Goal: Transaction & Acquisition: Purchase product/service

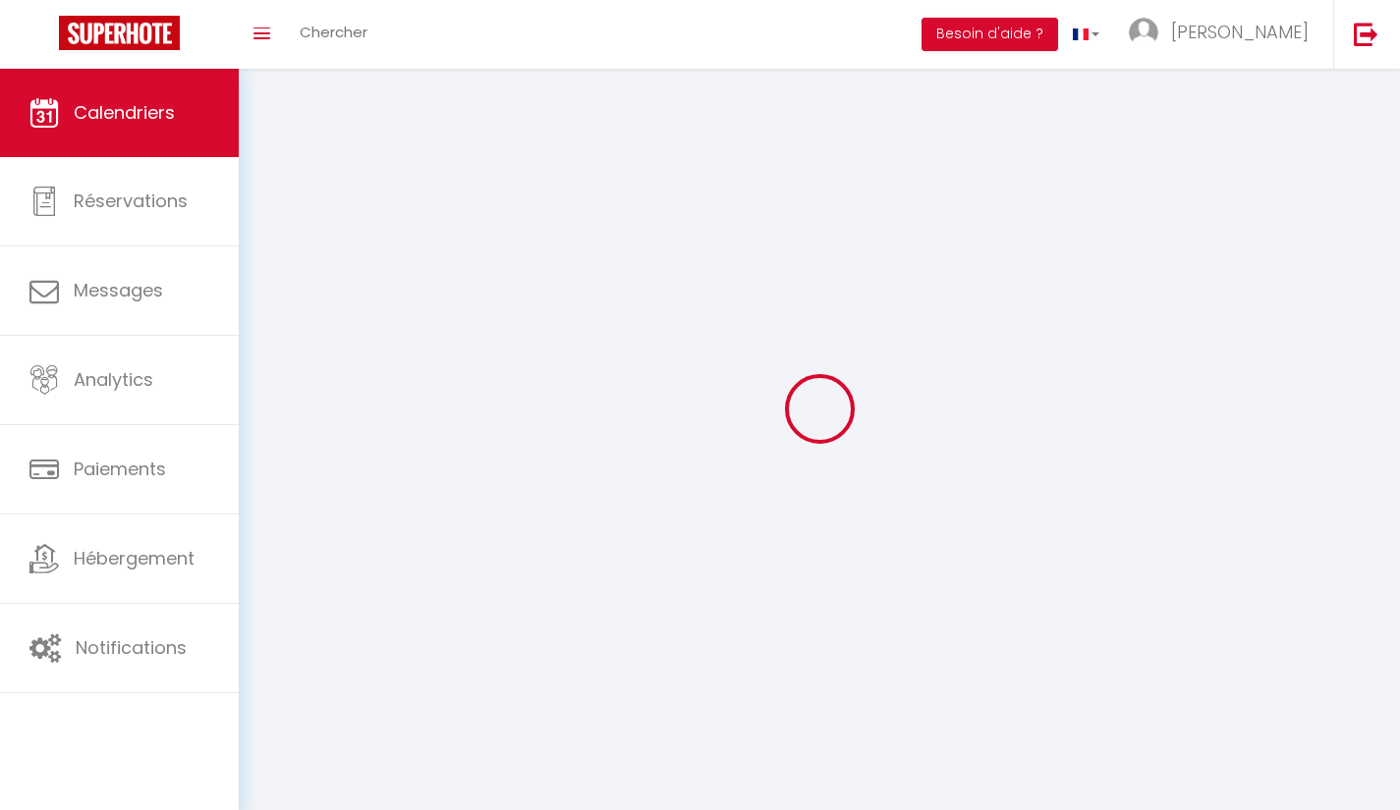
select select
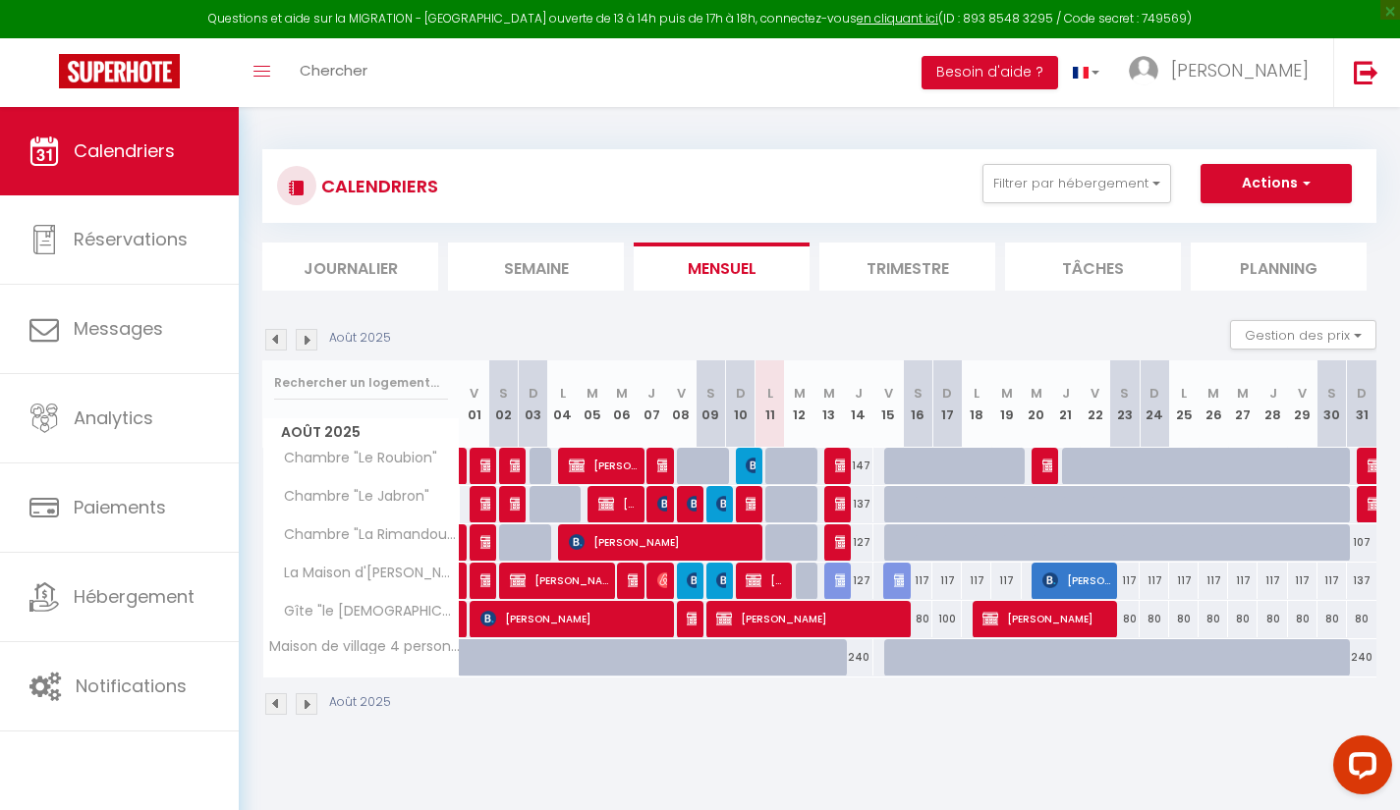
click at [744, 463] on div at bounding box center [750, 466] width 29 height 37
click at [750, 469] on img at bounding box center [754, 466] width 16 height 16
select select "OK"
select select "1"
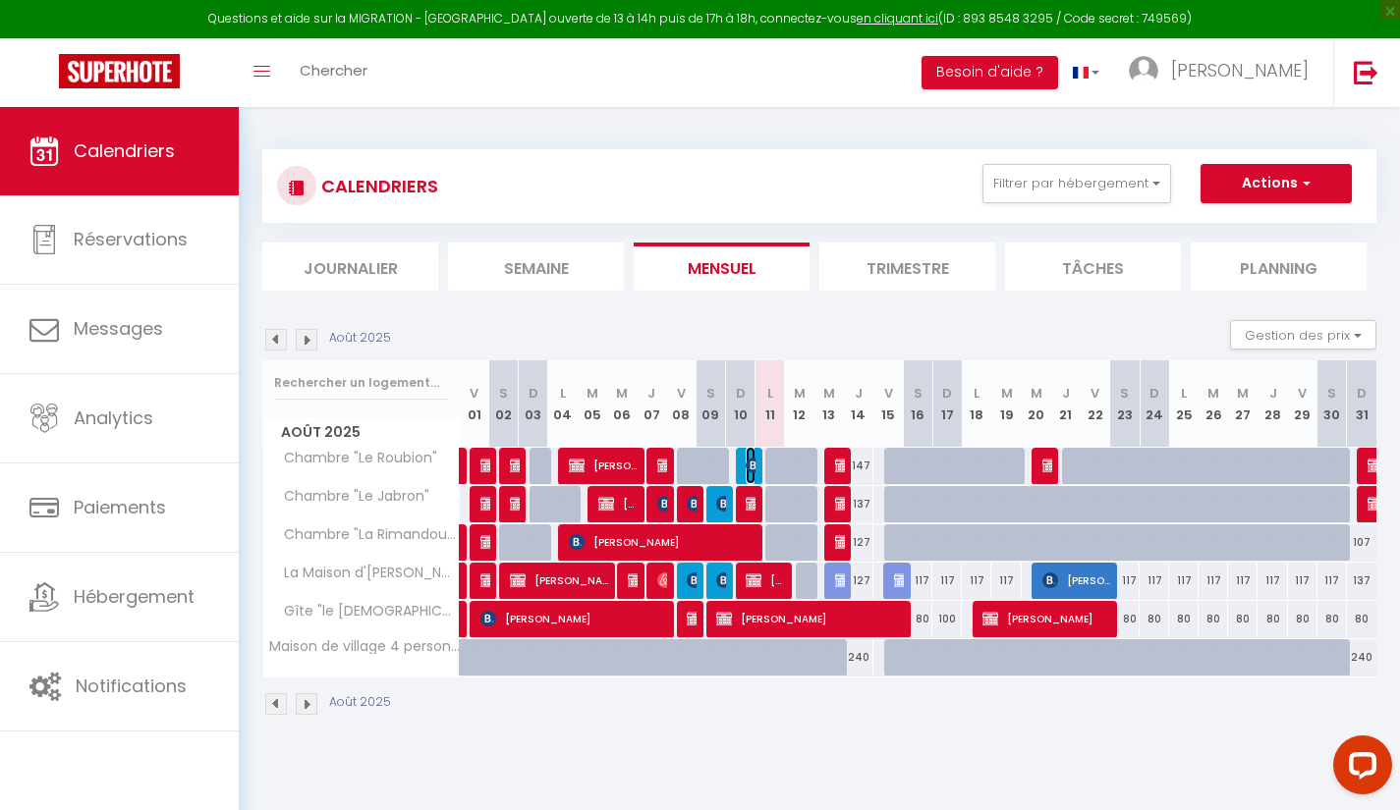
select select "0"
select select "1"
select select
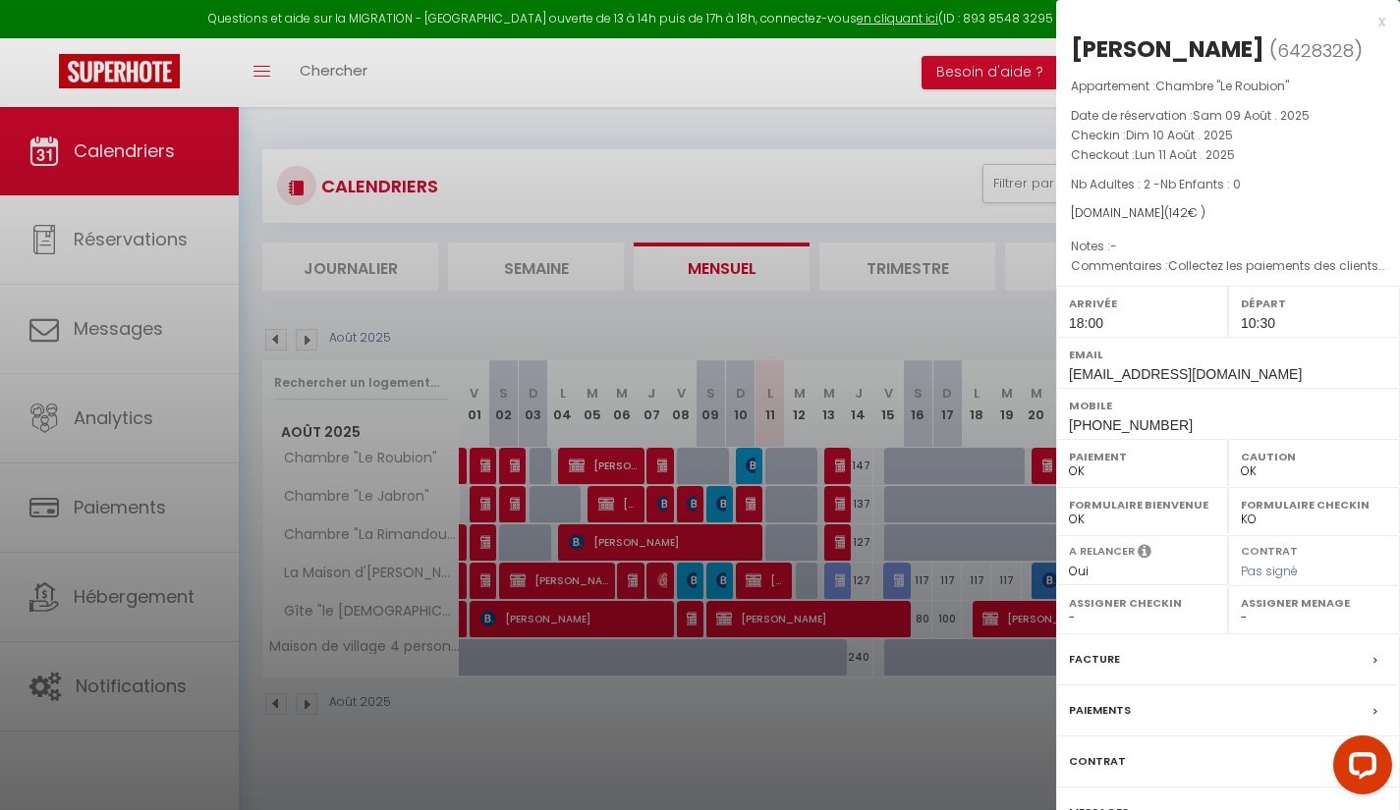
click at [1221, 663] on div "Facture" at bounding box center [1228, 660] width 344 height 51
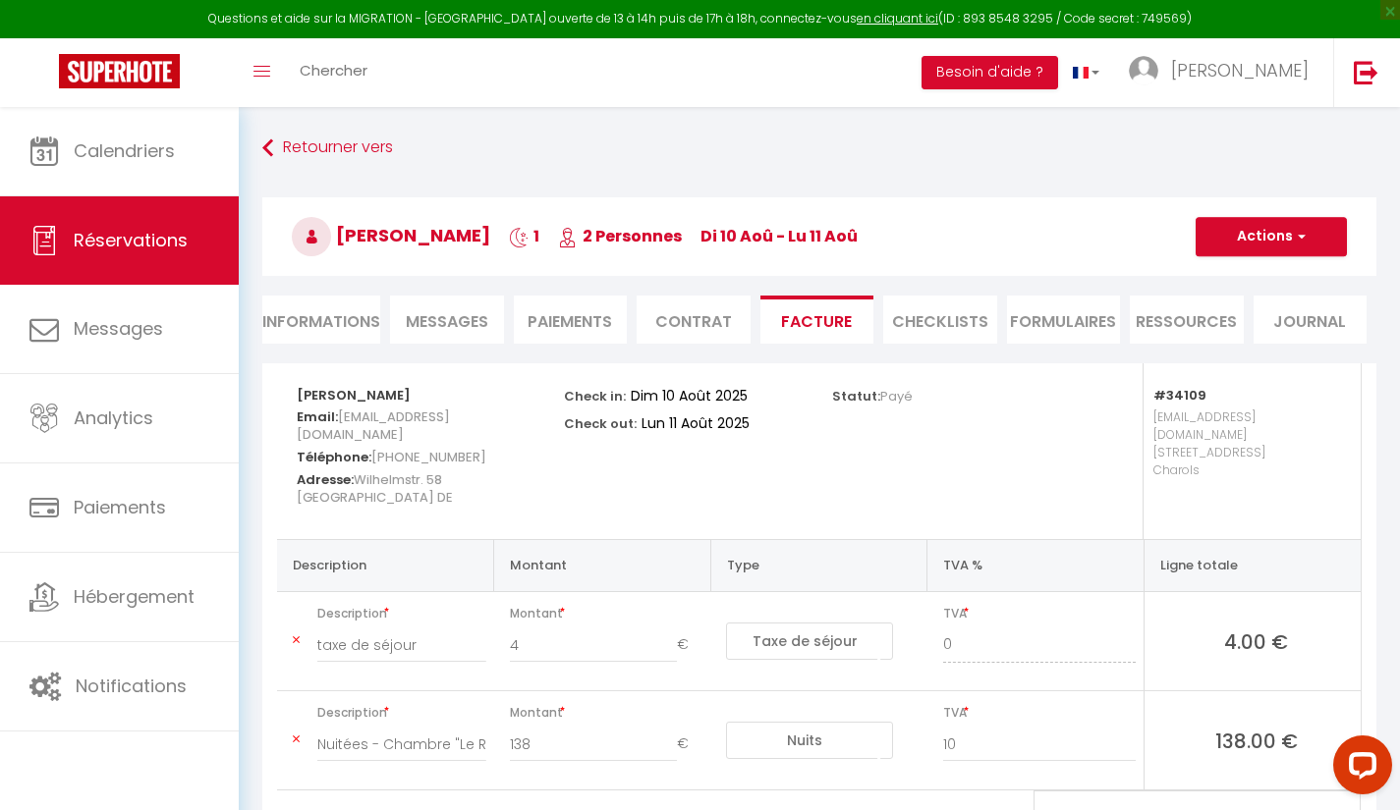
click at [553, 318] on li "Paiements" at bounding box center [571, 320] width 114 height 48
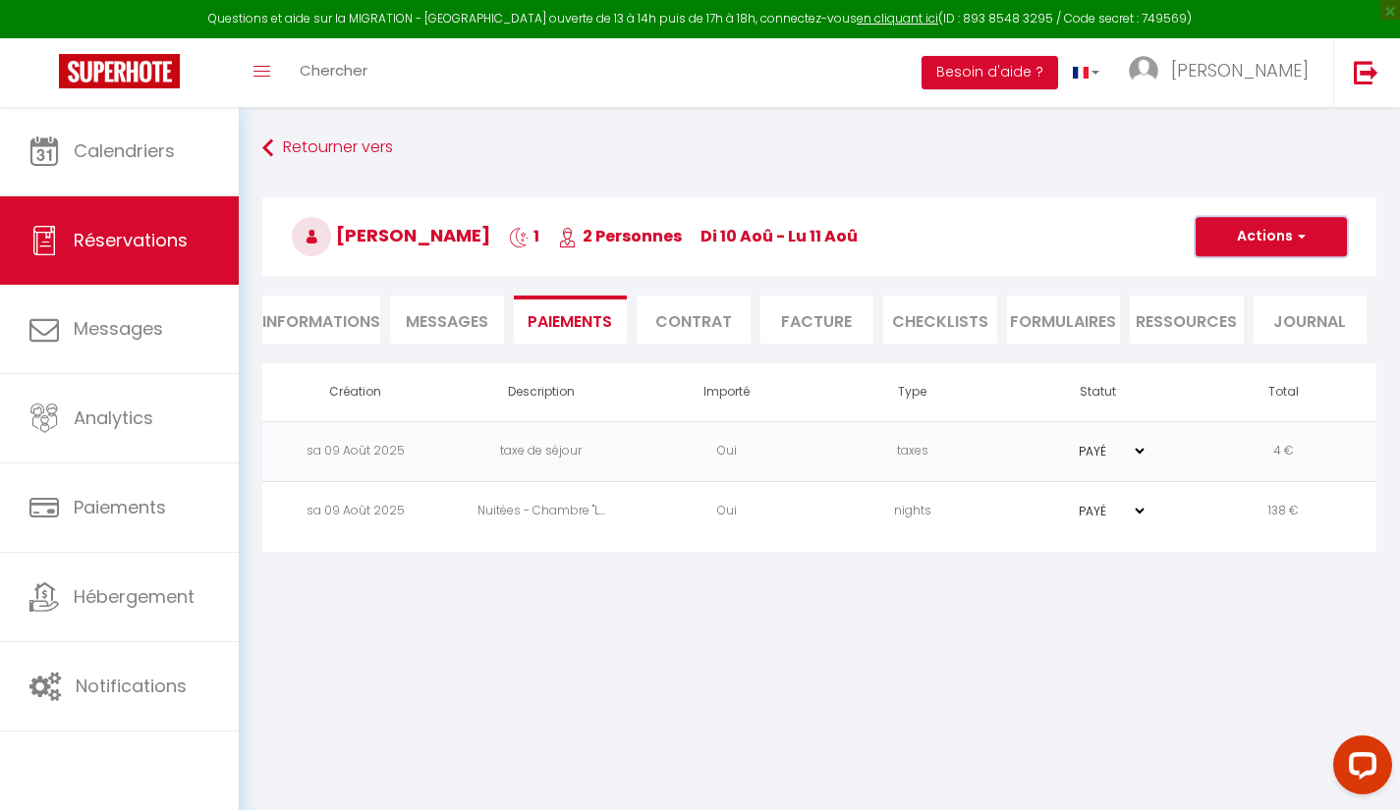
click at [1278, 230] on button "Actions" at bounding box center [1270, 236] width 151 height 39
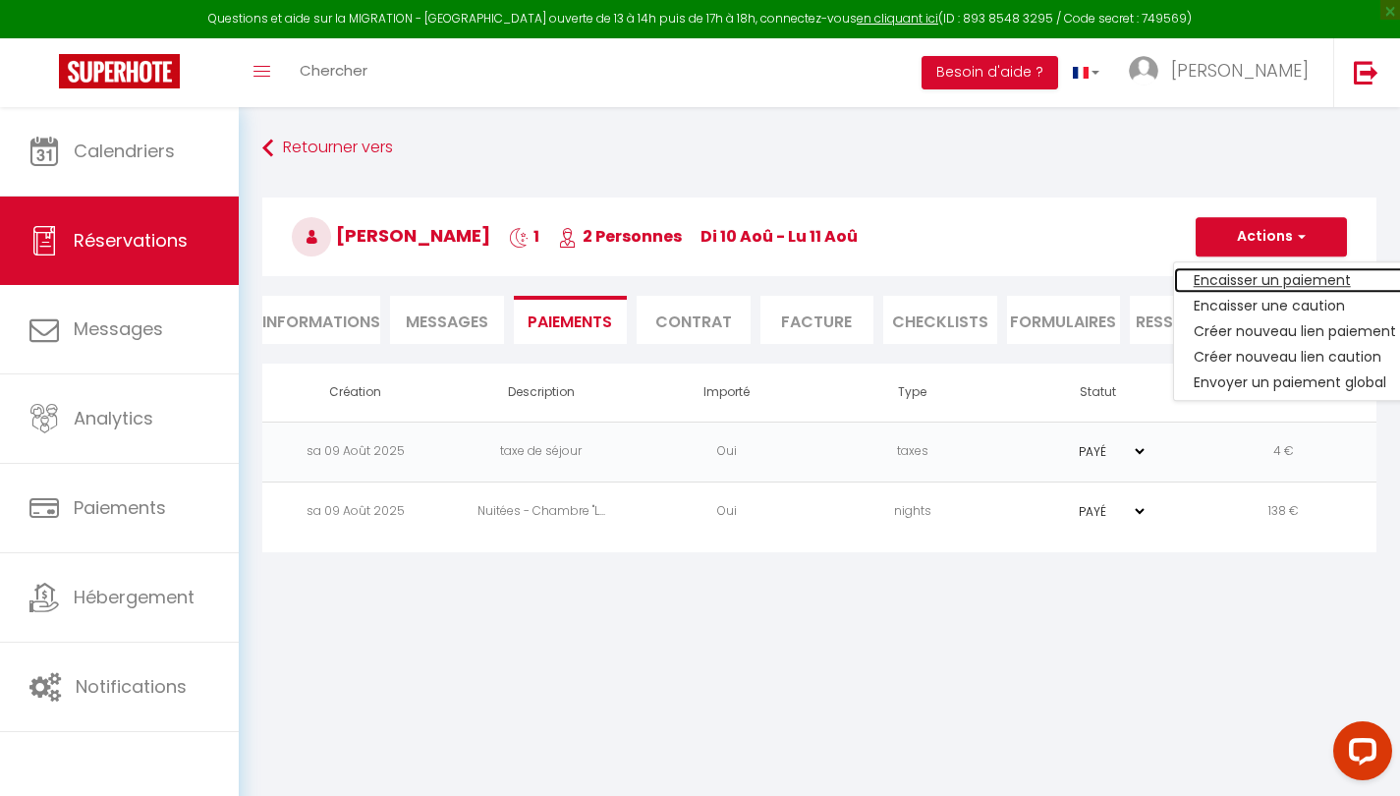
click at [1243, 278] on link "Encaisser un paiement" at bounding box center [1295, 280] width 242 height 26
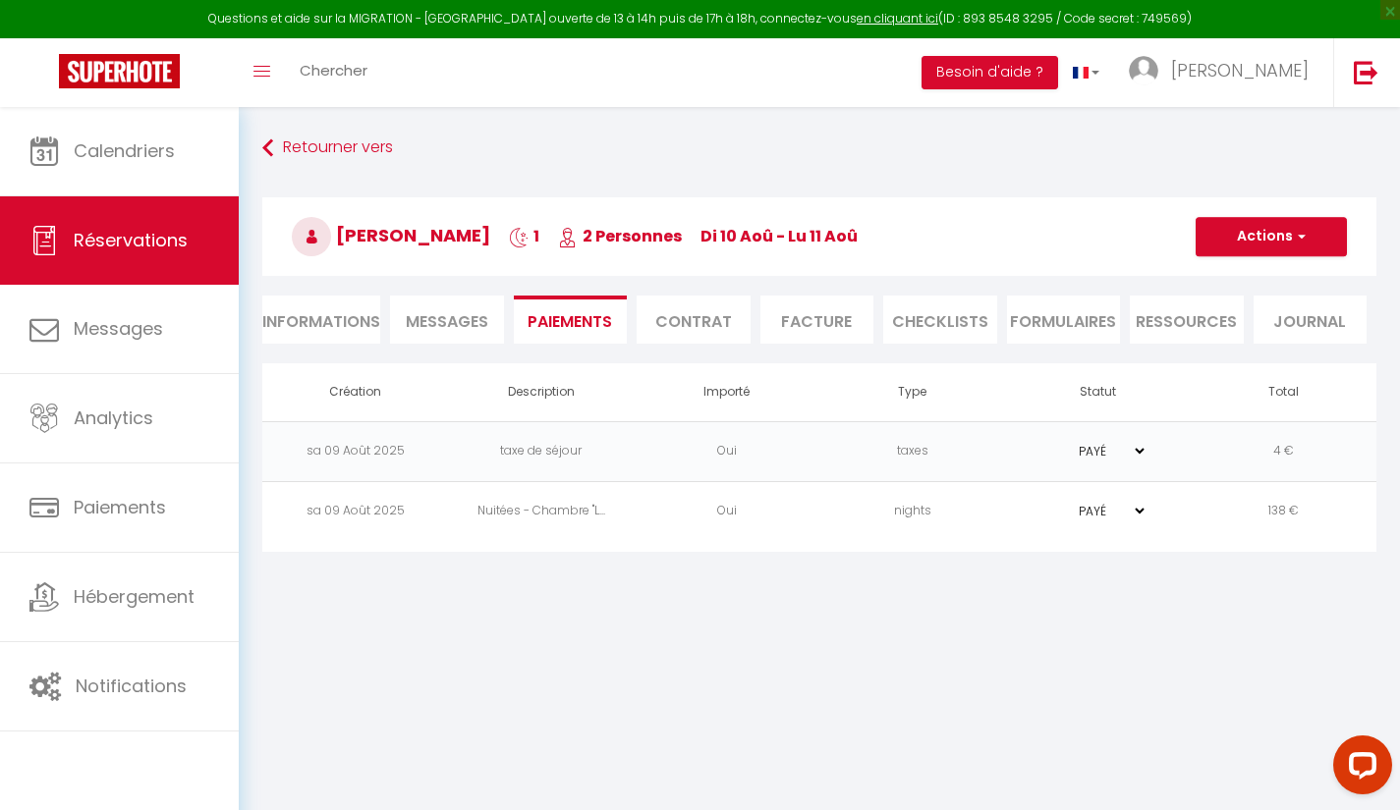
select select "nights"
type input "fraesf.866939@guest.booking.com"
select select "6120"
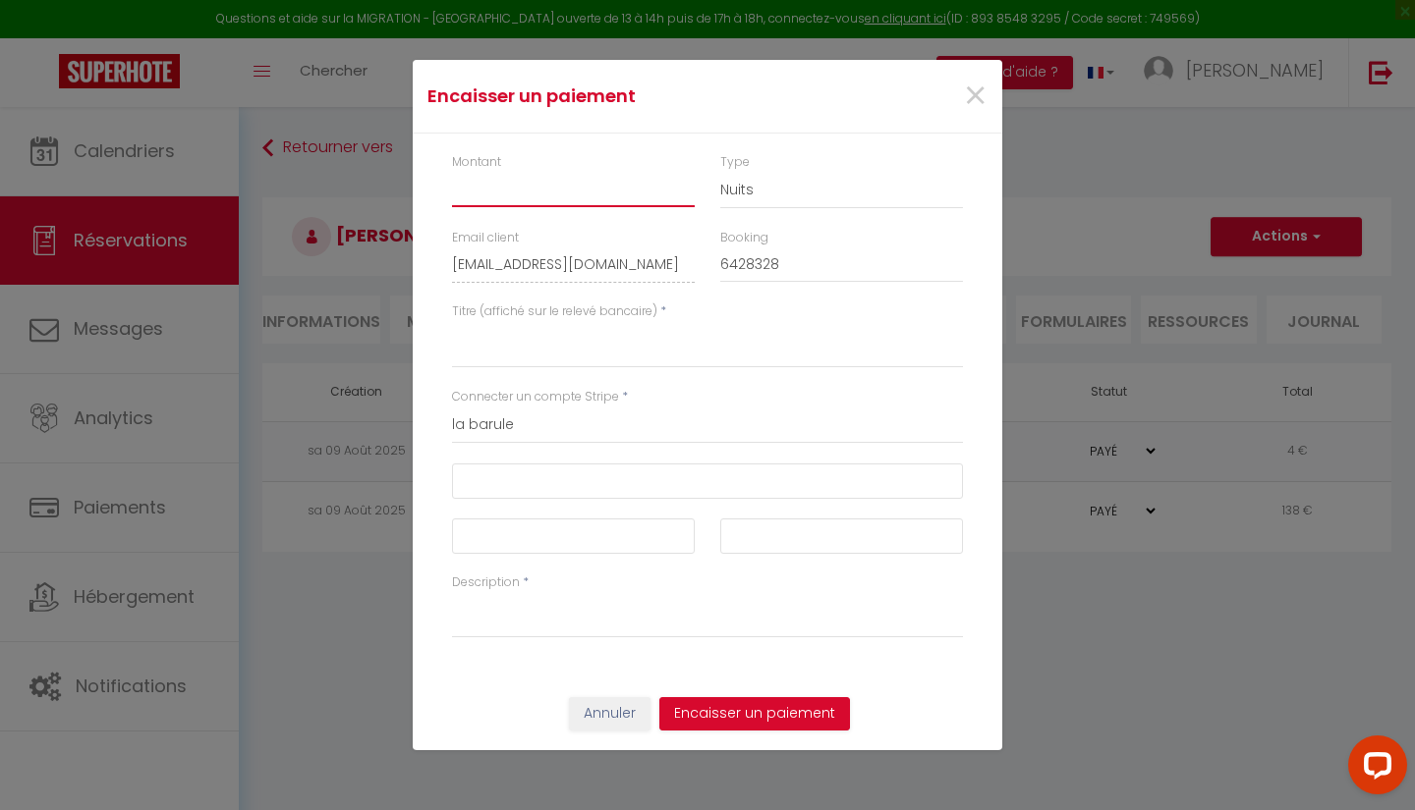
click at [548, 192] on input "Montant" at bounding box center [573, 189] width 243 height 35
type input "30"
click at [772, 194] on select "Nuits Frais de ménage Taxe de séjour Autre" at bounding box center [841, 190] width 243 height 37
select select "other"
click at [720, 172] on select "Nuits Frais de ménage Taxe de séjour Autre" at bounding box center [841, 190] width 243 height 37
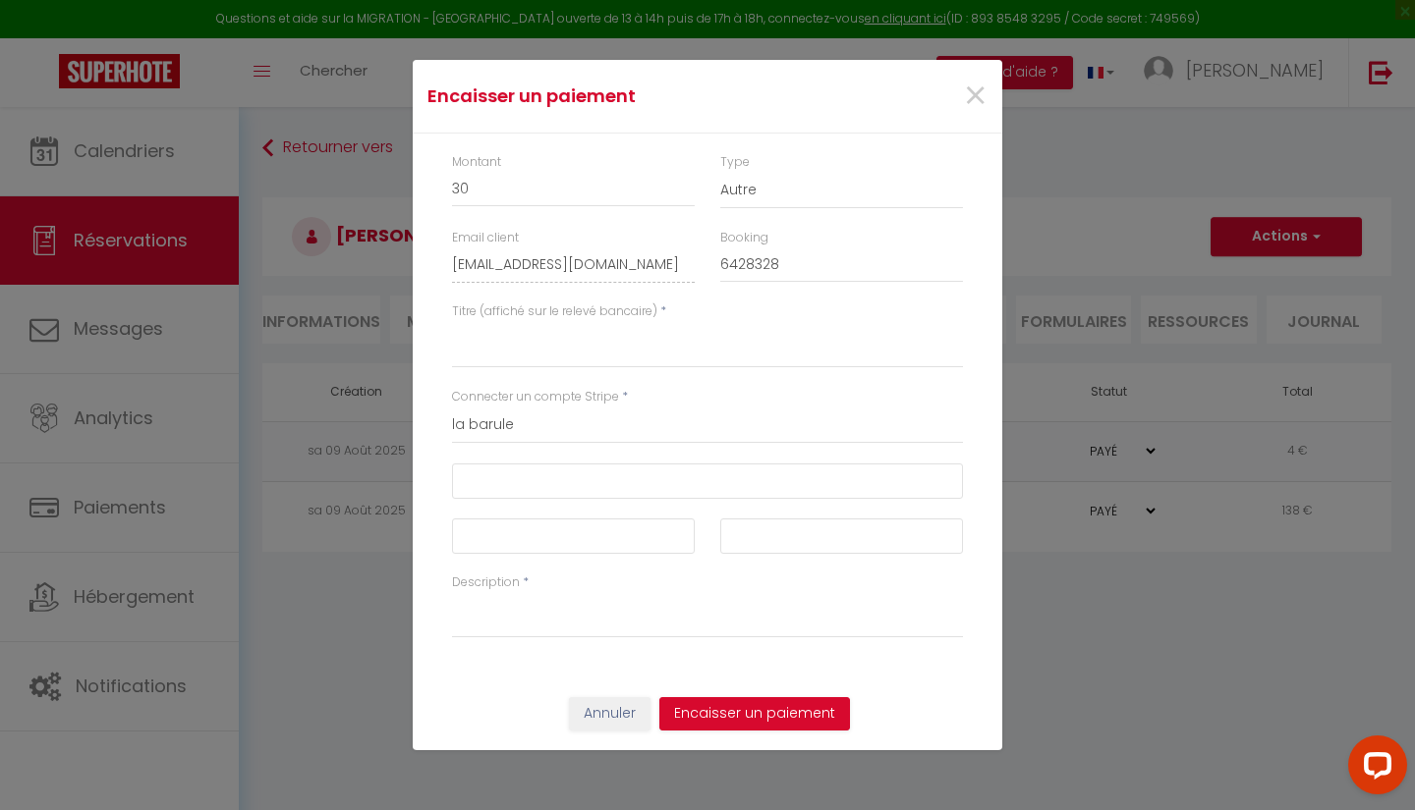
click at [952, 87] on div "×" at bounding box center [901, 96] width 195 height 43
click at [979, 87] on span "×" at bounding box center [975, 96] width 25 height 59
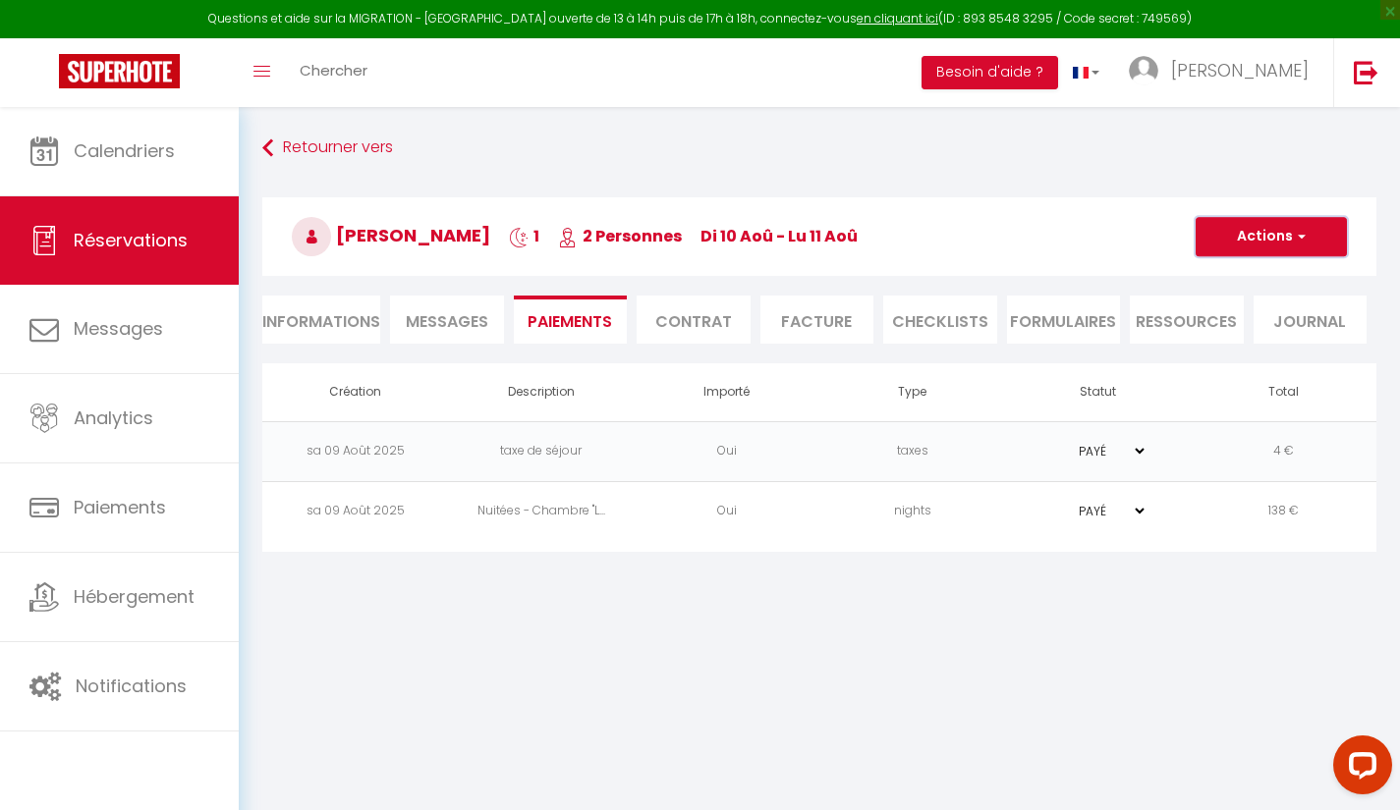
click at [1297, 243] on span "button" at bounding box center [1299, 237] width 12 height 18
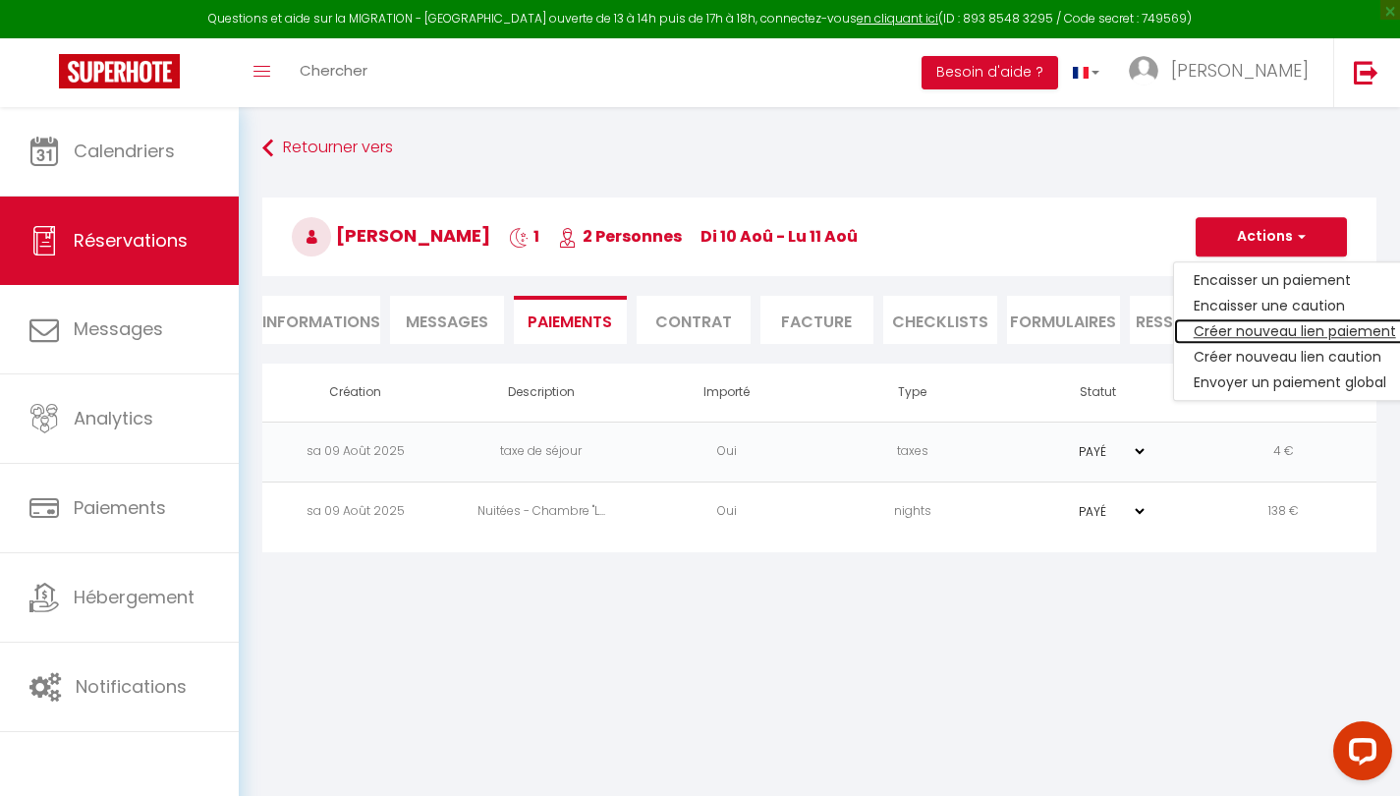
click at [1264, 336] on link "Créer nouveau lien paiement" at bounding box center [1295, 331] width 242 height 26
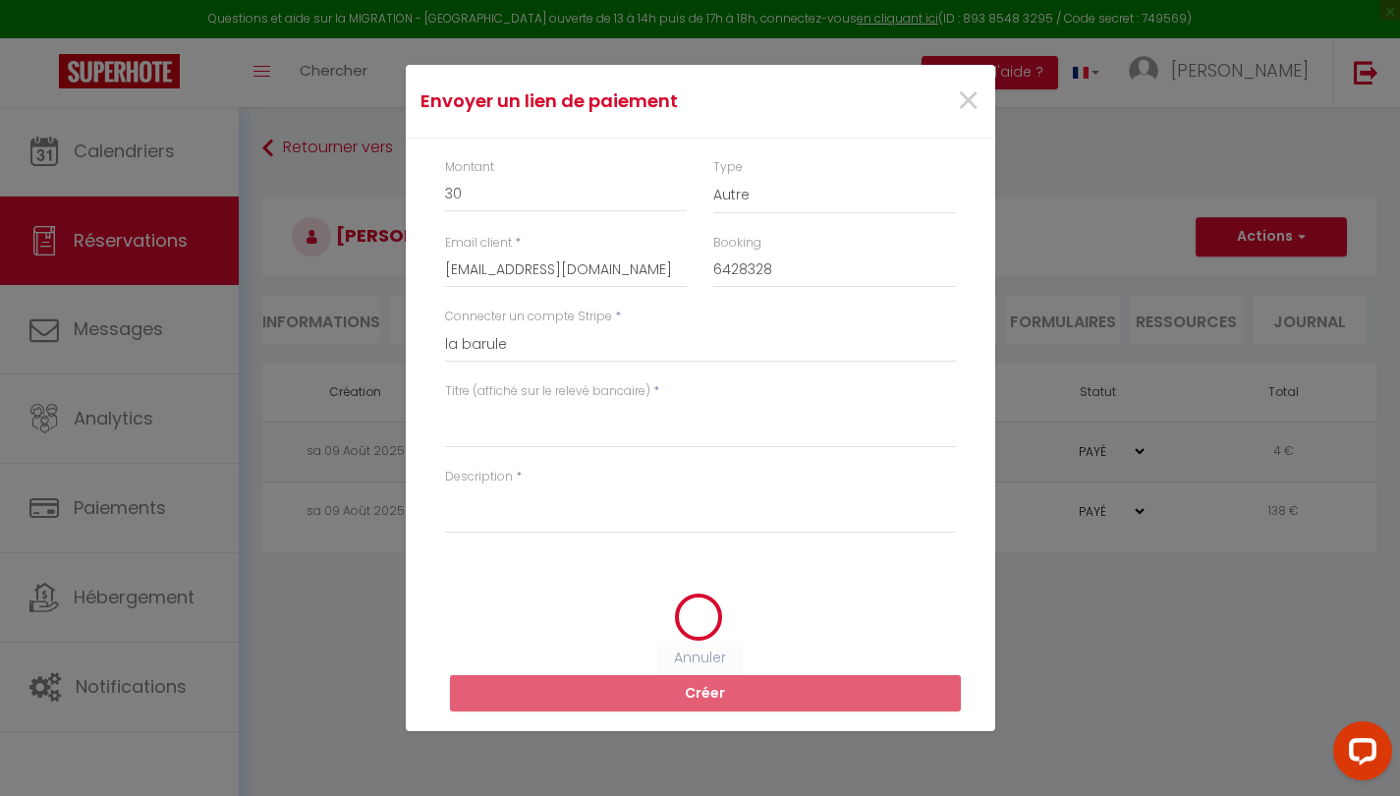
select select "nights"
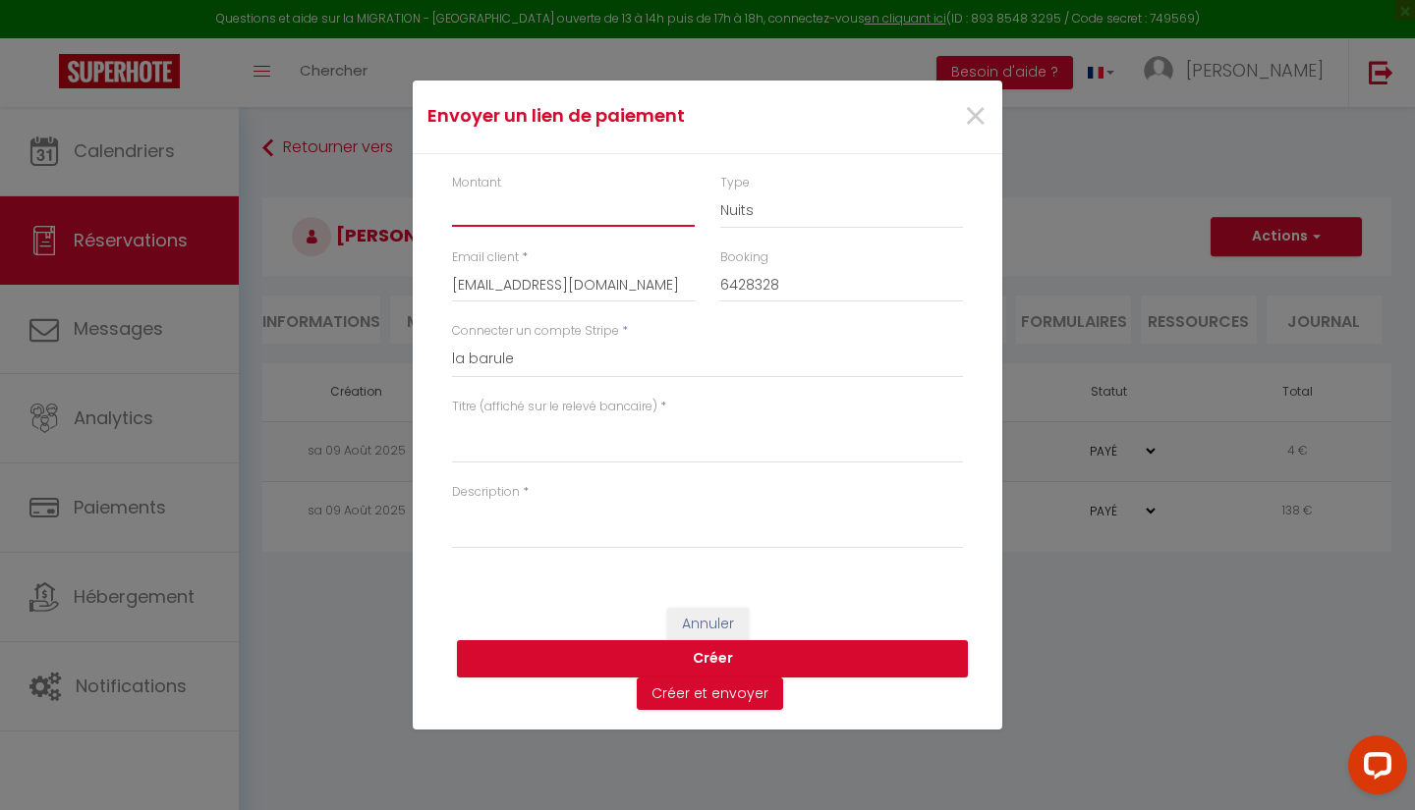
click at [552, 218] on input "Montant" at bounding box center [573, 209] width 243 height 35
type input "30"
click at [843, 204] on select "Nuits Frais de ménage Taxe de séjour Autre" at bounding box center [841, 210] width 243 height 37
select select "other"
click at [720, 192] on select "Nuits Frais de ménage Taxe de séjour Autre" at bounding box center [841, 210] width 243 height 37
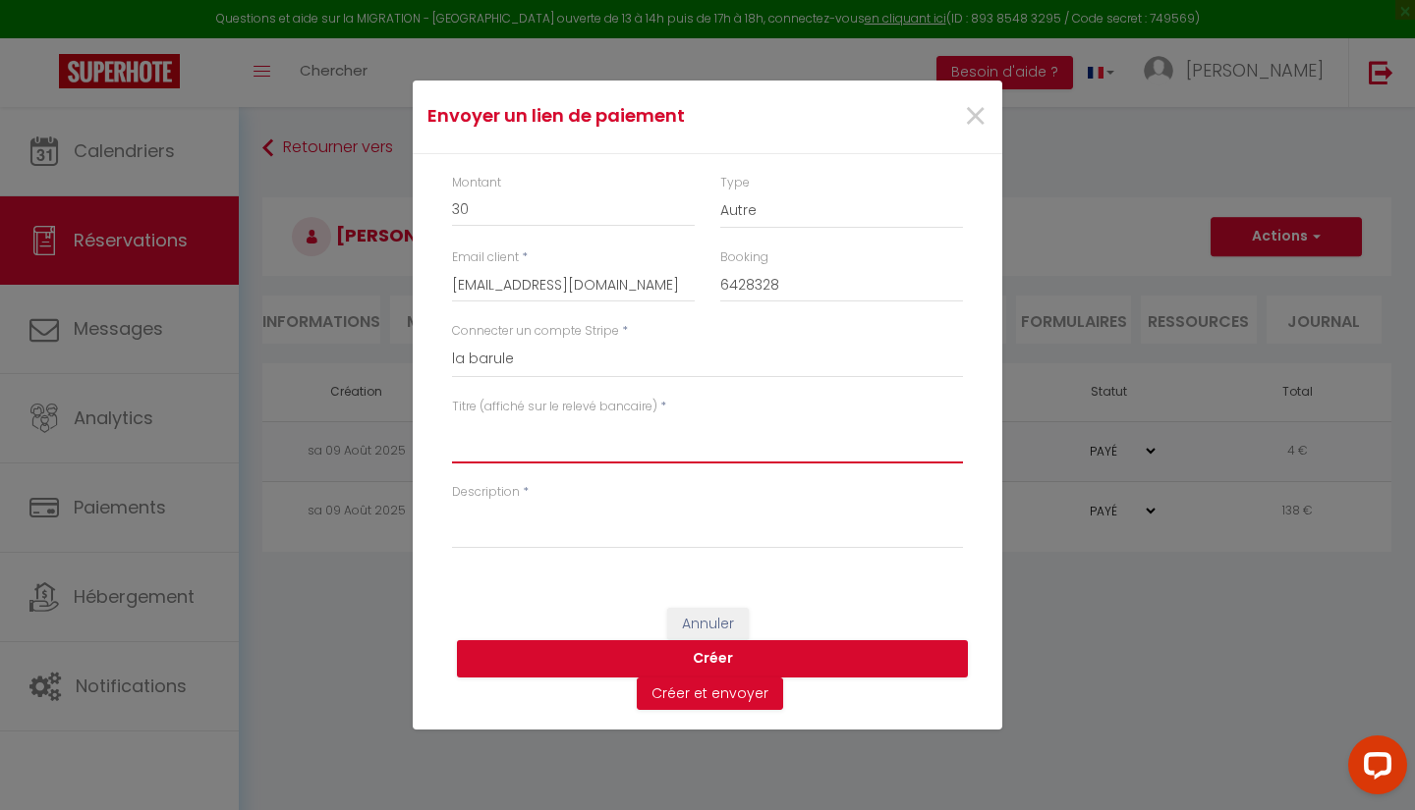
click at [599, 436] on textarea "Titre (affiché sur le relevé bancaire)" at bounding box center [707, 439] width 511 height 47
type textarea "2 petits déjeuners"
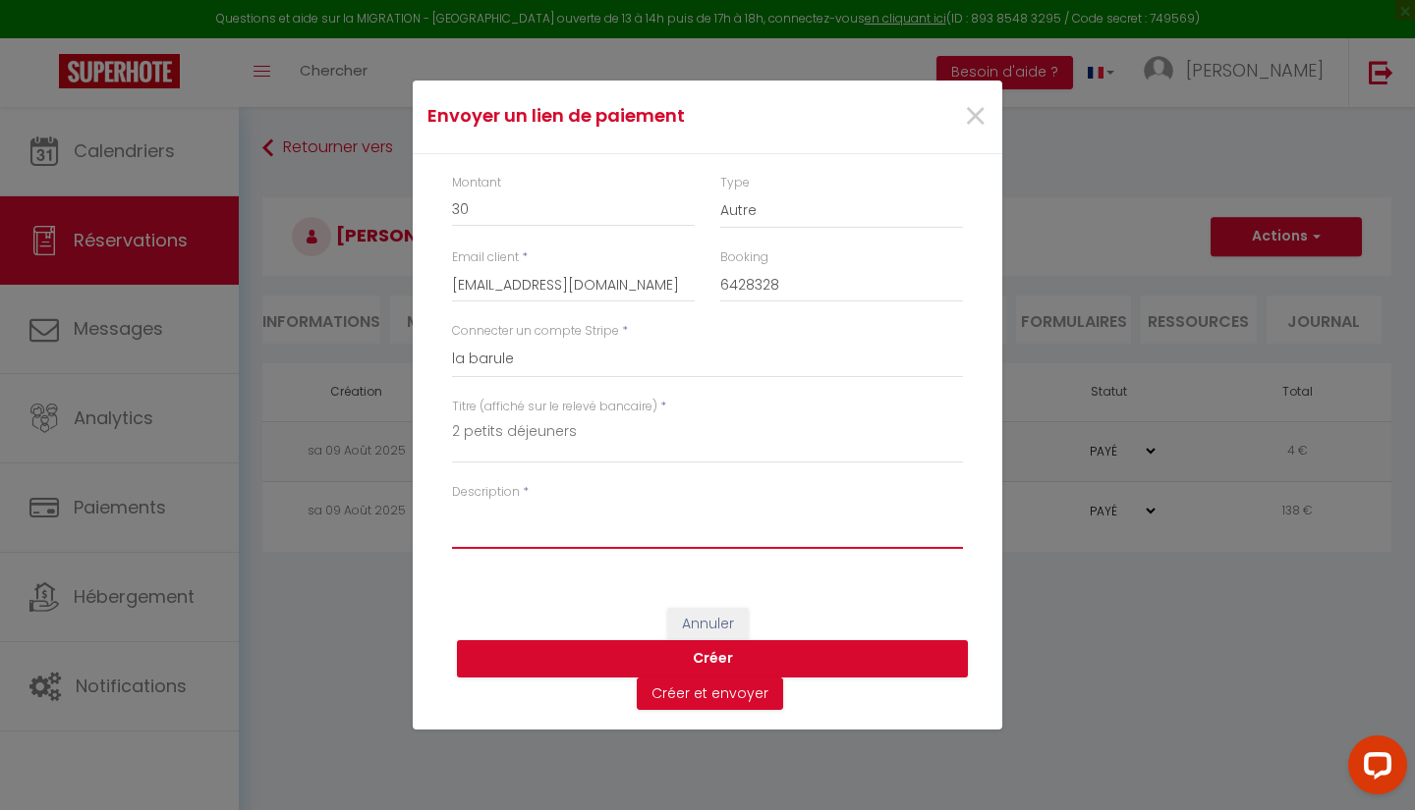
click at [601, 519] on textarea "Description" at bounding box center [707, 525] width 511 height 47
type textarea "2 petits déjeuners"
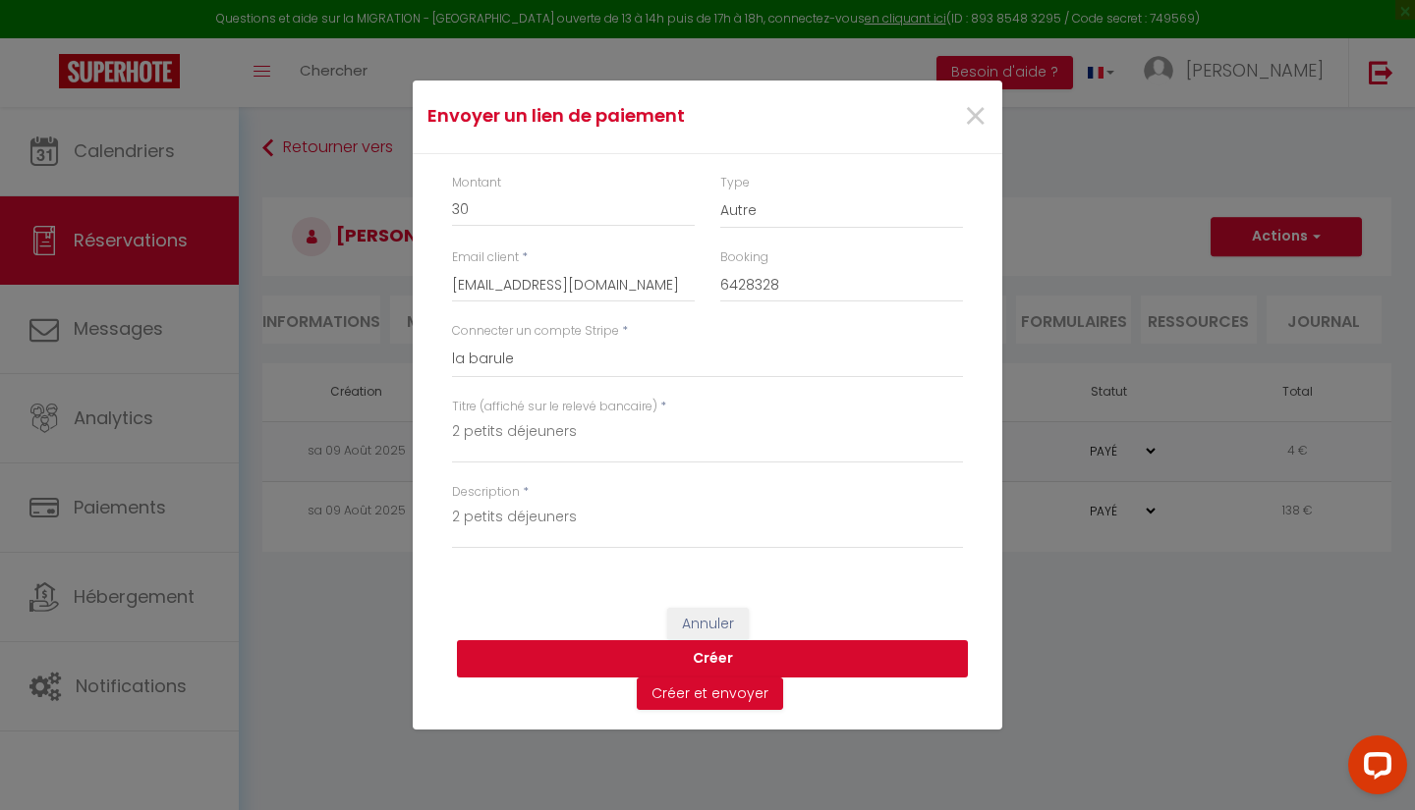
click at [790, 652] on button "Créer" at bounding box center [712, 658] width 511 height 37
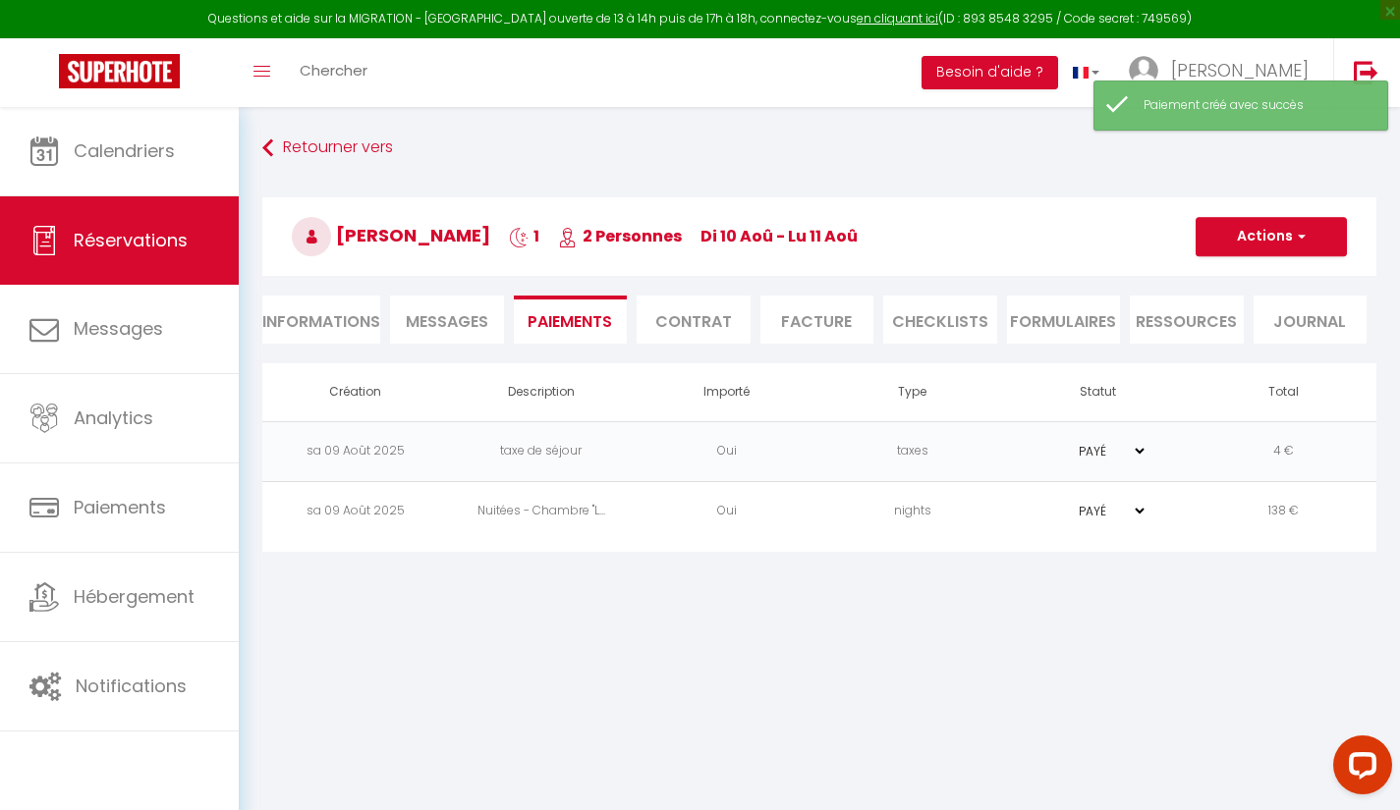
select select "0"
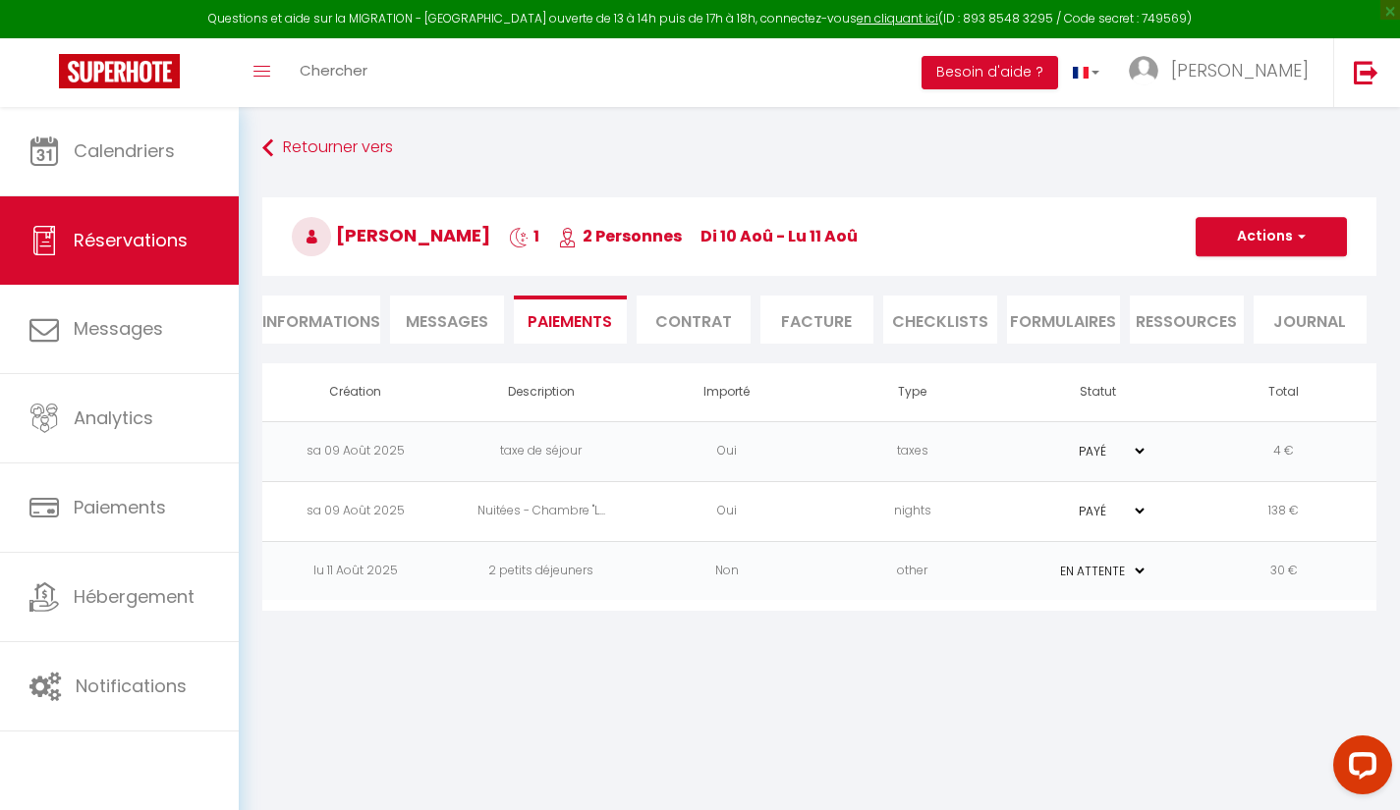
click at [1228, 258] on h3 "Florian Raesfeld 1 2 Personnes di 10 Aoû - lu 11 Aoû" at bounding box center [819, 236] width 1114 height 79
click at [1246, 252] on button "Actions" at bounding box center [1270, 236] width 151 height 39
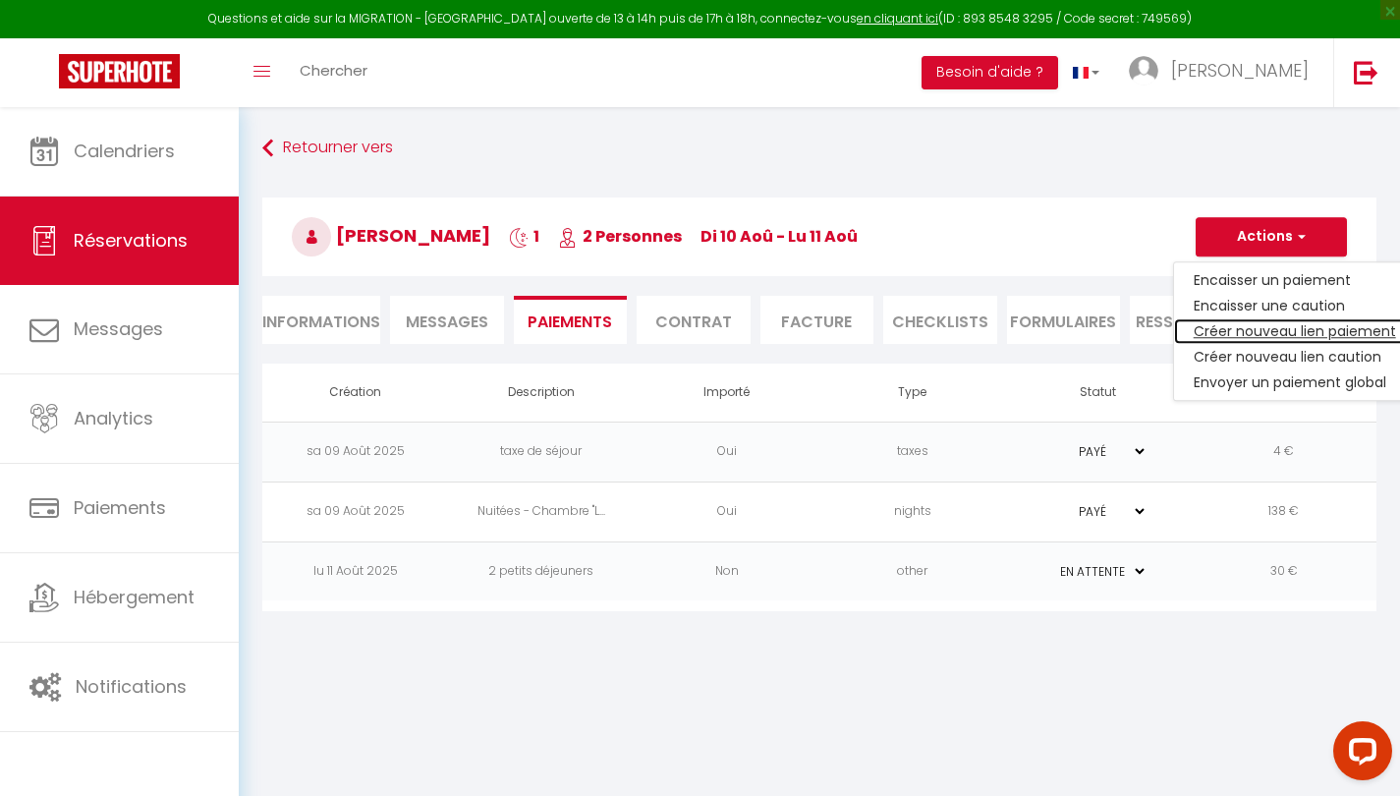
click at [1302, 320] on link "Créer nouveau lien paiement" at bounding box center [1295, 331] width 242 height 26
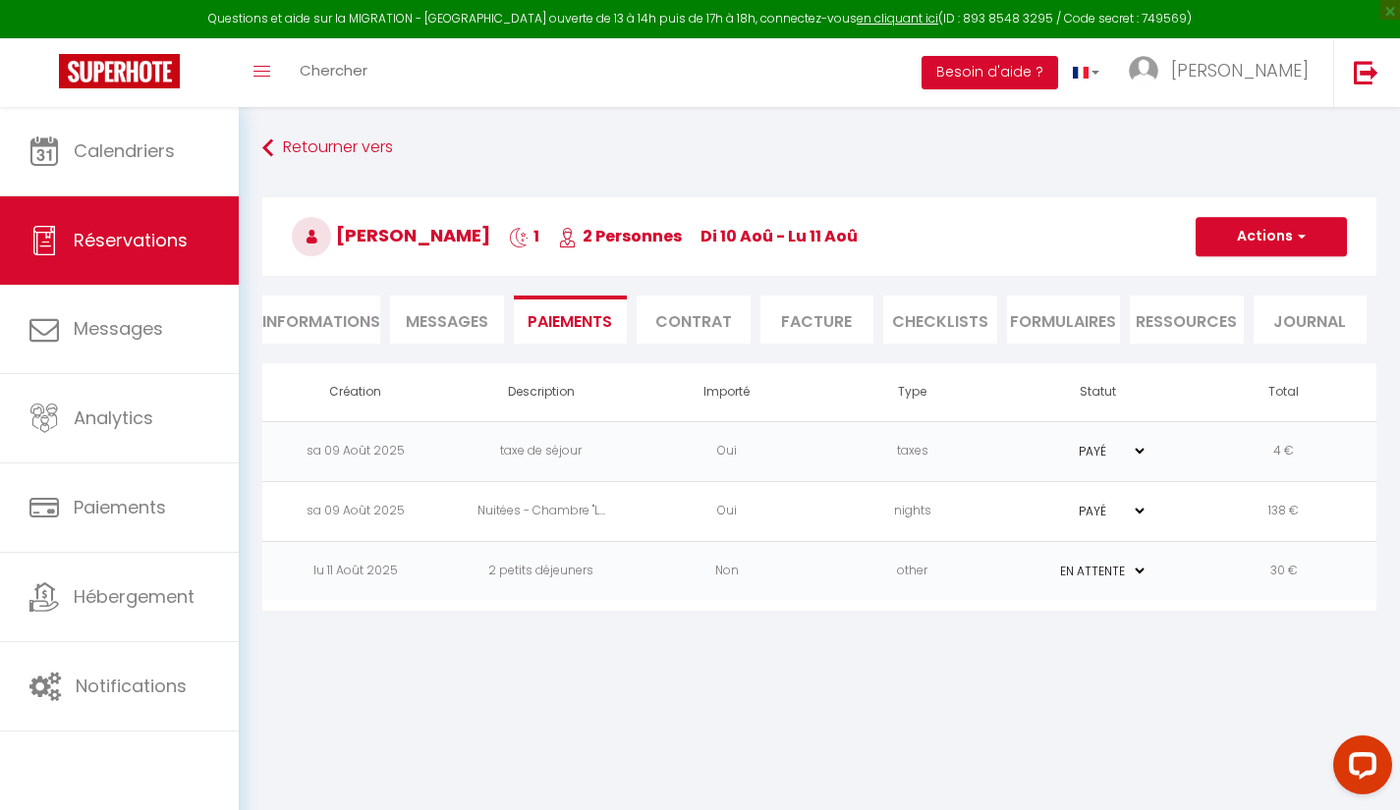
select select "nights"
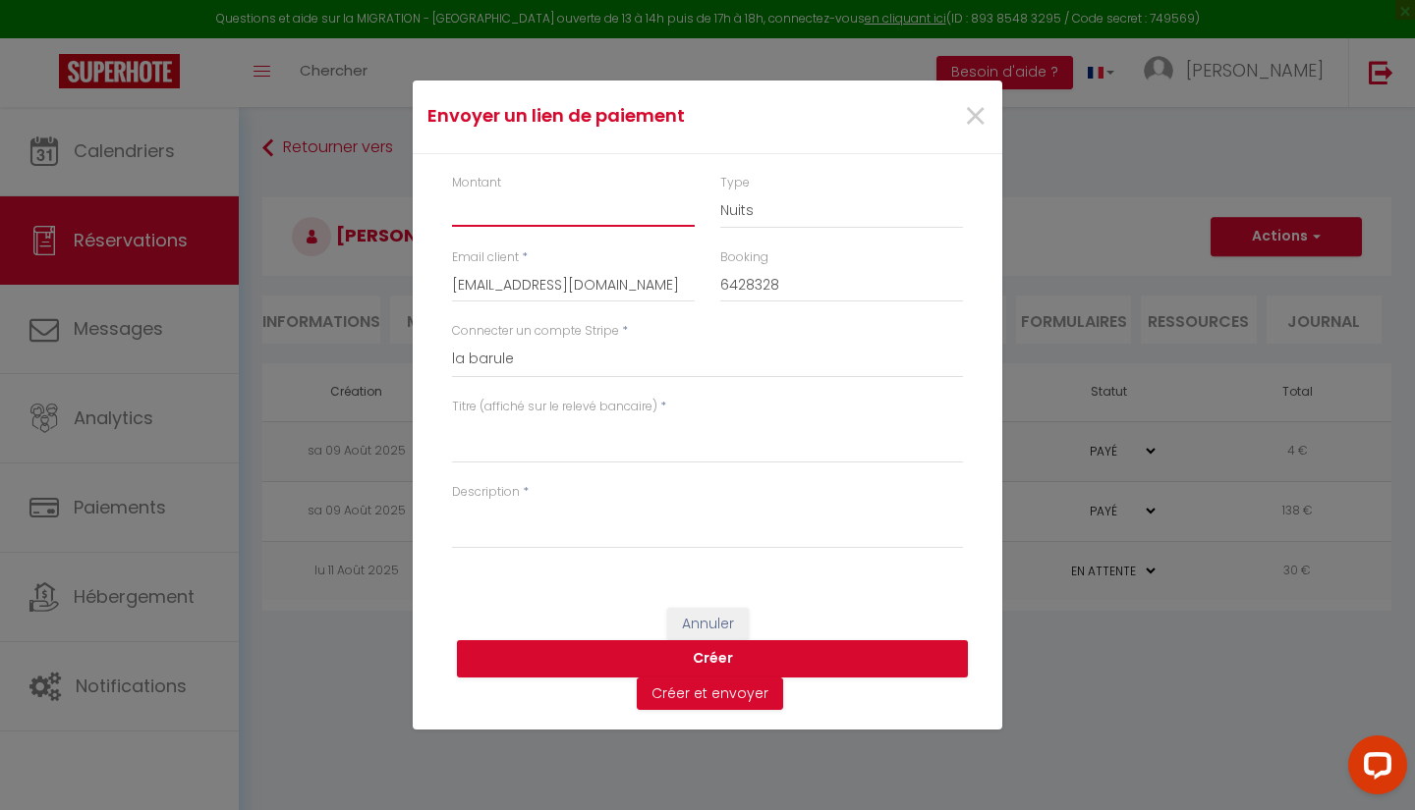
click at [506, 220] on input "Montant" at bounding box center [573, 209] width 243 height 35
type input "116"
click at [763, 214] on select "Nuits Frais de ménage Taxe de séjour Autre" at bounding box center [841, 210] width 243 height 37
select select "other"
click at [720, 192] on select "Nuits Frais de ménage Taxe de séjour Autre" at bounding box center [841, 210] width 243 height 37
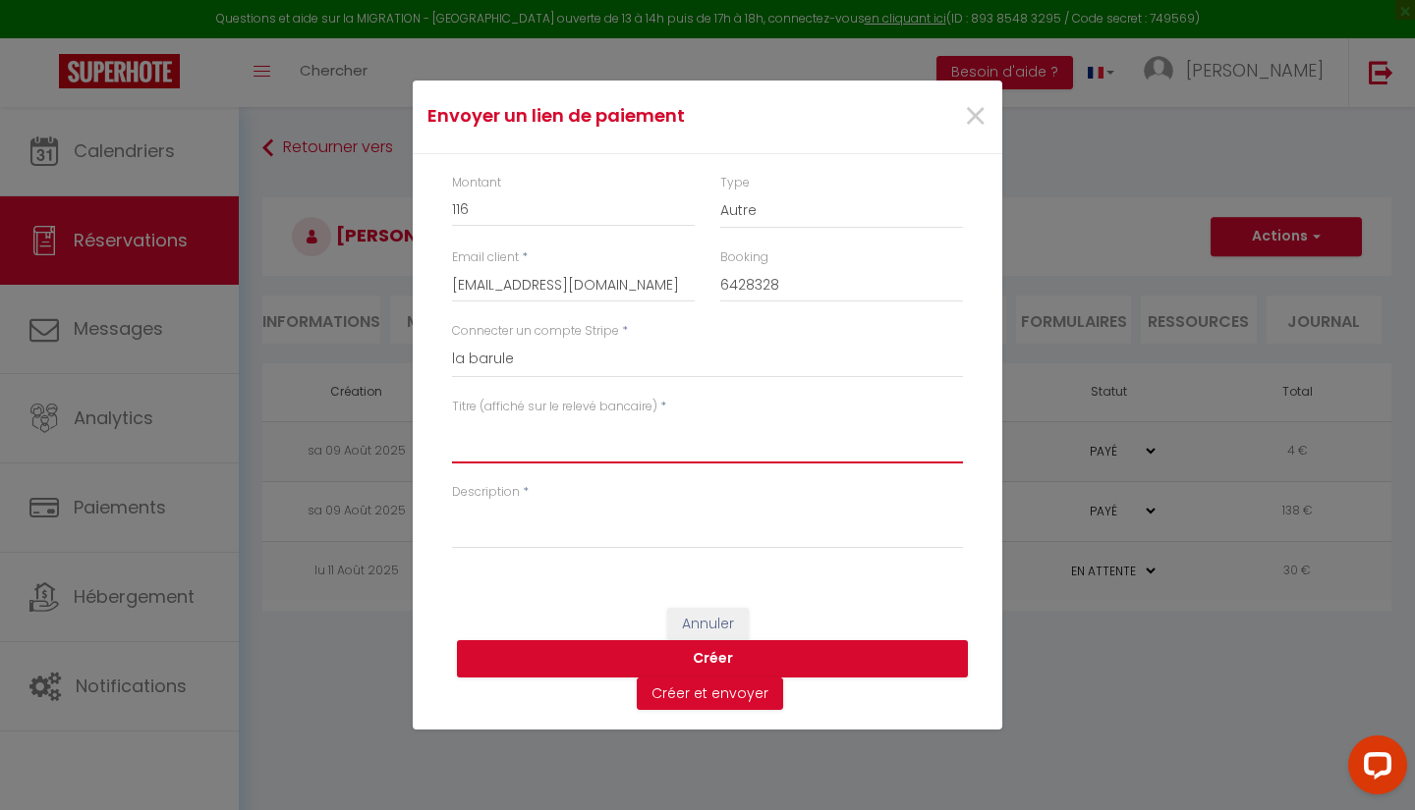
click at [519, 464] on textarea "Titre (affiché sur le relevé bancaire)" at bounding box center [707, 439] width 511 height 47
type textarea "Consommations et achats vins"
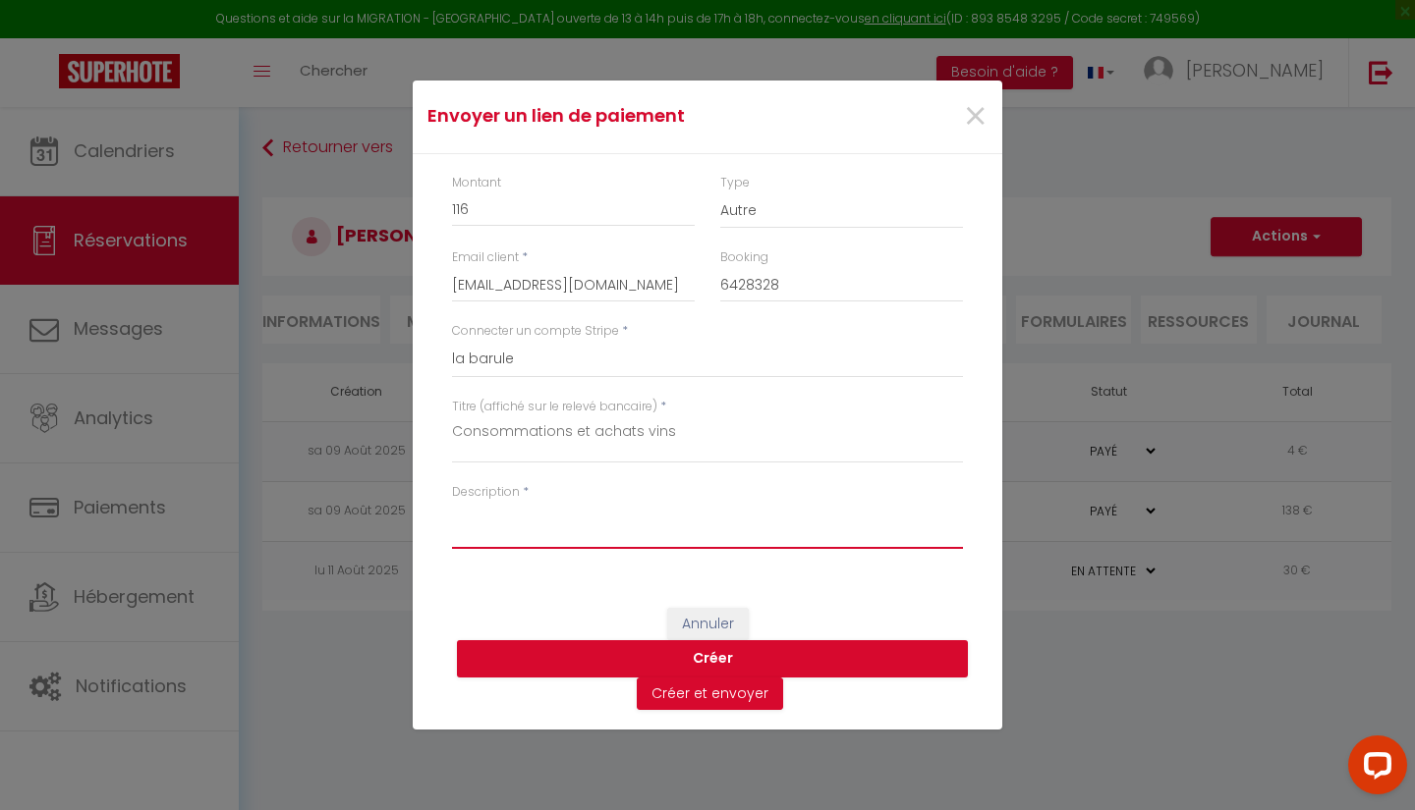
click at [572, 524] on textarea "Description" at bounding box center [707, 525] width 511 height 47
type textarea "Consommations et achats vins"
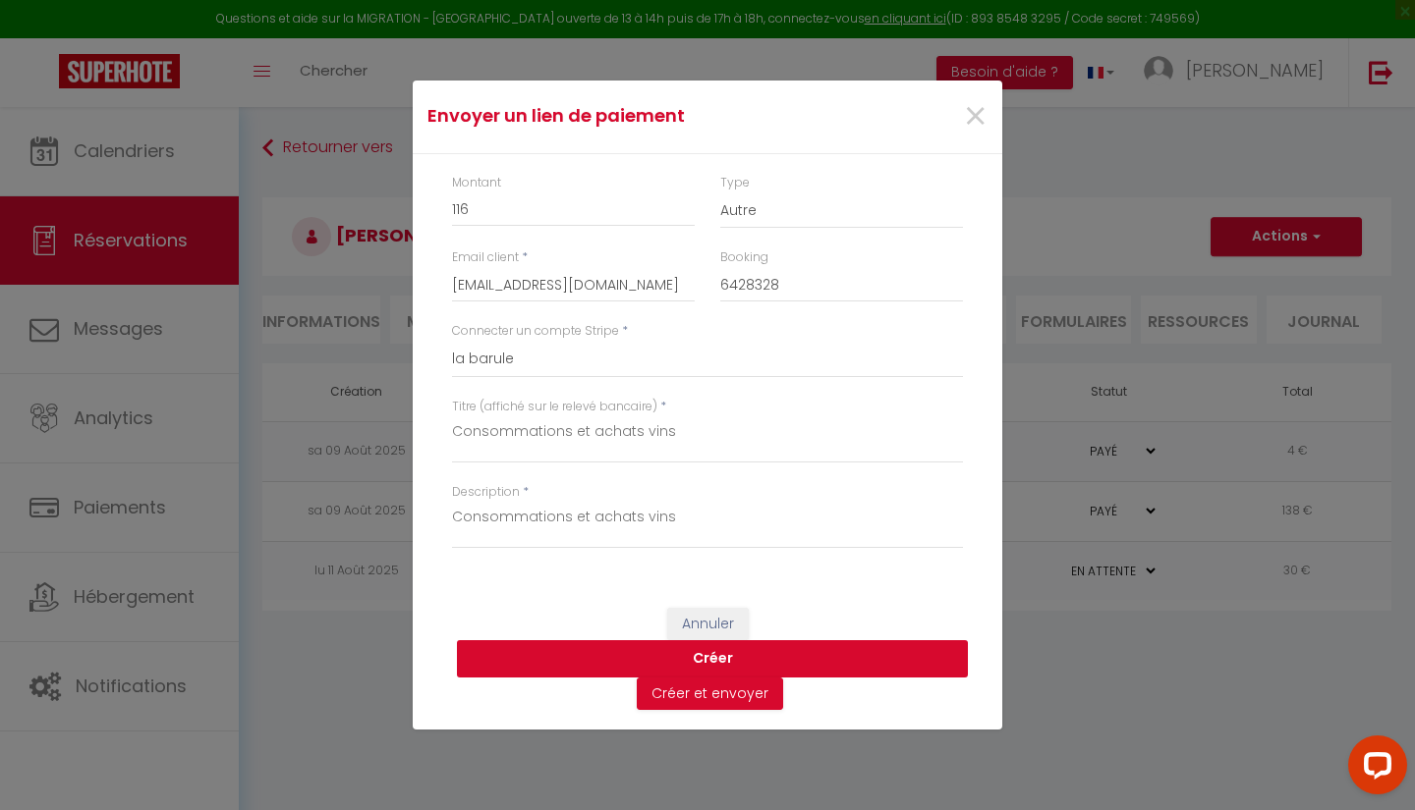
click at [853, 654] on button "Créer" at bounding box center [712, 658] width 511 height 37
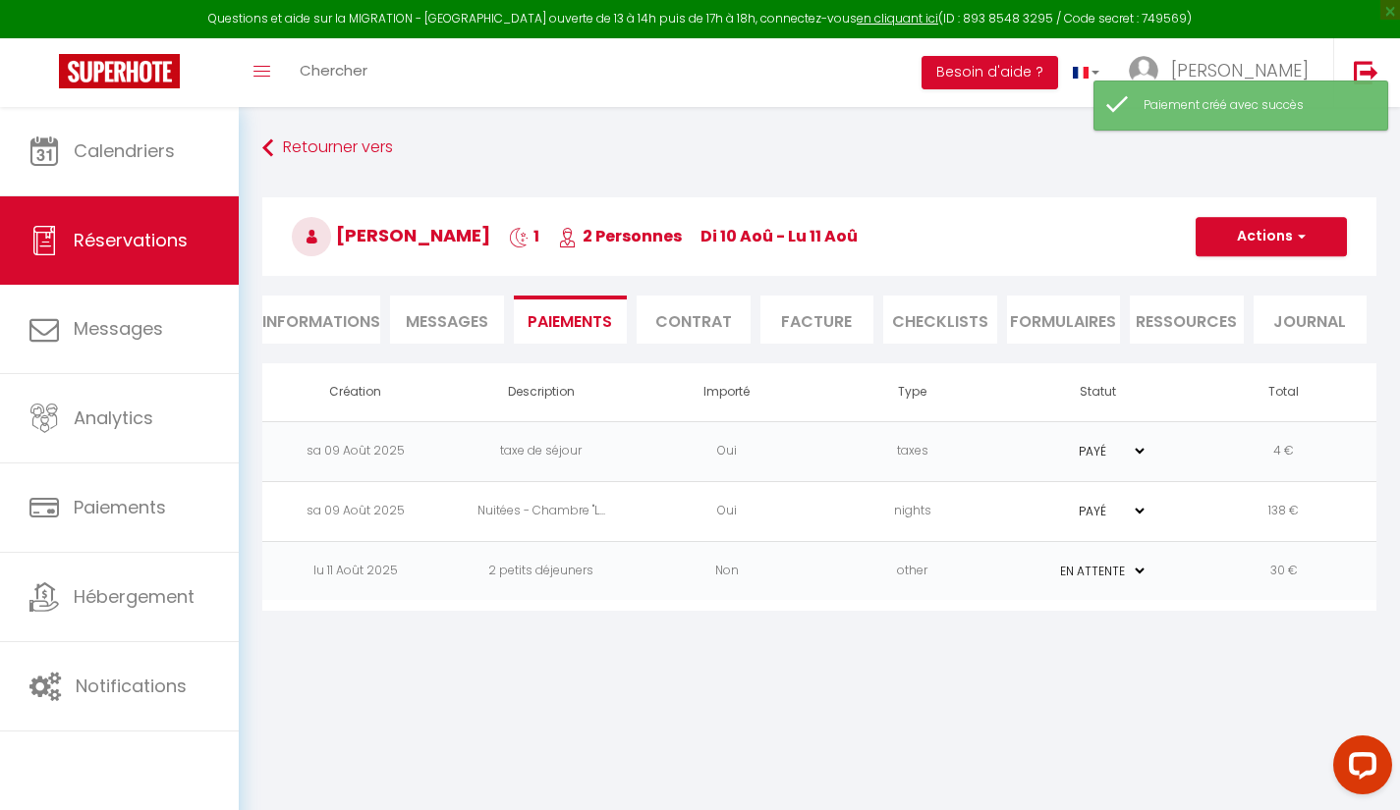
select select "0"
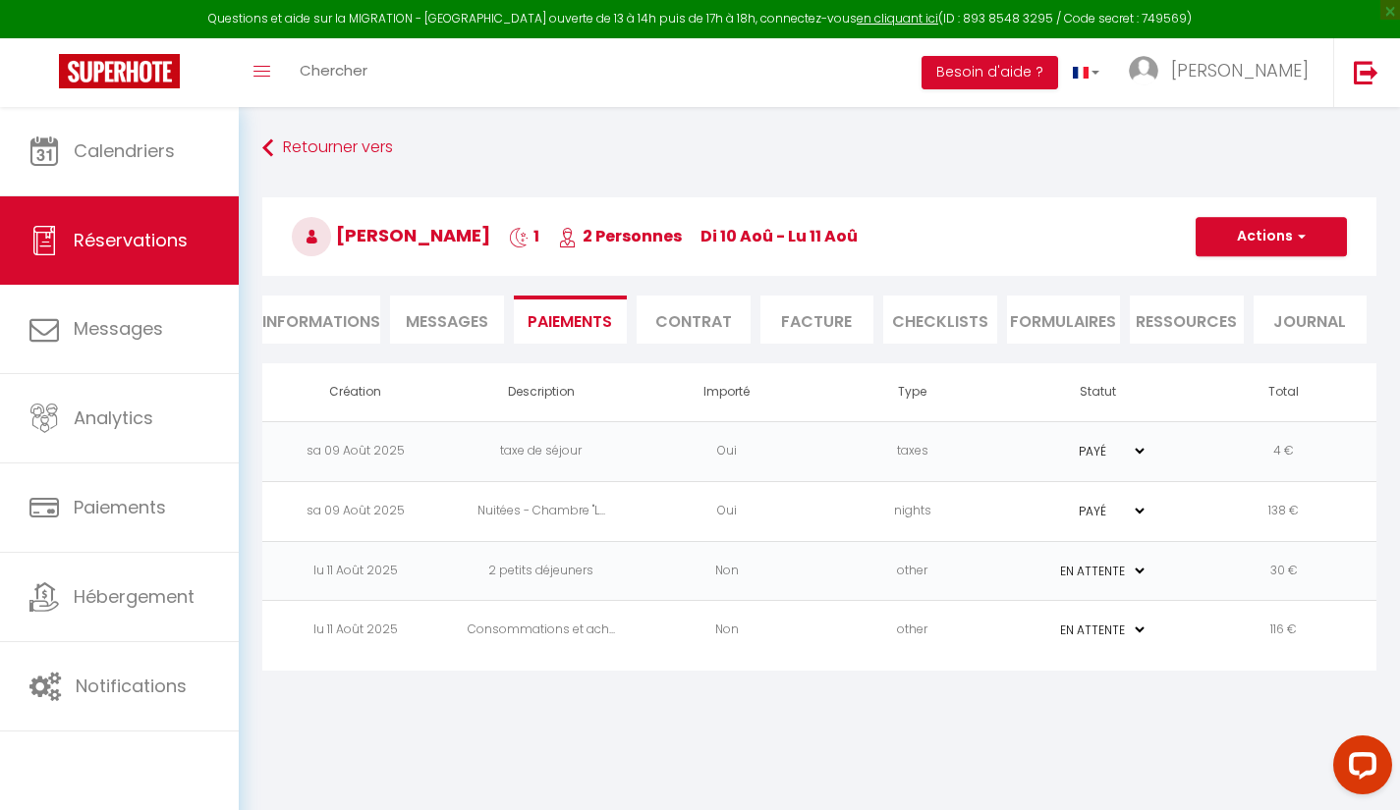
click at [835, 332] on li "Facture" at bounding box center [817, 320] width 114 height 48
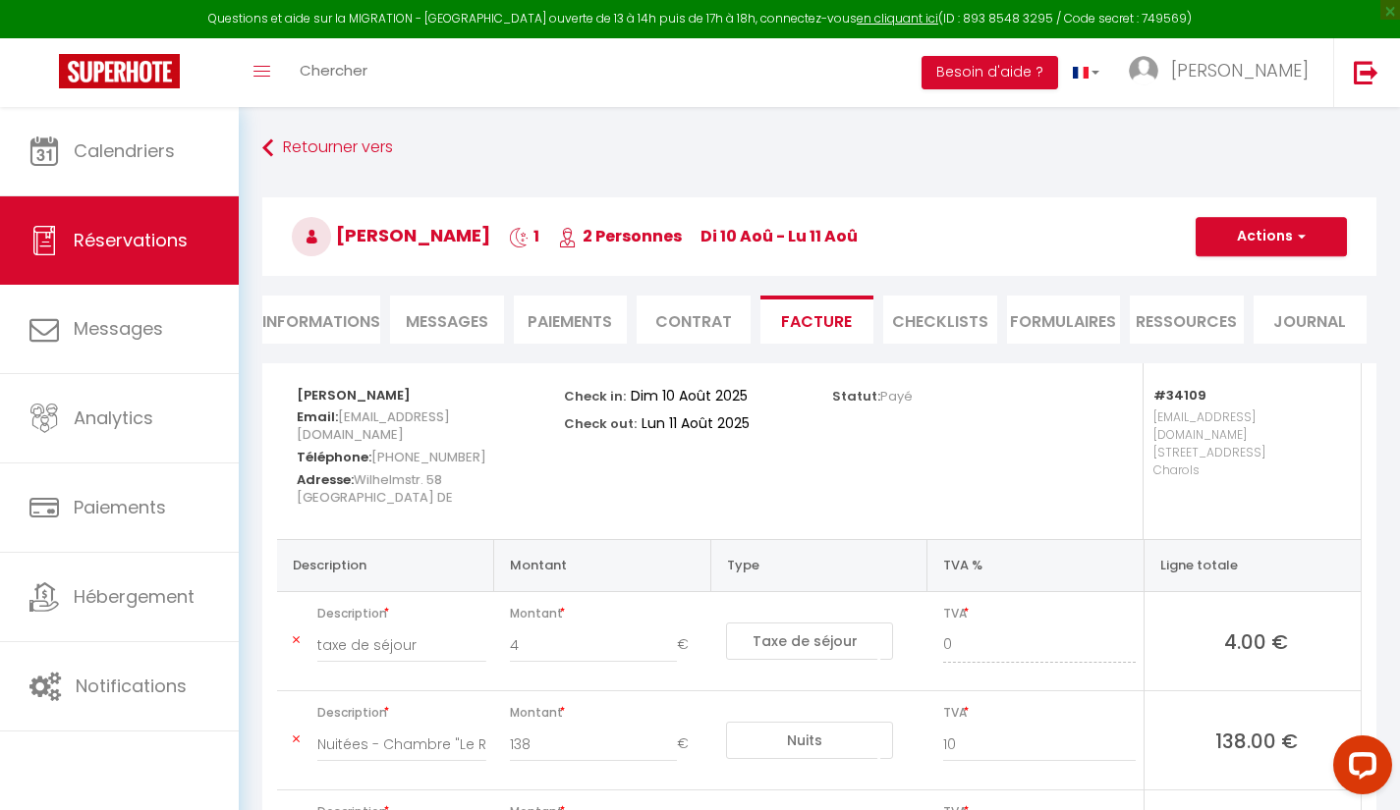
scroll to position [296, 0]
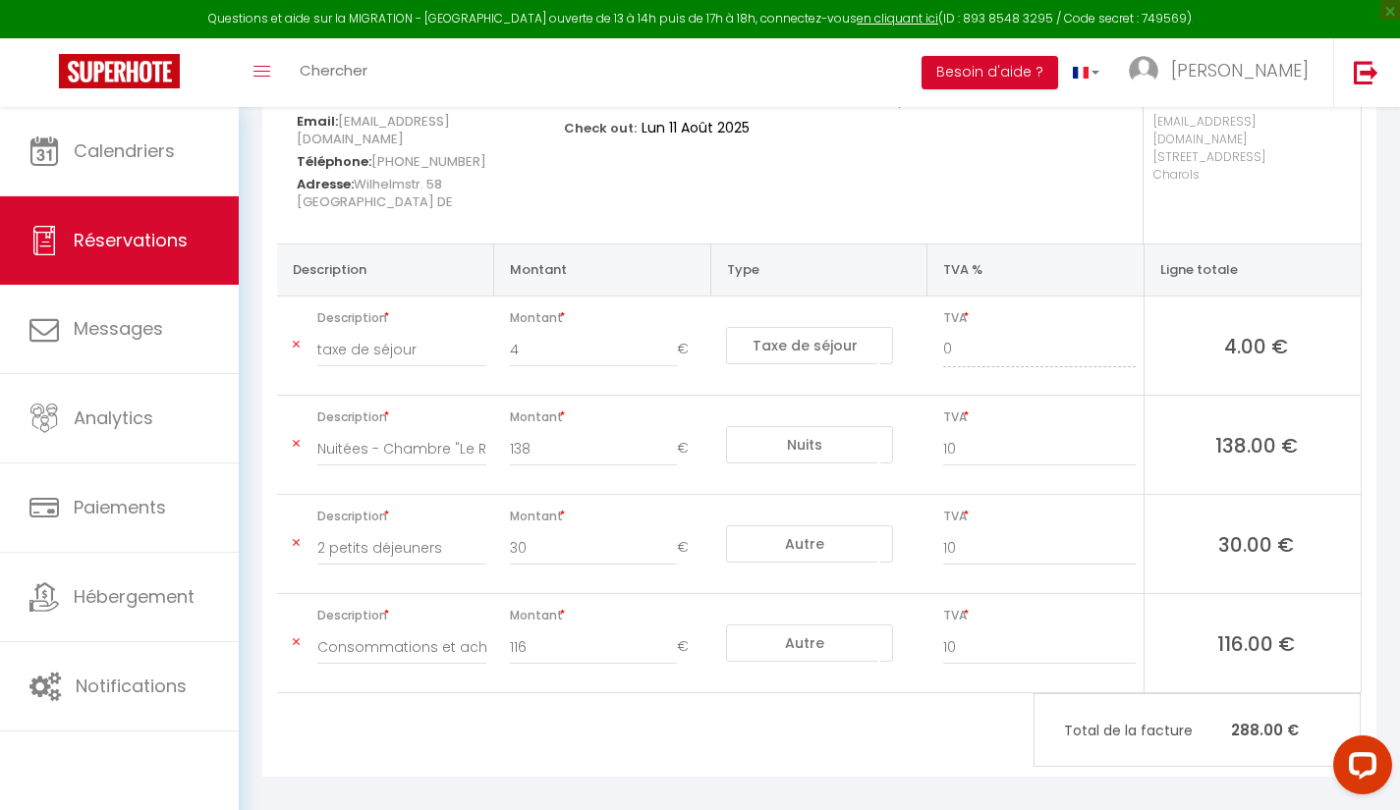
click at [296, 637] on icon at bounding box center [296, 643] width 7 height 12
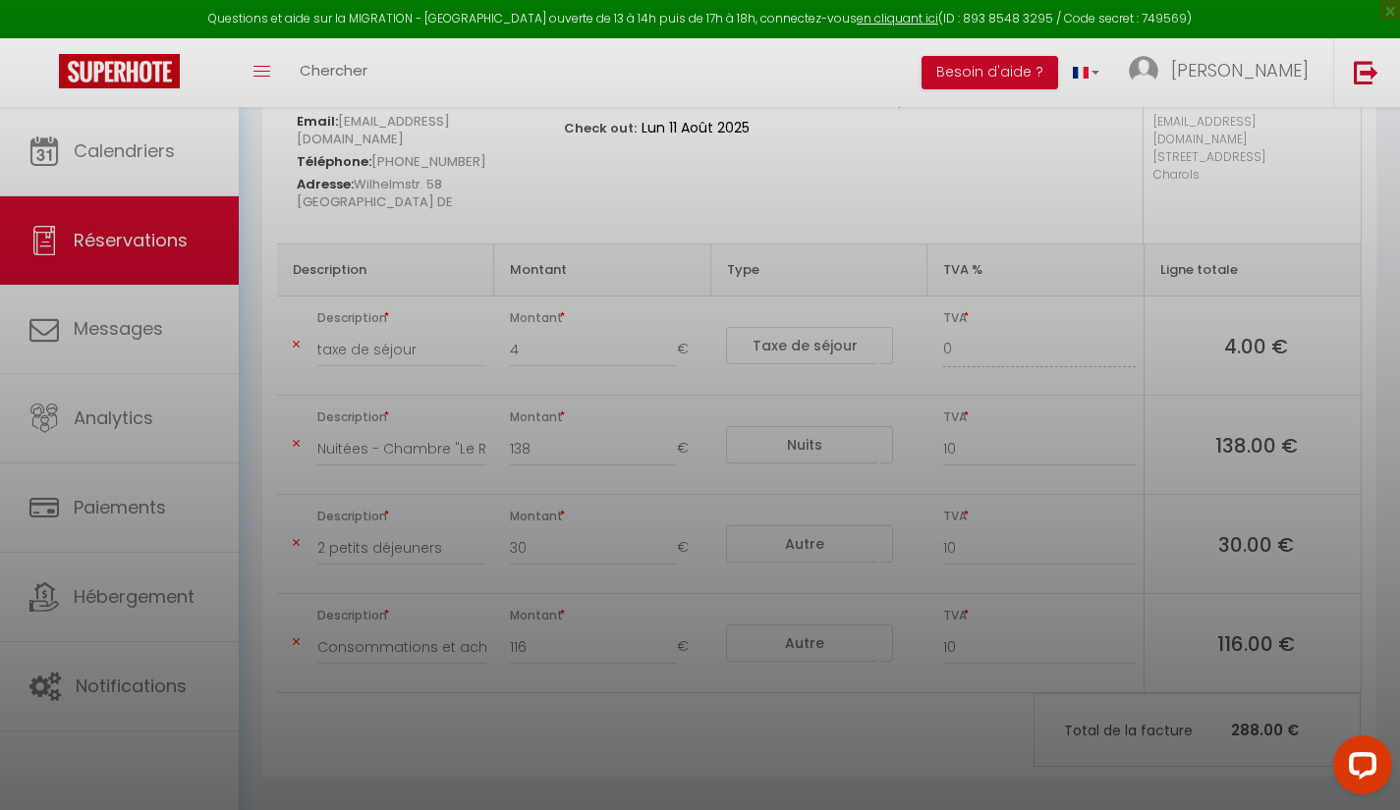
click at [298, 624] on div "Êtes-vous sûr de vouloir supprimer cette charge? Supprimer Annuler" at bounding box center [700, 405] width 1400 height 810
click at [400, 409] on div "Êtes-vous sûr de vouloir supprimer cette charge? Supprimer Annuler" at bounding box center [700, 405] width 1400 height 810
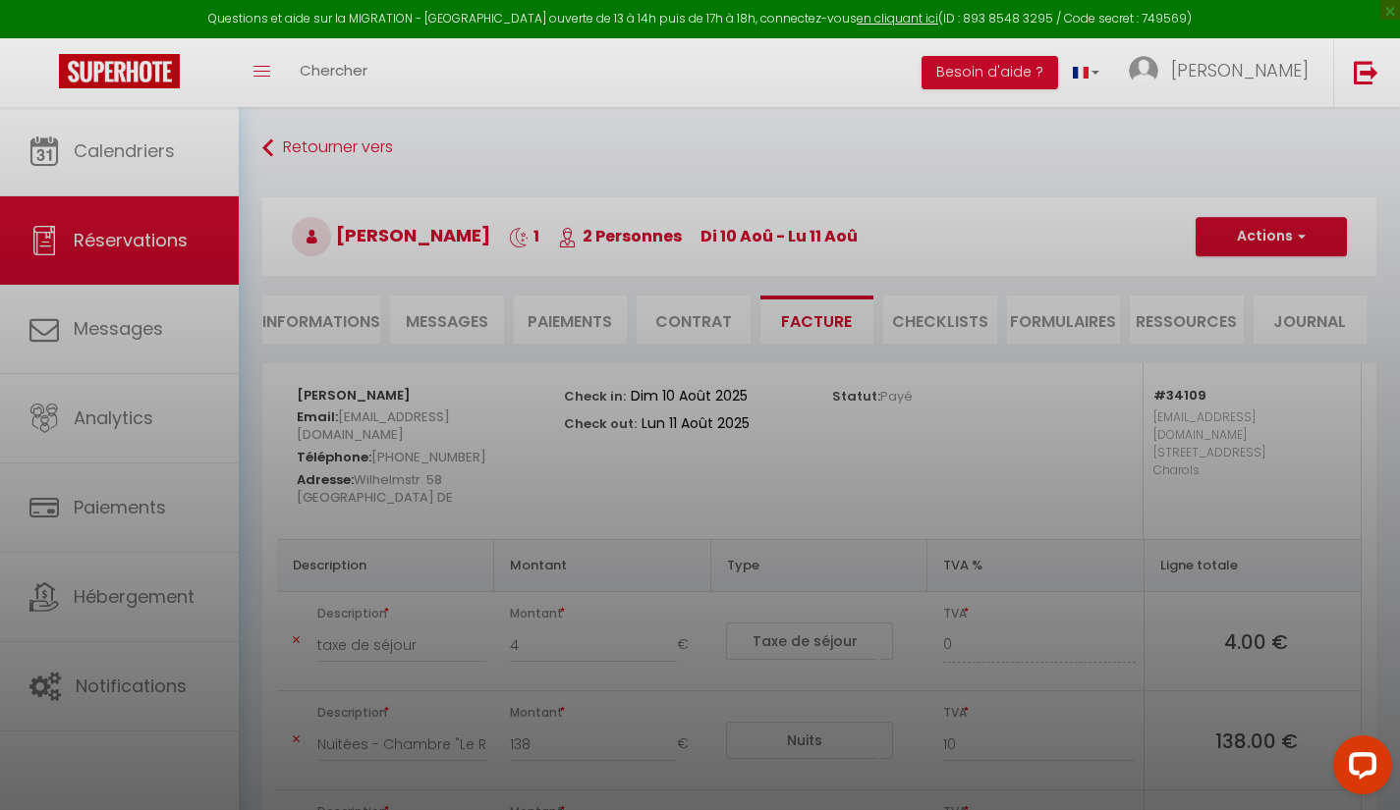
scroll to position [1, 0]
click at [590, 324] on div "Êtes-vous sûr de vouloir supprimer cette charge? Supprimer Annuler" at bounding box center [700, 405] width 589 height 810
click at [603, 339] on div "Êtes-vous sûr de vouloir supprimer cette charge? Supprimer Annuler" at bounding box center [700, 405] width 589 height 810
click at [850, 334] on div "Êtes-vous sûr de vouloir supprimer cette charge? Supprimer Annuler" at bounding box center [700, 405] width 589 height 810
click at [585, 349] on div "Êtes-vous sûr de vouloir supprimer cette charge? Supprimer Annuler" at bounding box center [700, 405] width 589 height 810
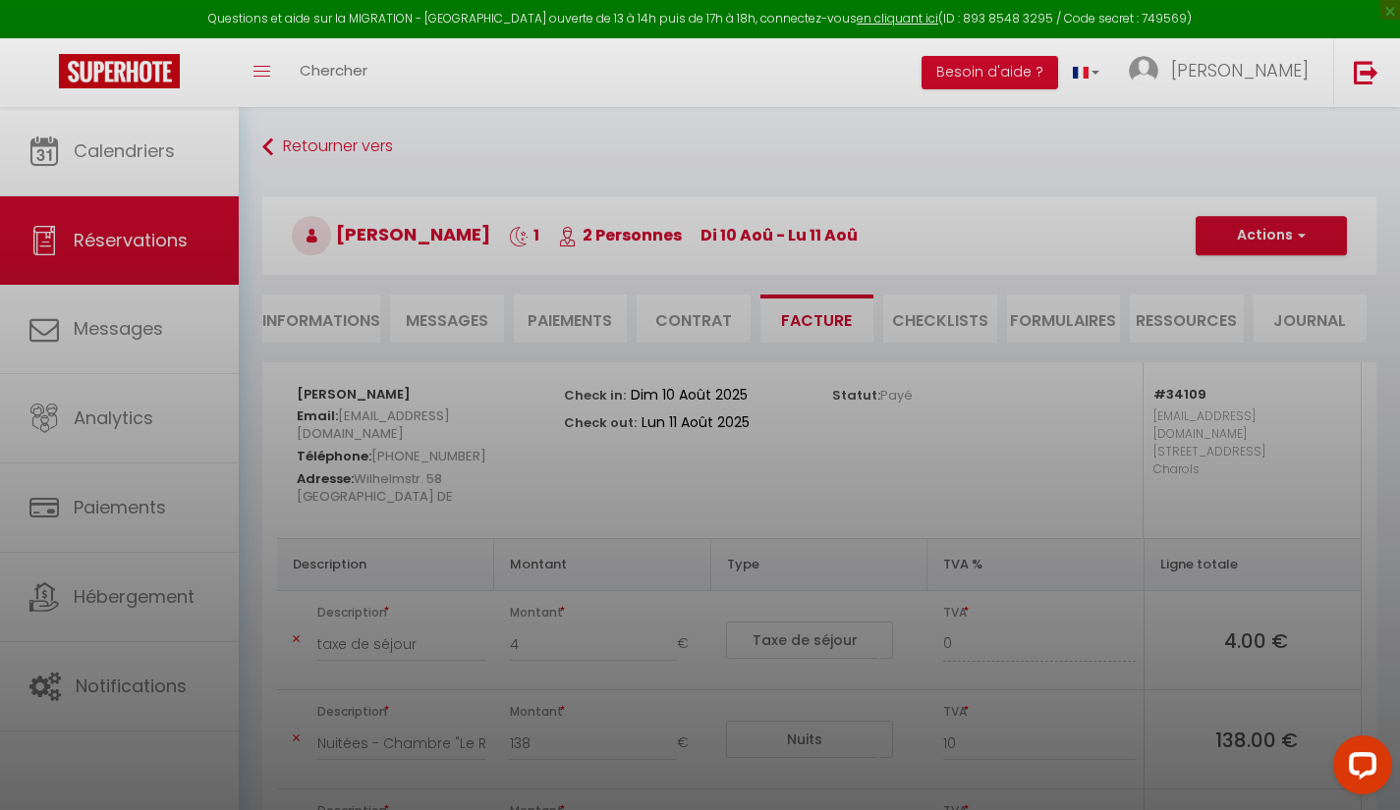
click at [651, 333] on div "Êtes-vous sûr de vouloir supprimer cette charge? Supprimer Annuler" at bounding box center [700, 405] width 589 height 810
click at [839, 337] on div "Êtes-vous sûr de vouloir supprimer cette charge? Supprimer Annuler" at bounding box center [700, 405] width 589 height 810
click at [574, 328] on div "Êtes-vous sûr de vouloir supprimer cette charge? Supprimer Annuler" at bounding box center [700, 405] width 589 height 810
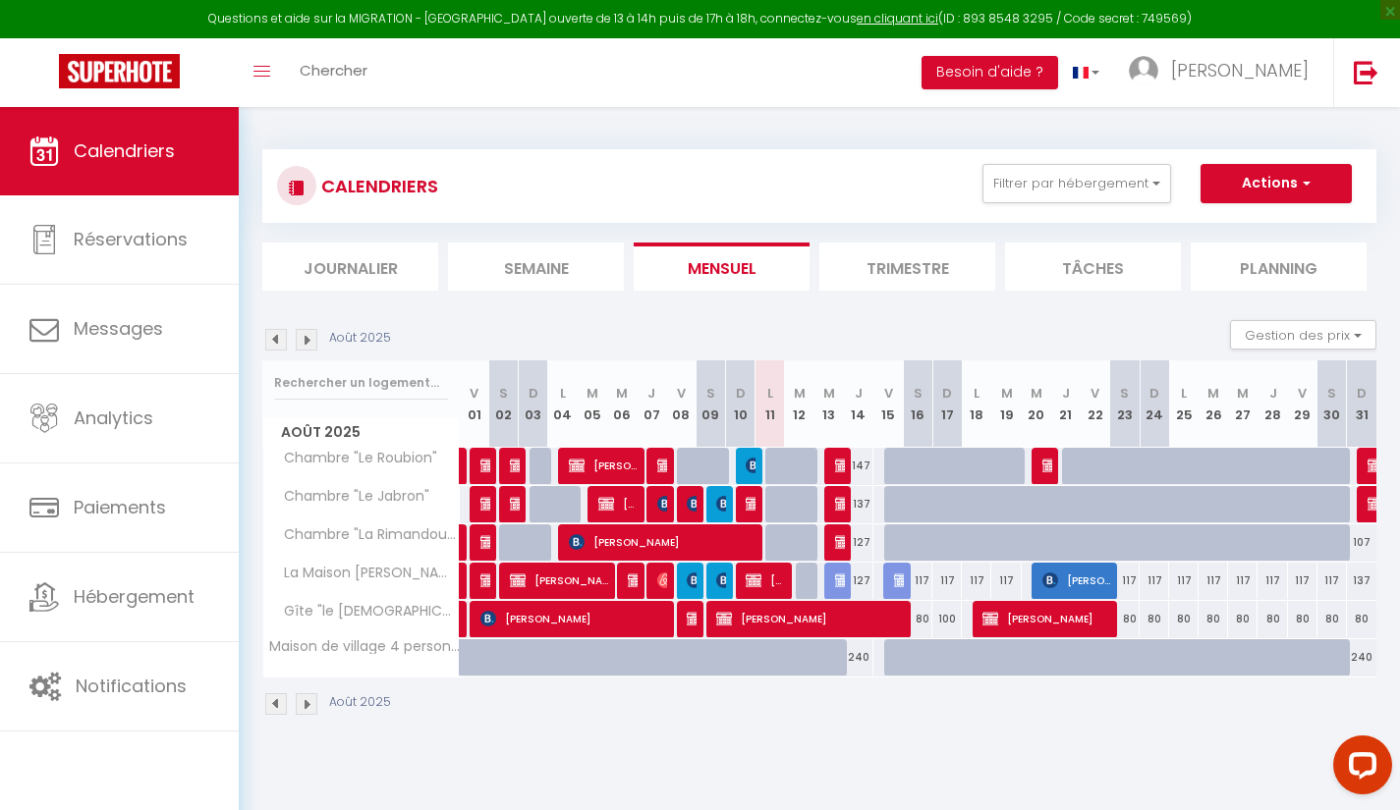
click at [737, 471] on div at bounding box center [750, 466] width 29 height 37
click at [752, 455] on span "[PERSON_NAME]" at bounding box center [751, 465] width 10 height 37
select select "OK"
select select "1"
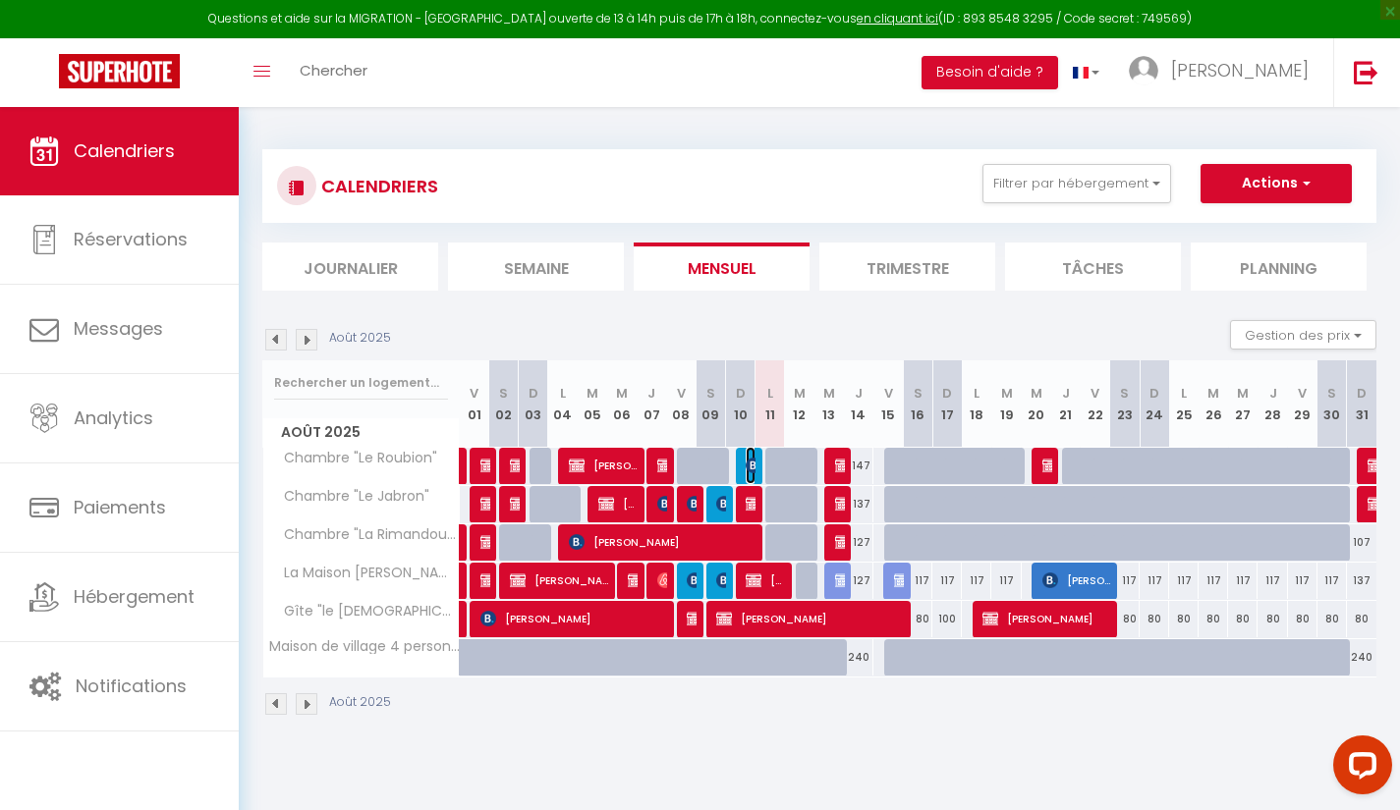
select select "0"
select select "1"
select select
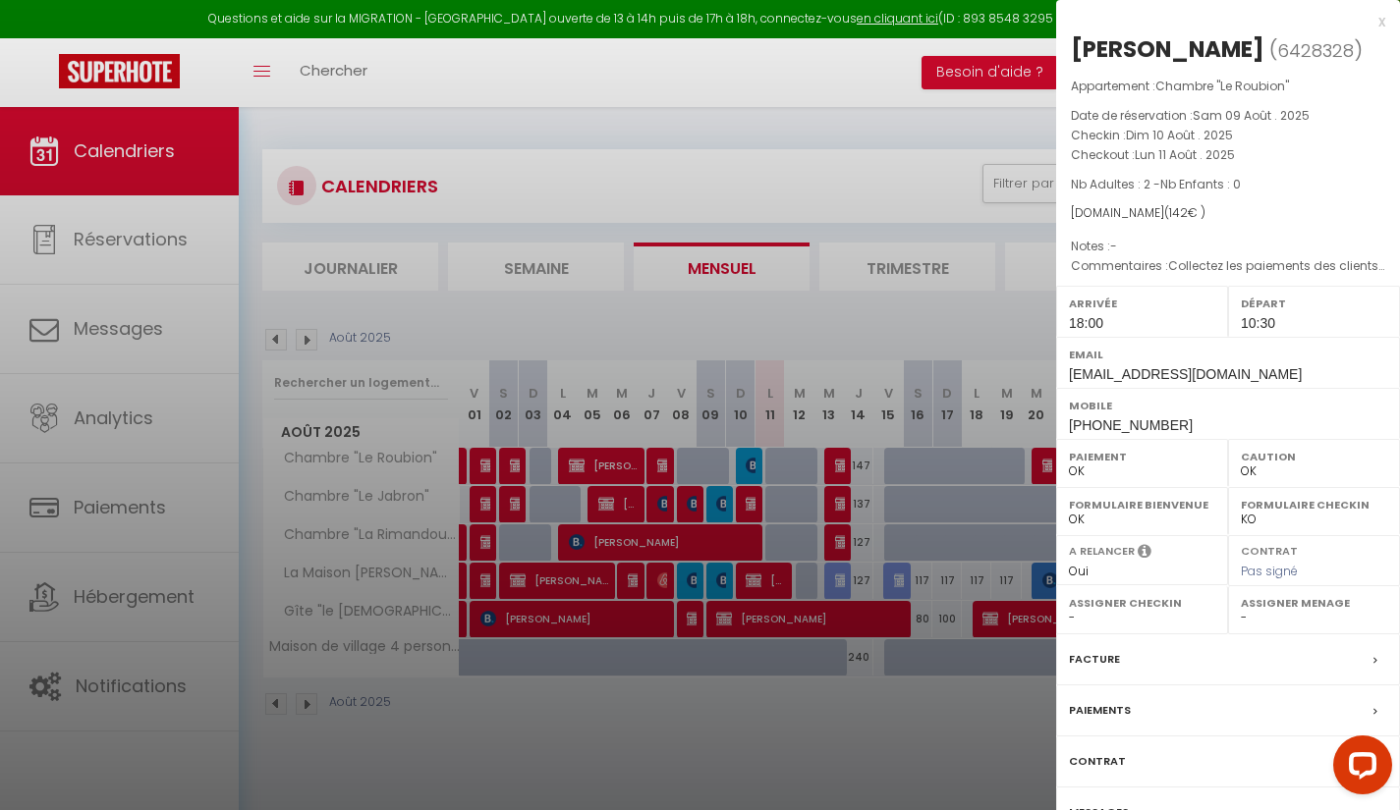
click at [1135, 750] on div "Contrat" at bounding box center [1228, 762] width 344 height 51
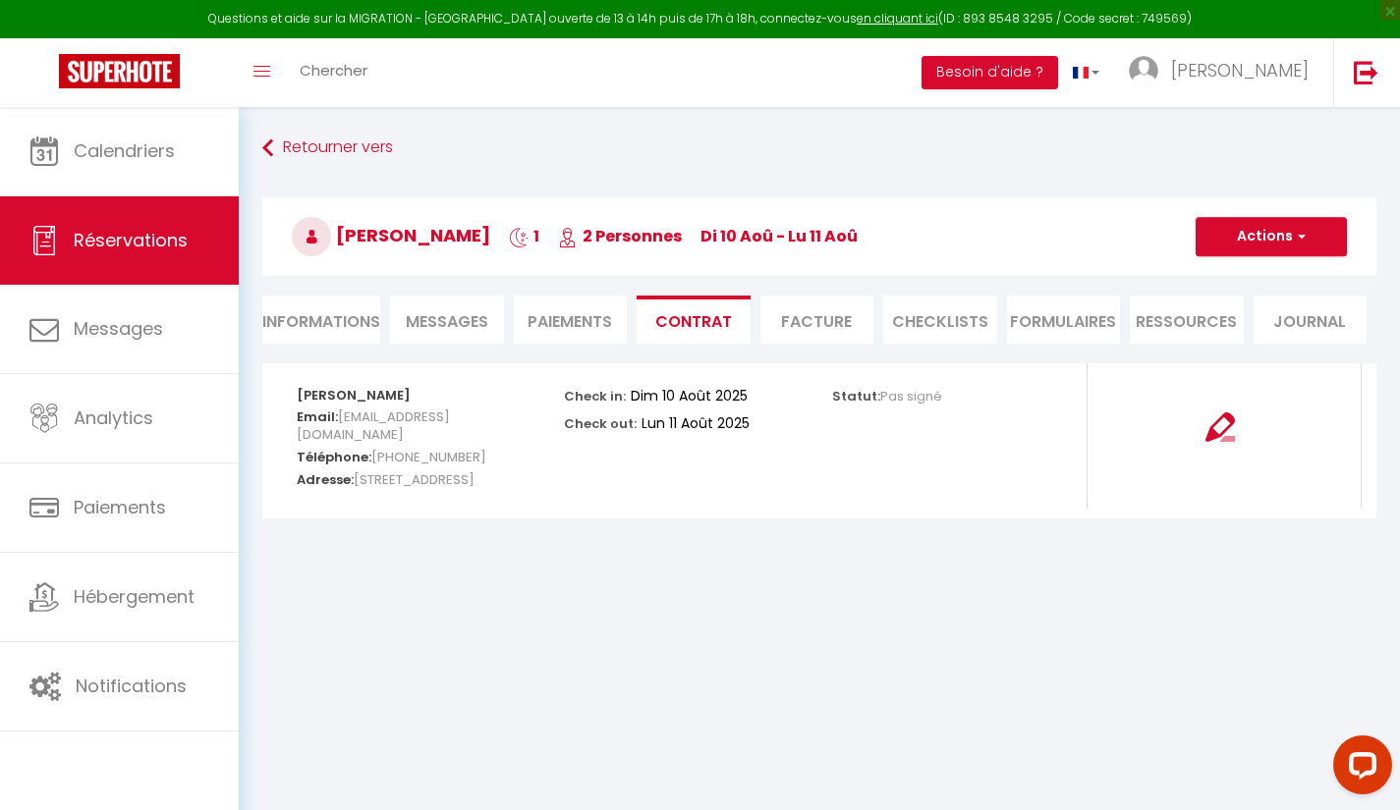
click at [840, 327] on li "Facture" at bounding box center [817, 320] width 114 height 48
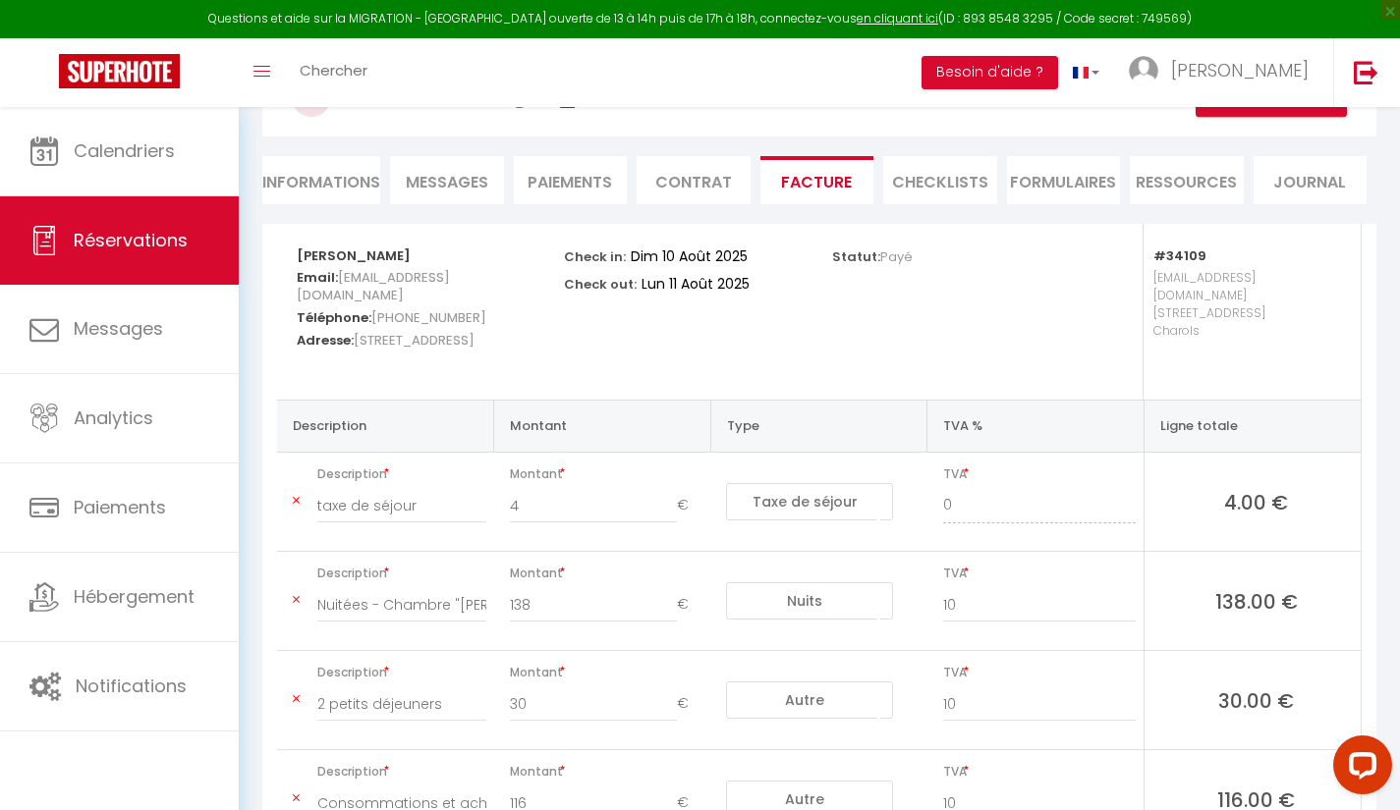
scroll to position [296, 0]
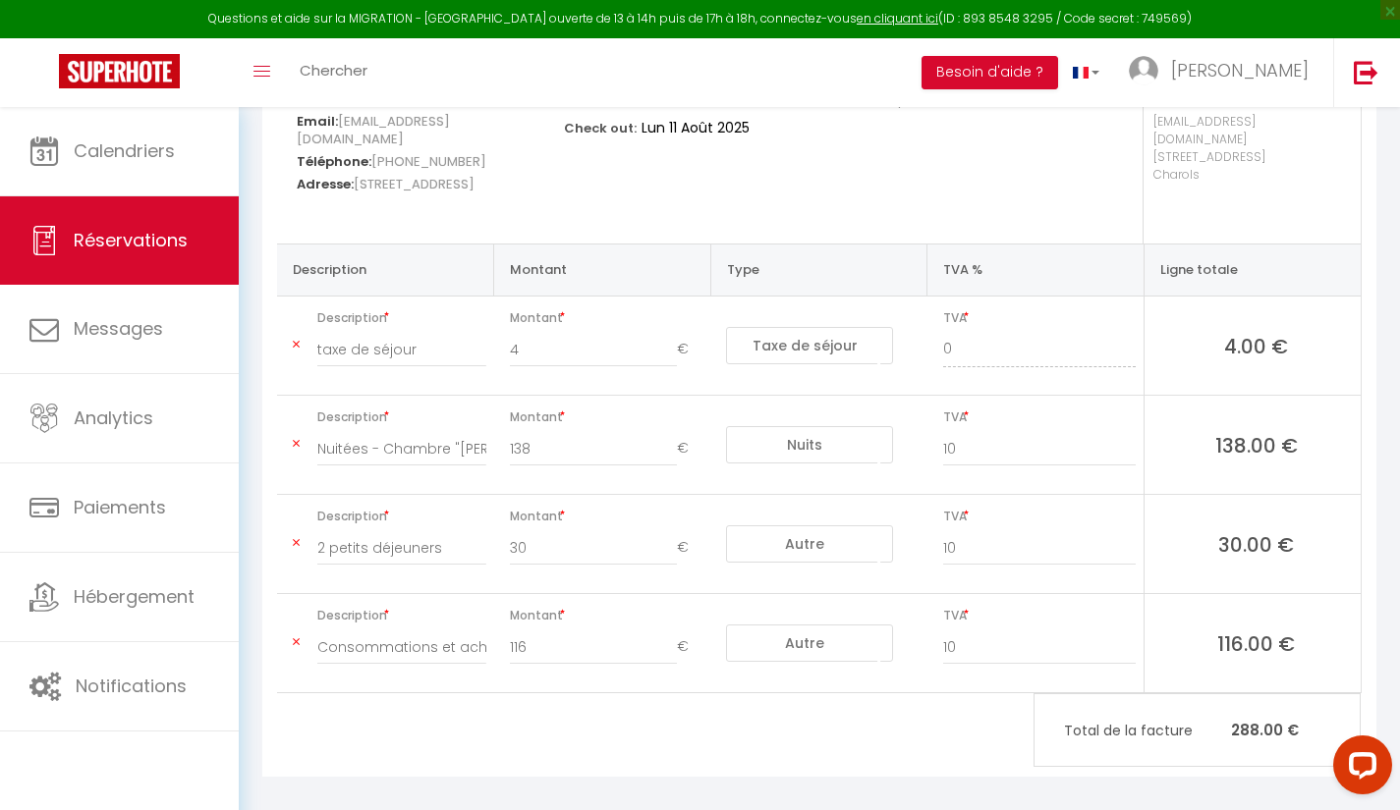
click at [296, 637] on icon at bounding box center [296, 643] width 7 height 12
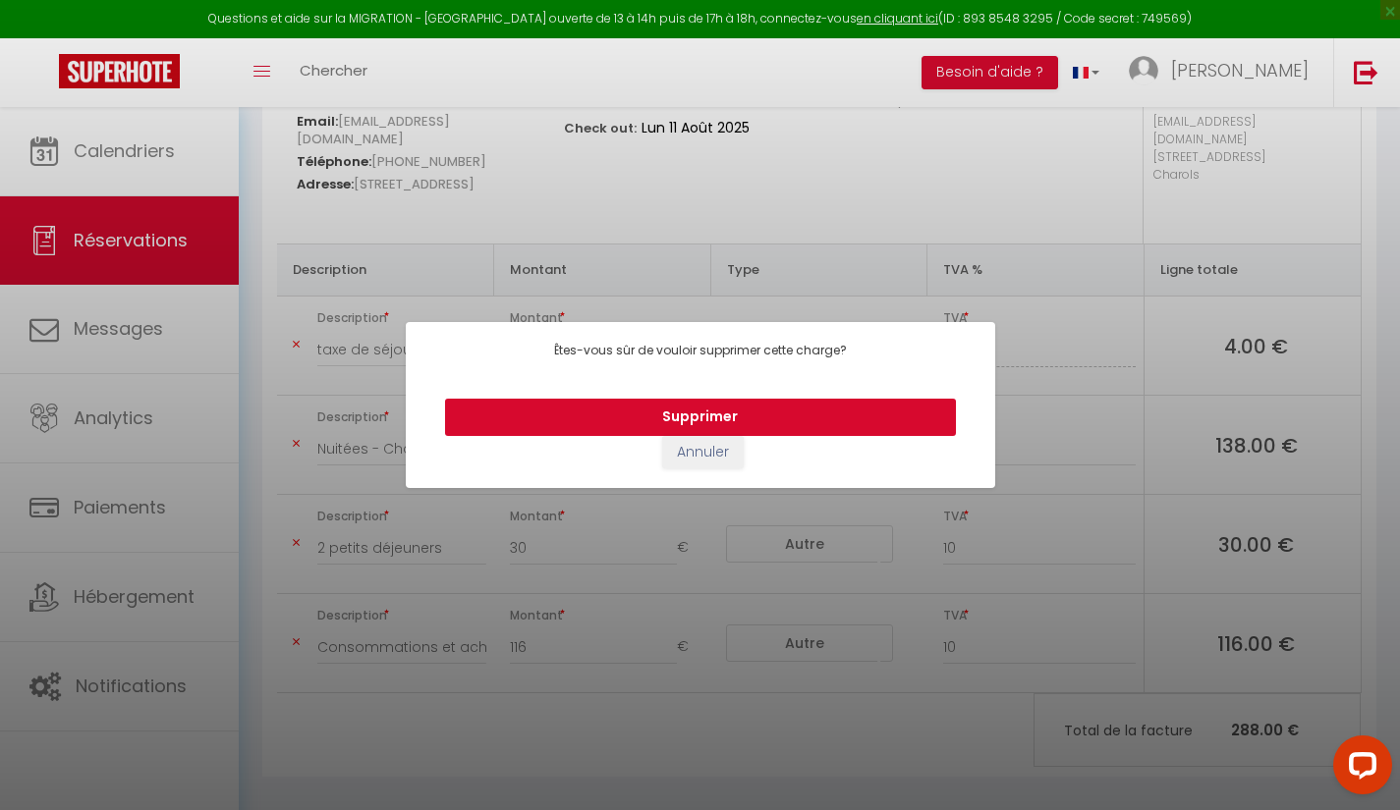
click at [860, 413] on button "Supprimer" at bounding box center [700, 417] width 511 height 37
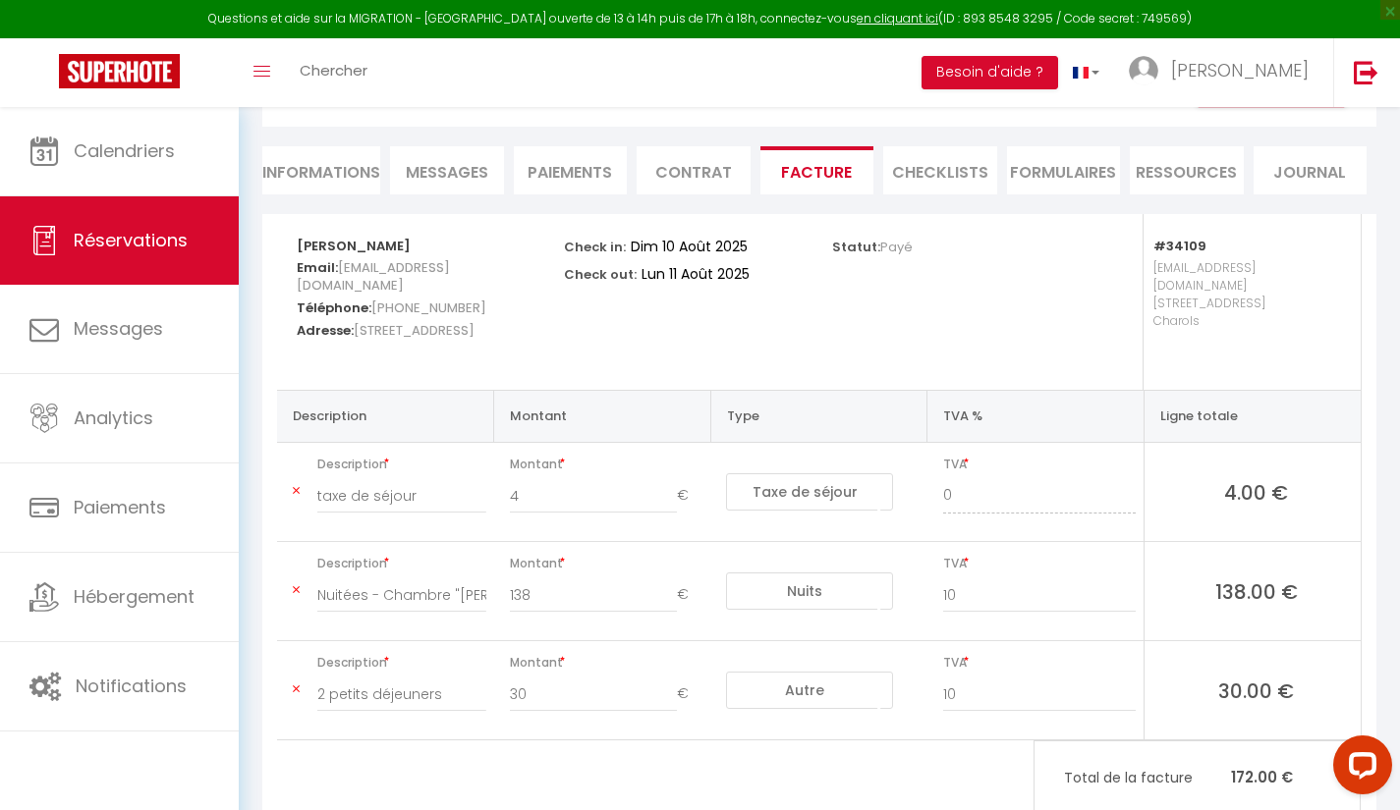
scroll to position [0, 0]
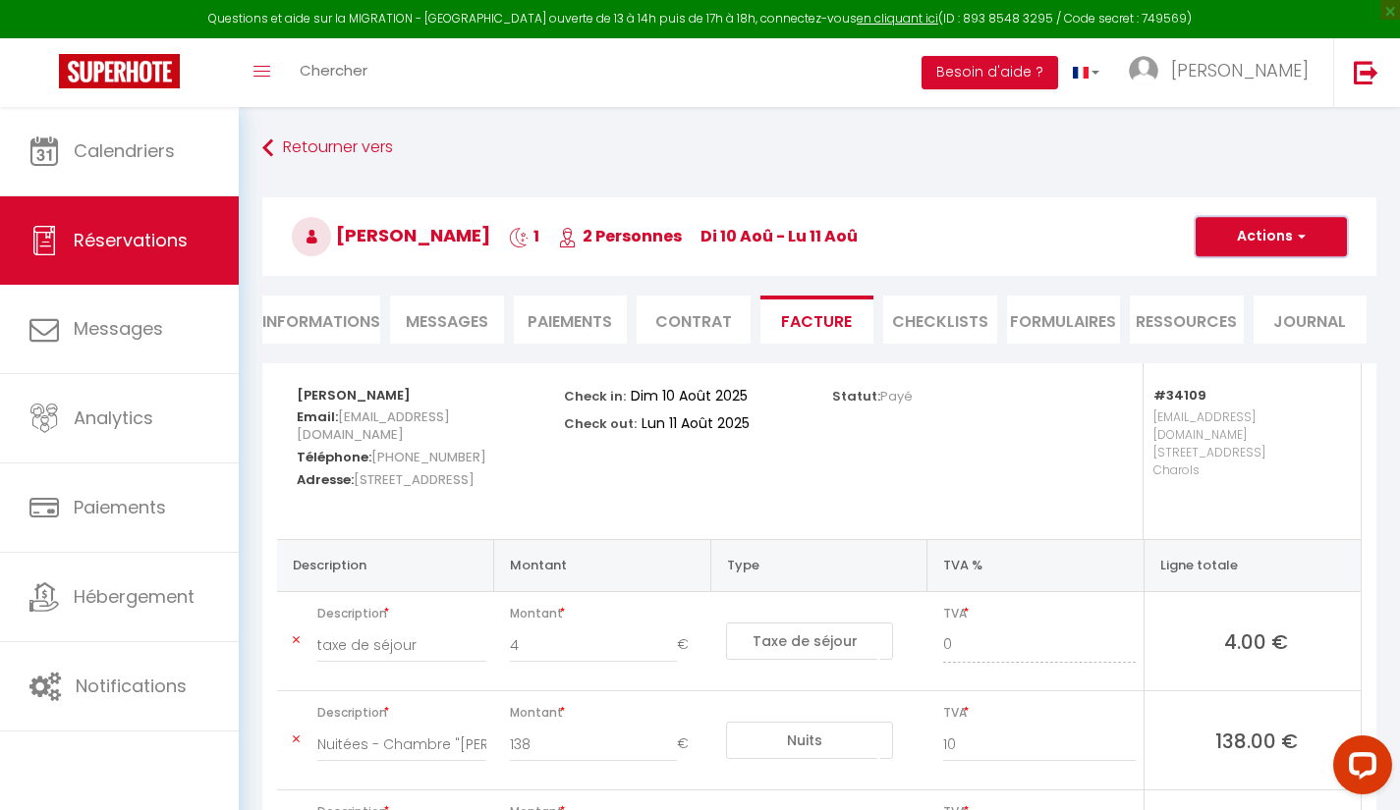
click at [1299, 237] on span "button" at bounding box center [1299, 237] width 12 height 18
click at [1259, 277] on link "Enregistrer" at bounding box center [1256, 280] width 165 height 26
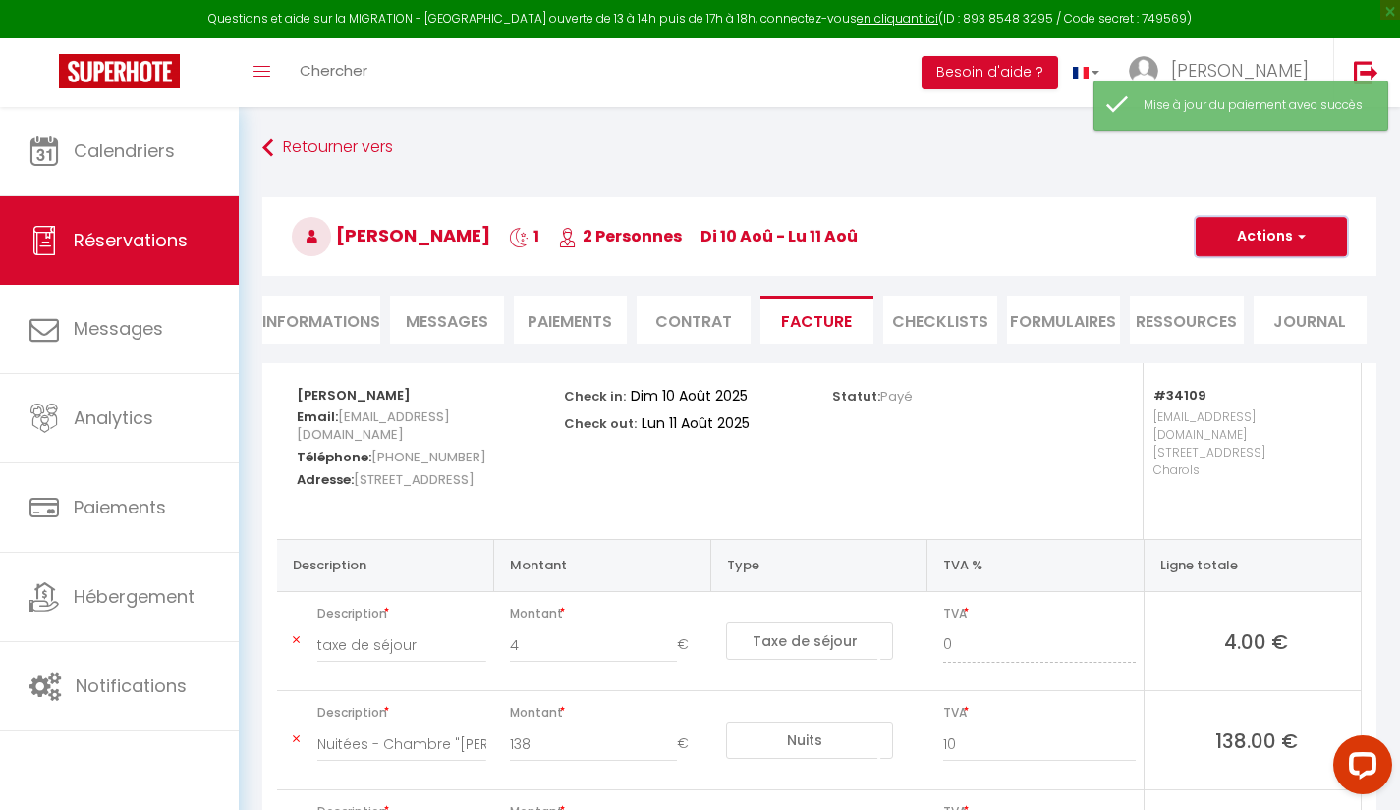
click at [1301, 237] on span "button" at bounding box center [1299, 237] width 12 height 18
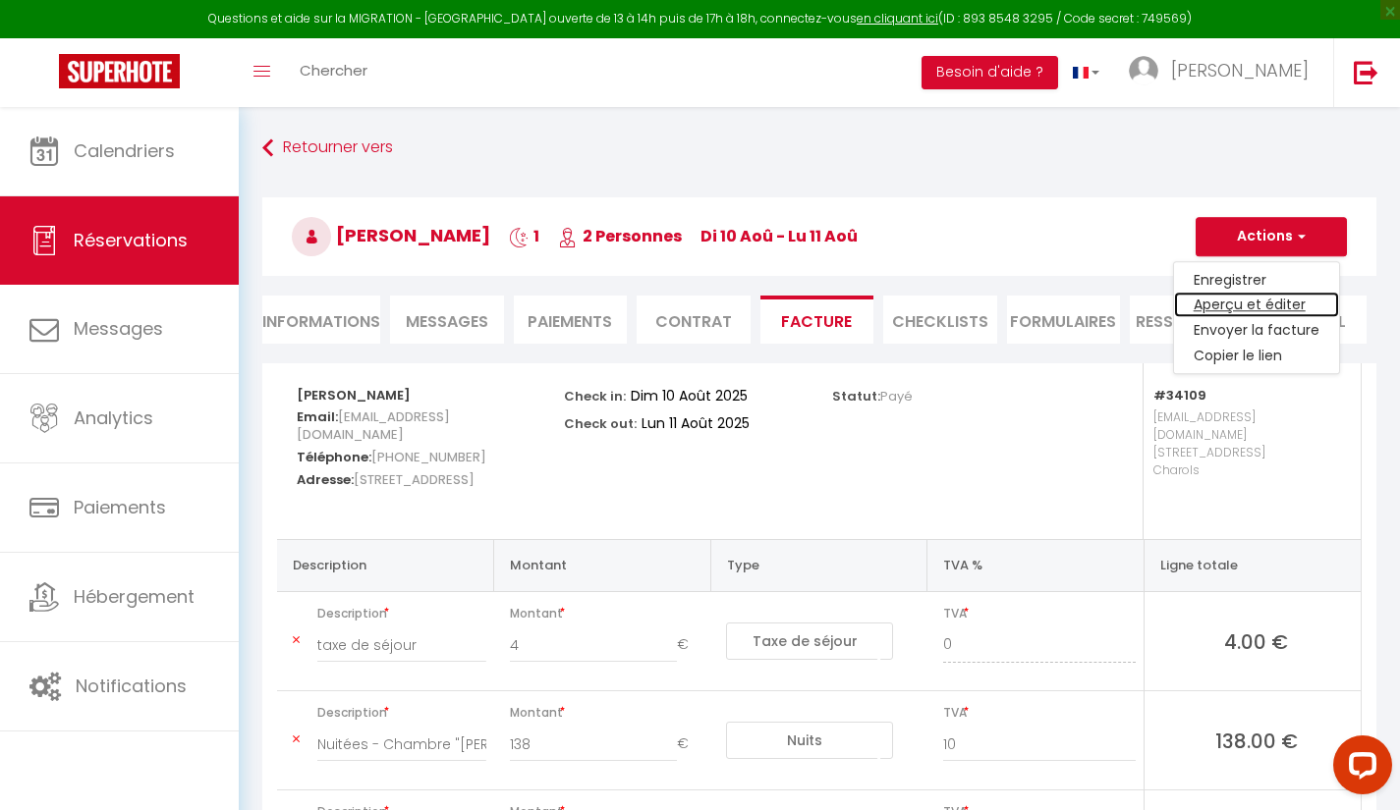
click at [1317, 301] on link "Aperçu et éditer" at bounding box center [1256, 306] width 165 height 26
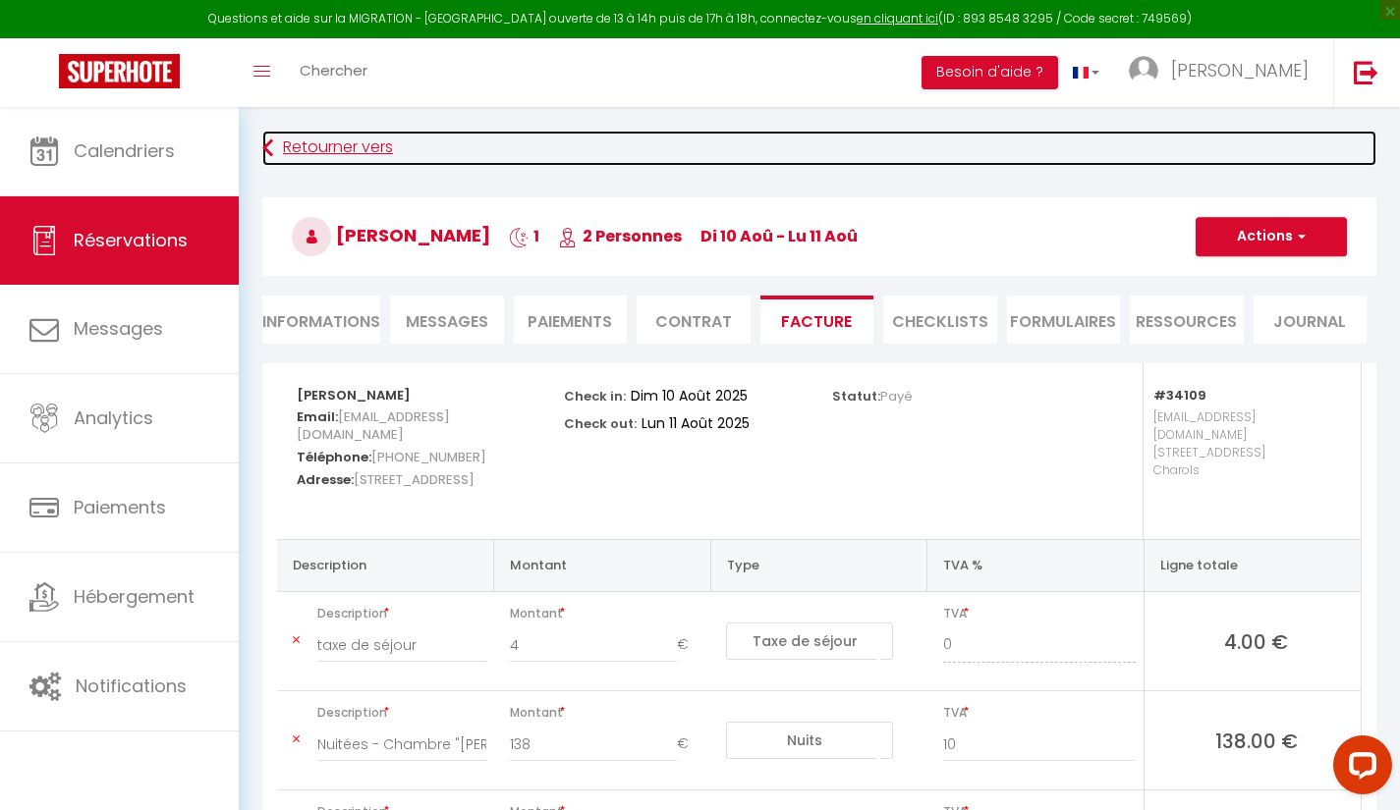
click at [290, 149] on link "Retourner vers" at bounding box center [819, 148] width 1114 height 35
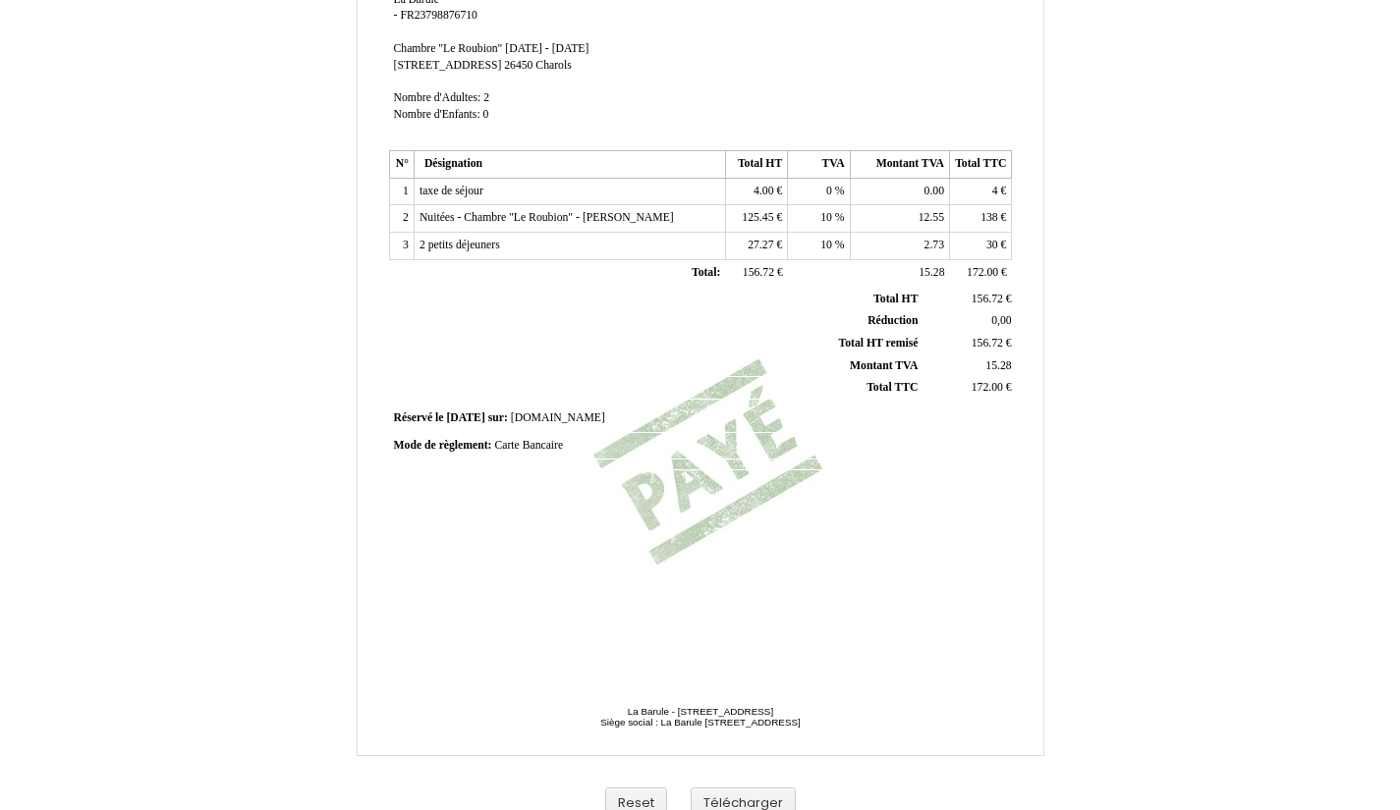
scroll to position [358, 0]
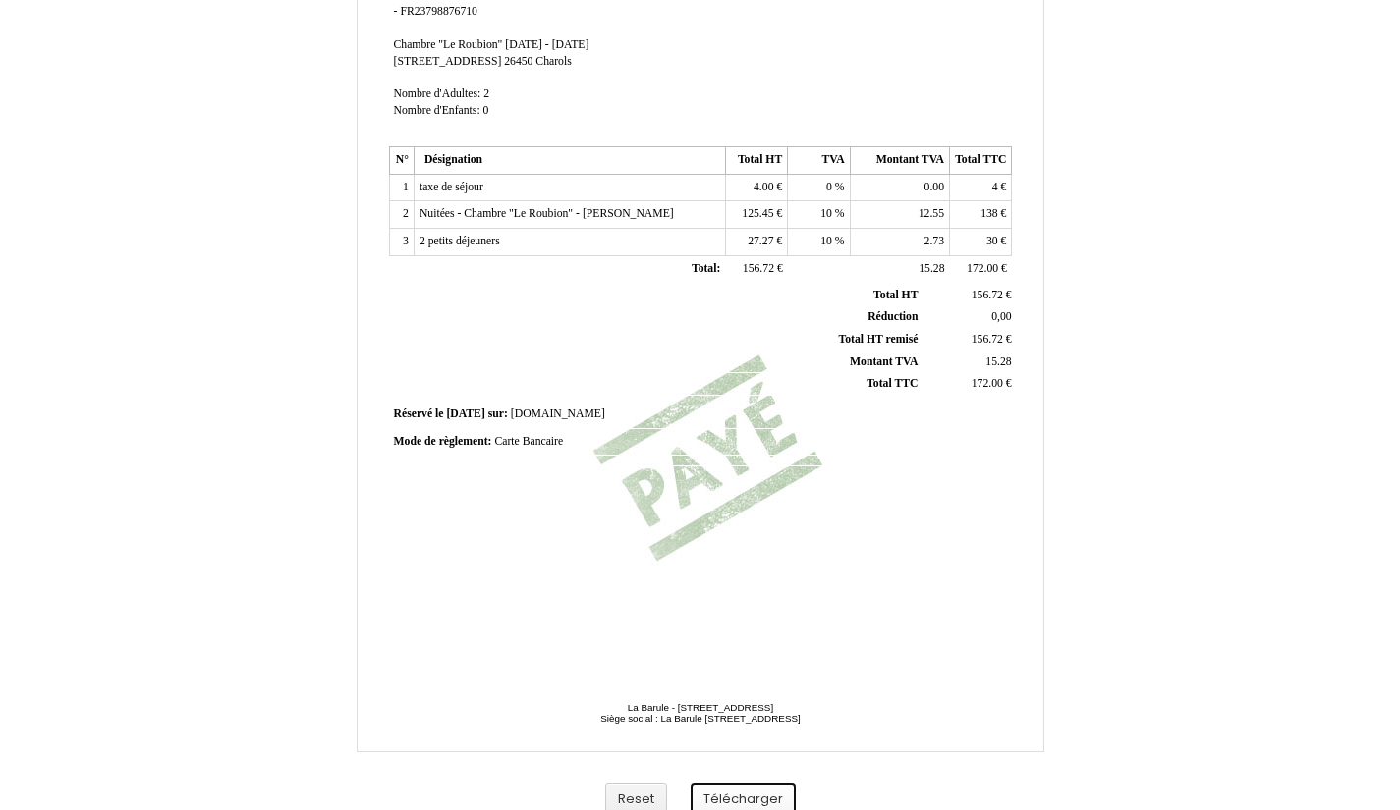
click at [748, 798] on button "Télécharger" at bounding box center [743, 800] width 105 height 32
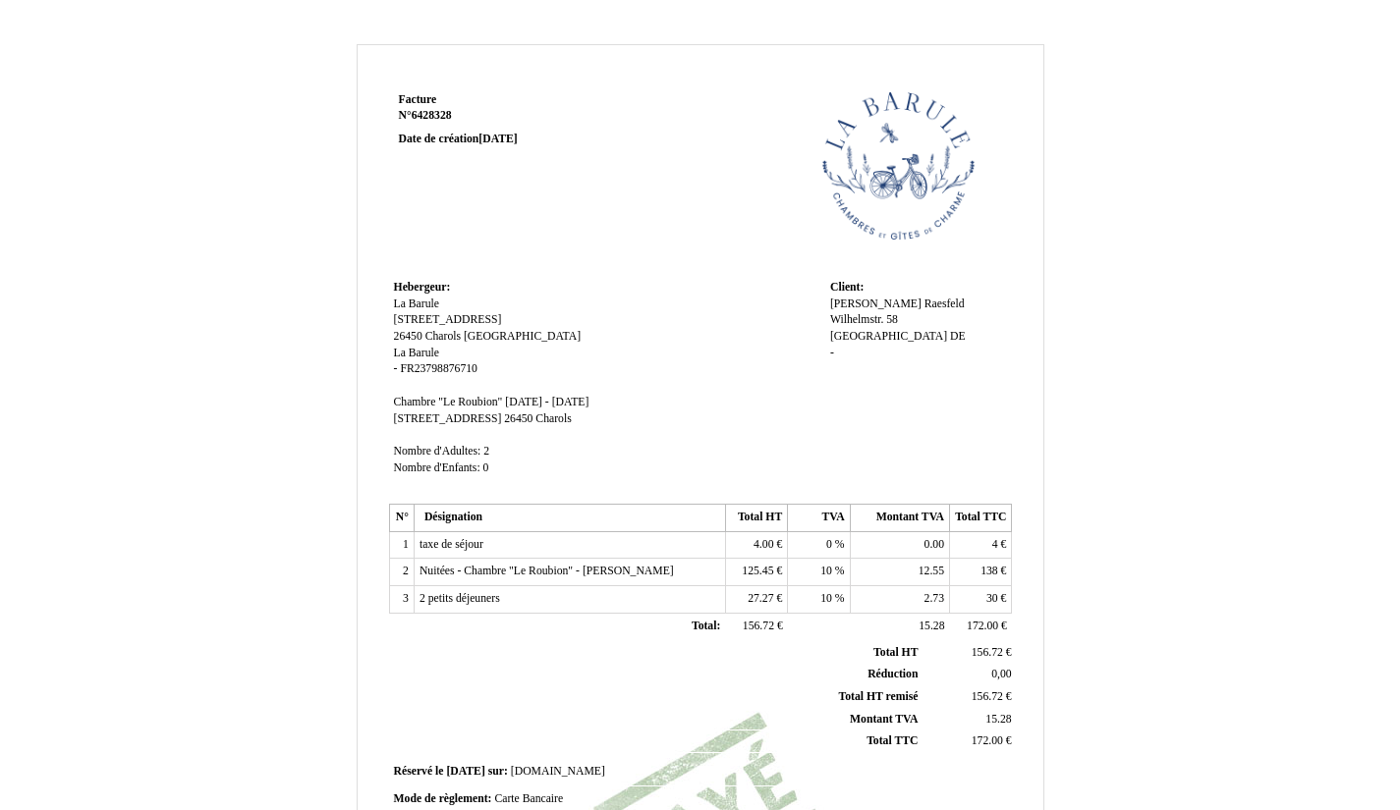
scroll to position [0, 0]
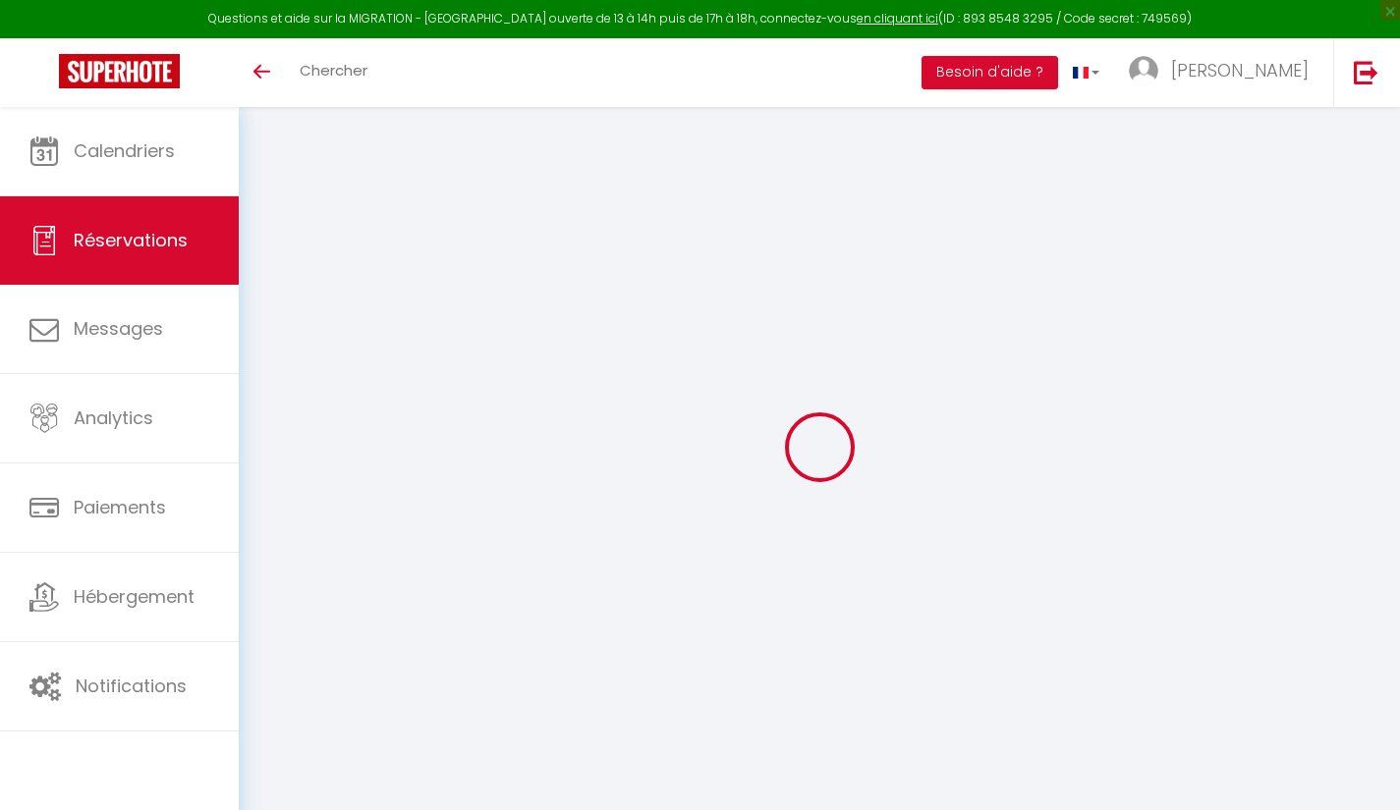
select select
checkbox input "false"
type textarea "Collectez les paiements des clients dans votre établissement. Pour les frais d'…"
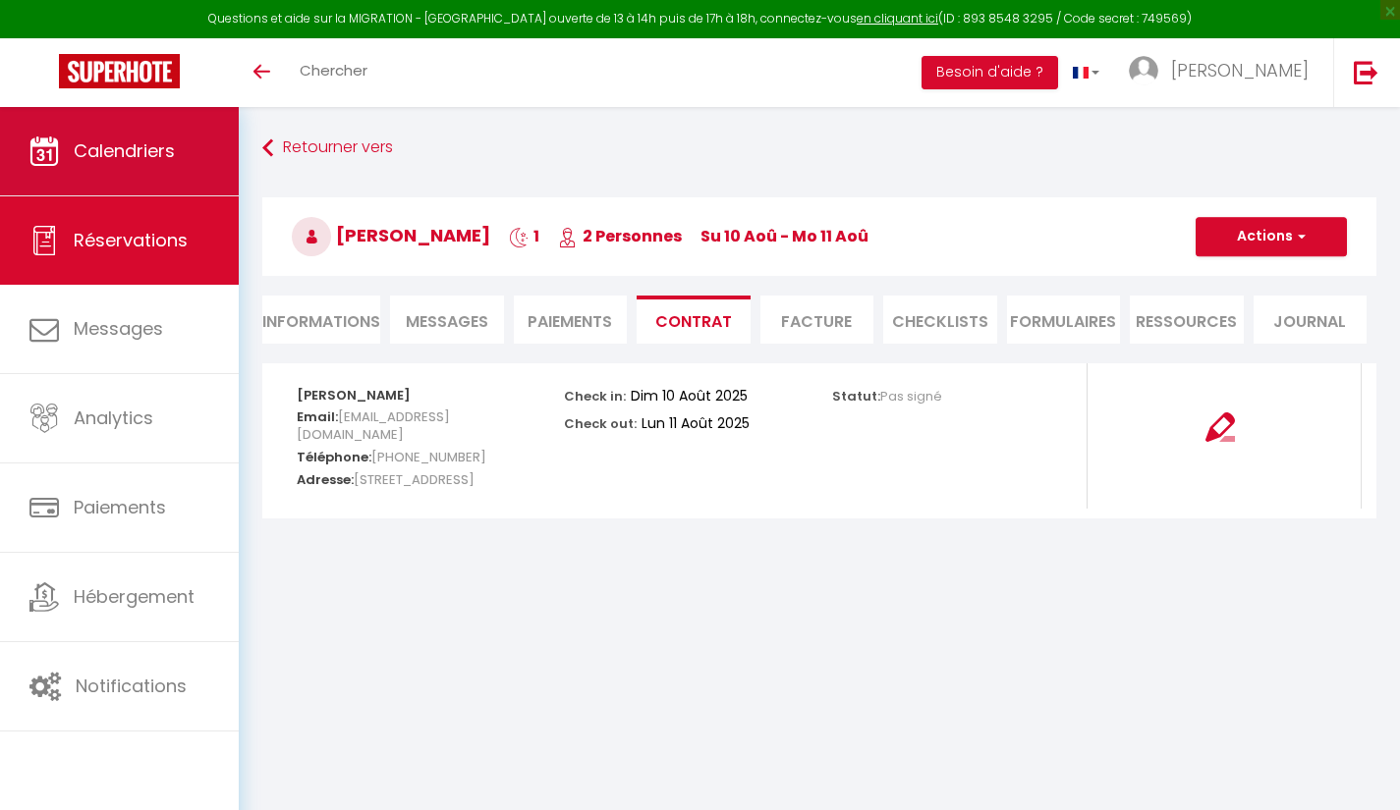
click at [120, 151] on span "Calendriers" at bounding box center [124, 151] width 101 height 25
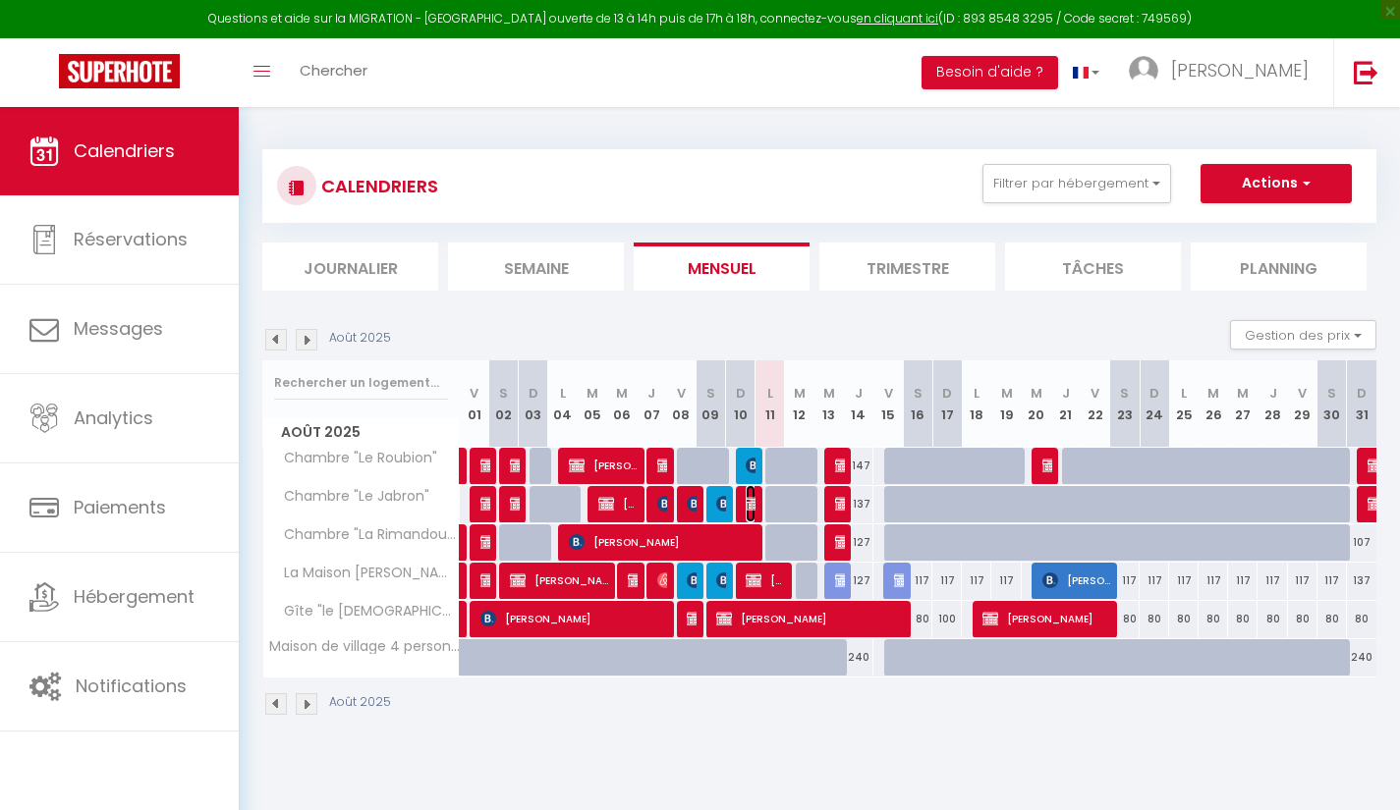
click at [752, 504] on img at bounding box center [754, 504] width 16 height 16
select select "OK"
select select "KO"
select select "0"
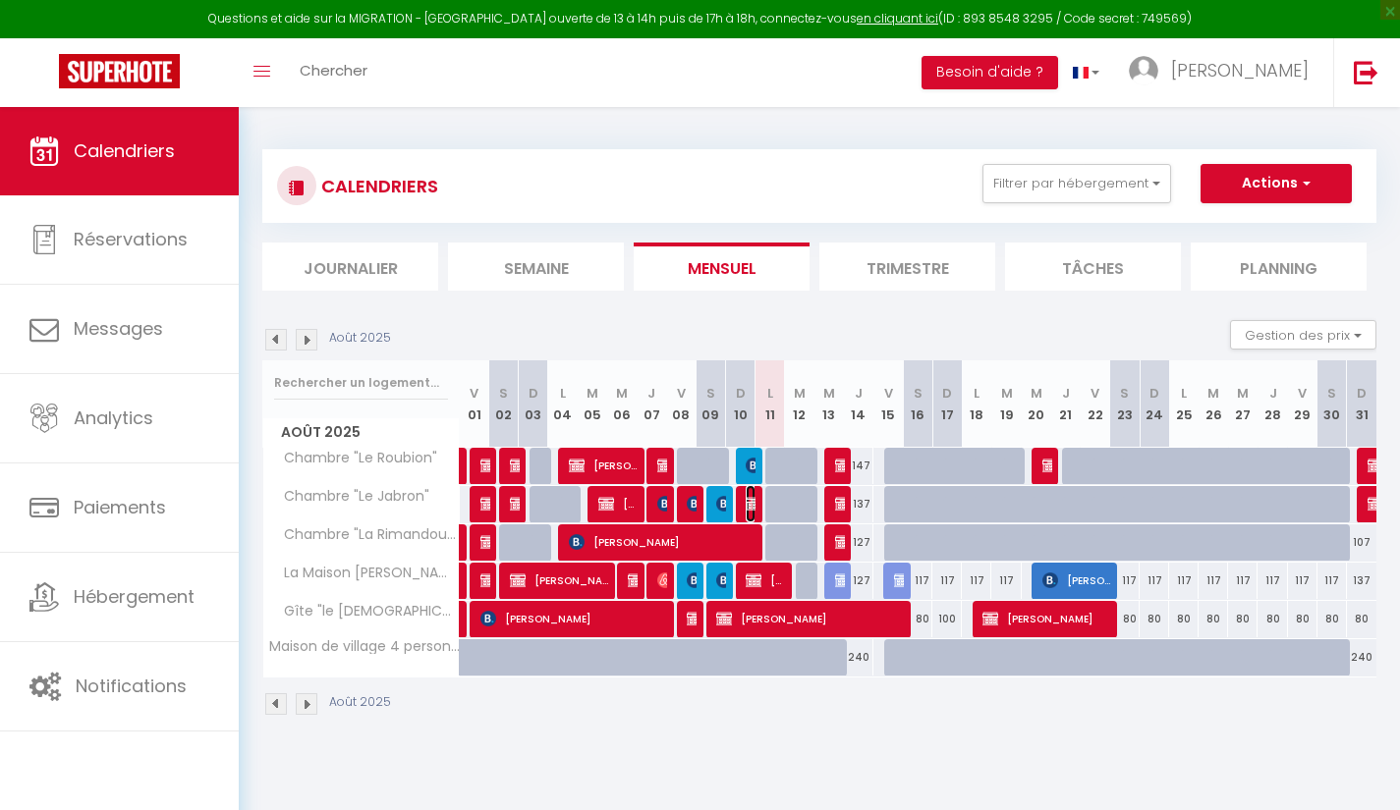
select select "1"
select select
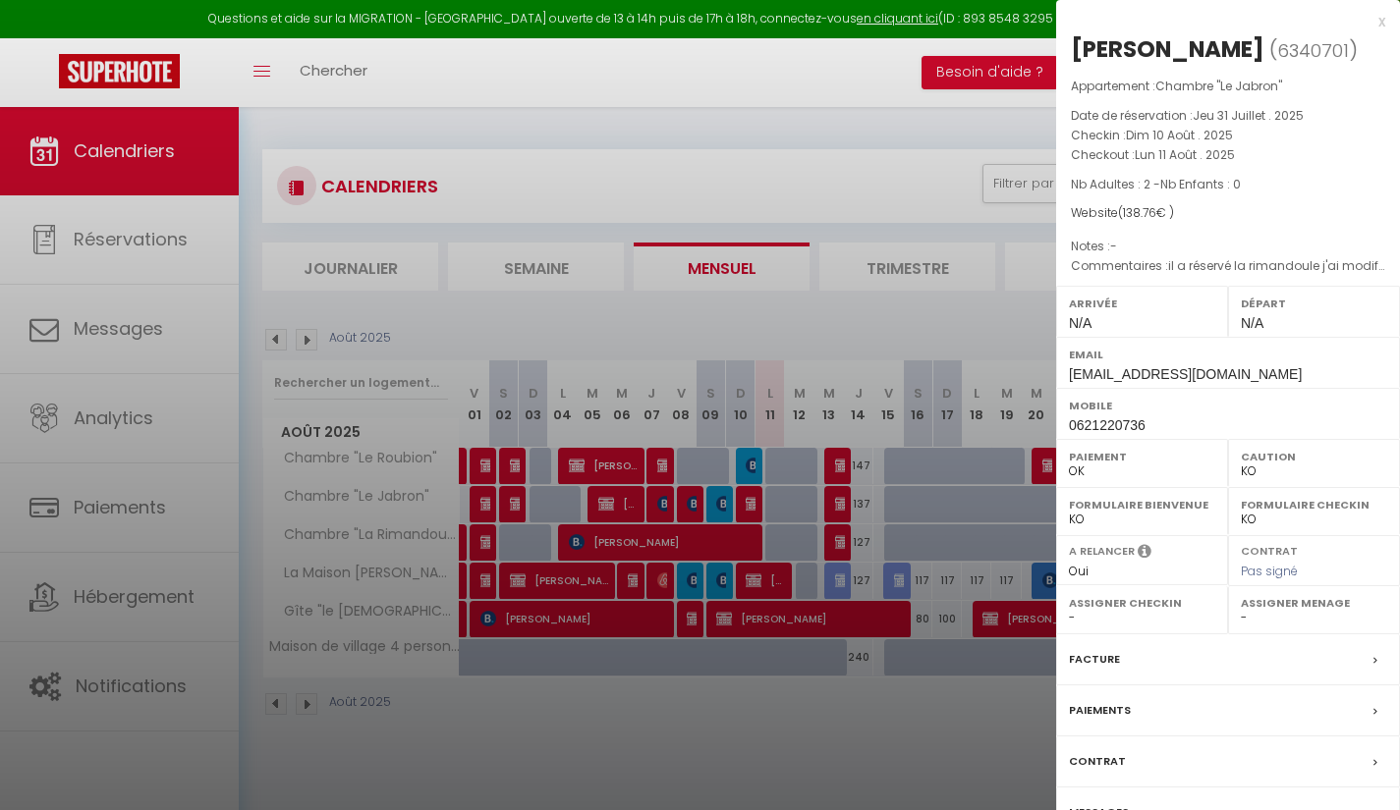
click at [1359, 722] on div "Paiements" at bounding box center [1228, 711] width 344 height 51
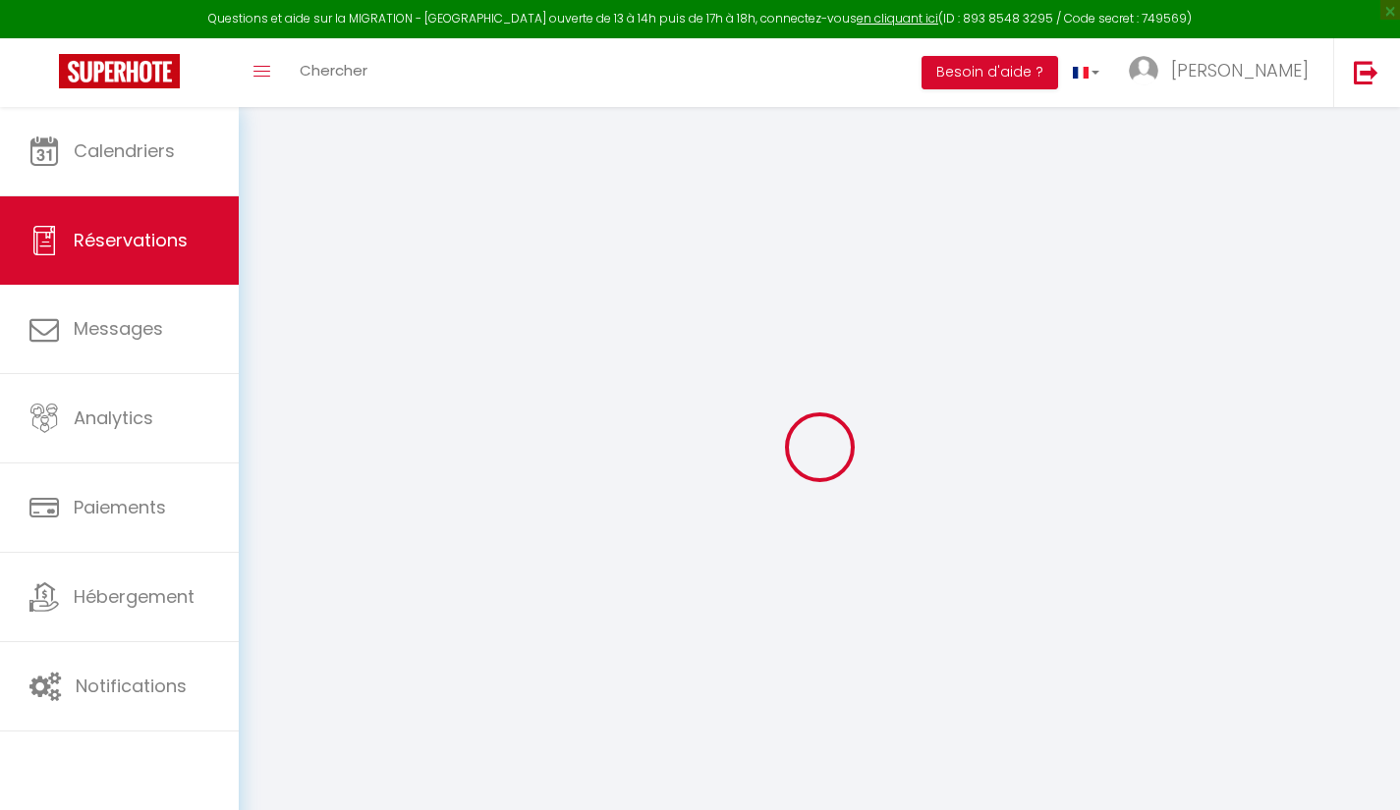
select select
checkbox input "false"
select select
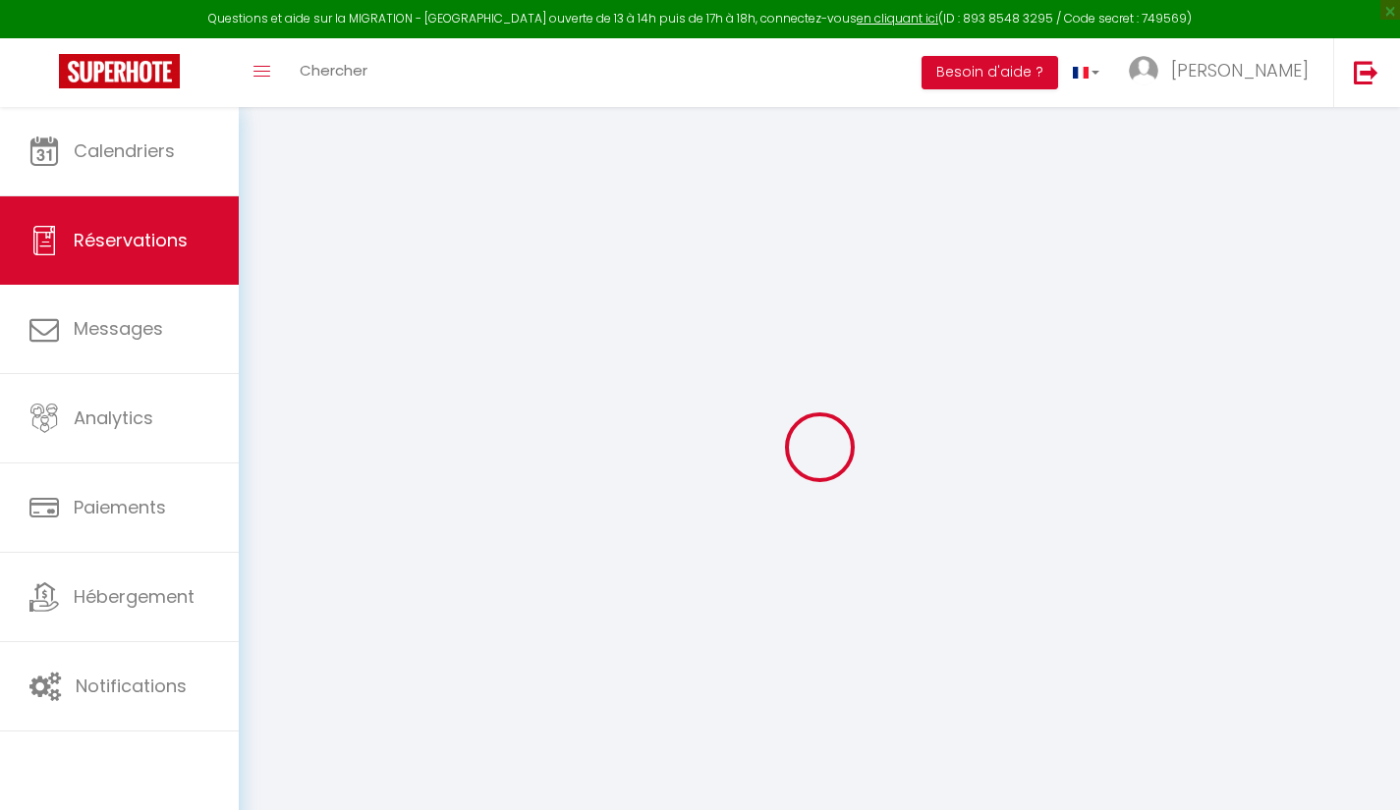
checkbox input "false"
type textarea "il a réservé la rimandoule j'ai modifié"
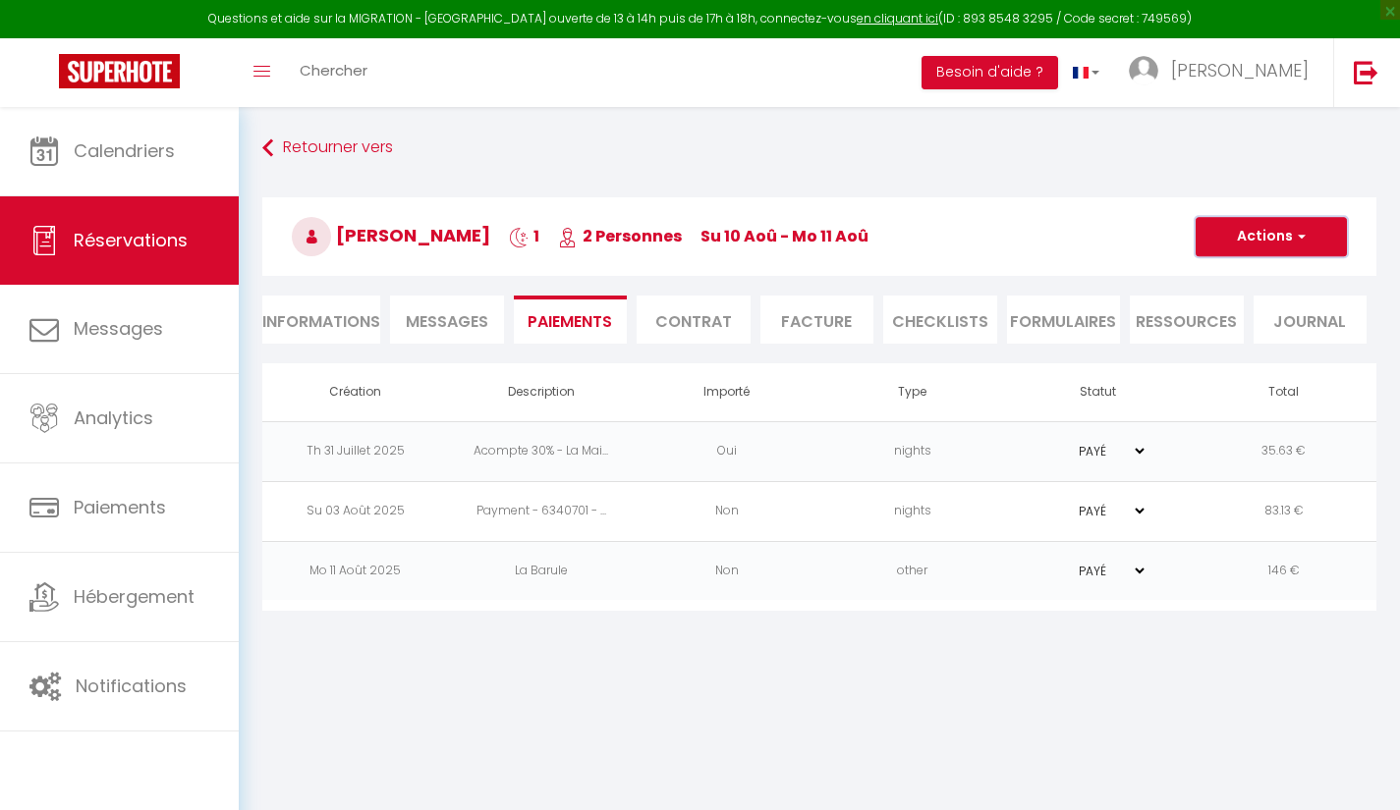
click at [1287, 227] on button "Actions" at bounding box center [1270, 236] width 151 height 39
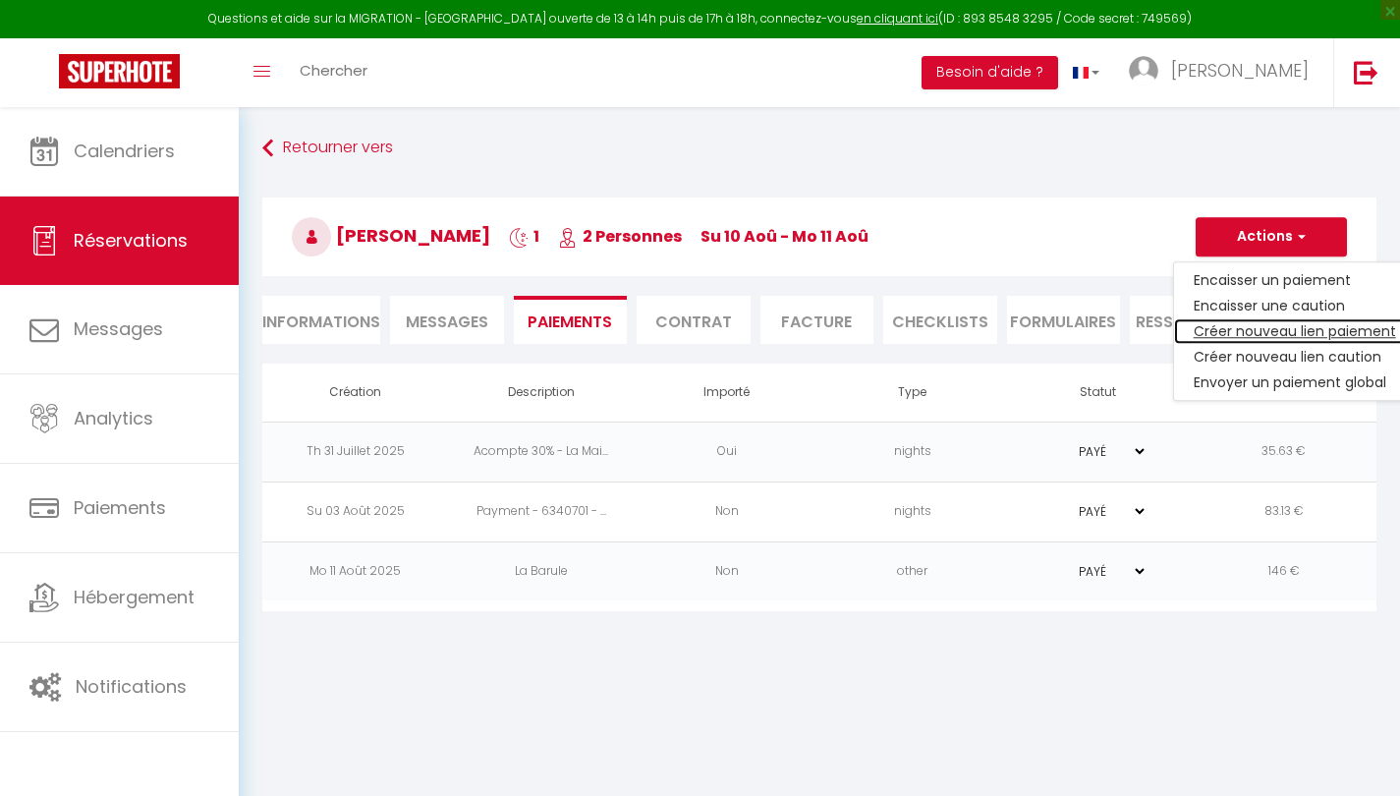
click at [1275, 336] on link "Créer nouveau lien paiement" at bounding box center [1295, 331] width 242 height 26
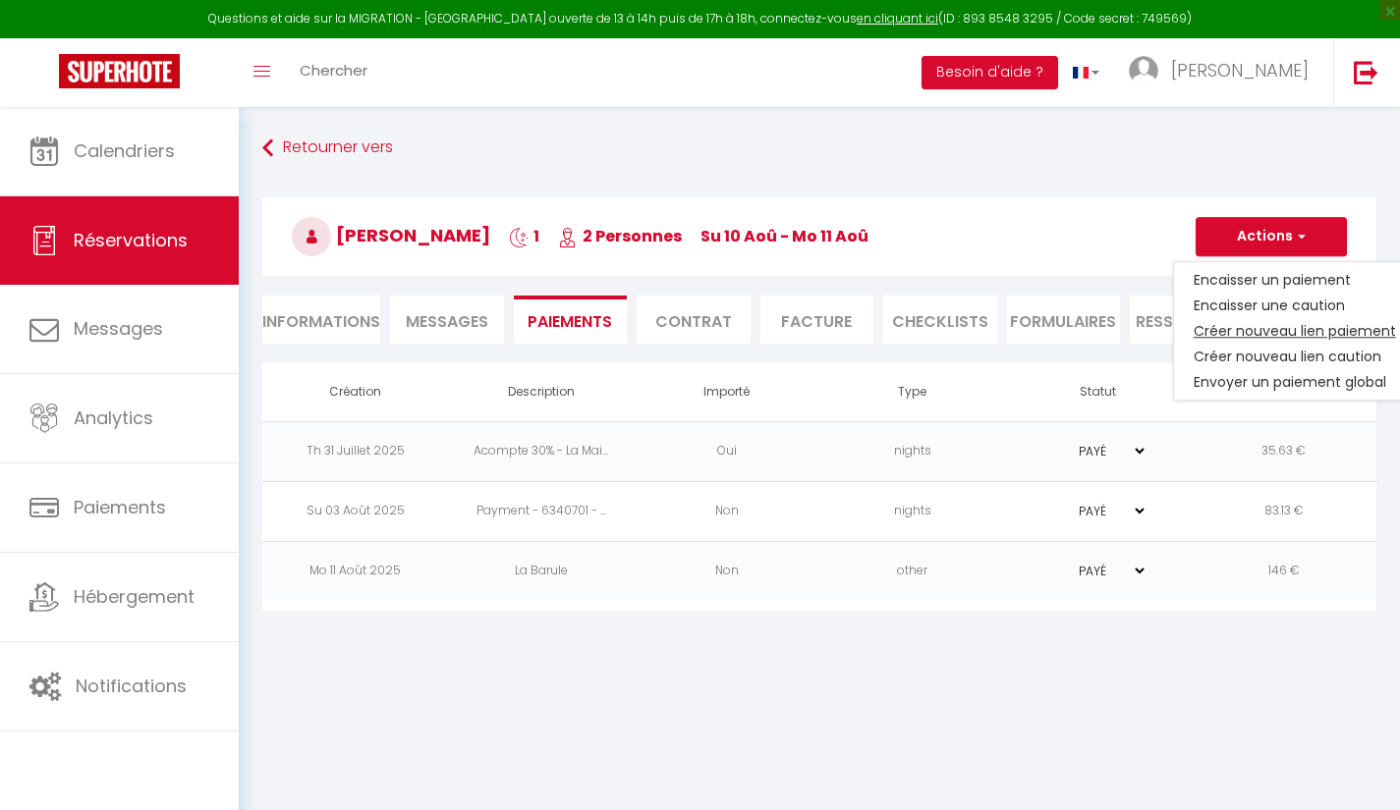
select select "nights"
type input "[EMAIL_ADDRESS][DOMAIN_NAME]"
select select "6120"
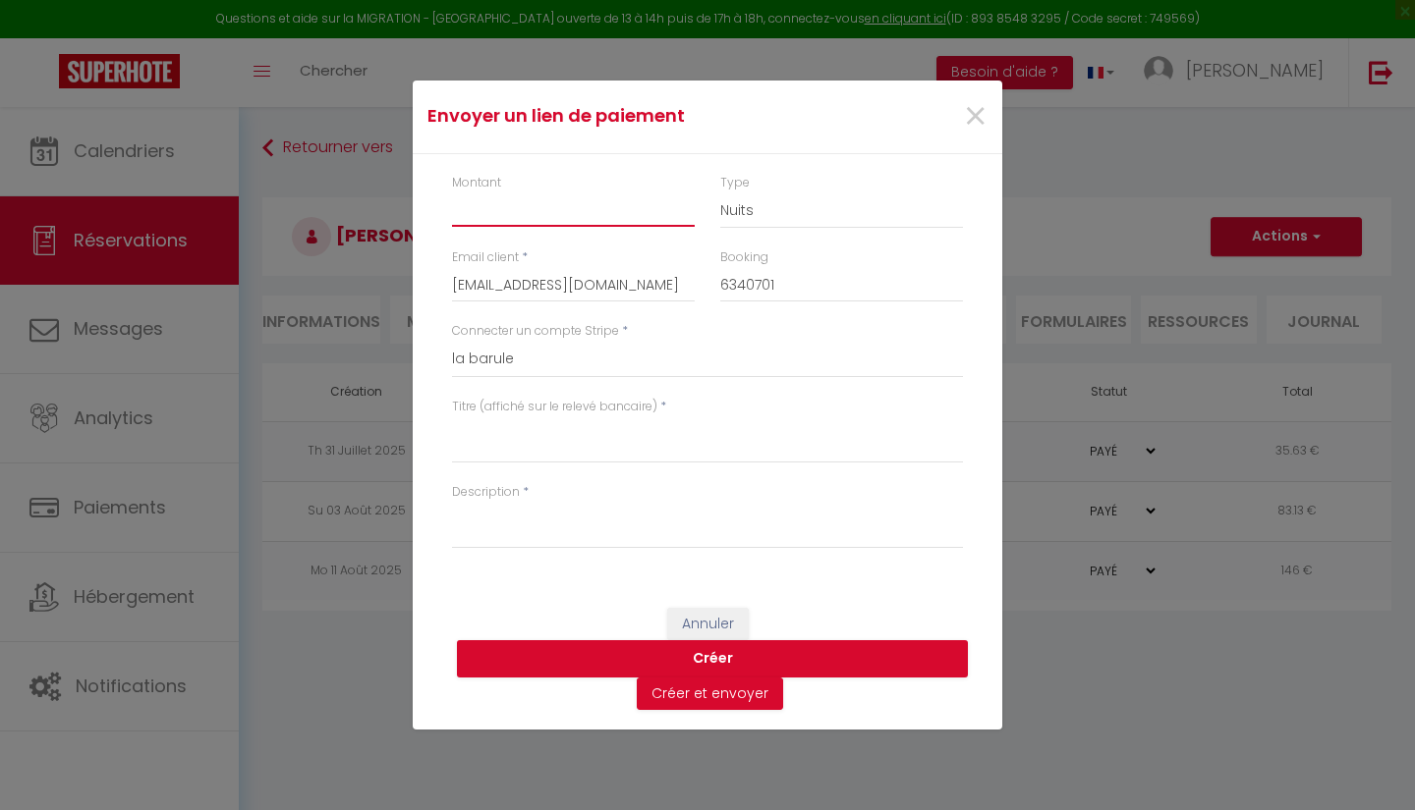
click at [484, 213] on input "Montant" at bounding box center [573, 209] width 243 height 35
type input "30"
click at [872, 206] on select "Nuits Frais de ménage Taxe de séjour [GEOGRAPHIC_DATA]" at bounding box center [841, 210] width 243 height 37
select select "other"
click at [720, 192] on select "Nuits Frais de ménage Taxe de séjour [GEOGRAPHIC_DATA]" at bounding box center [841, 210] width 243 height 37
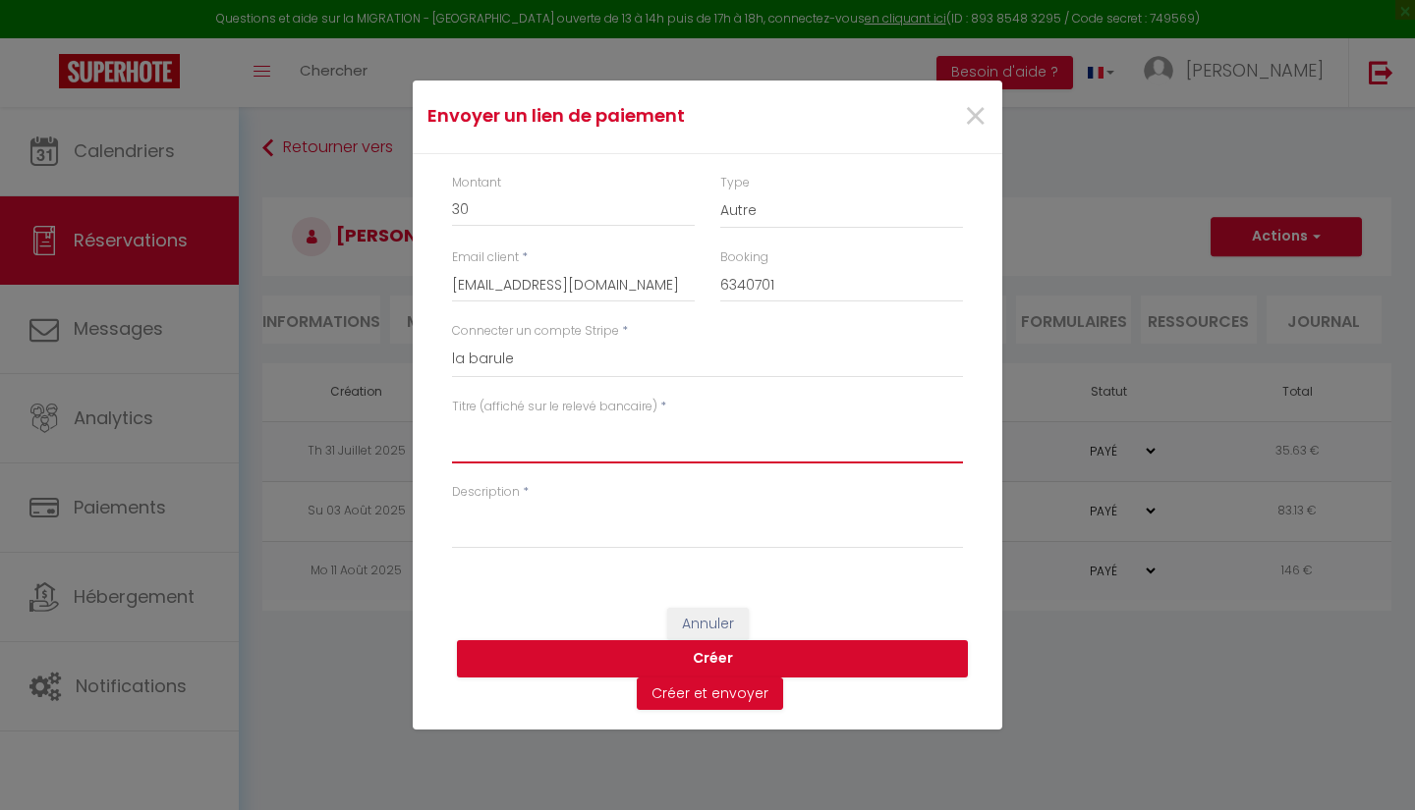
click at [607, 438] on textarea "Titre (affiché sur le relevé bancaire)" at bounding box center [707, 439] width 511 height 47
type textarea "Petits déjeuners"
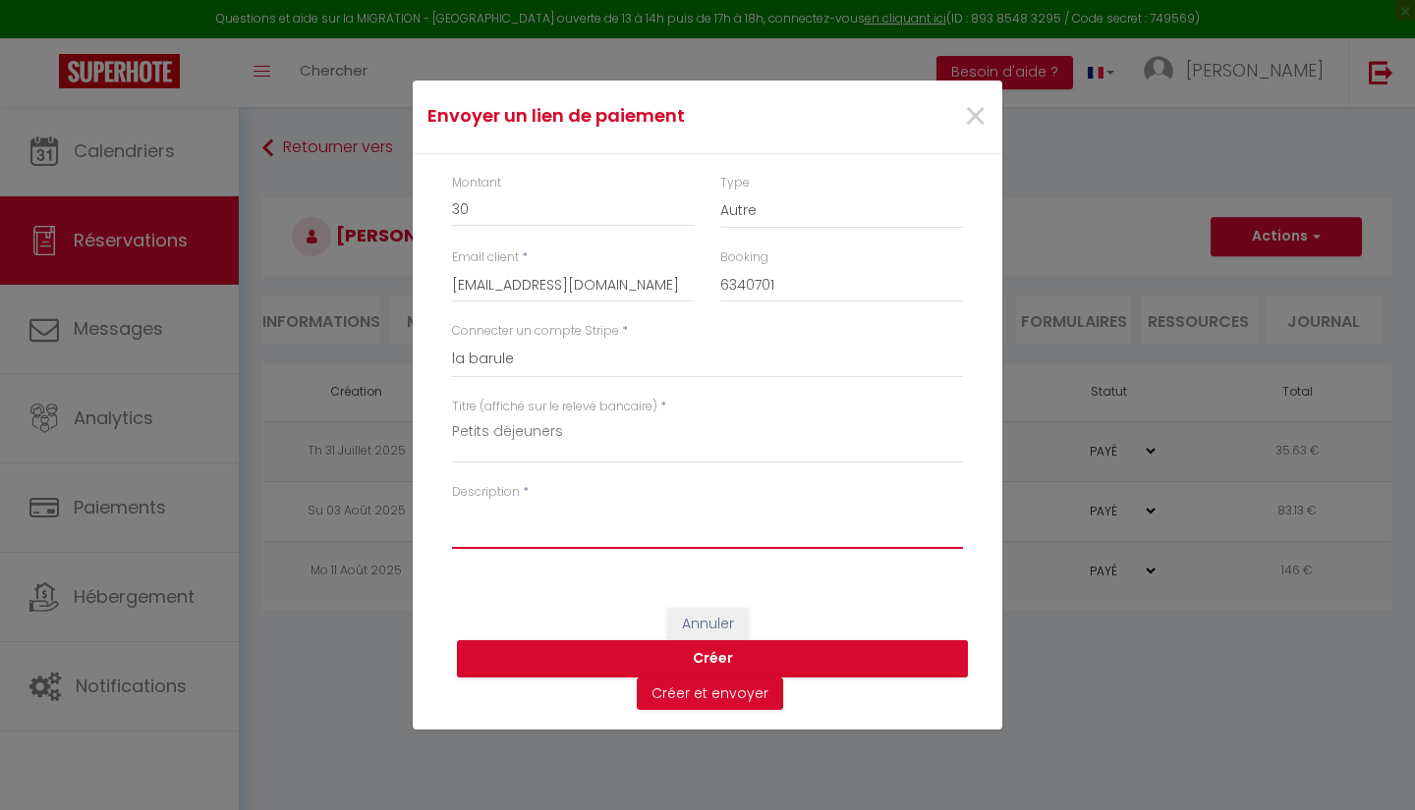
click at [619, 546] on textarea "Description" at bounding box center [707, 525] width 511 height 47
type textarea "Petits déjeuners"
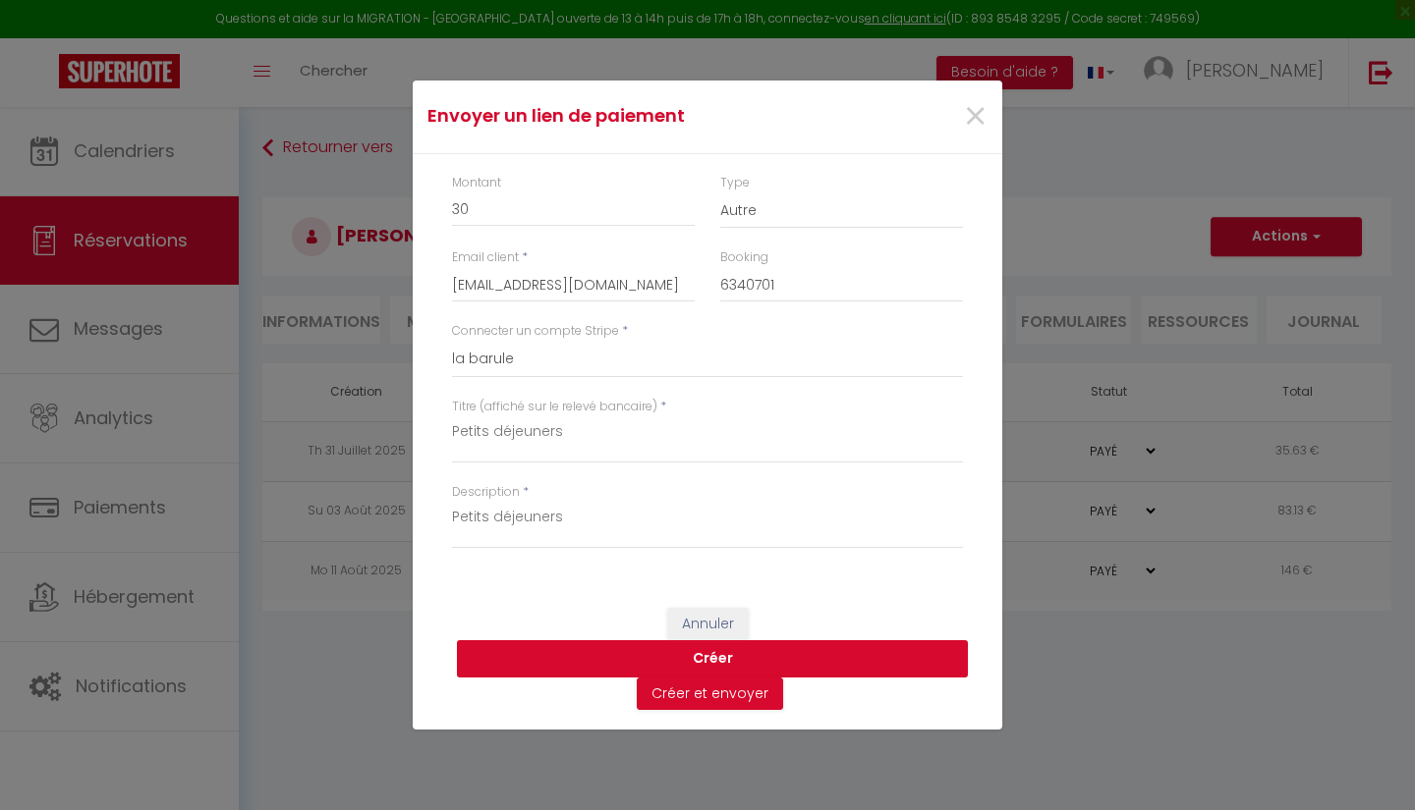
click at [867, 665] on button "Créer" at bounding box center [712, 658] width 511 height 37
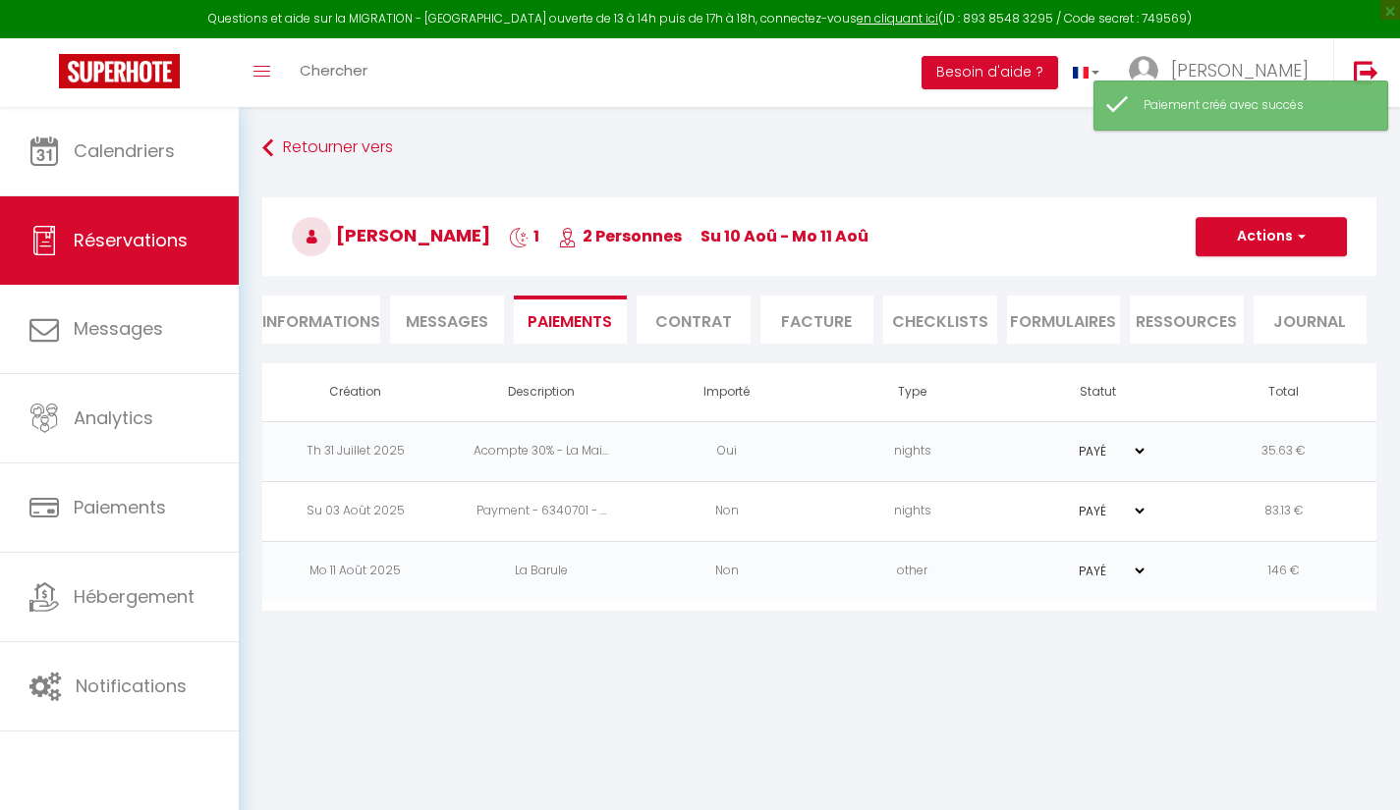
click at [842, 326] on li "Facture" at bounding box center [817, 320] width 114 height 48
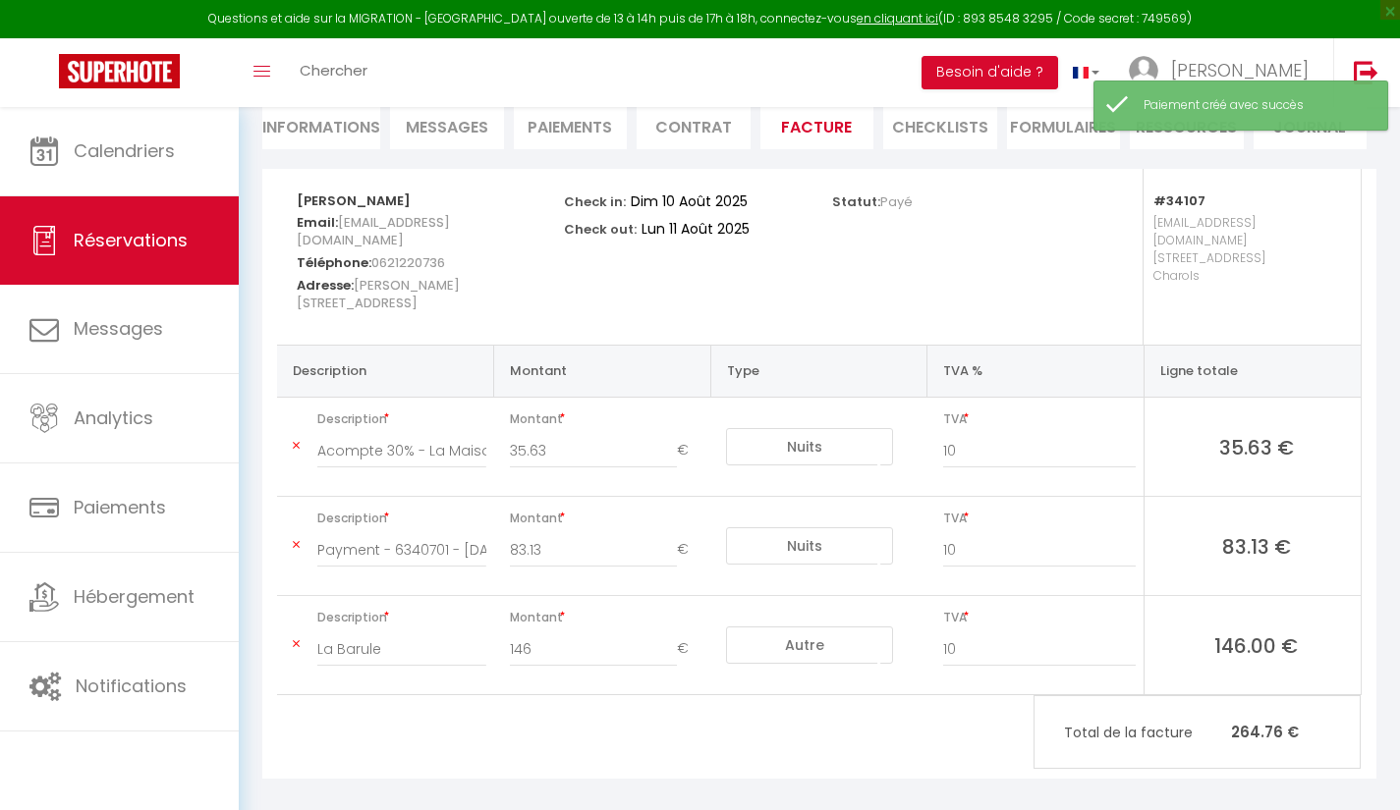
scroll to position [193, 0]
select select "other"
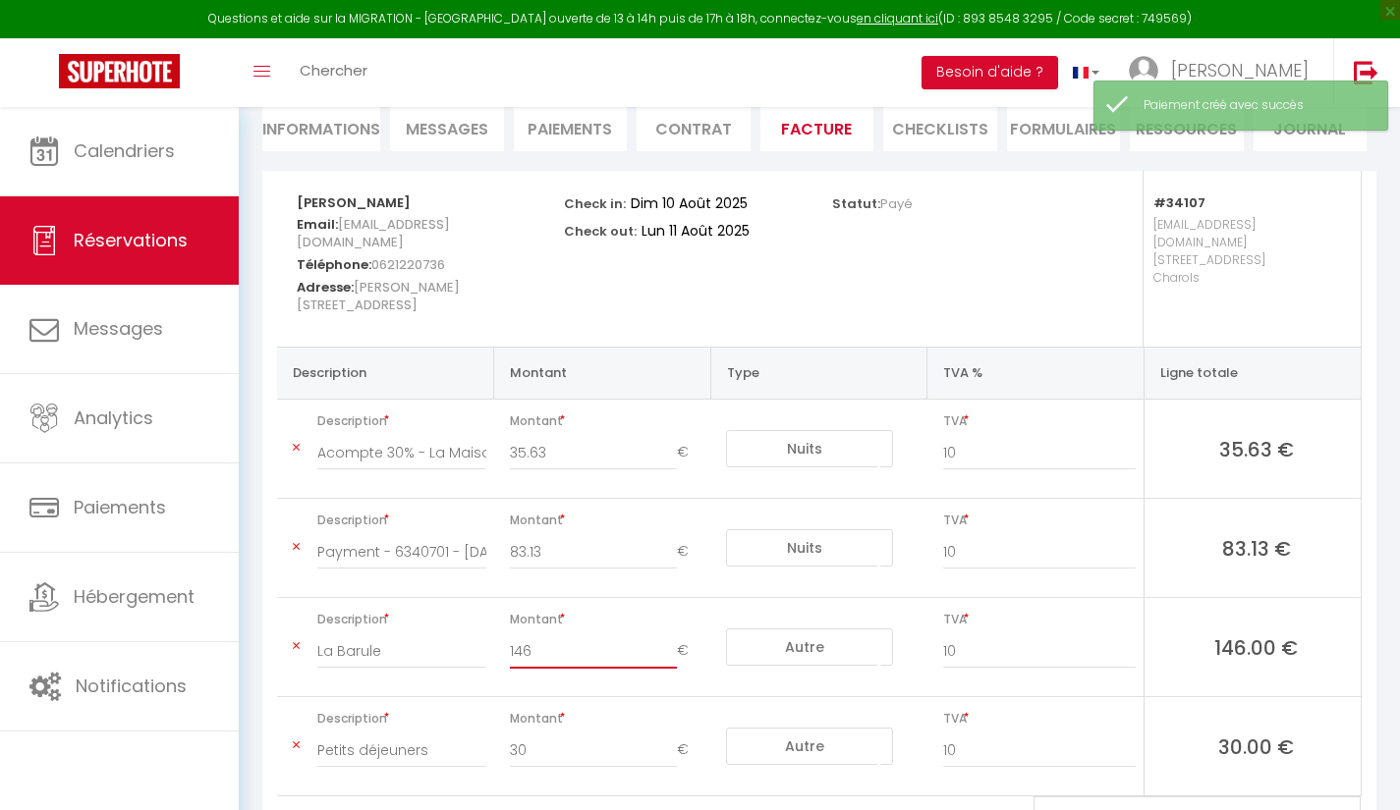
click at [603, 634] on input "146" at bounding box center [594, 651] width 168 height 35
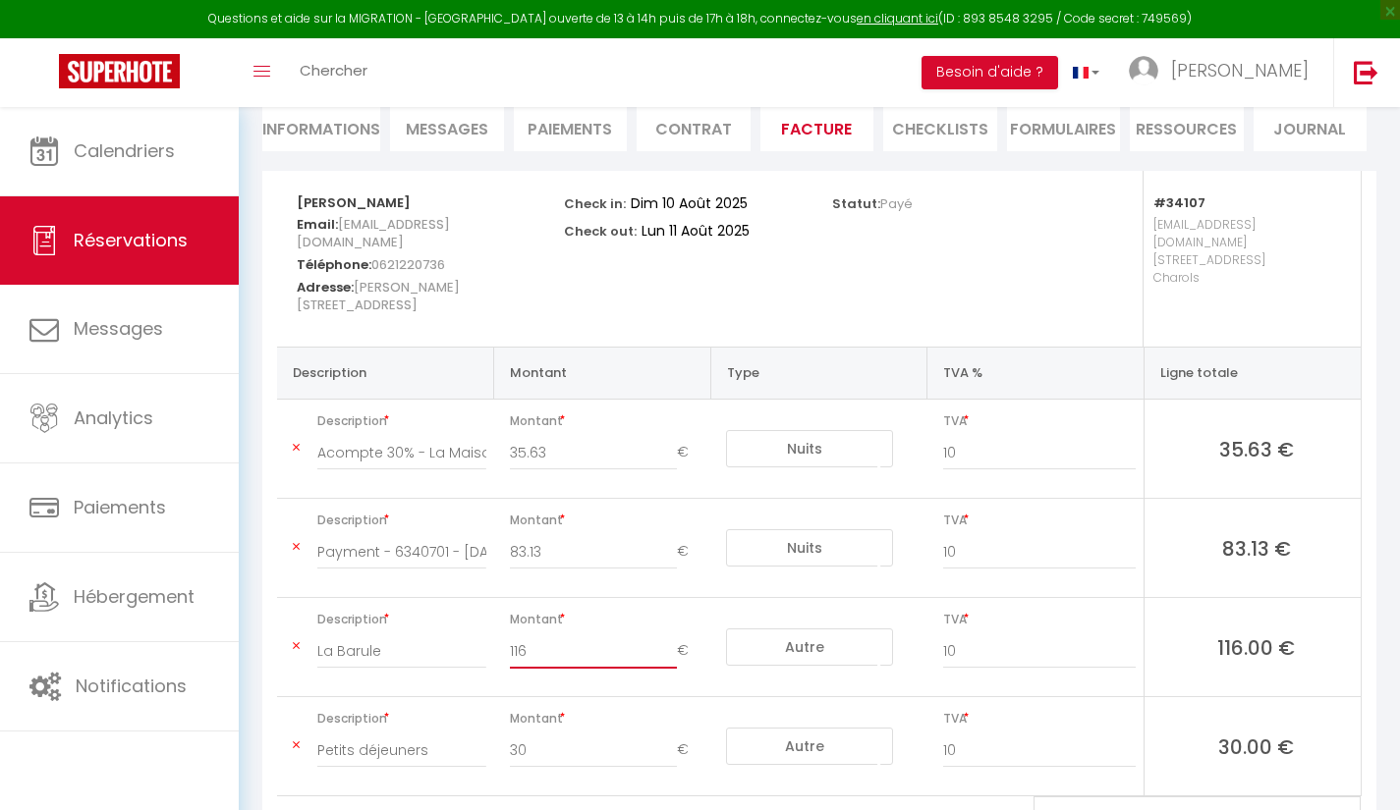
type input "116"
click at [1021, 636] on input "10" at bounding box center [1039, 651] width 193 height 35
type input "1"
type input "20"
click at [1116, 733] on input "10" at bounding box center [1039, 750] width 193 height 35
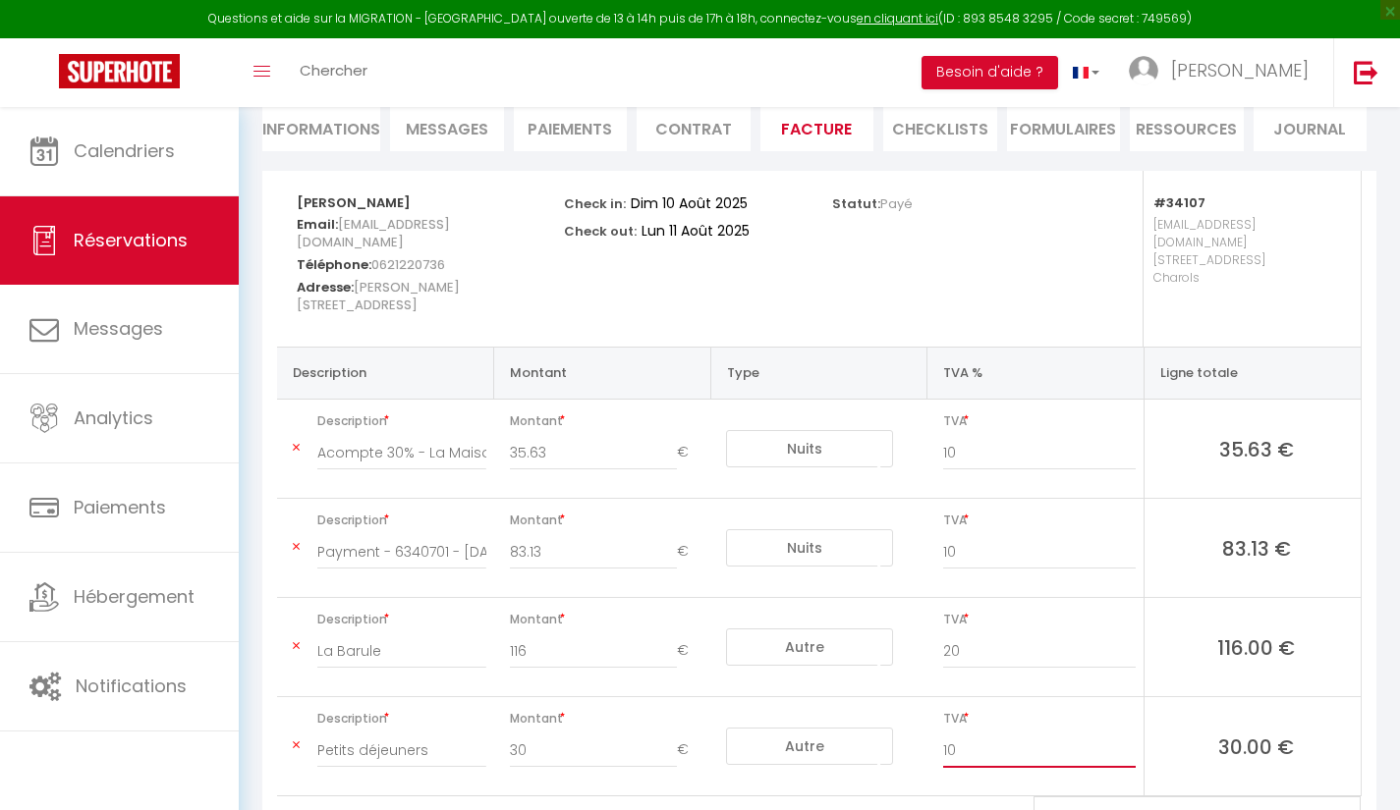
scroll to position [192, 0]
drag, startPoint x: 578, startPoint y: 539, endPoint x: 455, endPoint y: 531, distance: 123.0
click at [455, 531] on tr "Description Payment - 6340701 - 2025-08-10 - Albertus Hageman - La Maison d'Emi…" at bounding box center [818, 549] width 1083 height 99
type input "117"
click at [821, 432] on select "Nuits Frais de ménage Taxe de séjour Autre Frais de service hôte Frais de paiem…" at bounding box center [809, 449] width 167 height 37
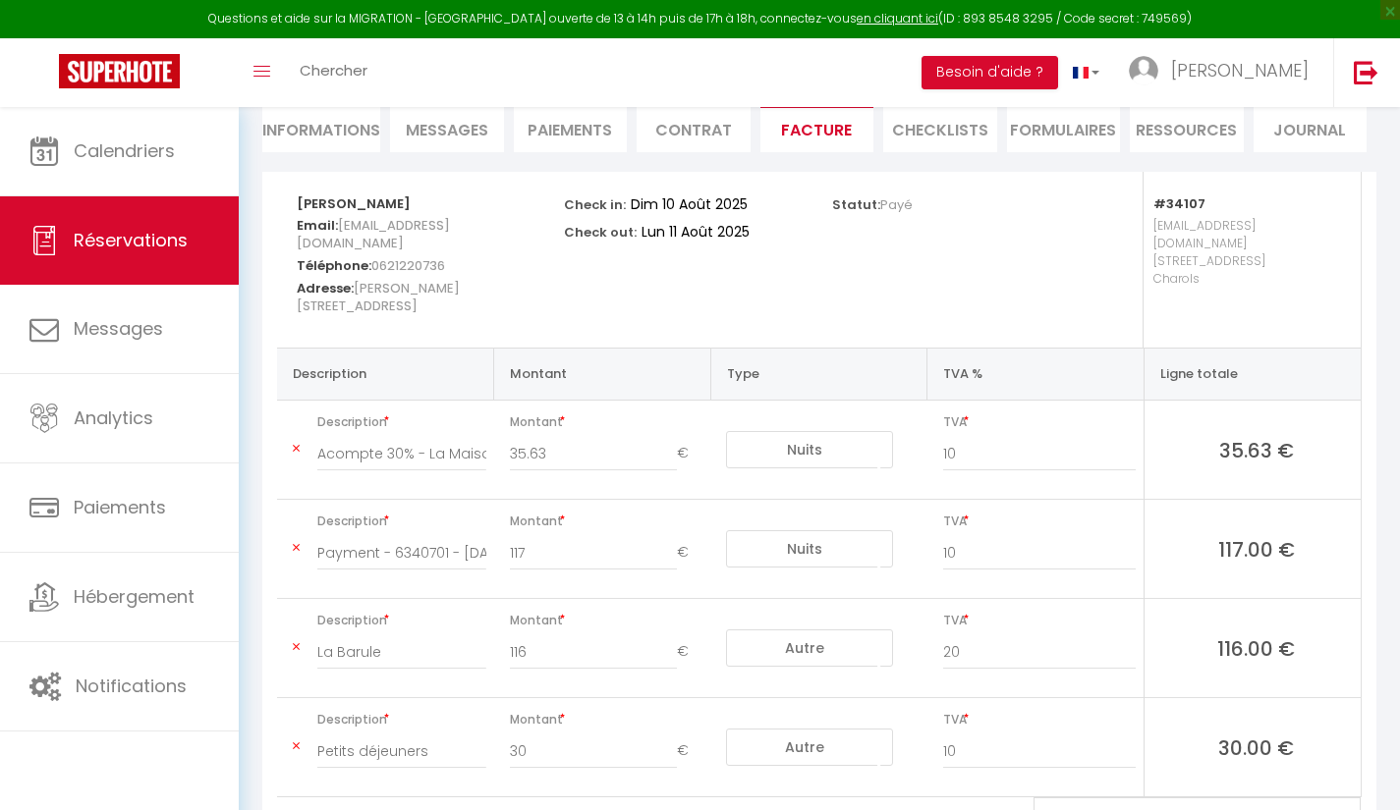
select select "taxes"
click at [726, 431] on select "Nuits Frais de ménage Taxe de séjour Autre Frais de service hôte Frais de paiem…" at bounding box center [809, 449] width 167 height 37
drag, startPoint x: 581, startPoint y: 429, endPoint x: 402, endPoint y: 427, distance: 178.8
click at [402, 427] on tr "Description Acompte 30% - La Maison d'Emilien - Albertus Hageman Montant 35.63 …" at bounding box center [818, 450] width 1083 height 99
type input "1"
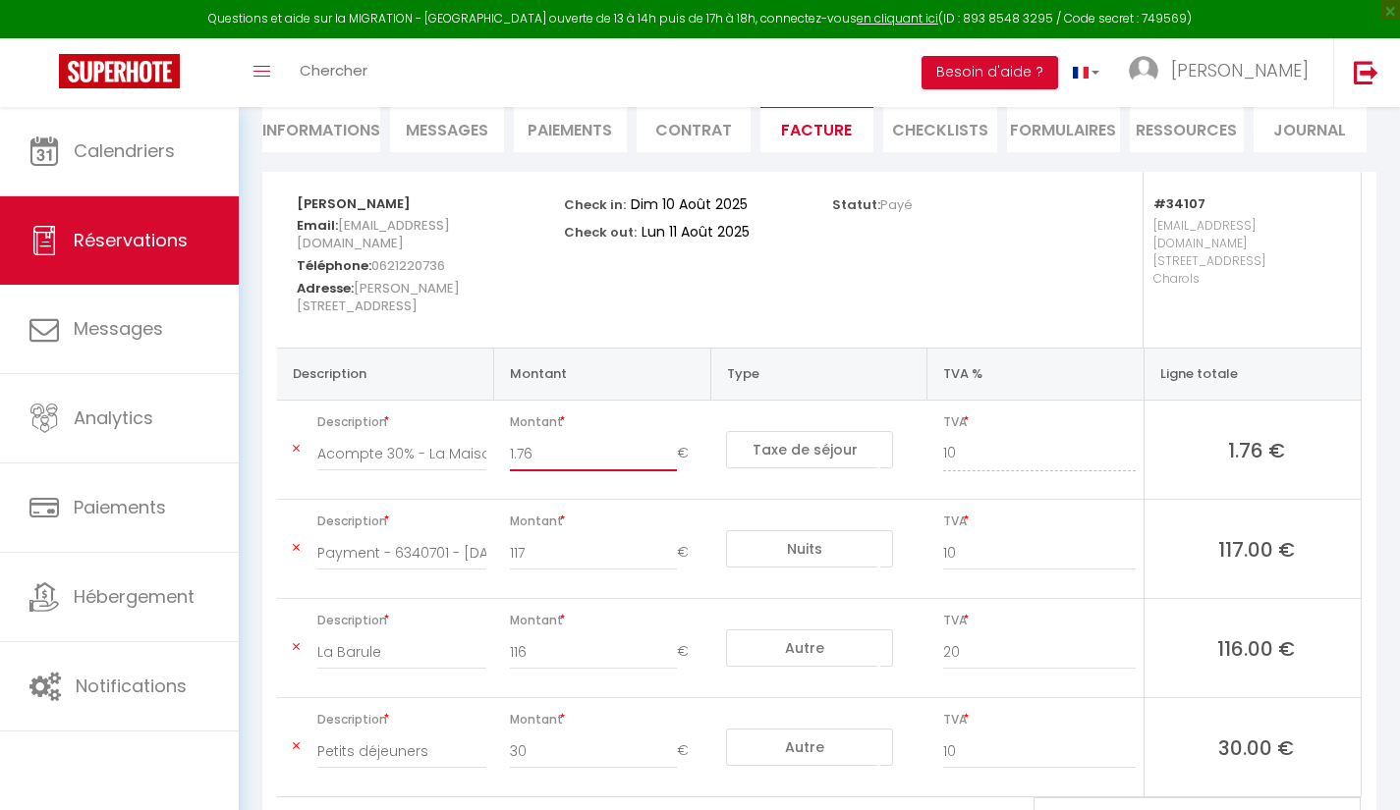
type input "1.76"
click at [776, 431] on select "Nuits Frais de ménage Taxe de séjour Autre Frais de service hôte Frais de paiem…" at bounding box center [809, 449] width 167 height 37
click at [726, 431] on select "Nuits Frais de ménage Taxe de séjour Autre Frais de service hôte Frais de paiem…" at bounding box center [809, 449] width 167 height 37
click at [812, 530] on select "Nuits Frais de ménage Taxe de séjour Autre Frais de service hôte Frais de paiem…" at bounding box center [809, 548] width 167 height 37
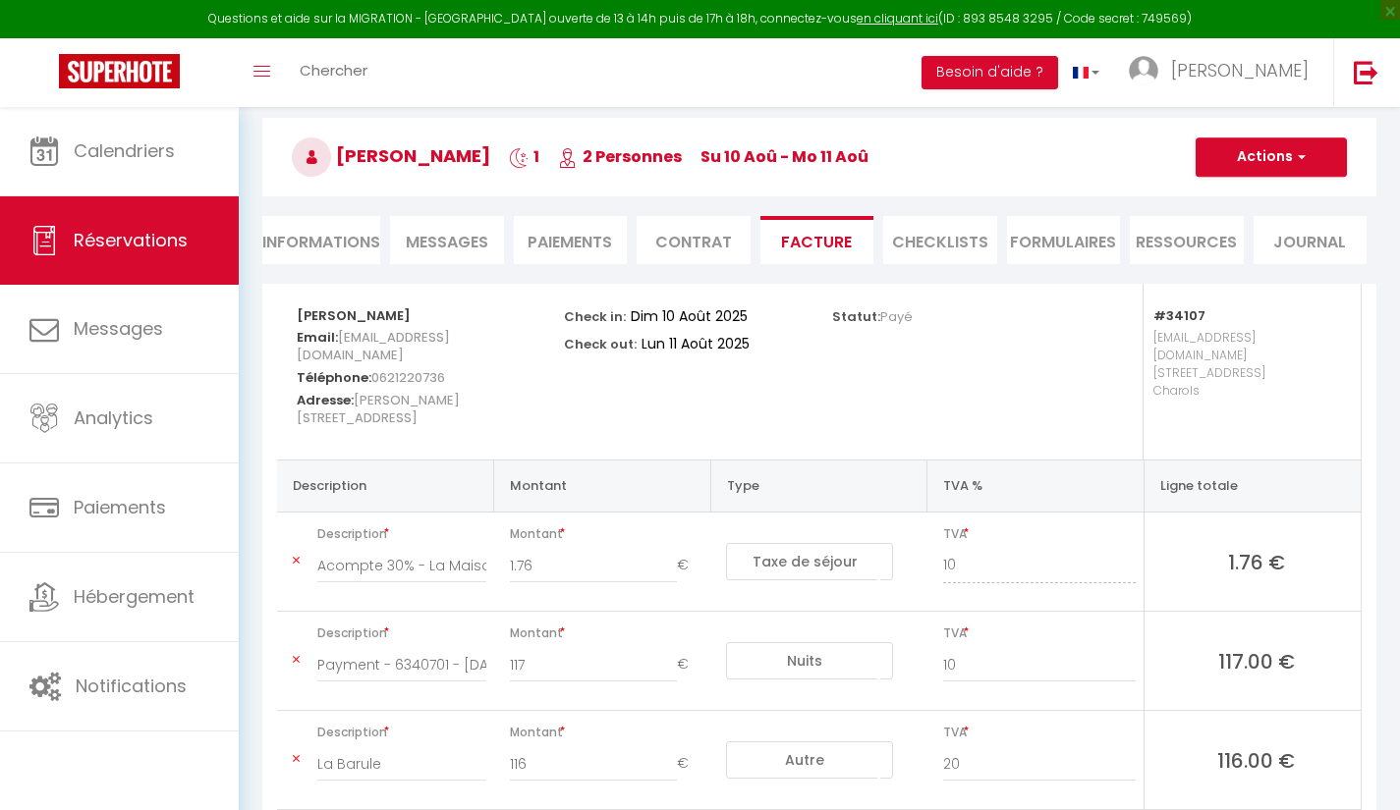
scroll to position [0, 0]
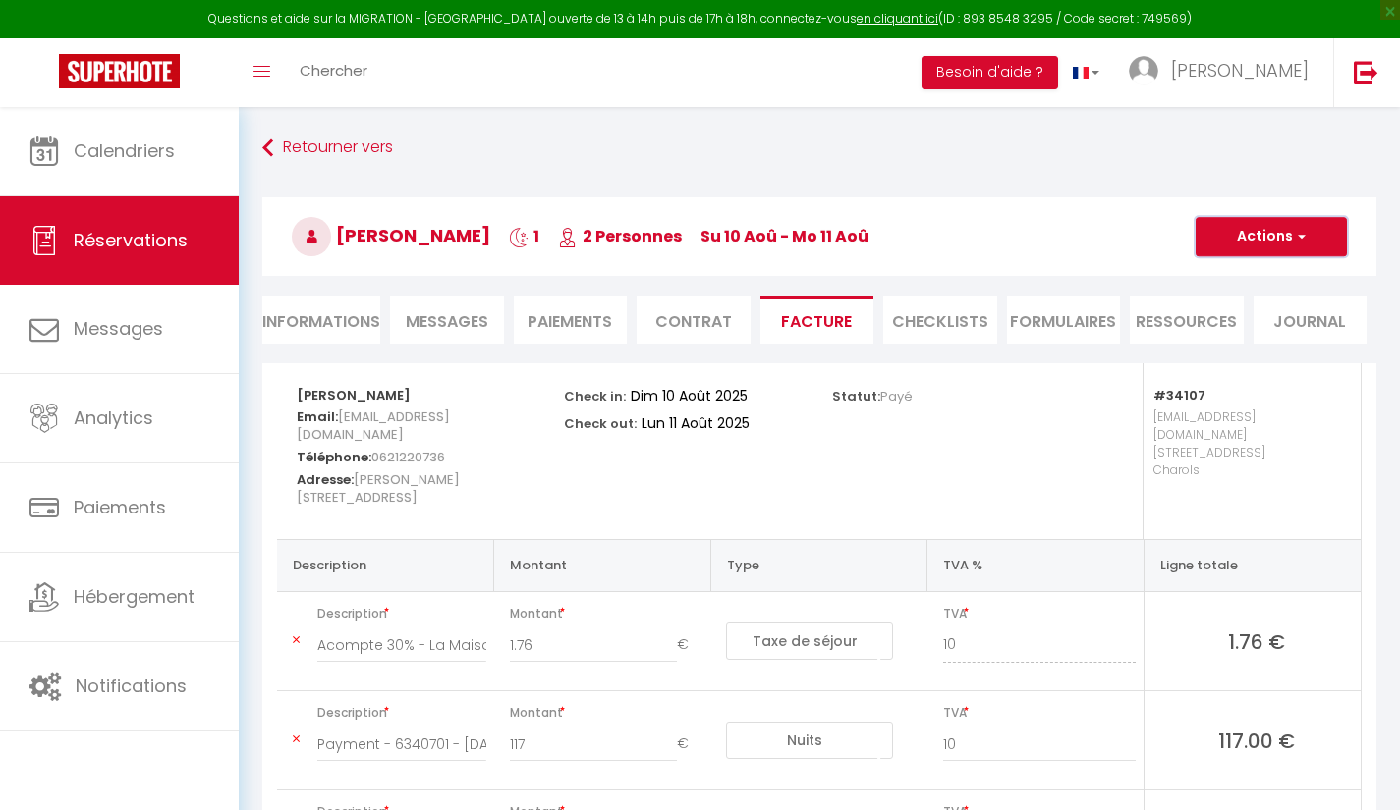
click at [1301, 237] on span "button" at bounding box center [1299, 237] width 12 height 18
click at [1288, 276] on link "Enregistrer" at bounding box center [1256, 280] width 165 height 26
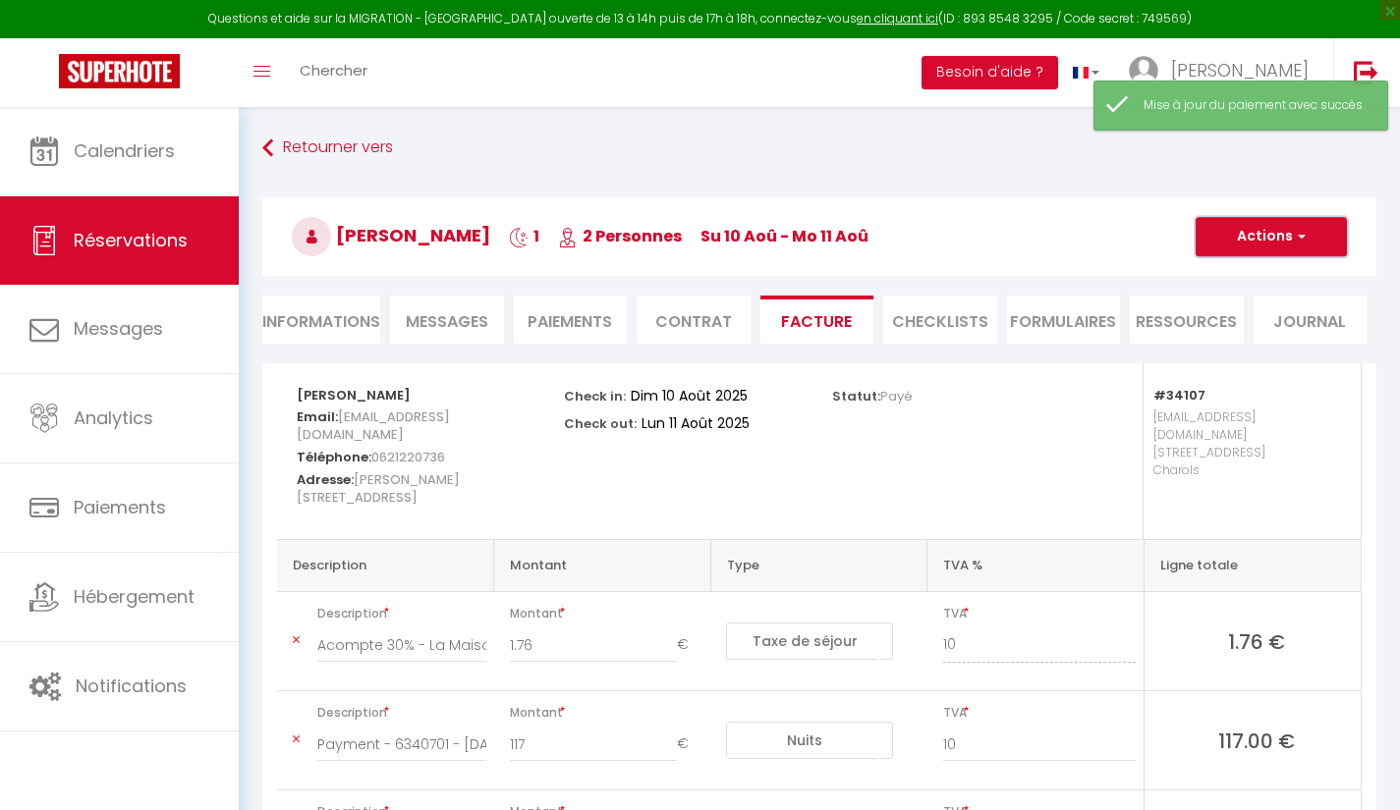
click at [1327, 228] on button "Actions" at bounding box center [1270, 236] width 151 height 39
click at [1277, 280] on link "Enregistrer" at bounding box center [1256, 280] width 165 height 26
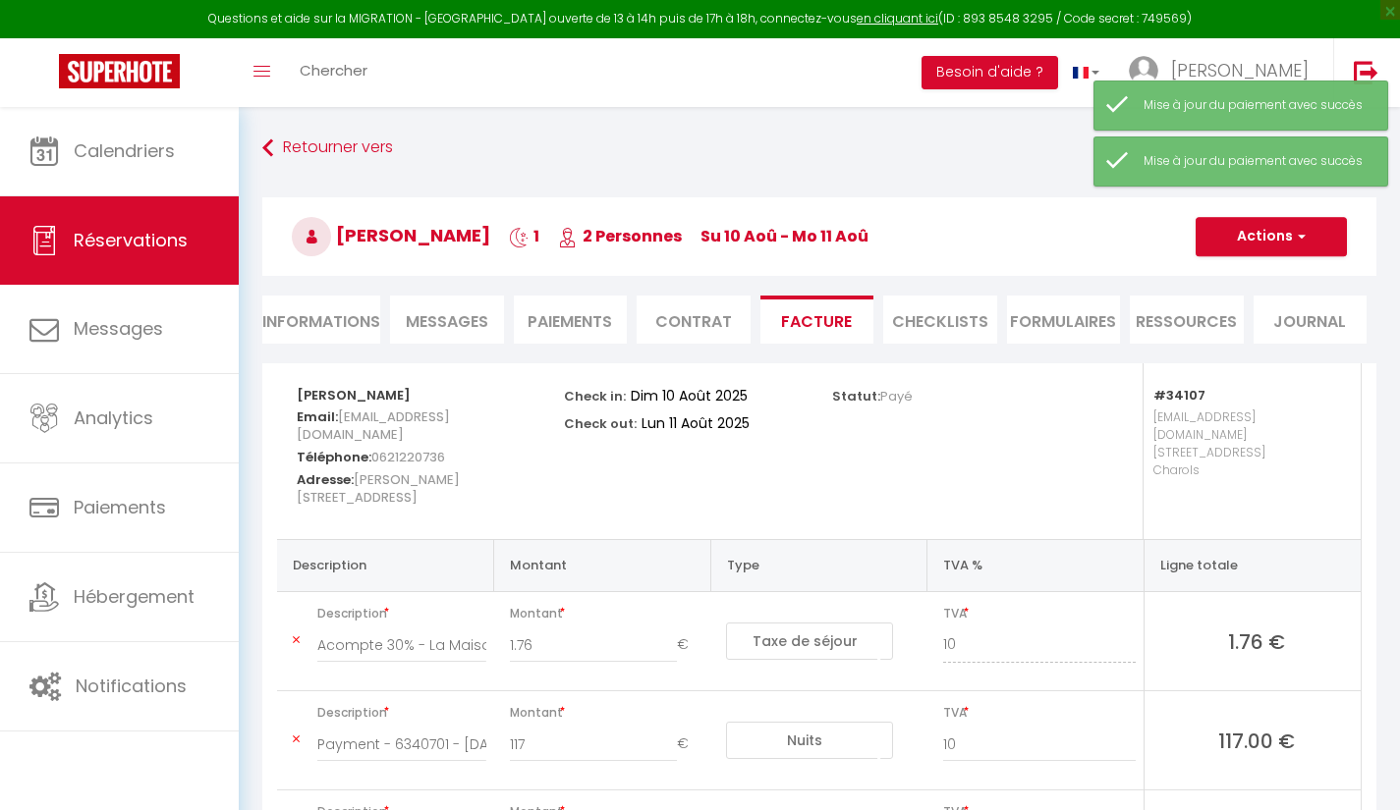
type input "0"
click at [297, 635] on icon at bounding box center [296, 641] width 7 height 12
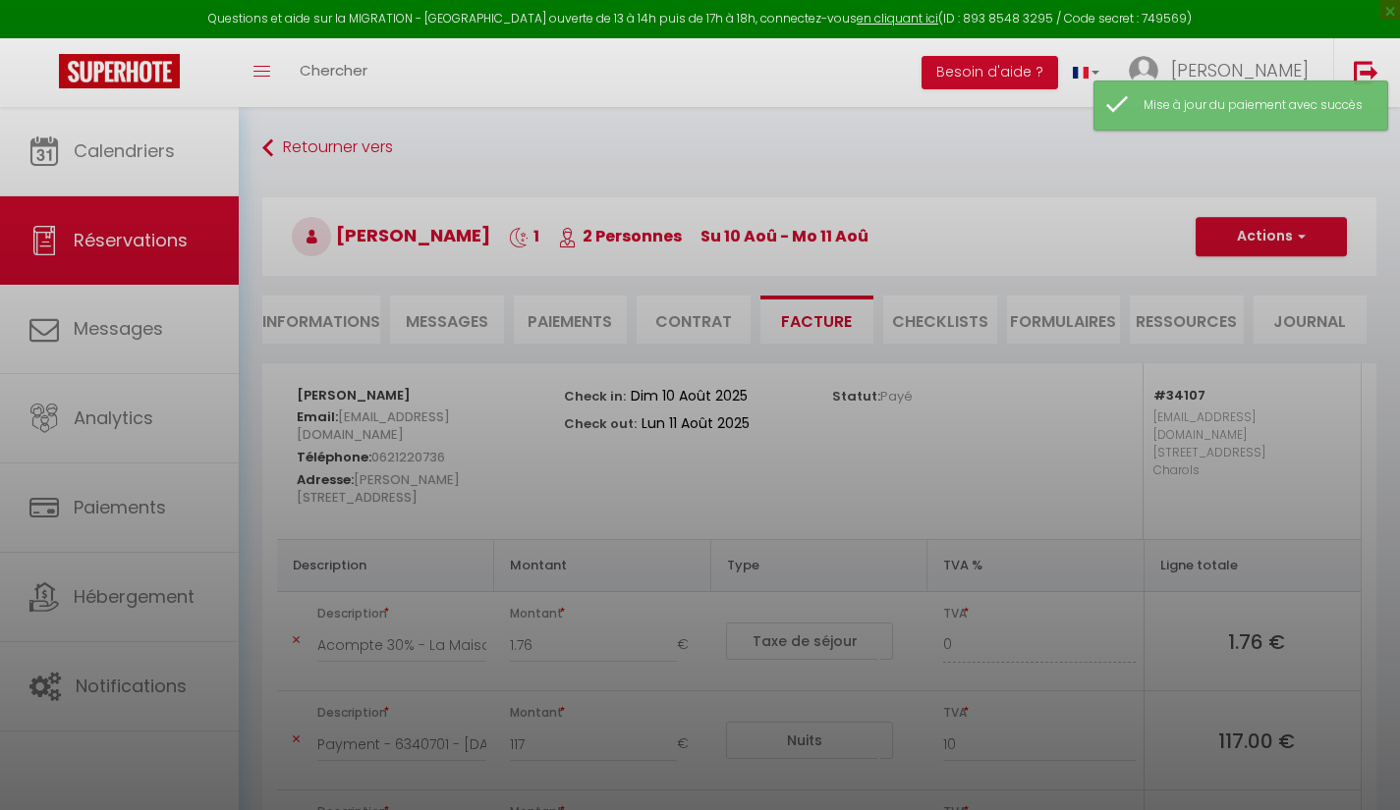
click at [584, 320] on div "Êtes-vous sûr de vouloir supprimer cette charge? Supprimer Annuler" at bounding box center [700, 405] width 589 height 810
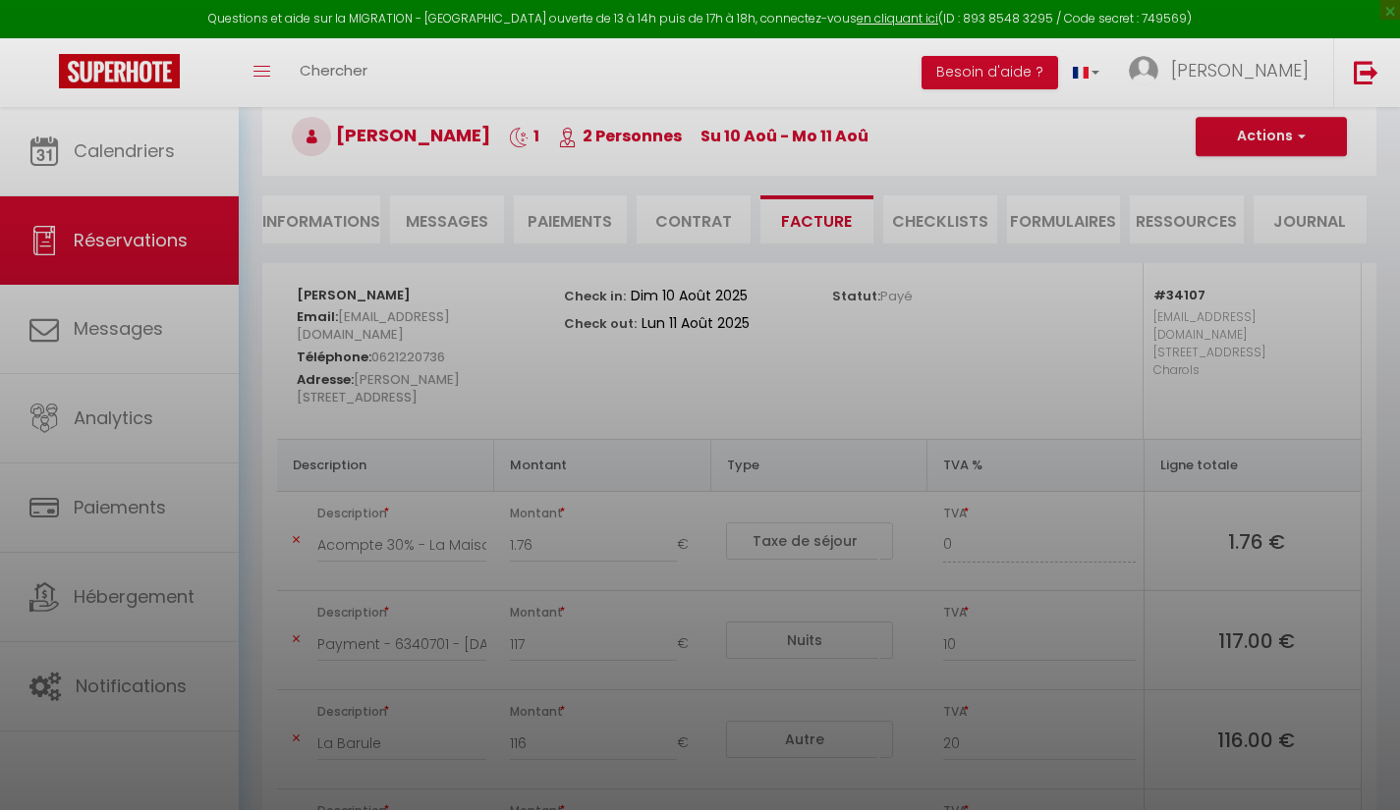
scroll to position [86, 0]
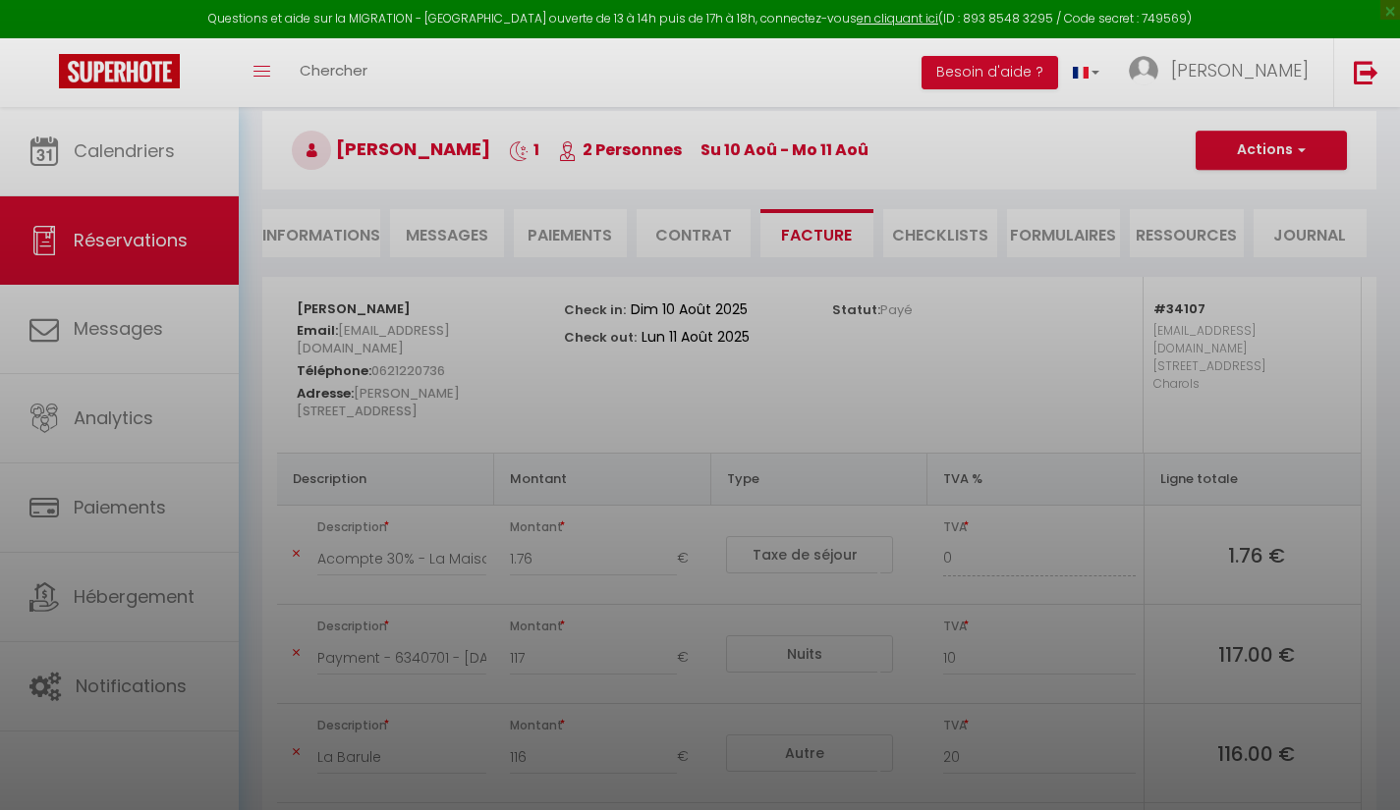
click at [584, 233] on div "Êtes-vous sûr de vouloir supprimer cette charge? Supprimer Annuler" at bounding box center [700, 405] width 589 height 810
click at [736, 299] on div "Êtes-vous sûr de vouloir supprimer cette charge? Supprimer Annuler" at bounding box center [700, 405] width 589 height 810
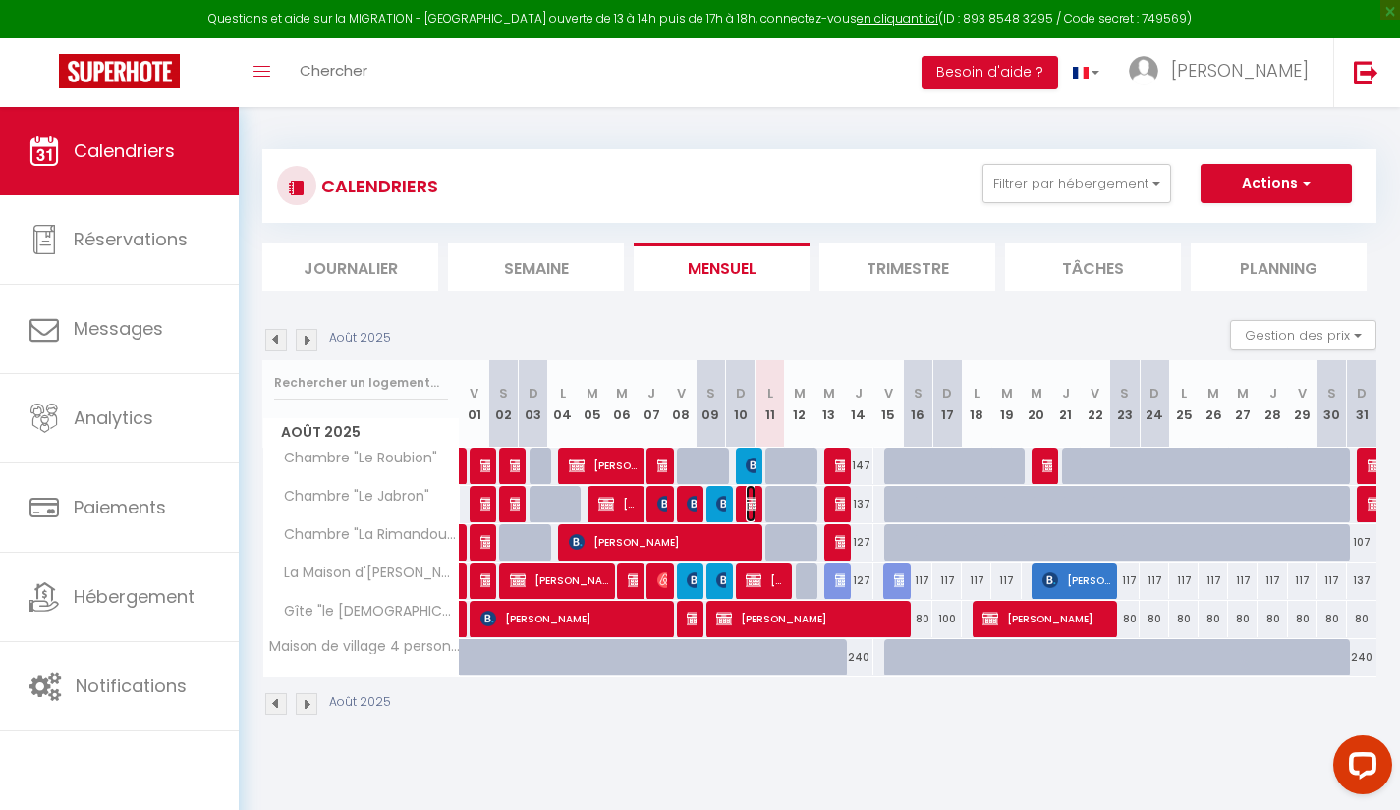
click at [750, 508] on img at bounding box center [754, 504] width 16 height 16
select select "OK"
select select "KO"
select select "0"
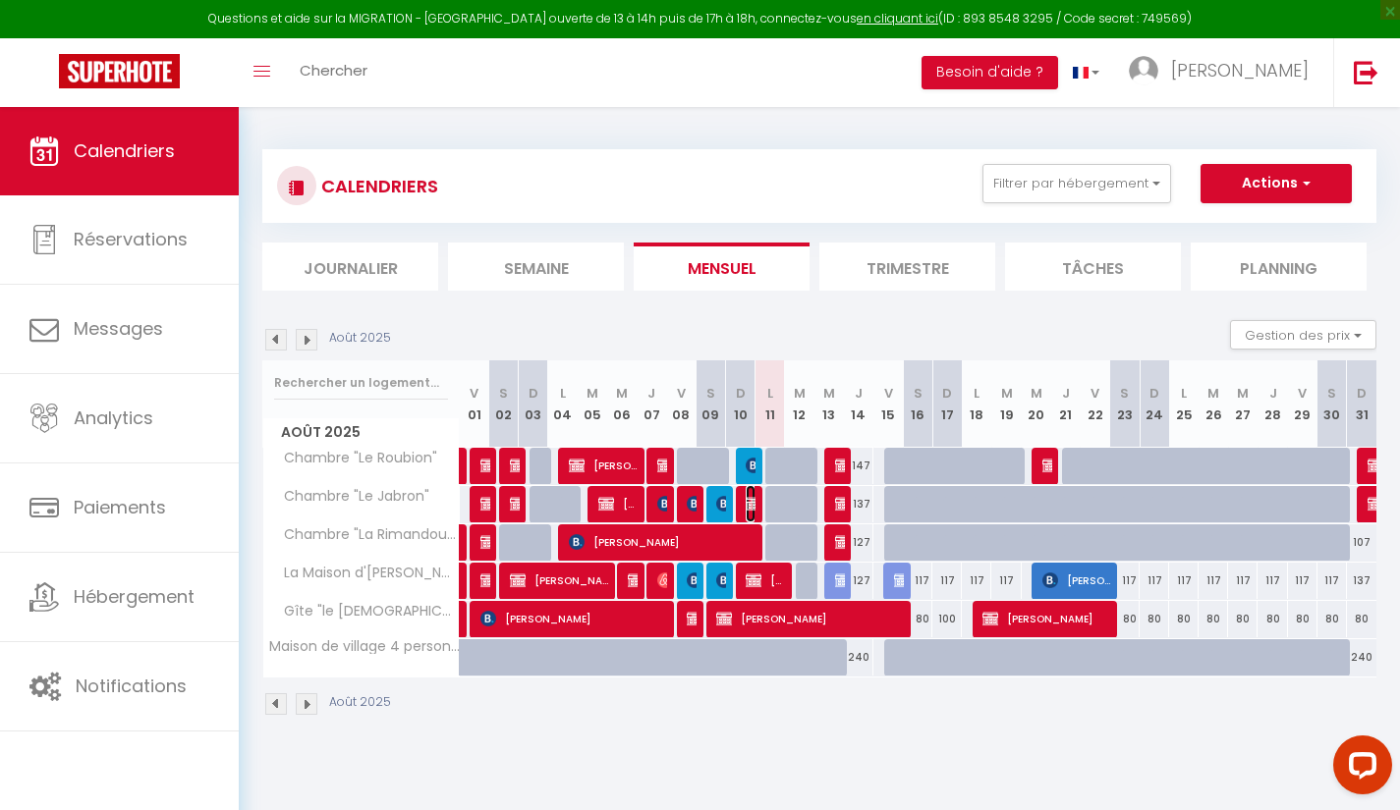
select select "1"
select select
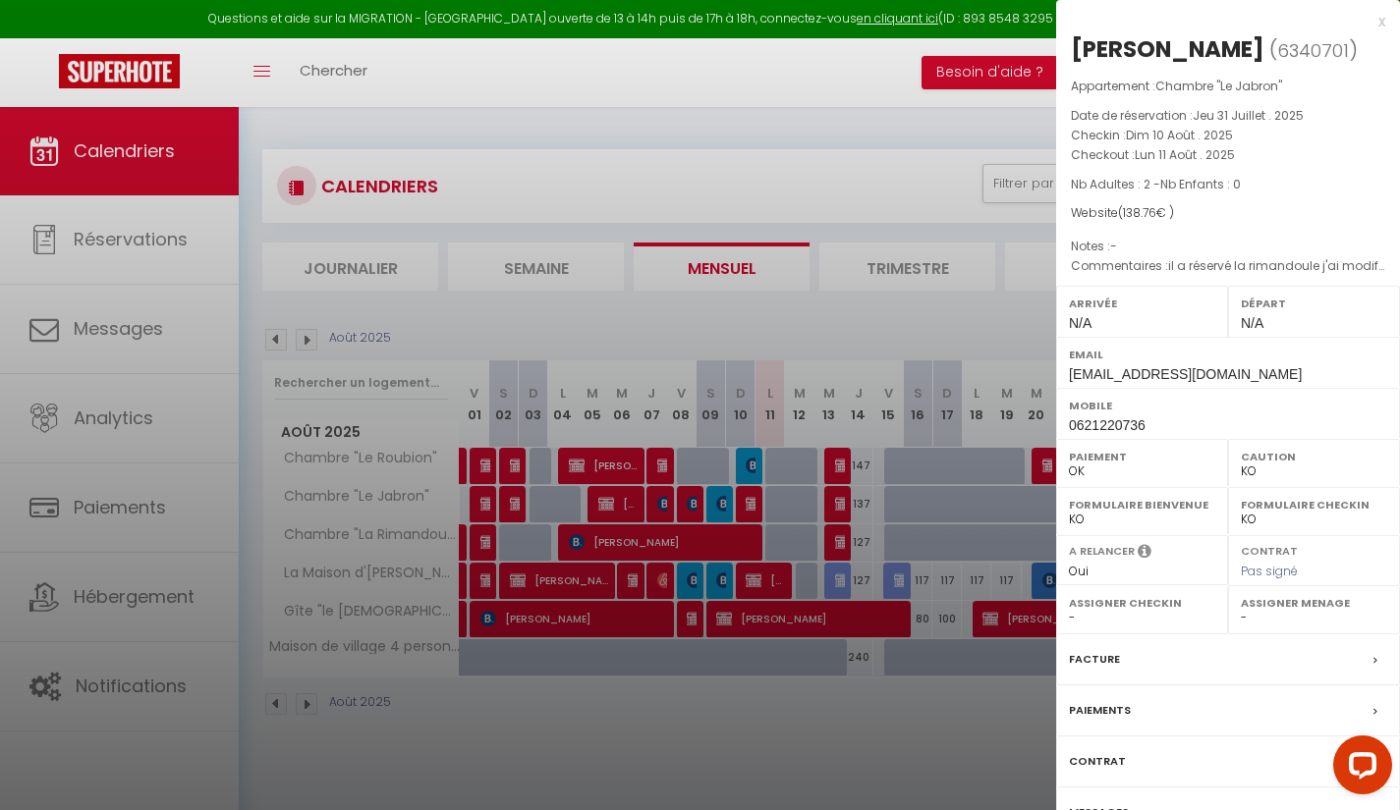
click at [1192, 671] on div "Facture" at bounding box center [1228, 660] width 344 height 51
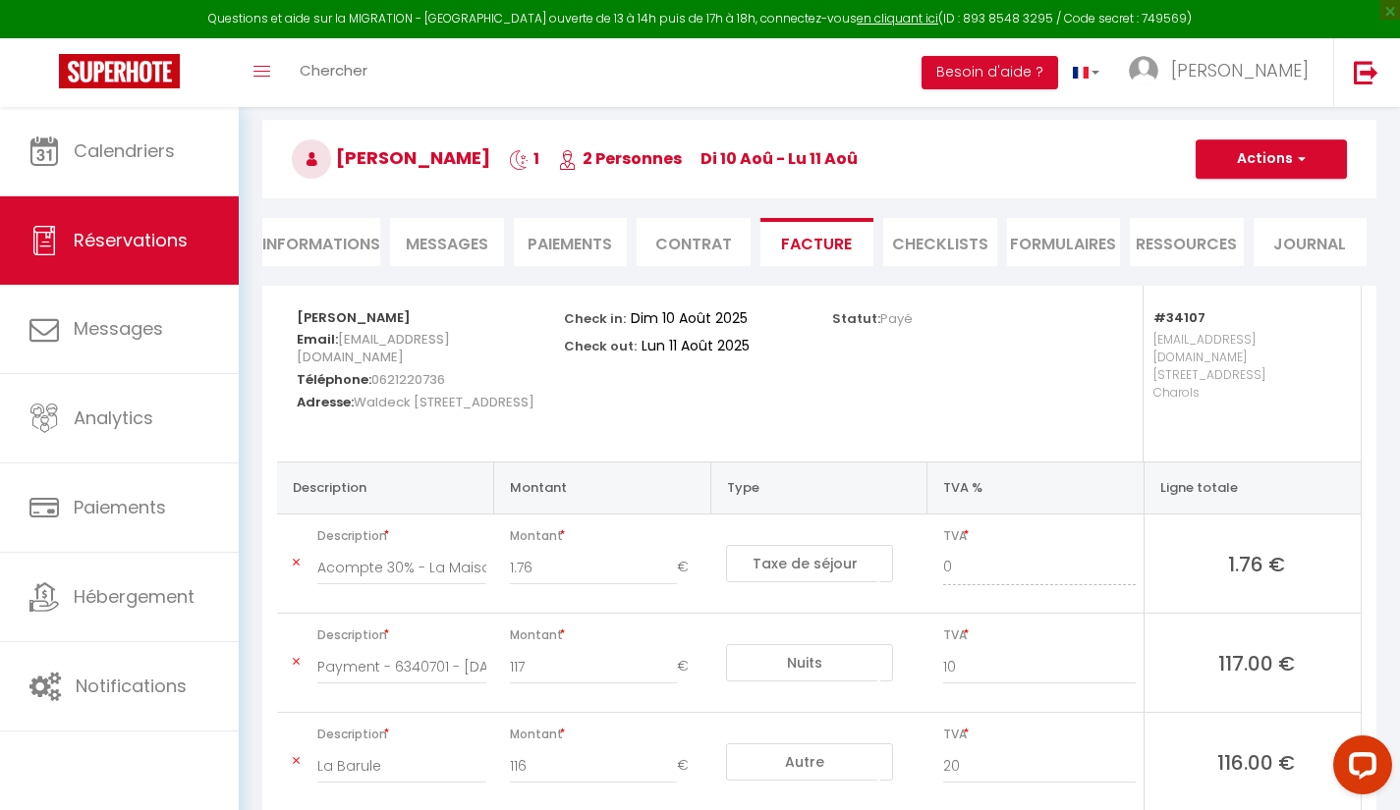
scroll to position [62, 0]
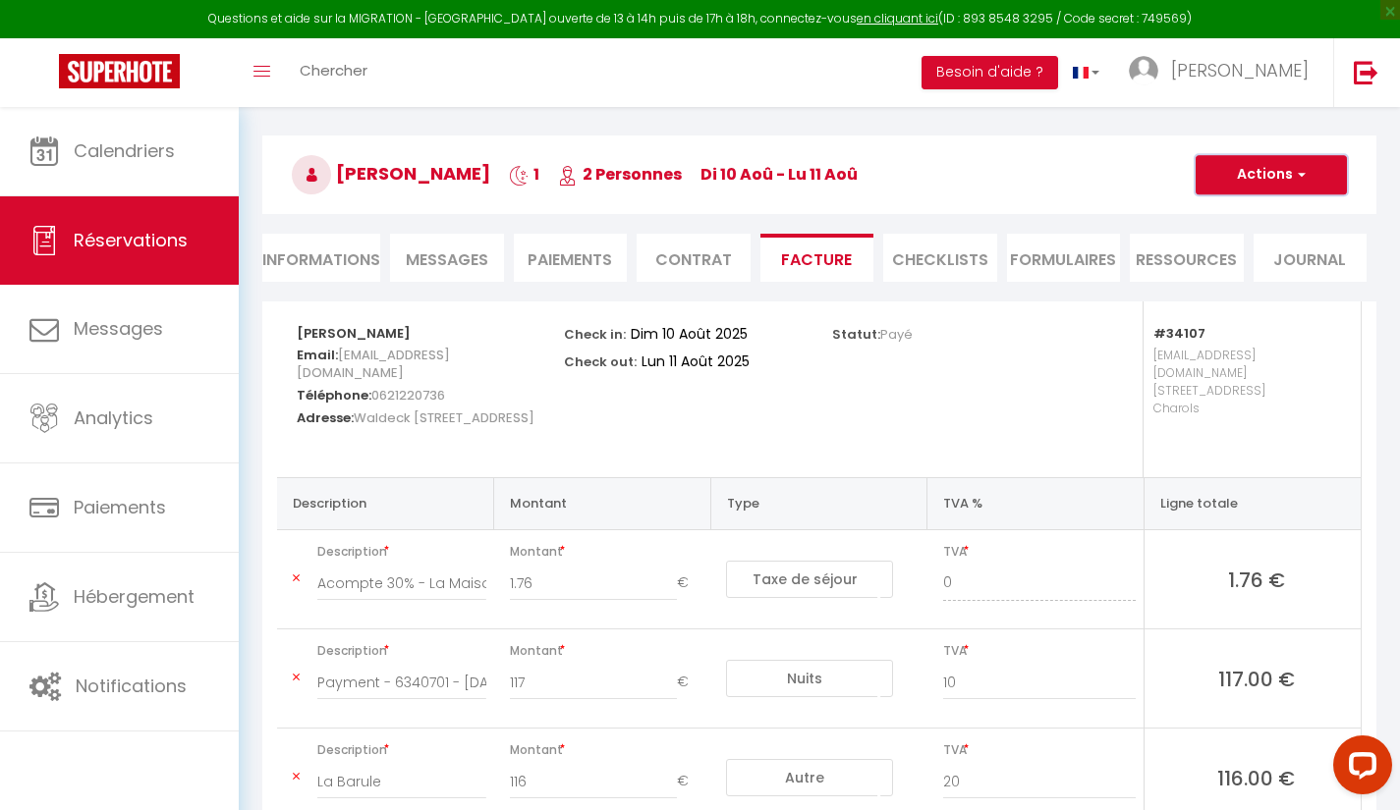
click at [1283, 176] on button "Actions" at bounding box center [1270, 174] width 151 height 39
click at [1299, 236] on link "Aperçu et éditer" at bounding box center [1256, 244] width 165 height 26
click at [1278, 175] on button "Actions" at bounding box center [1270, 174] width 151 height 39
click at [1276, 220] on link "Enregistrer" at bounding box center [1256, 218] width 165 height 26
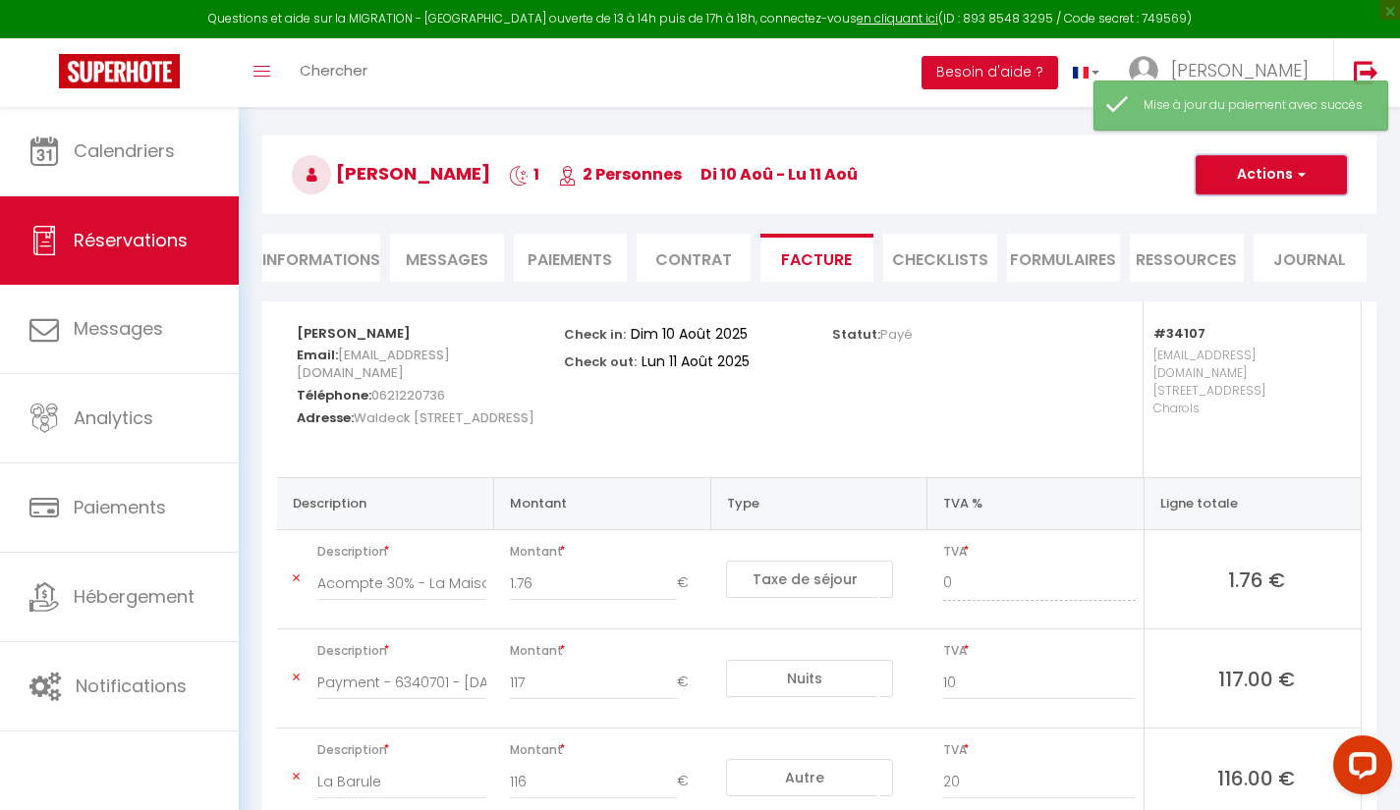
click at [1301, 166] on span "button" at bounding box center [1299, 175] width 12 height 18
click at [1307, 241] on link "Aperçu et éditer" at bounding box center [1256, 244] width 165 height 26
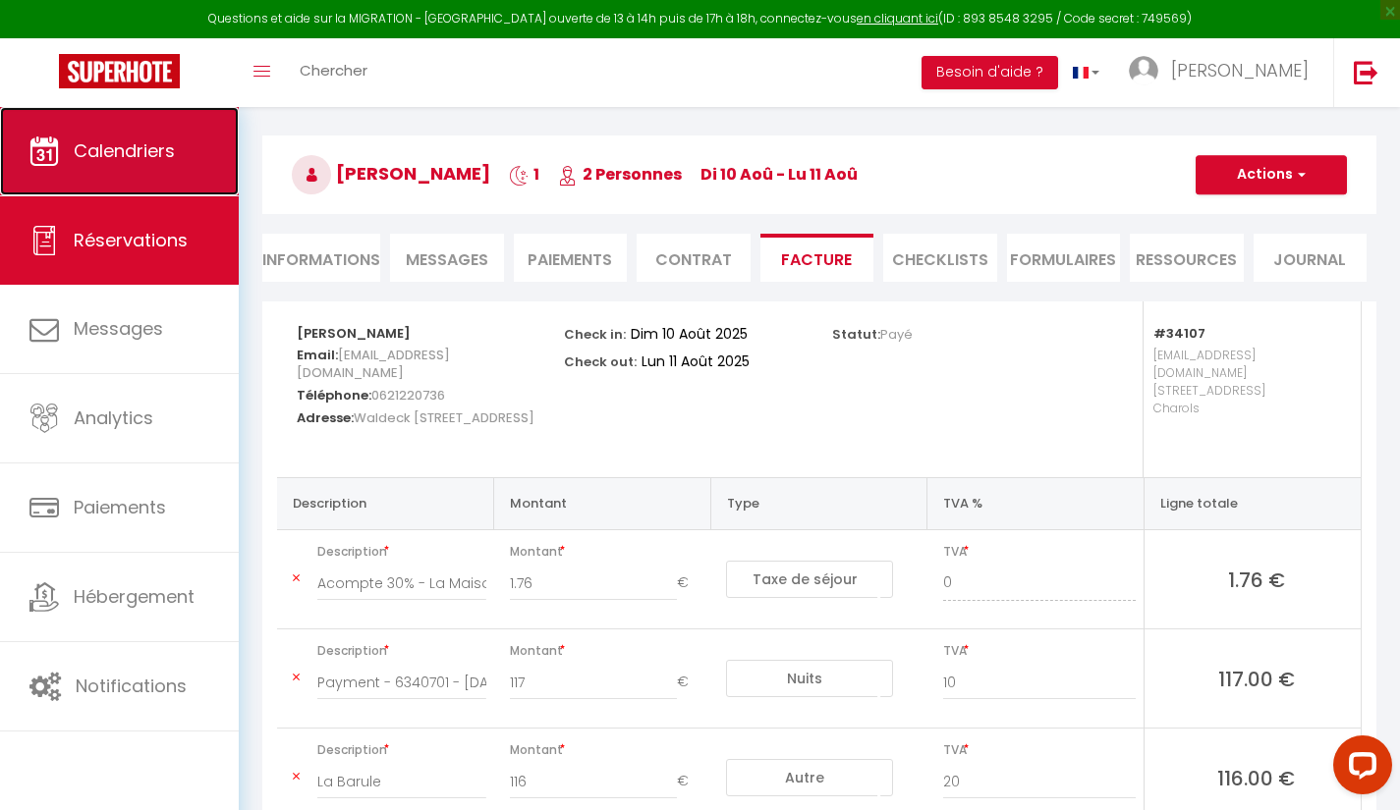
click at [168, 152] on span "Calendriers" at bounding box center [124, 151] width 101 height 25
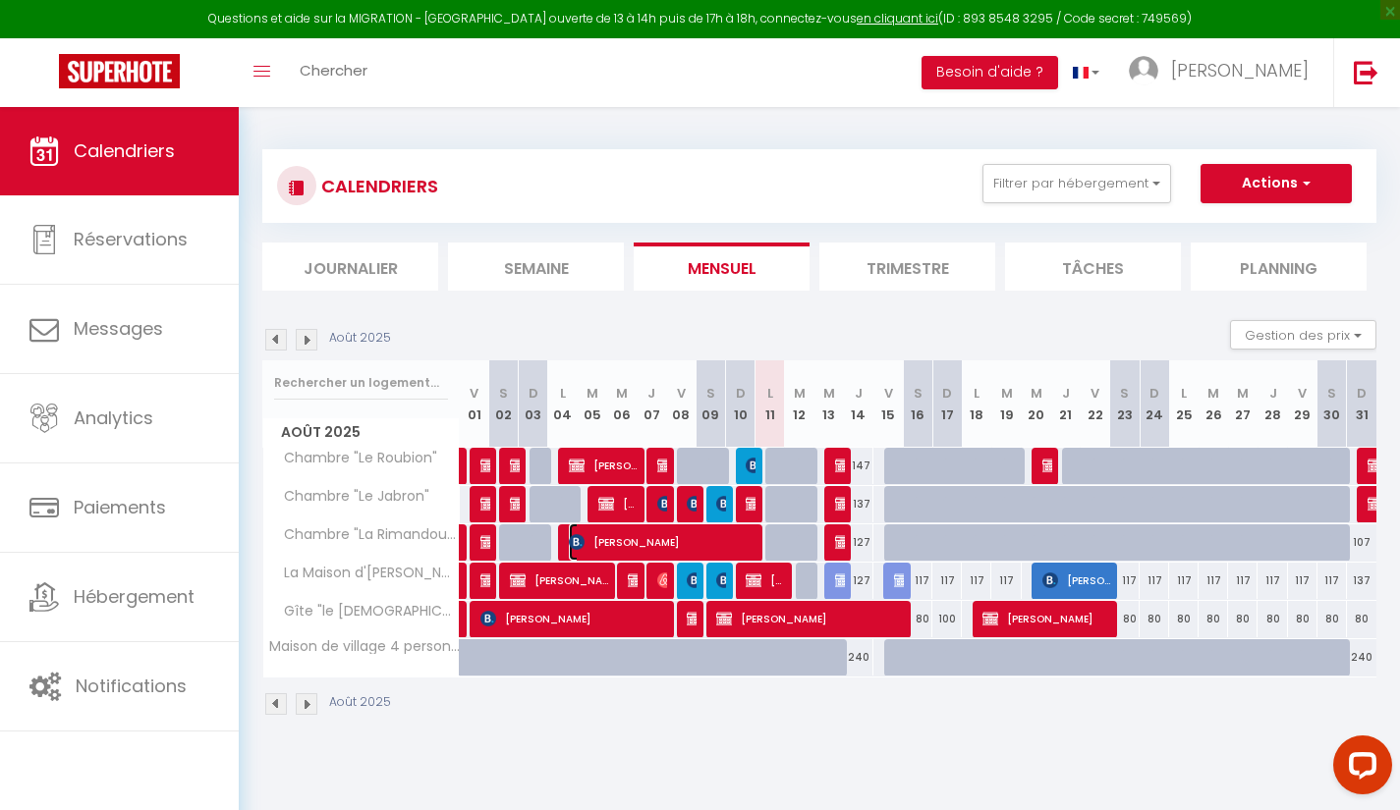
click at [731, 549] on span "CHRISTINE DHOUTAUD" at bounding box center [662, 542] width 187 height 37
select select "OK"
select select "KO"
select select "1"
select select "0"
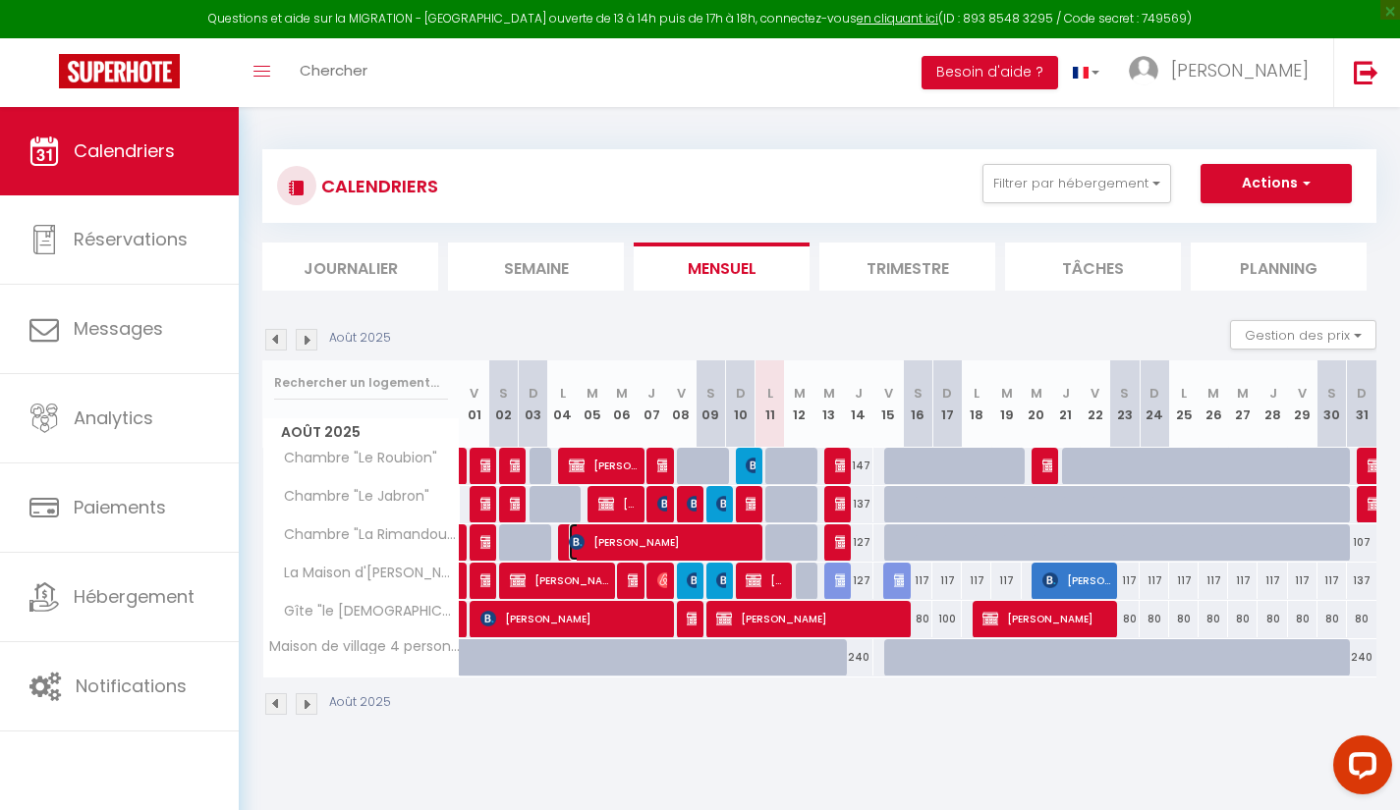
select select "1"
select select
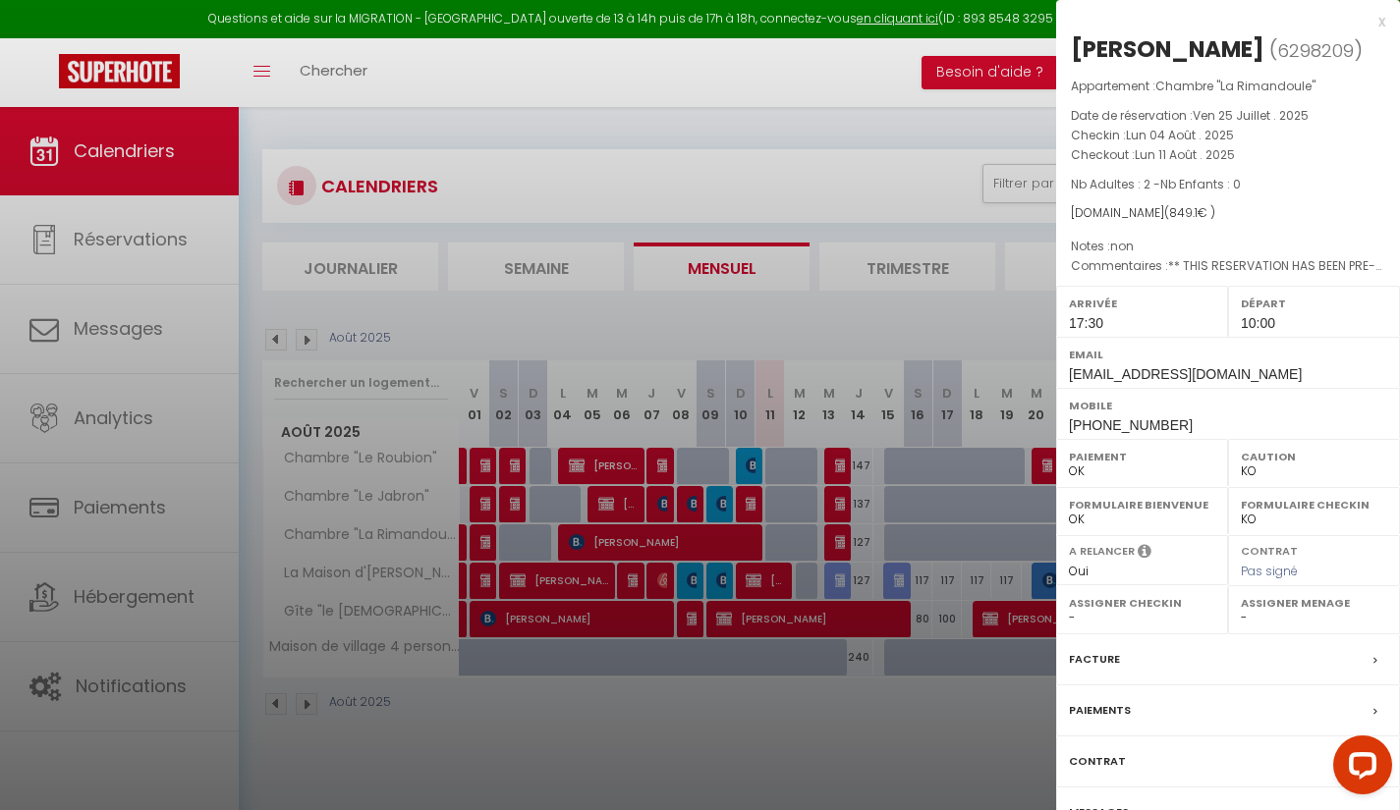
click at [1302, 737] on div "Paiements" at bounding box center [1228, 711] width 344 height 51
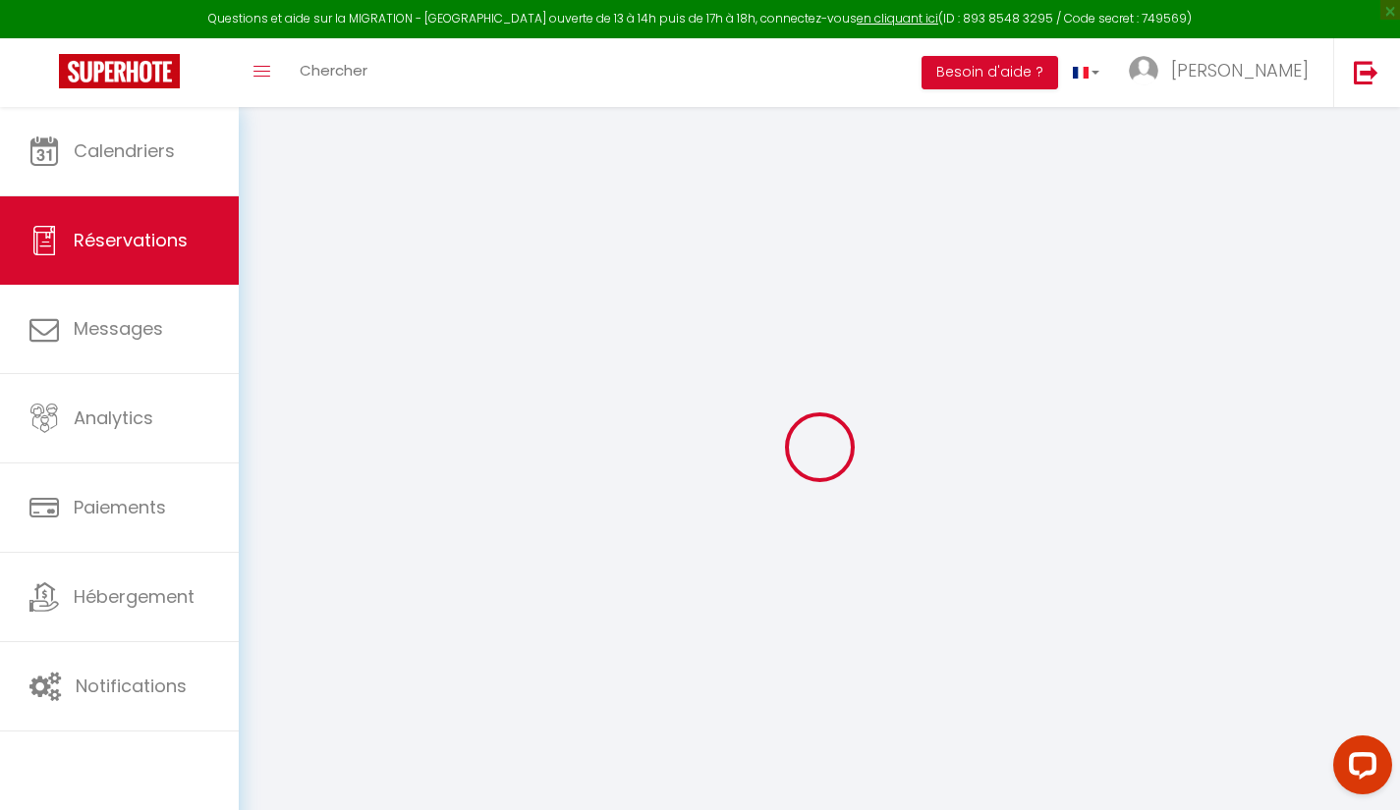
select select
checkbox input "false"
type textarea "** THIS RESERVATION HAS BEEN PRE-PAID ** Bonjour nous serions avec 1 voiture et…"
type personne\)1 "non"
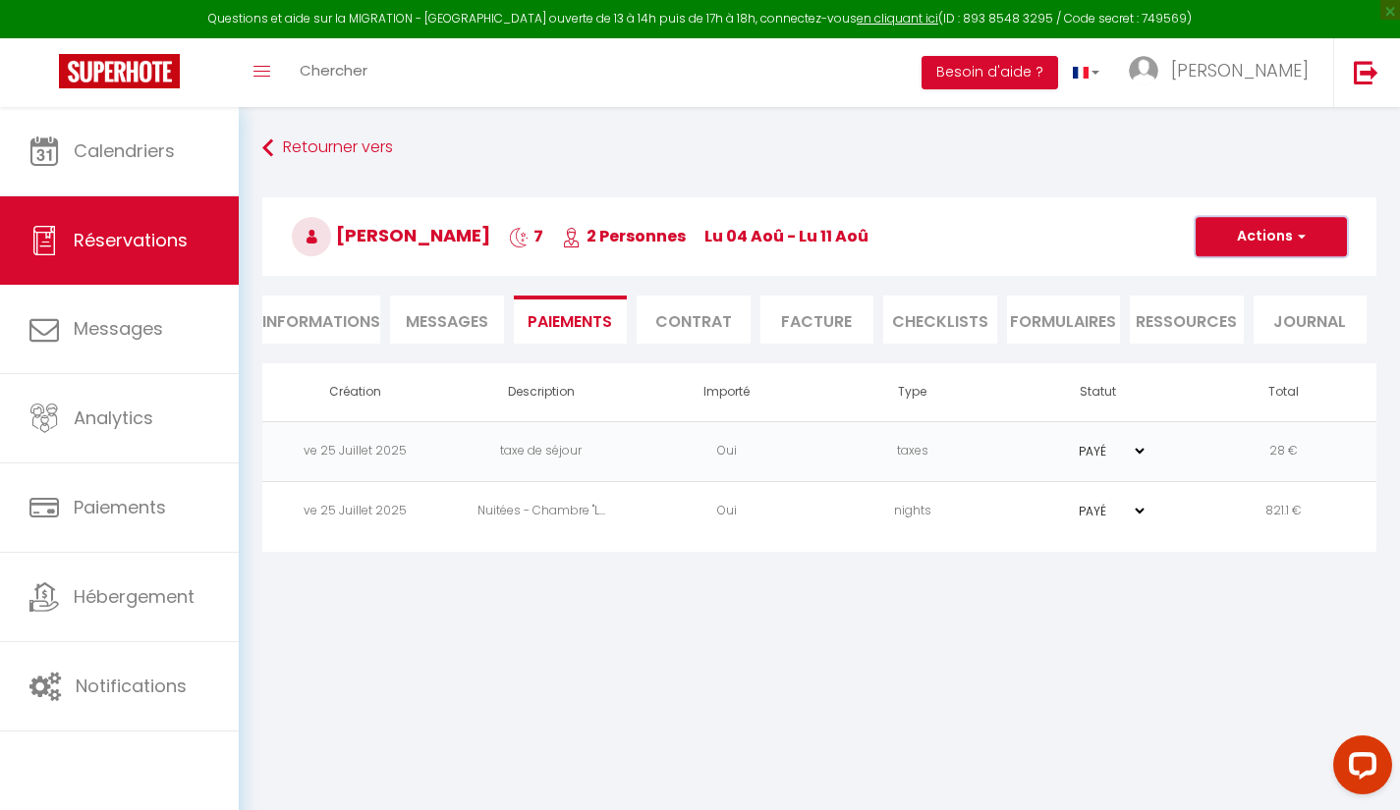
click at [1268, 250] on button "Actions" at bounding box center [1270, 236] width 151 height 39
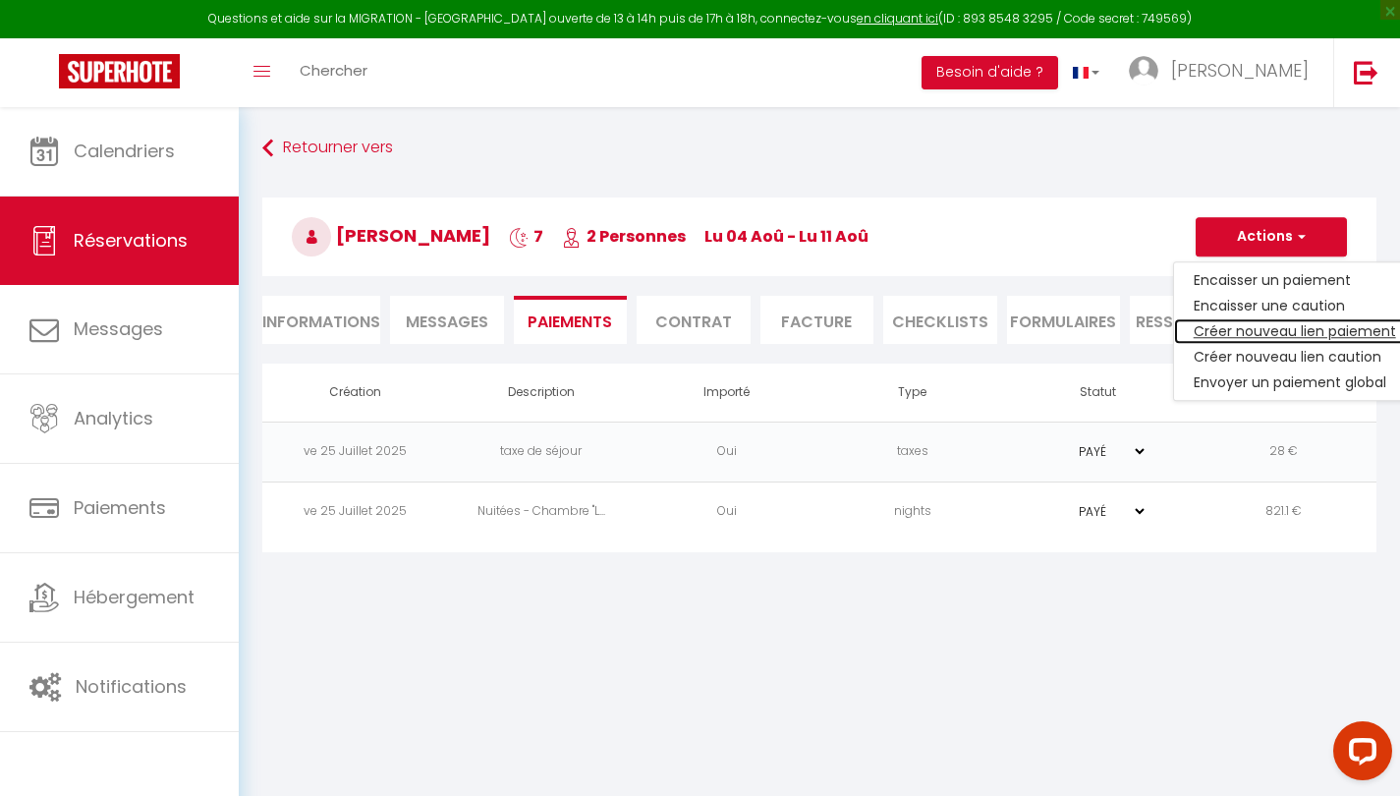
click at [1357, 332] on link "Créer nouveau lien paiement" at bounding box center [1295, 331] width 242 height 26
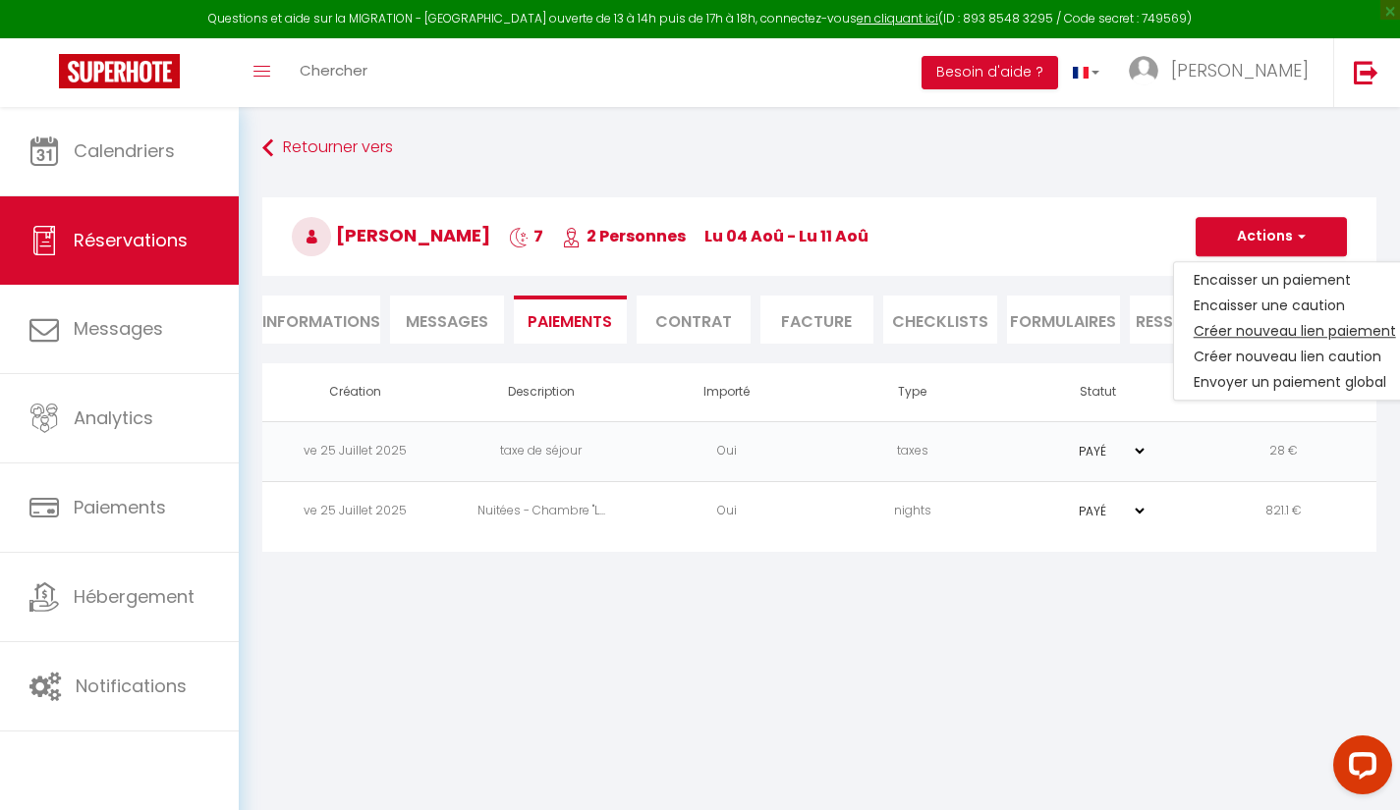
select select "nights"
type input "cdhout.353650@guest.booking.com"
select select "6120"
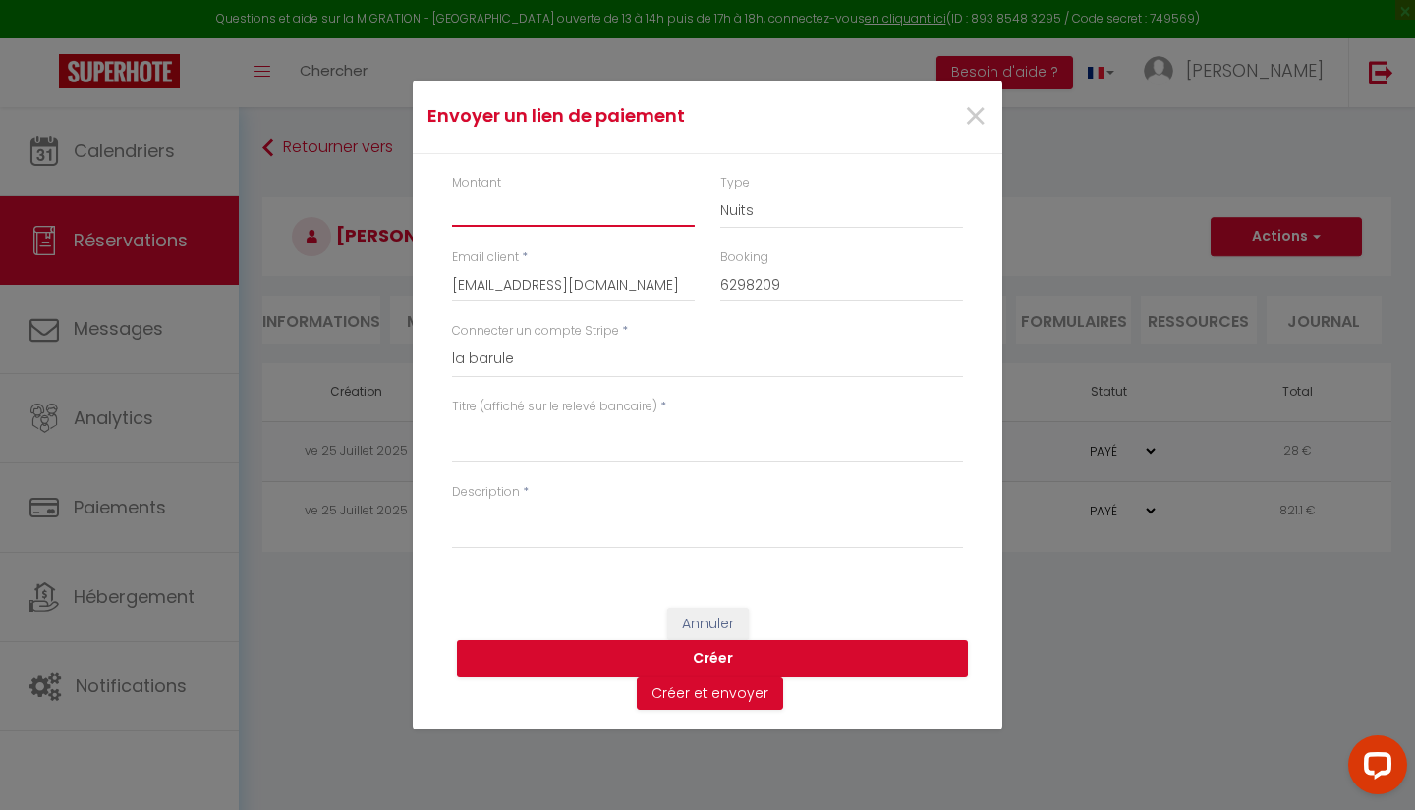
click at [595, 216] on input "Montant" at bounding box center [573, 209] width 243 height 35
type input "120"
click at [855, 204] on select "Nuits Frais de ménage Taxe de séjour Autre" at bounding box center [841, 210] width 243 height 37
select select "other"
click at [720, 192] on select "Nuits Frais de ménage Taxe de séjour Autre" at bounding box center [841, 210] width 243 height 37
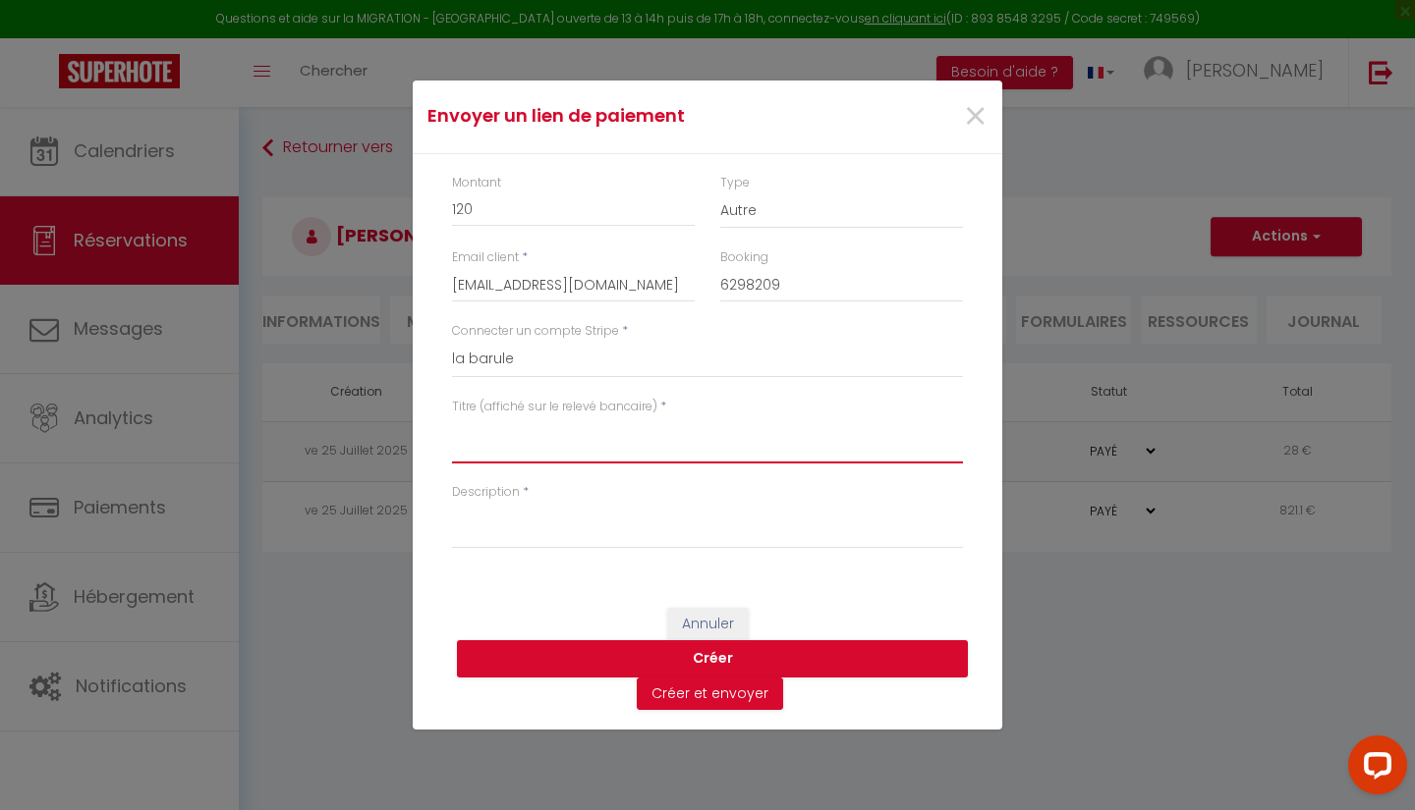
click at [605, 460] on textarea "Titre (affiché sur le relevé bancaire)" at bounding box center [707, 439] width 511 height 47
drag, startPoint x: 488, startPoint y: 212, endPoint x: 449, endPoint y: 211, distance: 39.3
click at [449, 211] on div "Montant 120" at bounding box center [573, 212] width 268 height 76
type input "113.84"
click at [602, 437] on textarea "Titre (affiché sur le relevé bancaire)" at bounding box center [707, 439] width 511 height 47
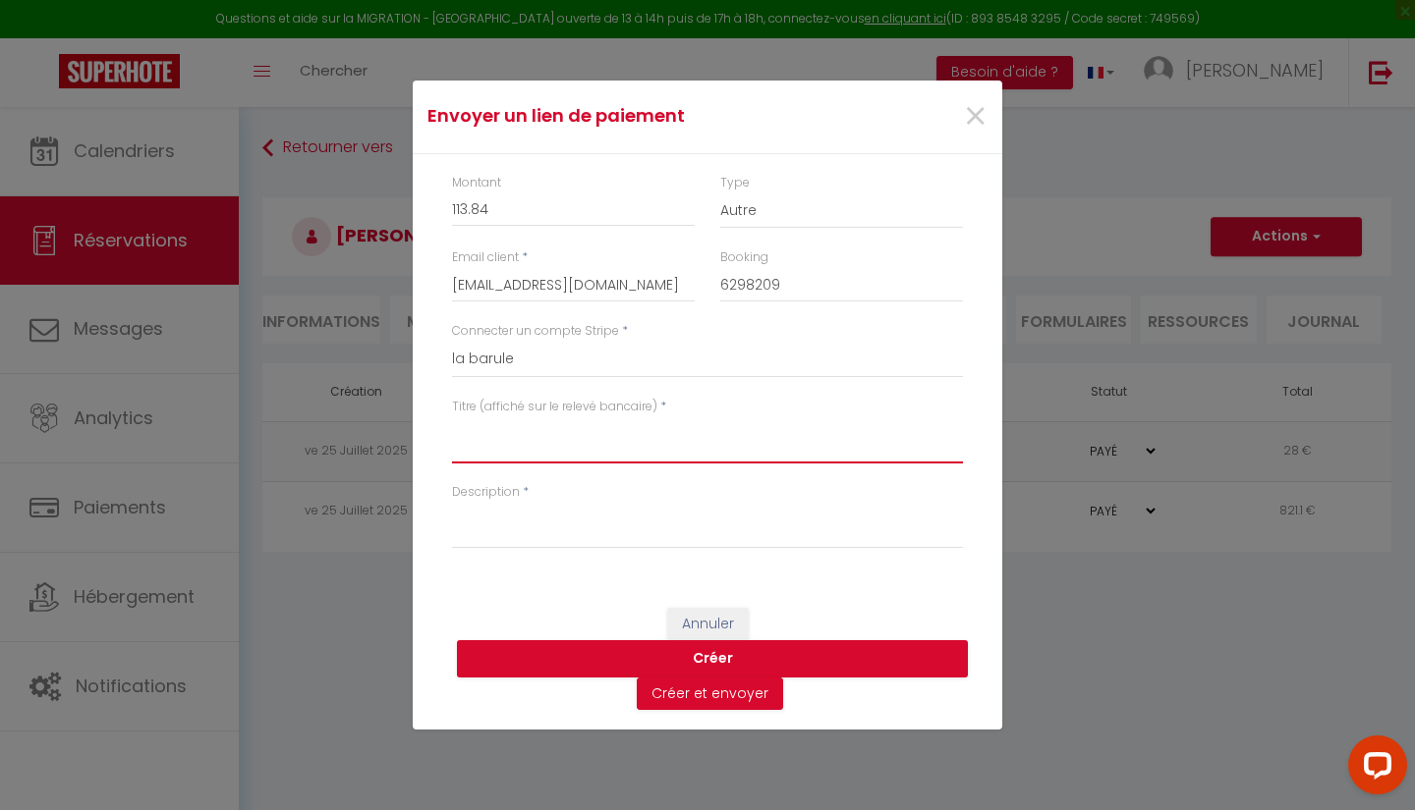
type textarea "0"
type textarea "Petits déjeuners"
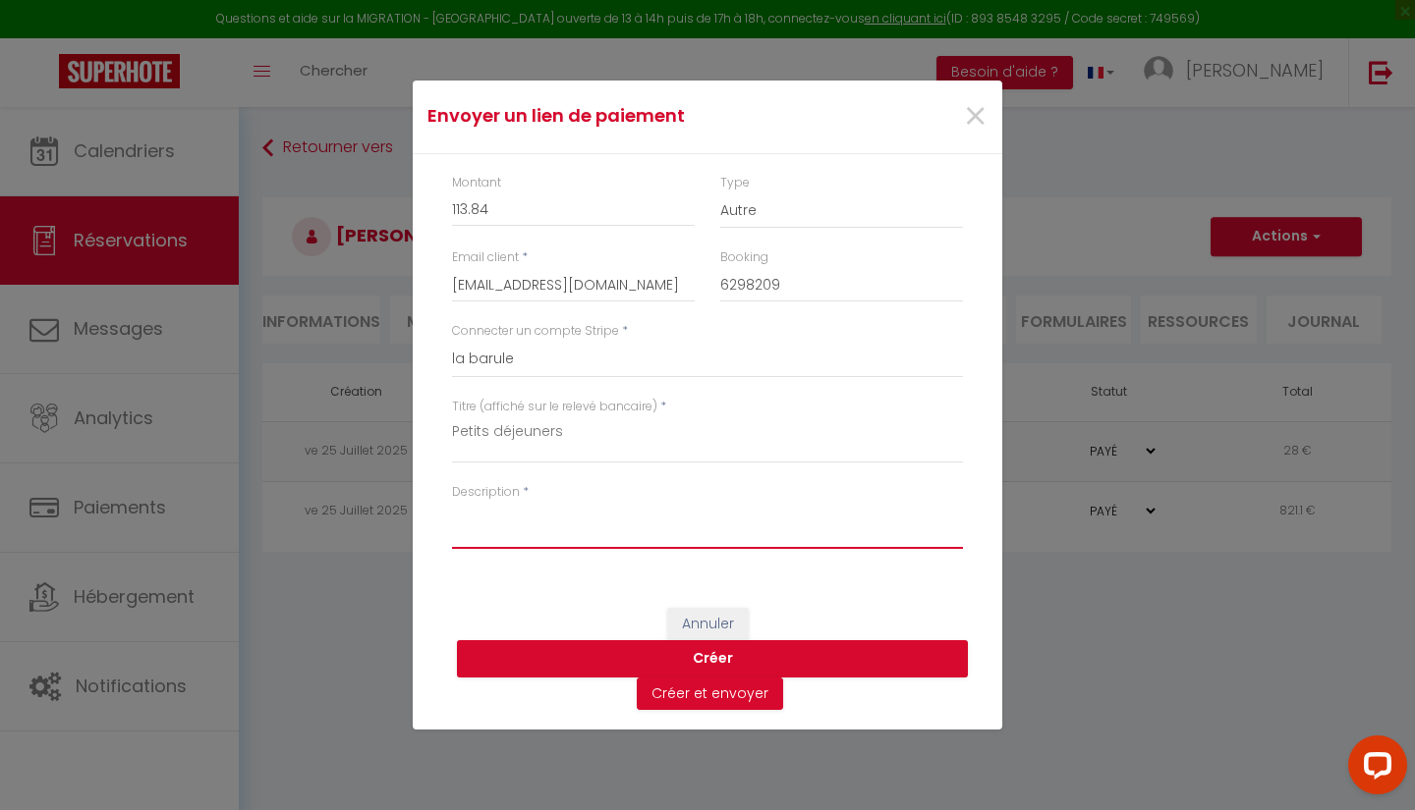
click at [649, 541] on textarea "Description" at bounding box center [707, 525] width 511 height 47
type textarea "Petits déjeuners"
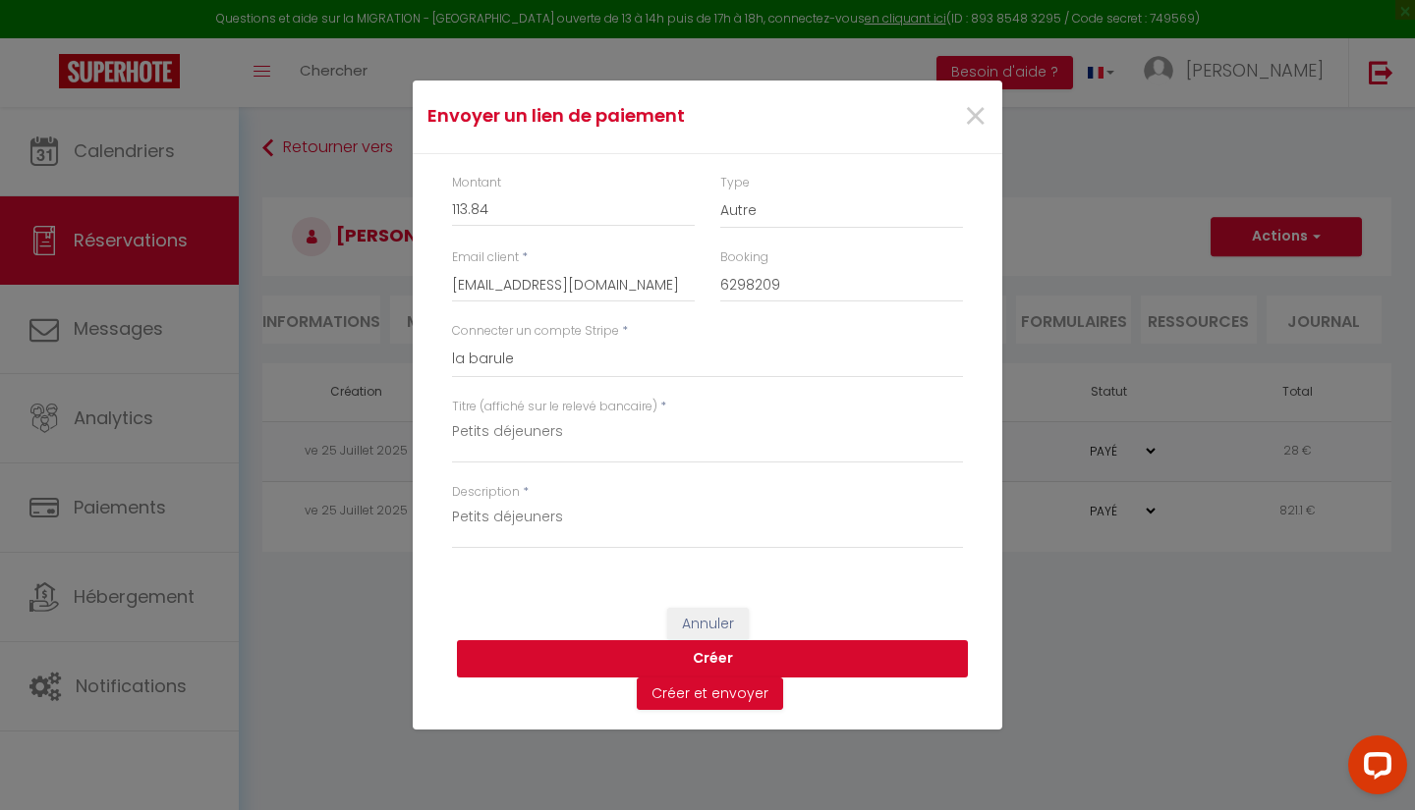
click at [865, 660] on button "Créer" at bounding box center [712, 658] width 511 height 37
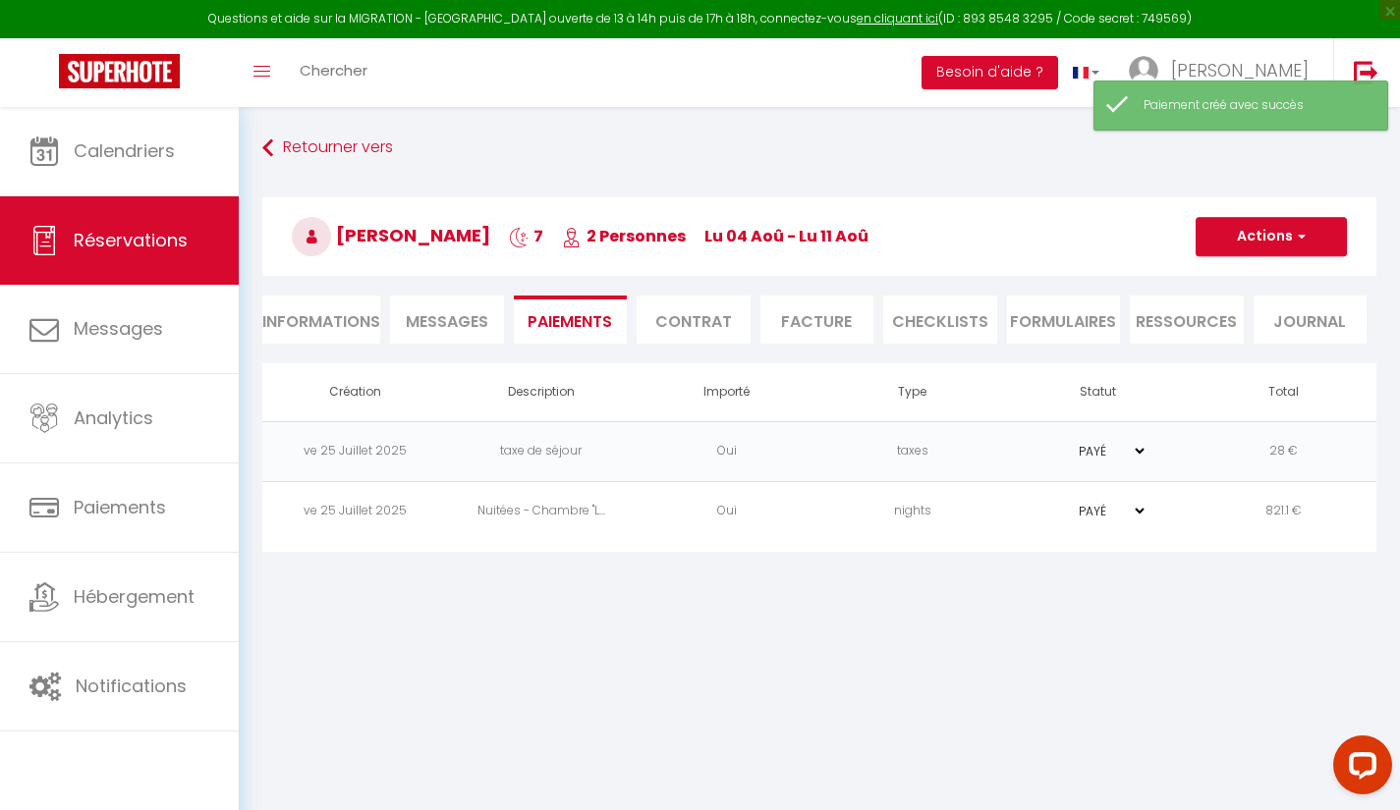
select select "0"
select select "other"
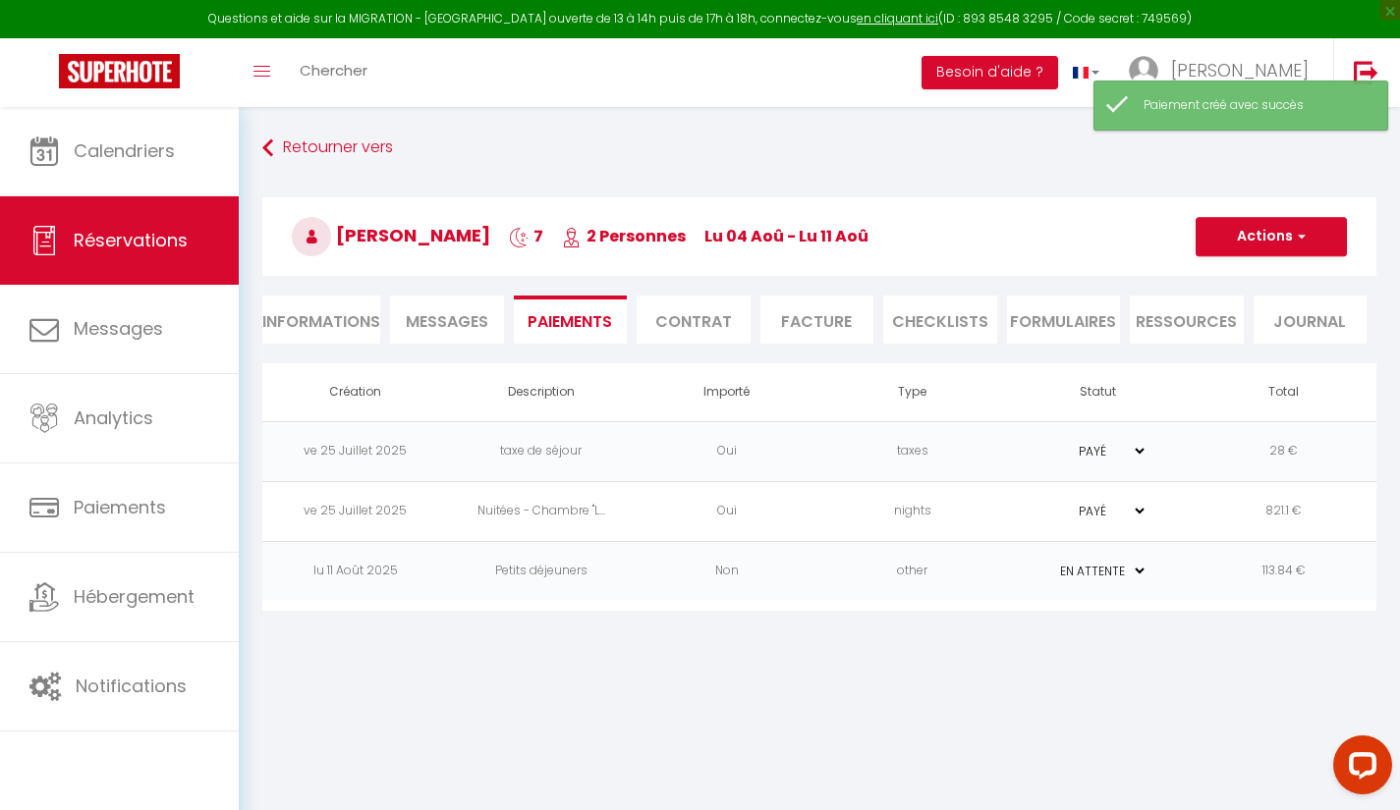
click at [833, 323] on li "Facture" at bounding box center [817, 320] width 114 height 48
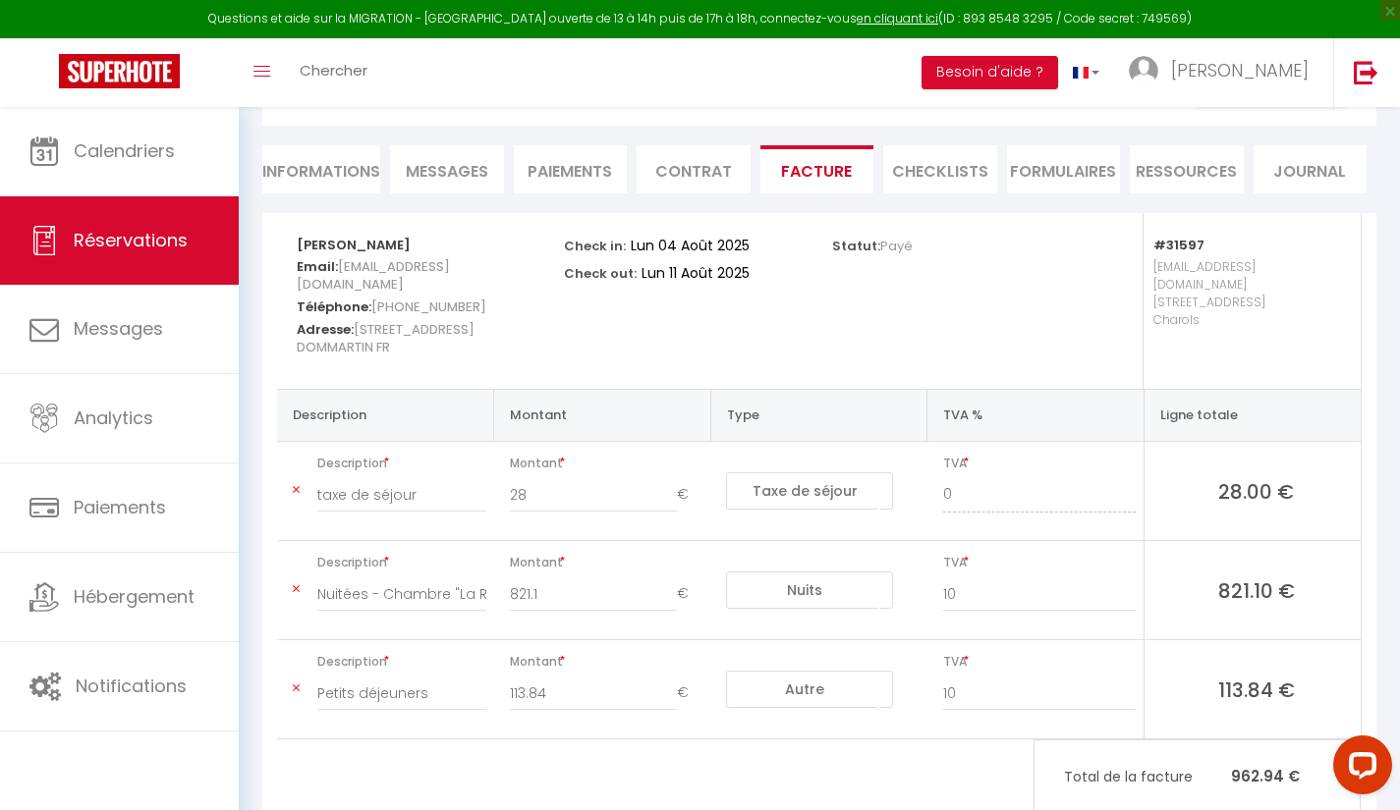
scroll to position [160, 0]
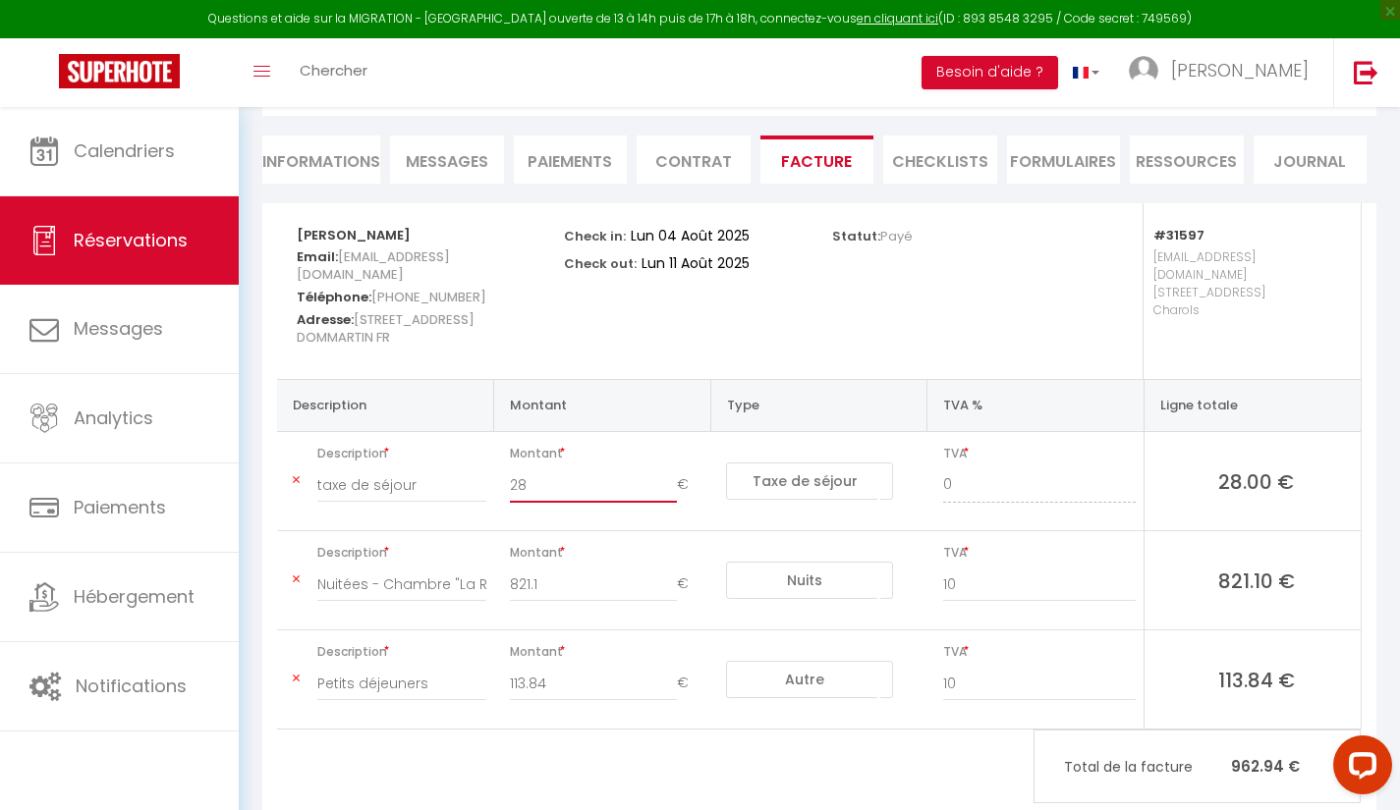
click at [575, 473] on input "28" at bounding box center [594, 485] width 168 height 35
type input "2"
type input "6"
type input "6.16"
click at [939, 795] on div "CHRISTINE DHOUTAUD Email: cdhout.353650@guest.booking.com Téléphone: +336040578…" at bounding box center [819, 508] width 1114 height 610
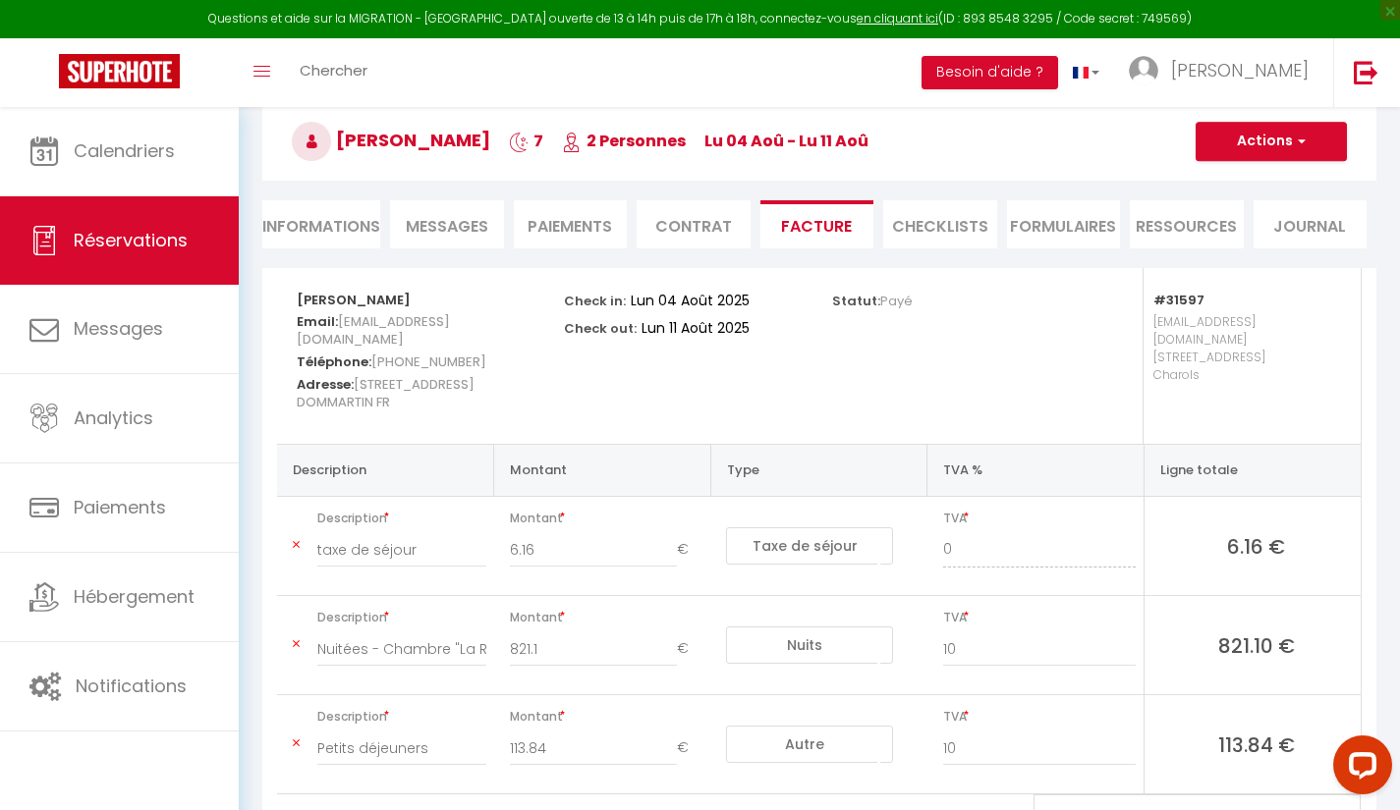
scroll to position [0, 0]
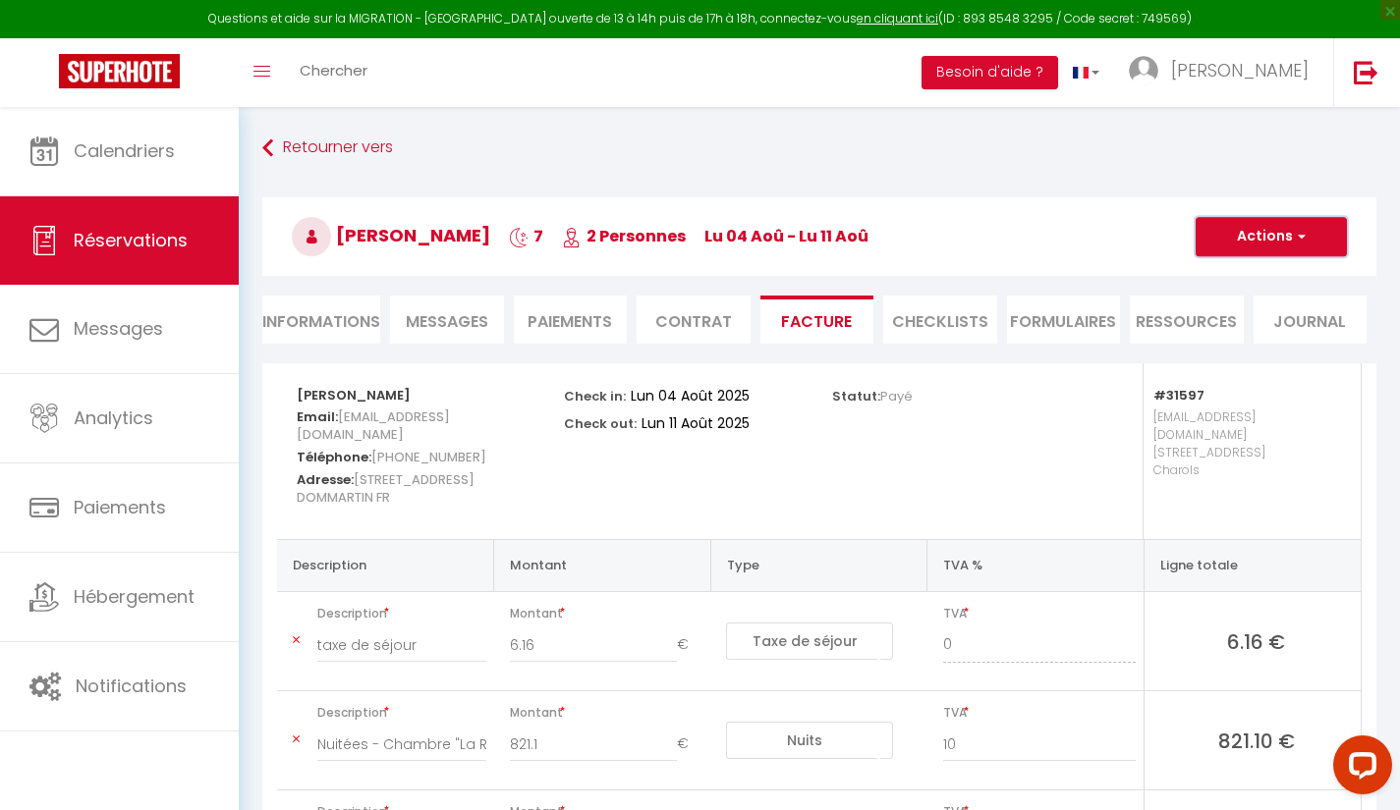
click at [1299, 237] on span "button" at bounding box center [1299, 237] width 12 height 18
click at [1298, 276] on link "Enregistrer" at bounding box center [1256, 280] width 165 height 26
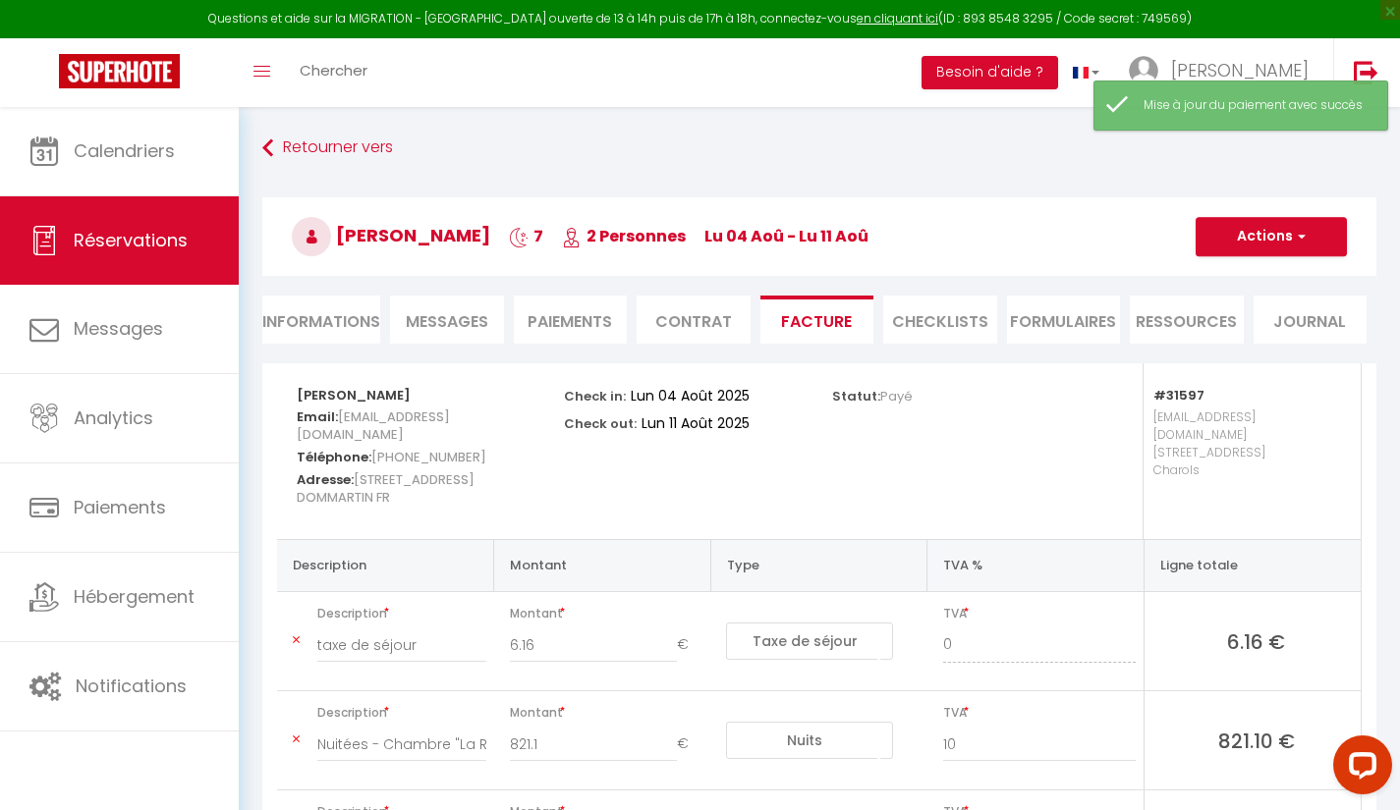
scroll to position [3, 0]
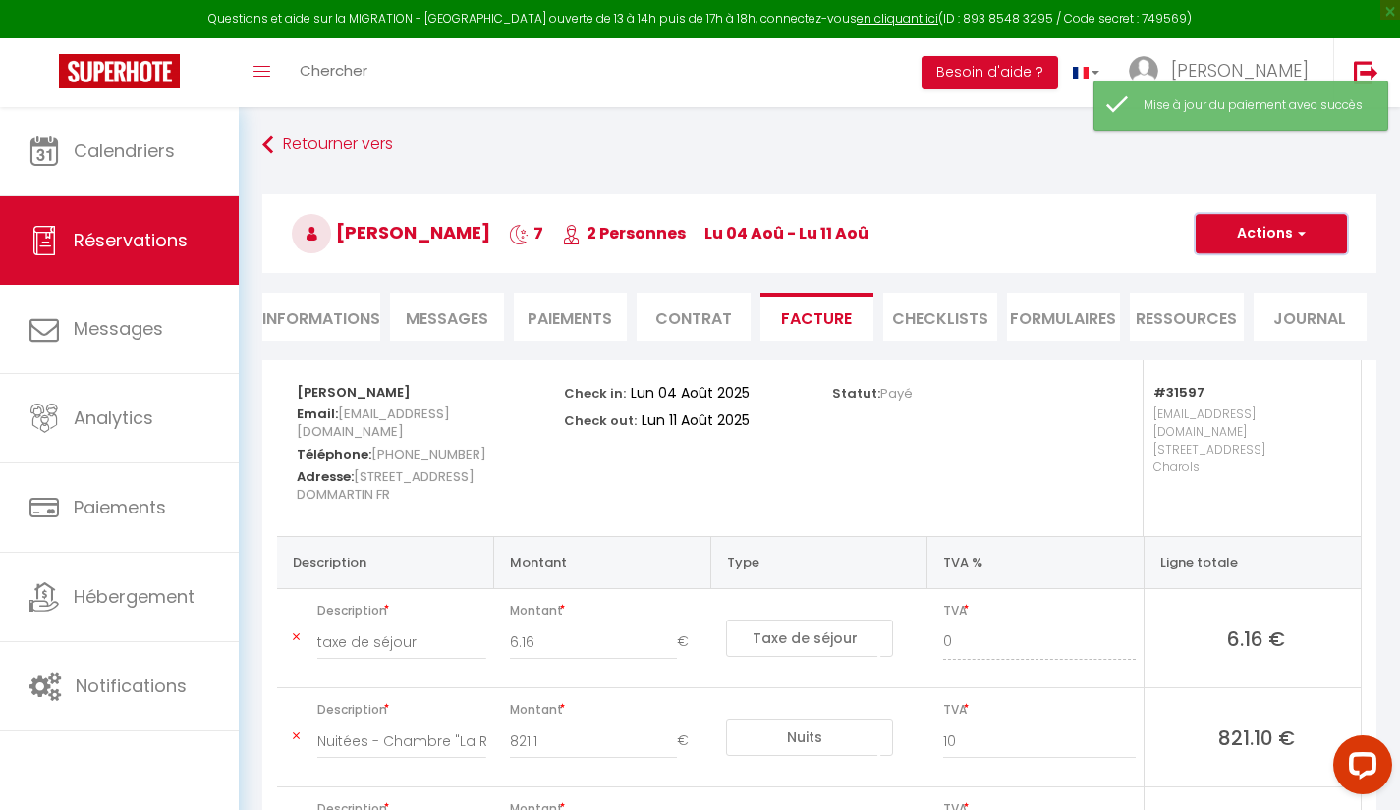
click at [1301, 234] on span "button" at bounding box center [1299, 234] width 12 height 18
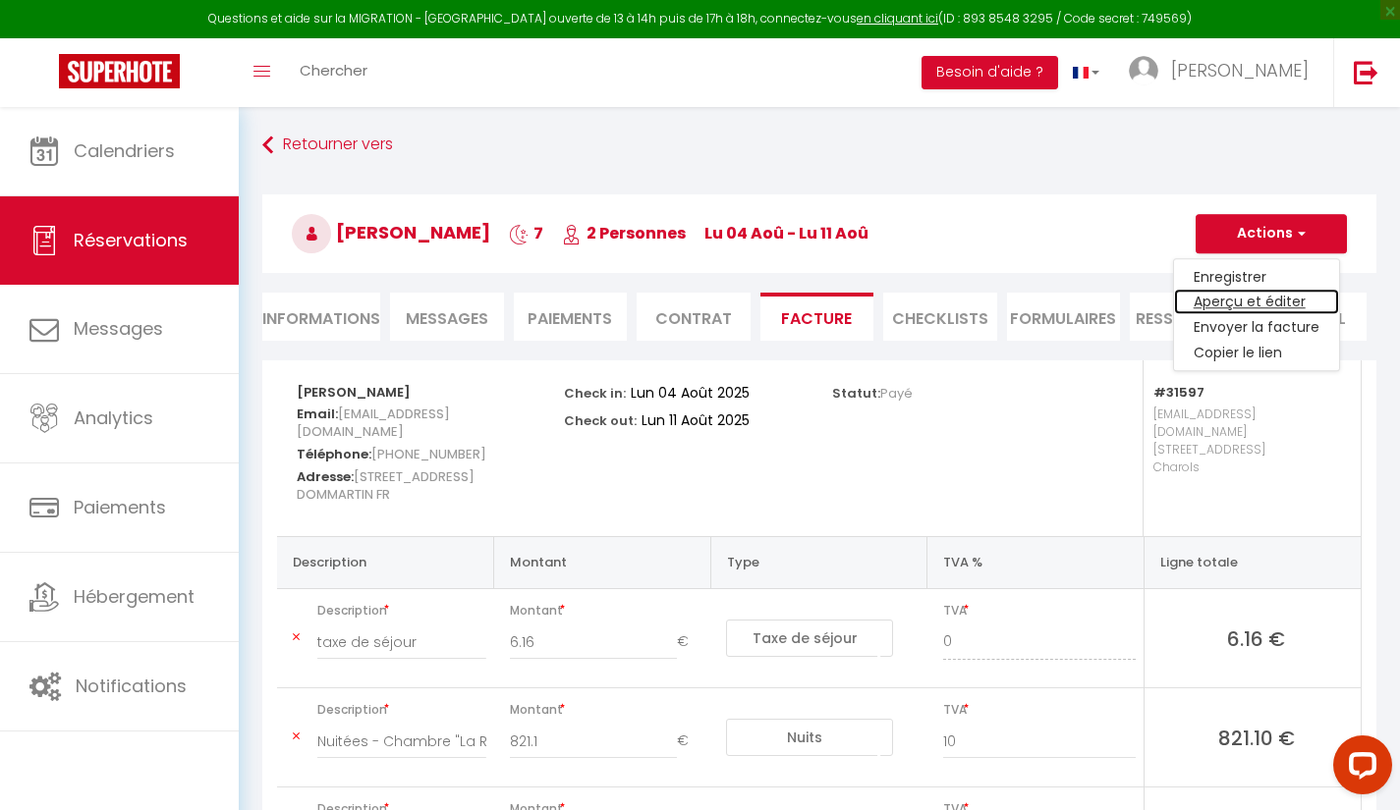
click at [1309, 302] on link "Aperçu et éditer" at bounding box center [1256, 303] width 165 height 26
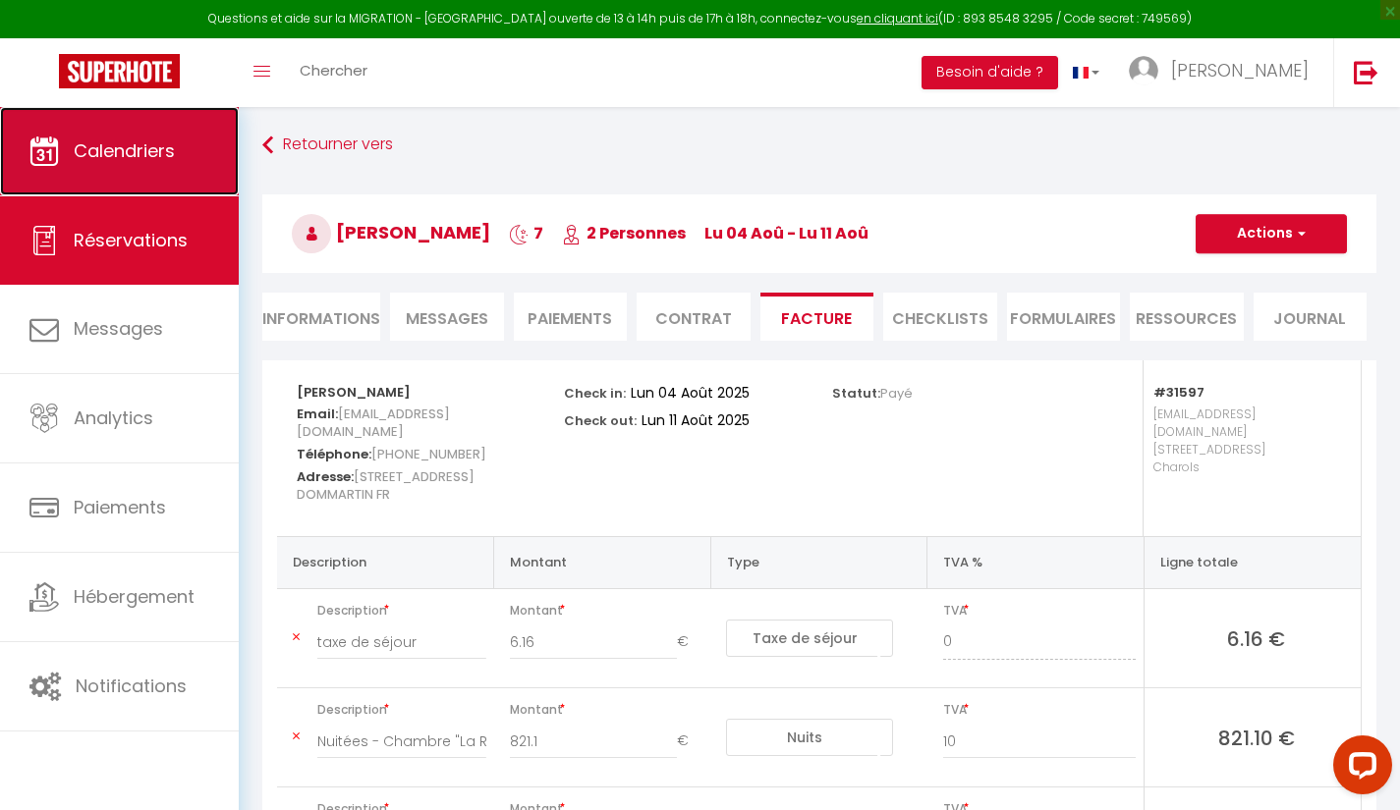
click at [153, 163] on link "Calendriers" at bounding box center [119, 151] width 239 height 88
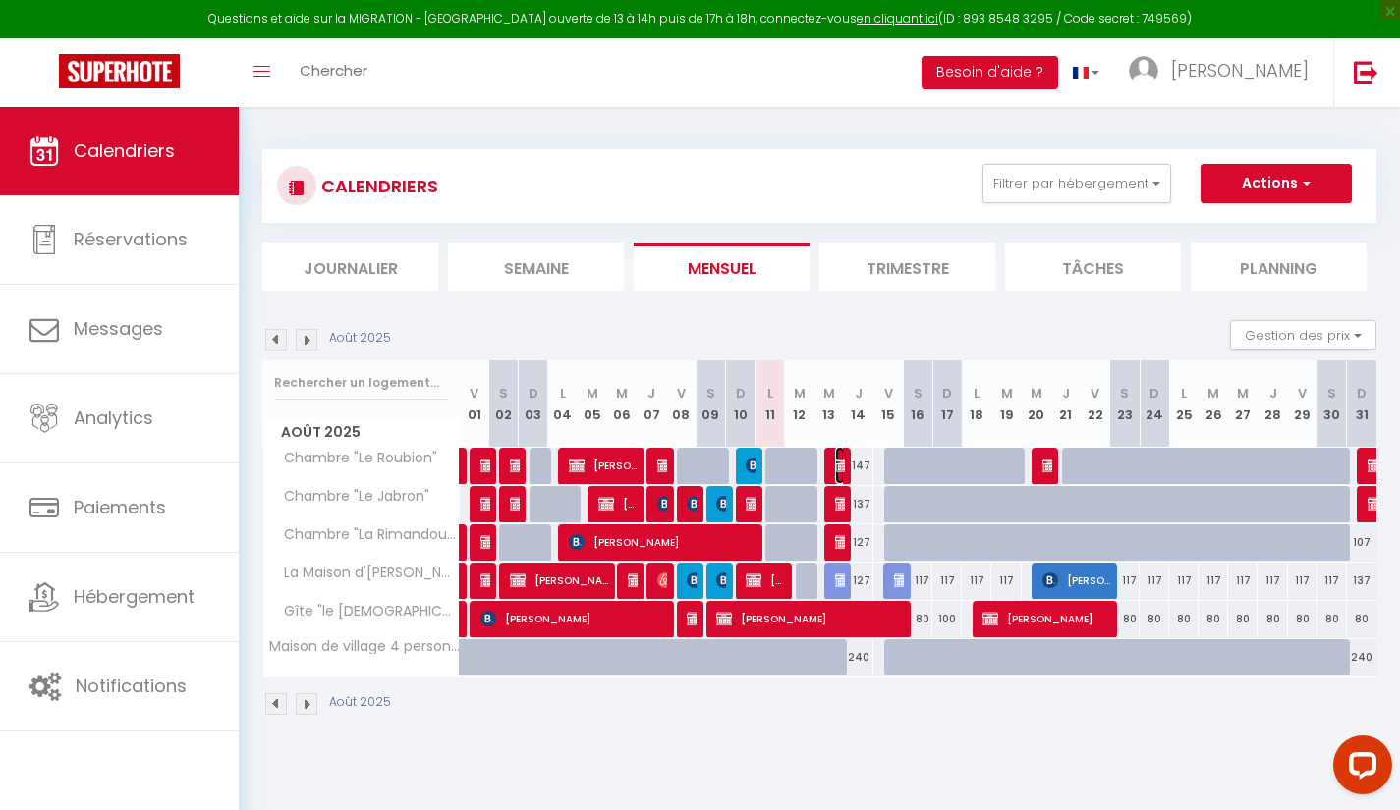
click at [835, 464] on img at bounding box center [843, 466] width 16 height 16
select select "OK"
select select "KO"
select select "0"
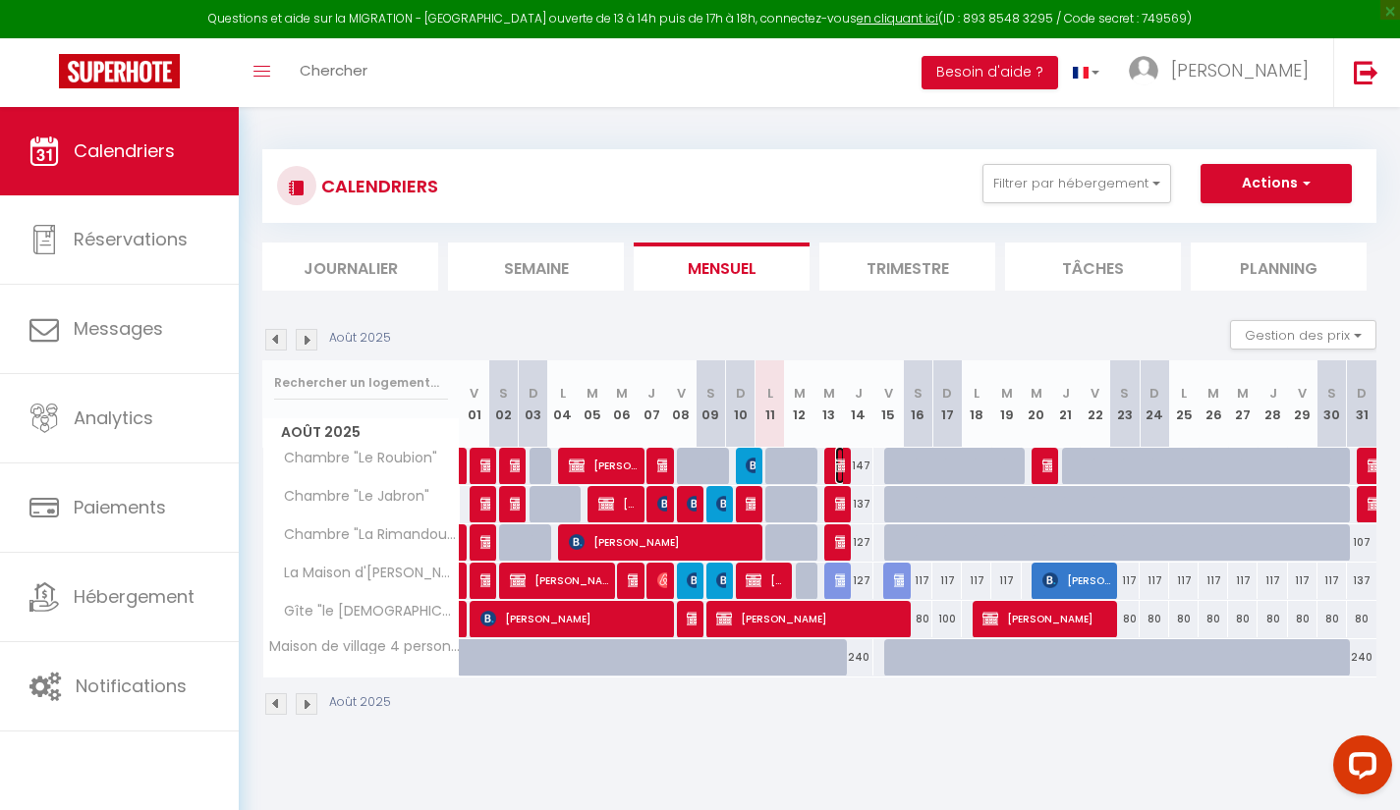
select select "1"
select select
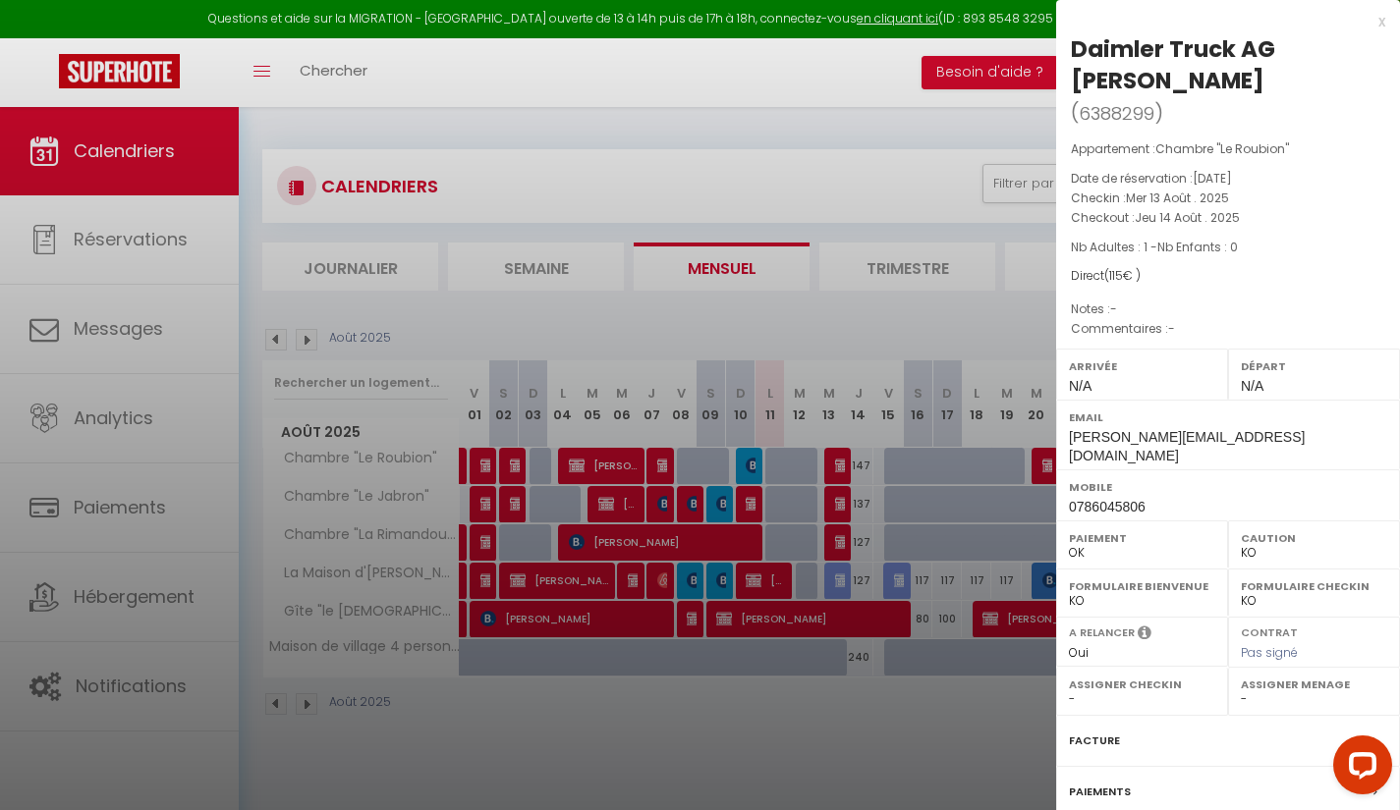
click at [1261, 742] on div "Facture" at bounding box center [1228, 741] width 344 height 51
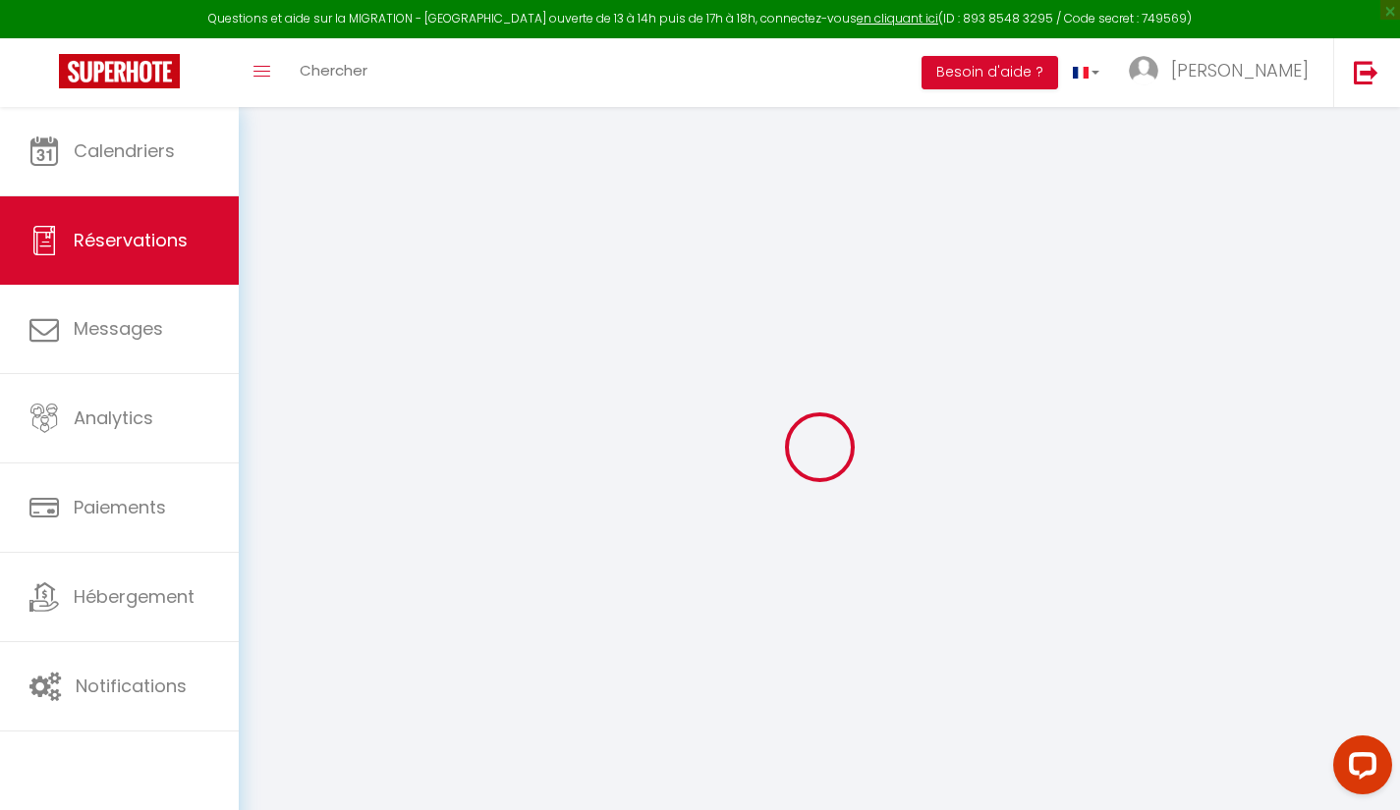
select select "taxes"
select select "other"
select select
checkbox input "false"
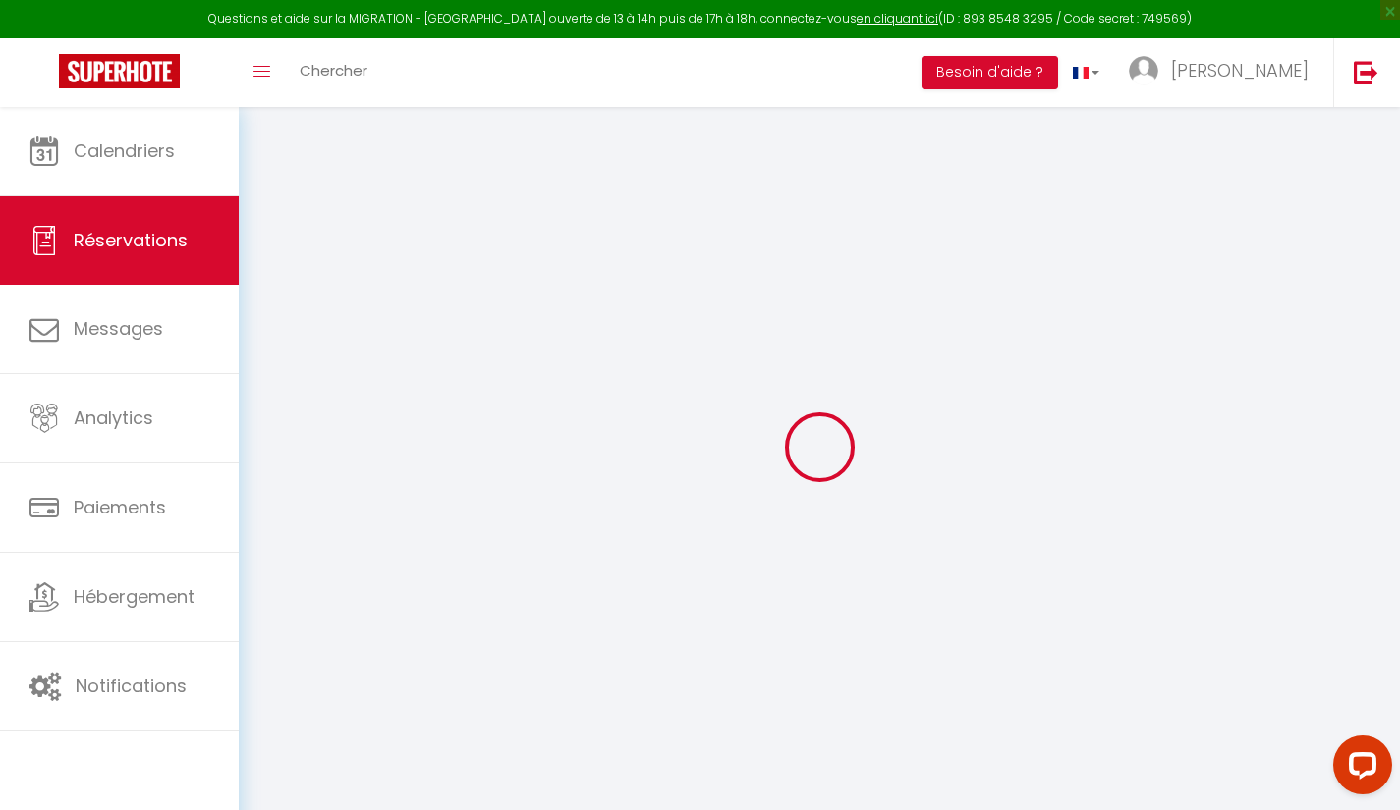
select select
checkbox input "false"
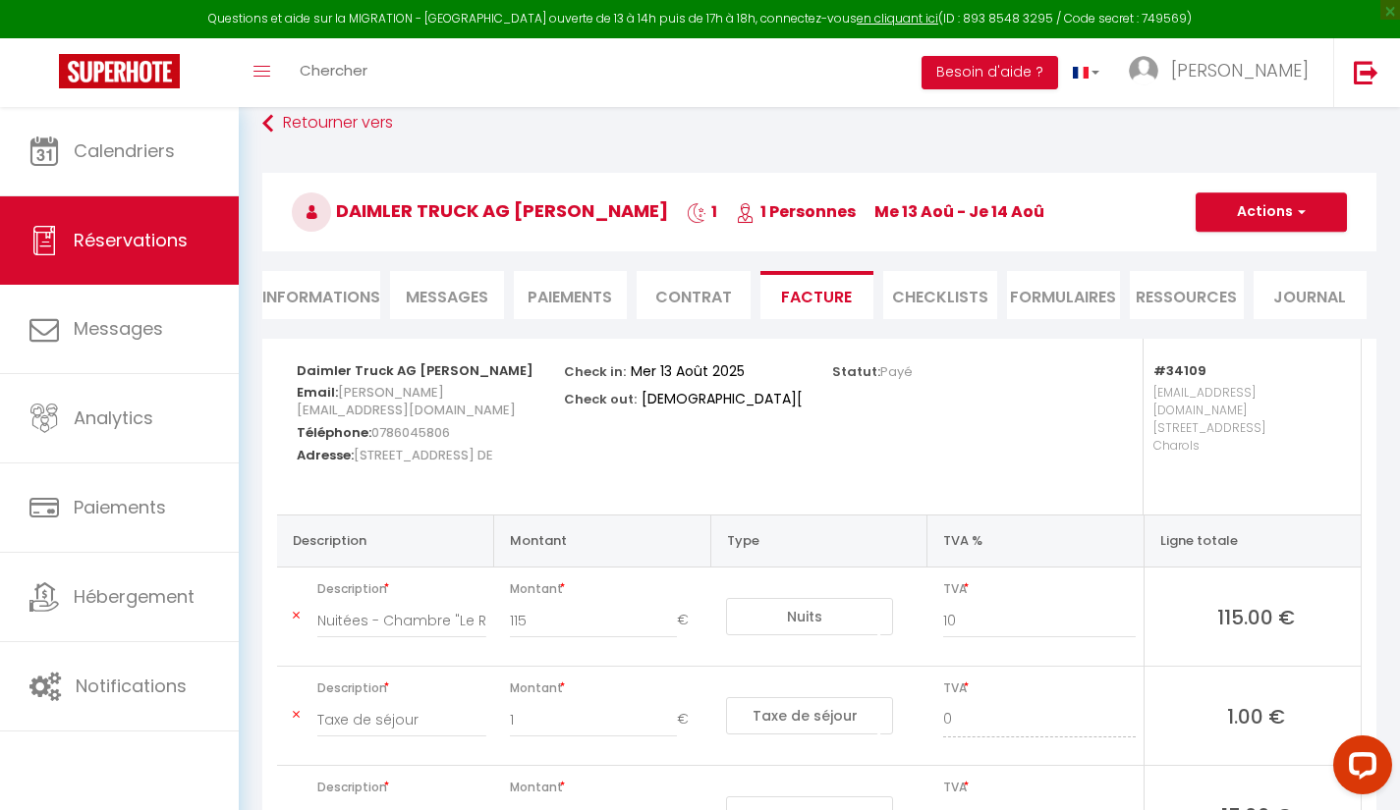
scroll to position [24, 0]
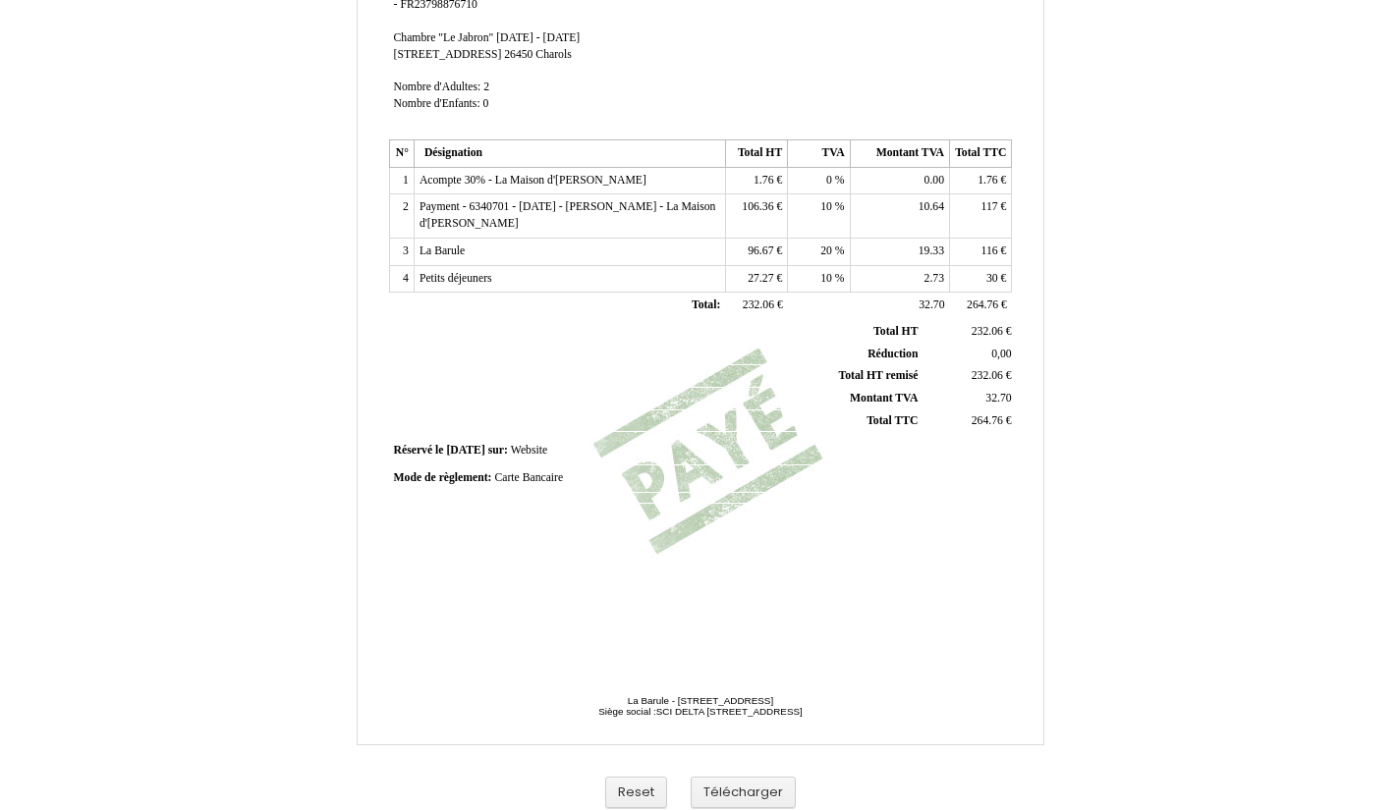
scroll to position [364, 0]
click at [750, 797] on button "Télécharger" at bounding box center [743, 793] width 105 height 32
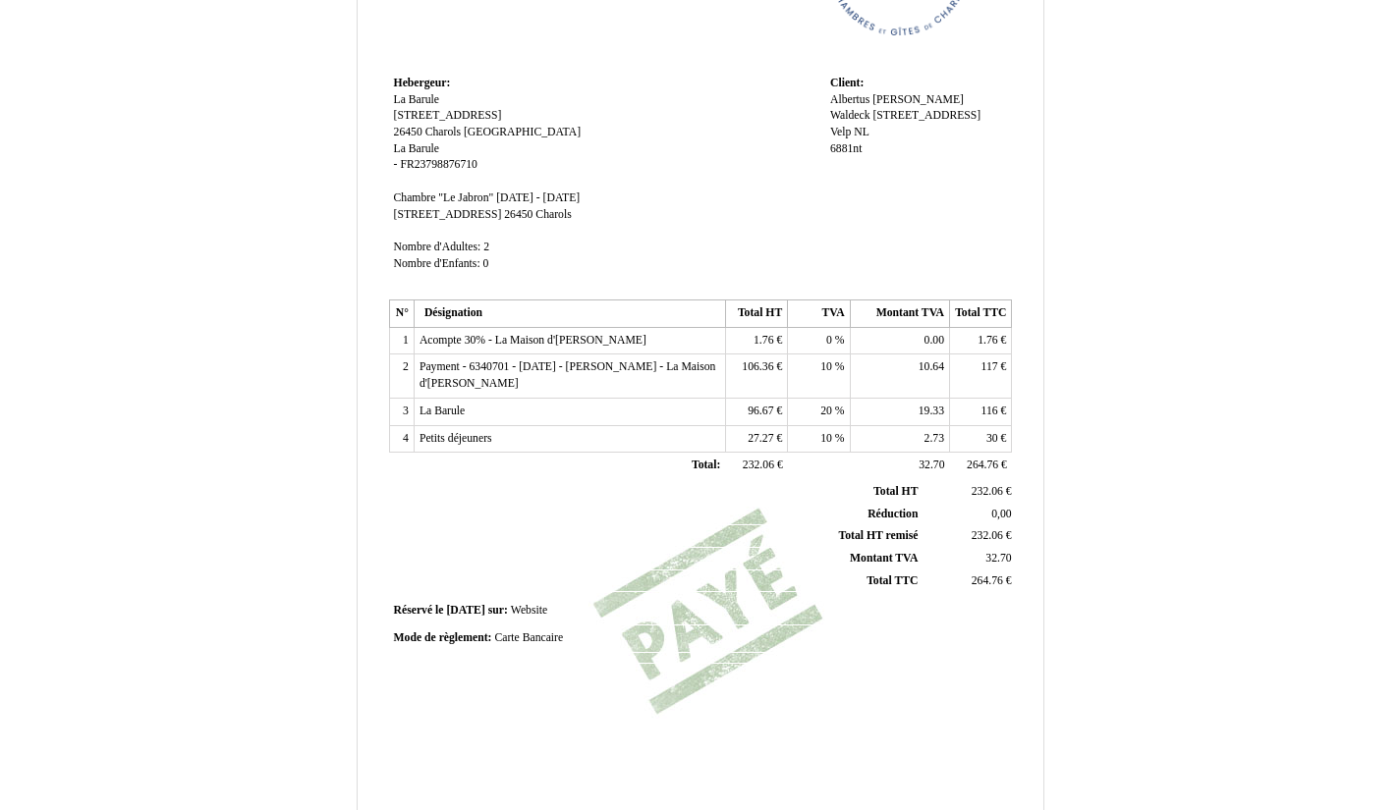
scroll to position [0, 0]
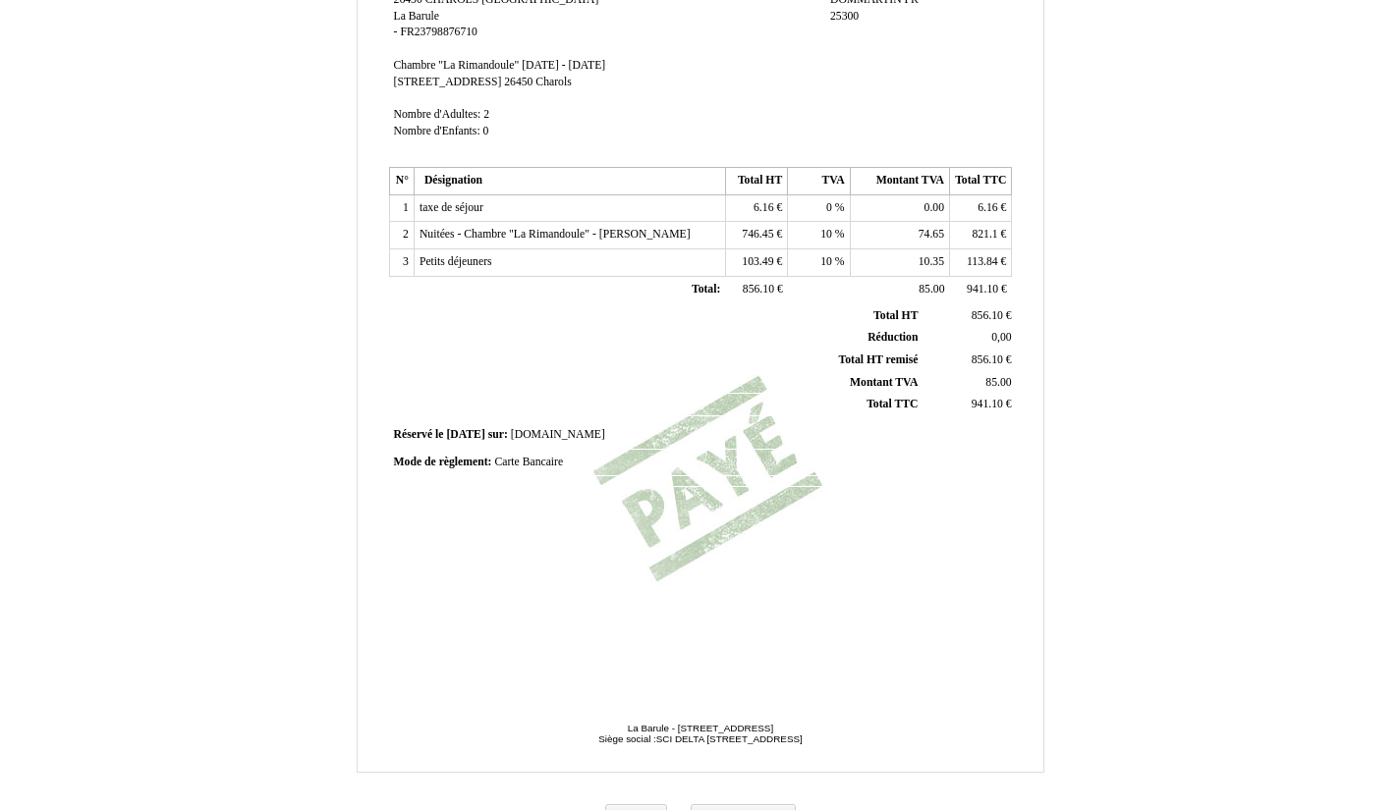
scroll to position [375, 0]
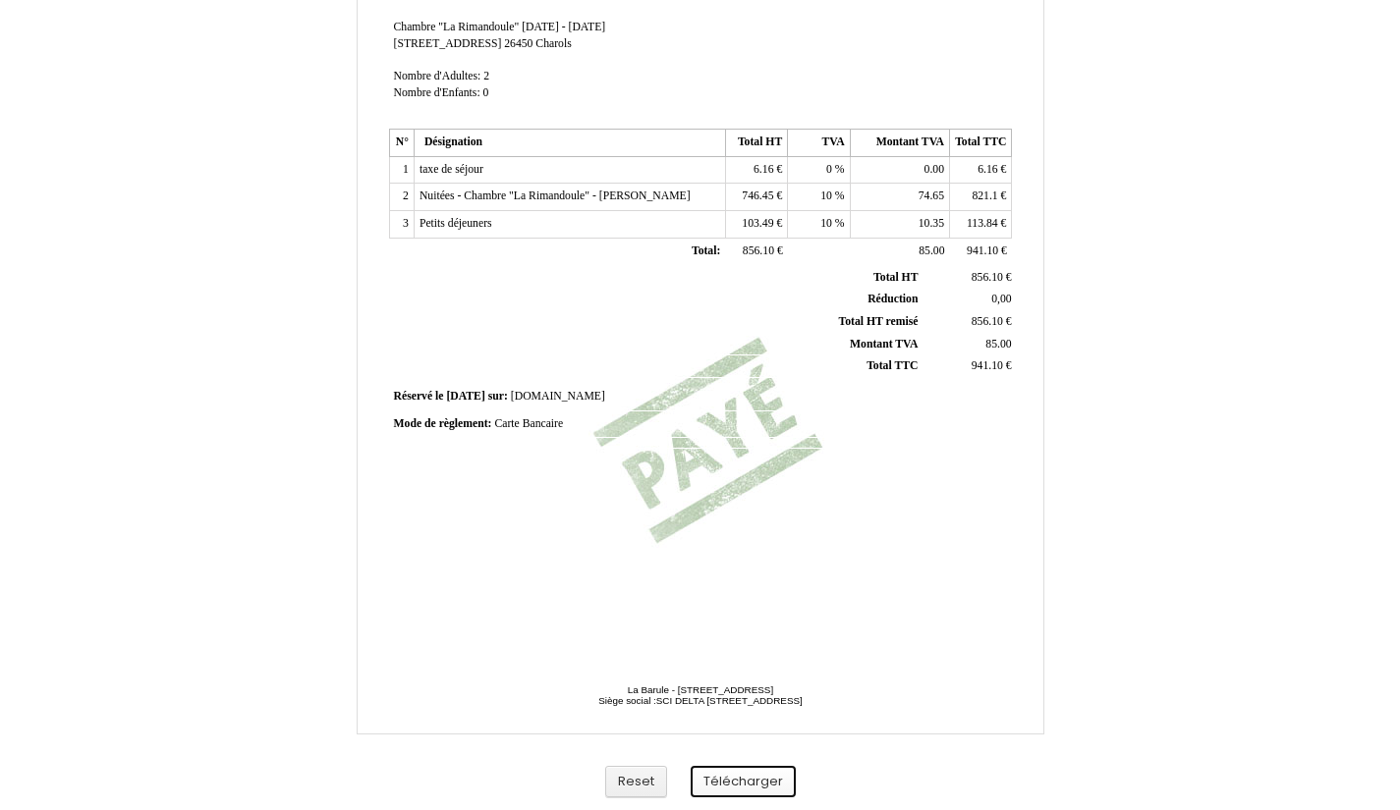
click at [753, 784] on button "Télécharger" at bounding box center [743, 782] width 105 height 32
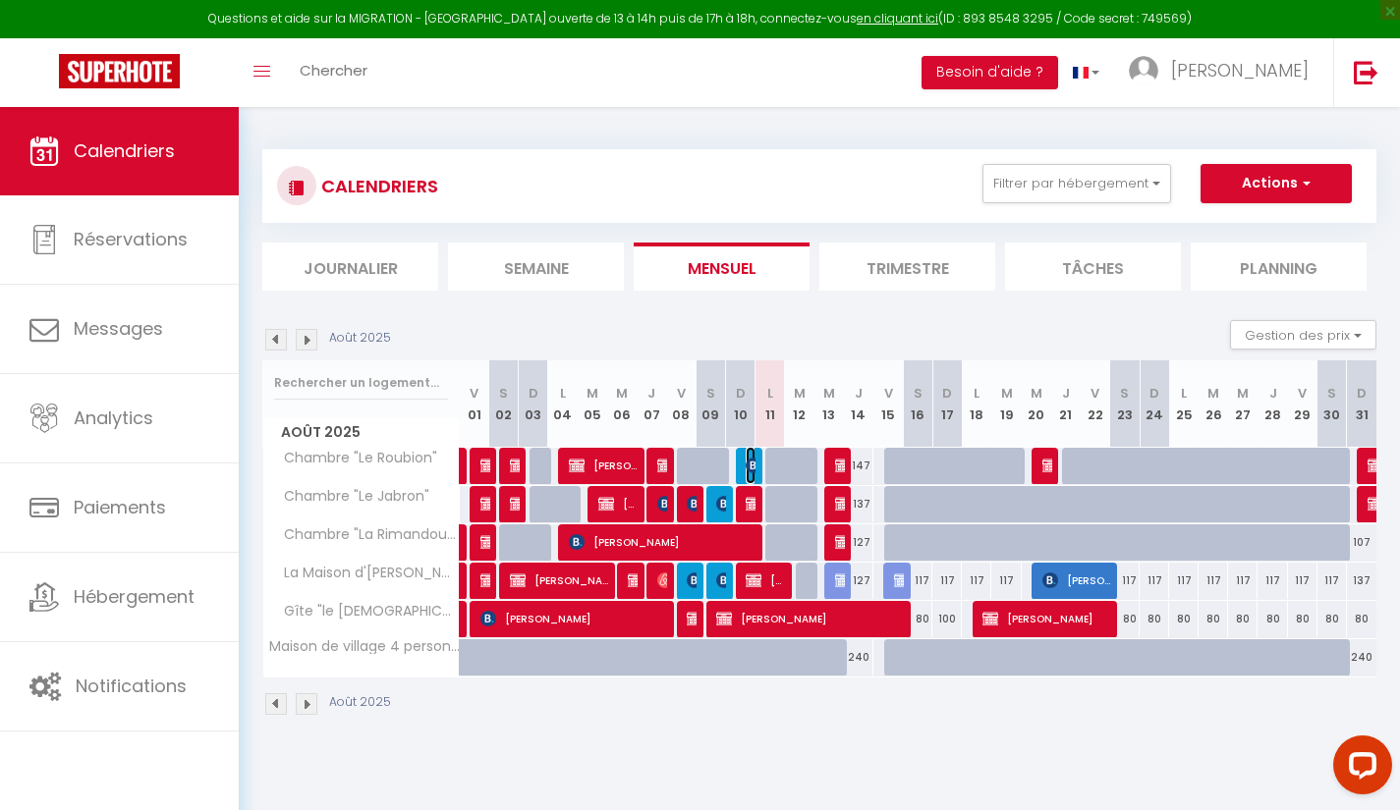
click at [751, 470] on img at bounding box center [754, 466] width 16 height 16
select select "OK"
select select "1"
select select "0"
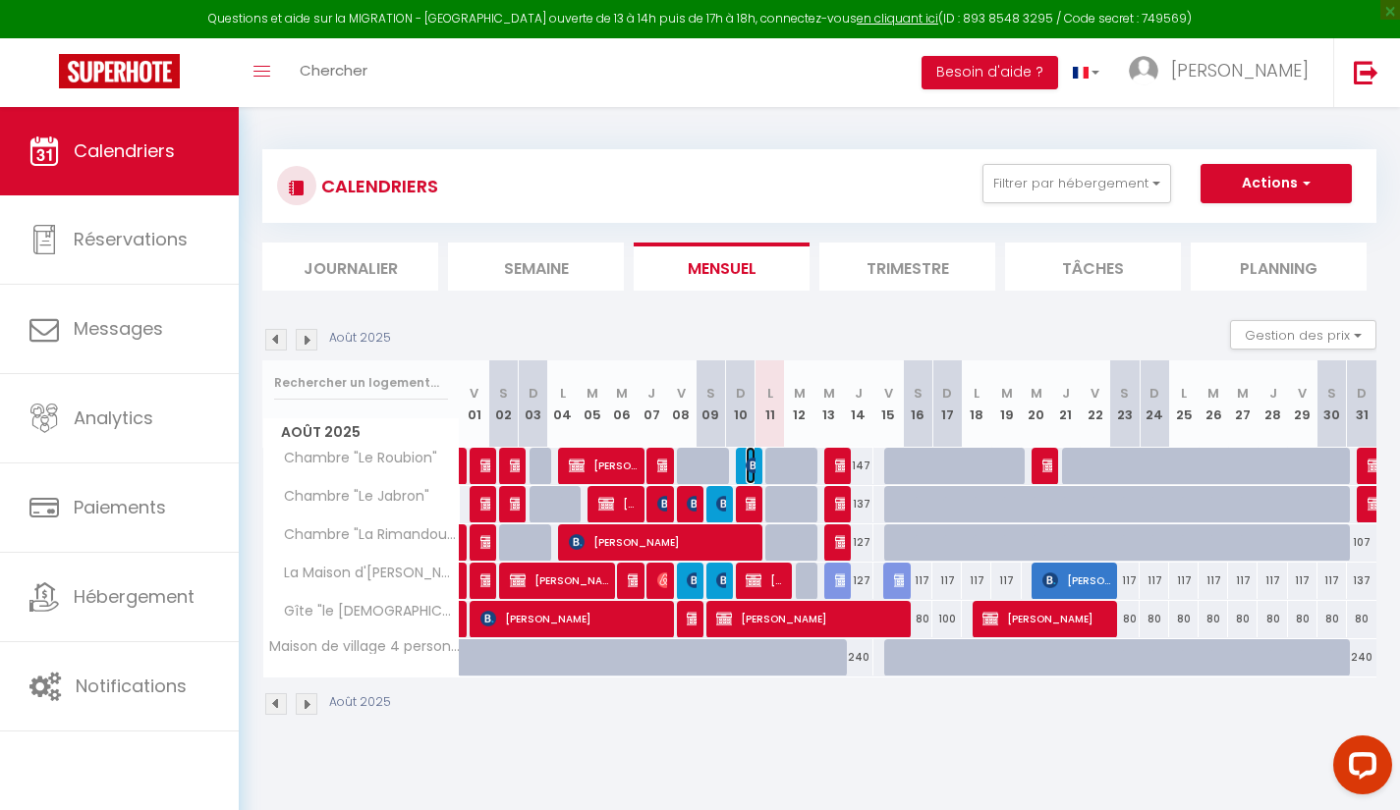
select select "1"
select select
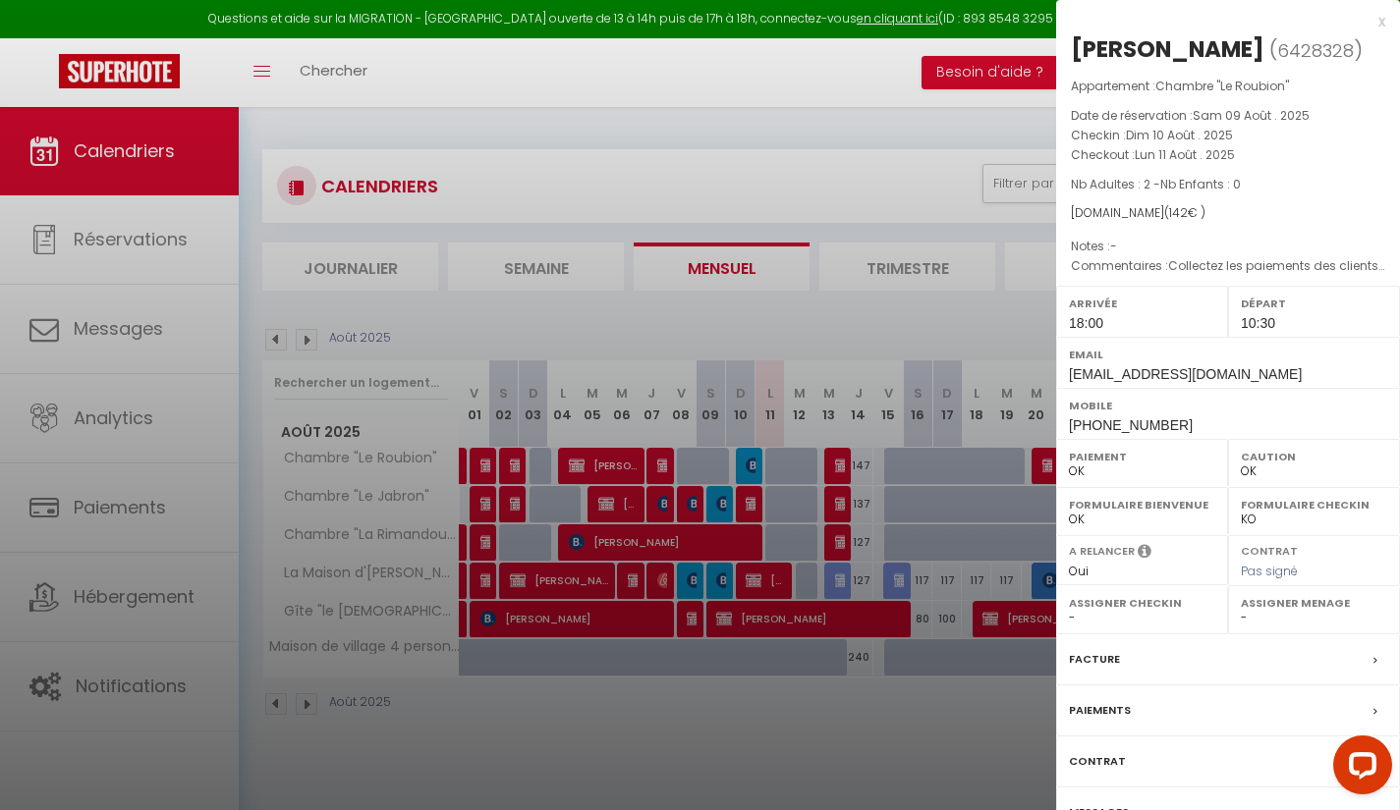
click at [1248, 673] on div "Facture" at bounding box center [1228, 660] width 344 height 51
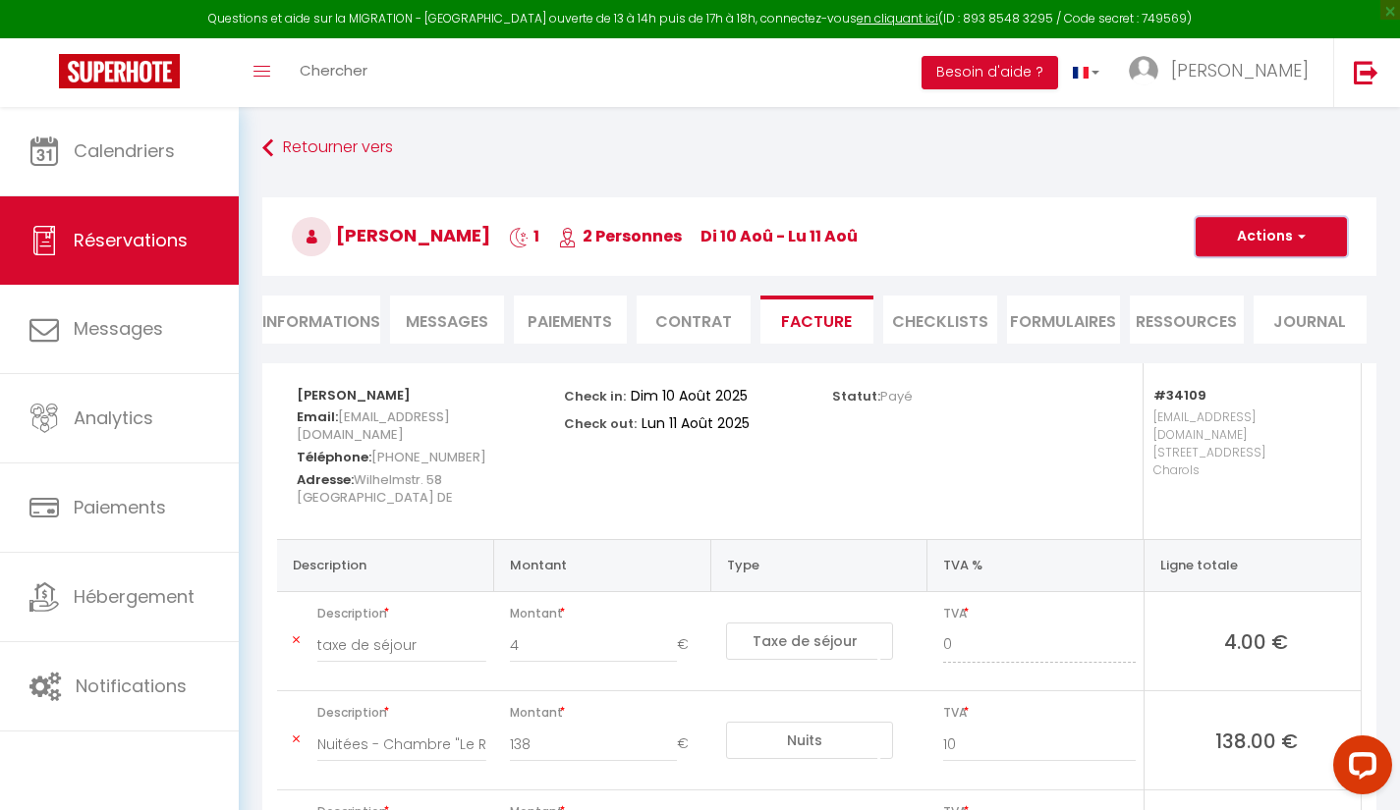
click at [1297, 223] on button "Actions" at bounding box center [1270, 236] width 151 height 39
click at [1319, 324] on link "Envoyer la facture" at bounding box center [1256, 331] width 165 height 26
type input "fraesf.866939@guest.booking.com"
type input "Your invoice 6428328 - Chambre "Le Roubion""
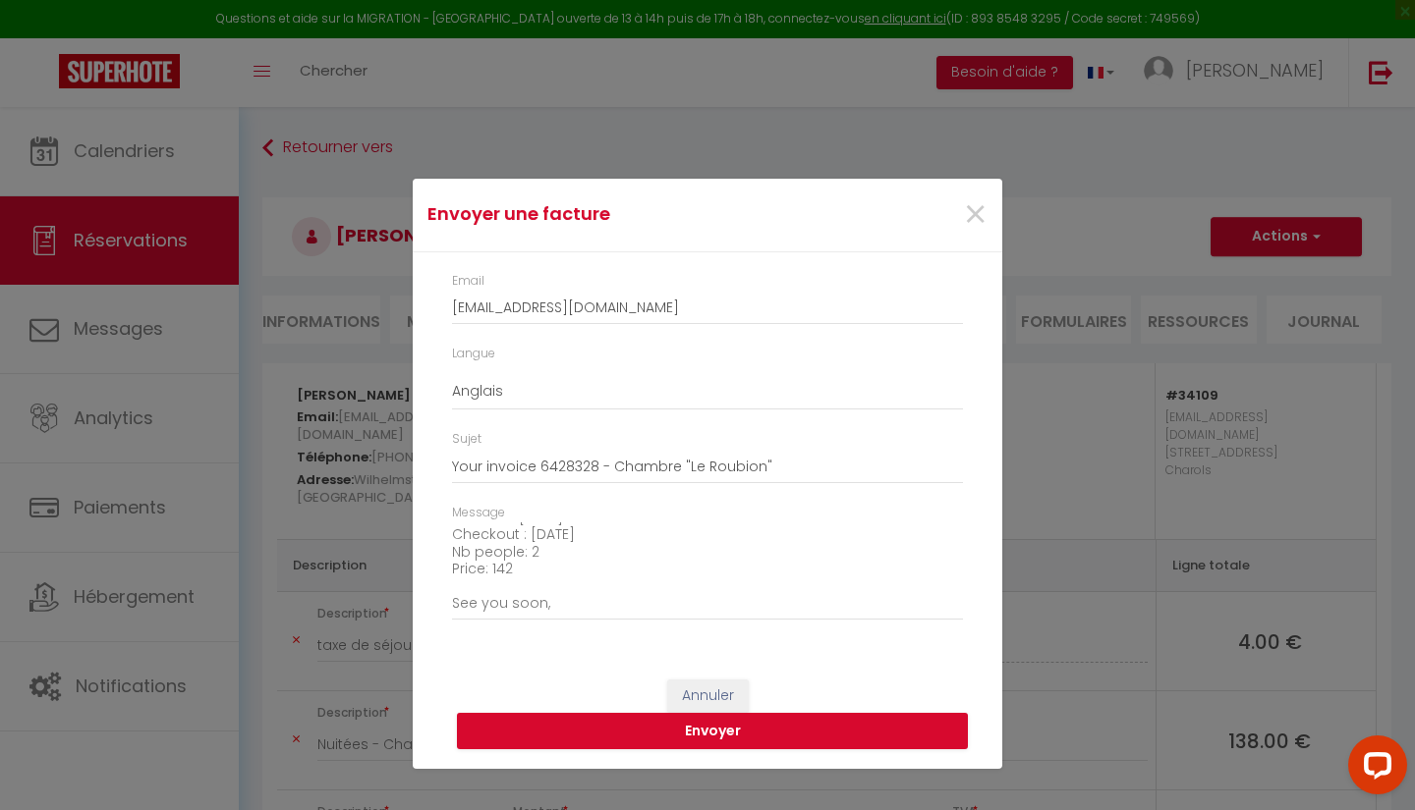
scroll to position [196, 0]
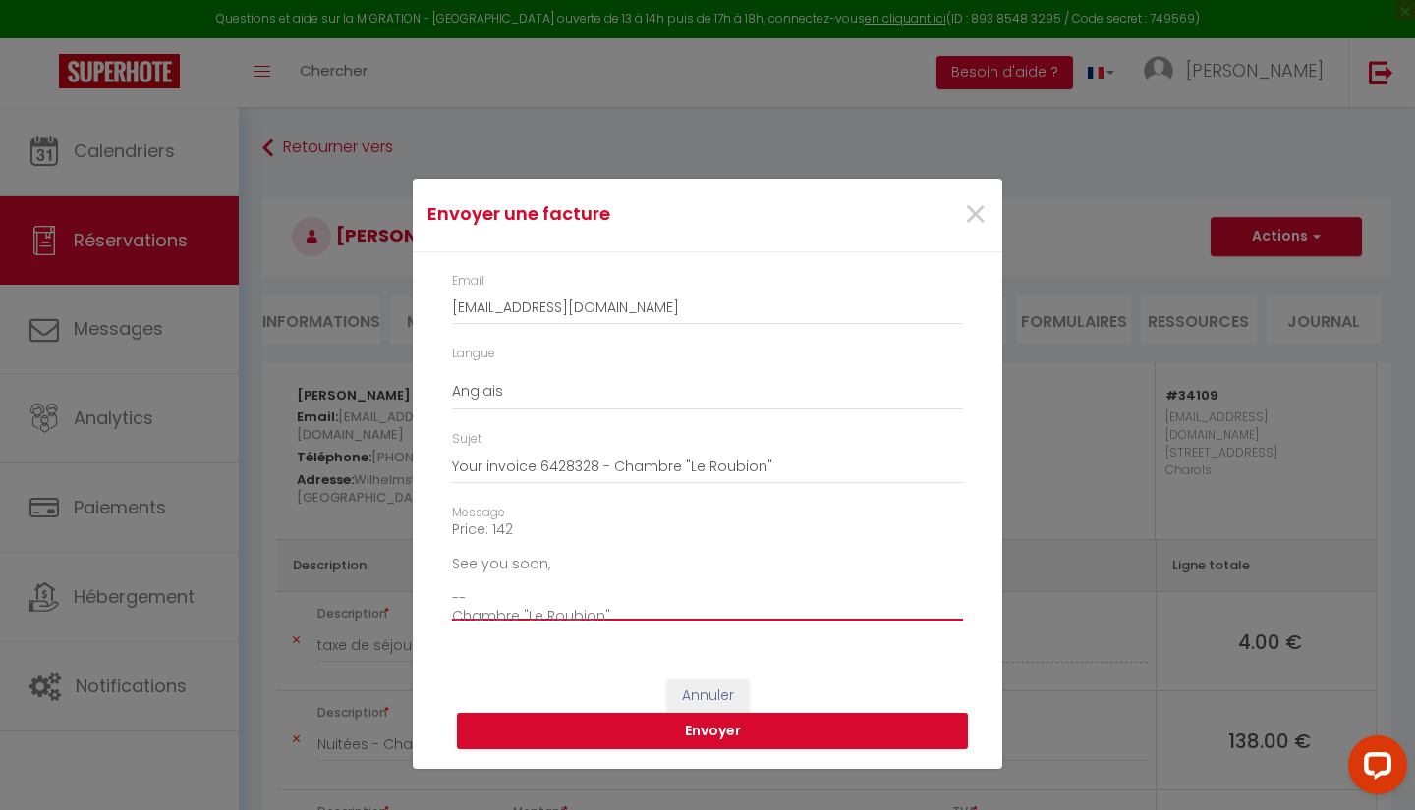
click at [606, 558] on textarea "Hi, Here is the link to download your invoice: https://superhote.com/applink/in…" at bounding box center [707, 572] width 511 height 99
click at [676, 550] on textarea "Hi, Here is the link to download your invoice: https://superhote.com/applink/in…" at bounding box center [707, 572] width 511 height 99
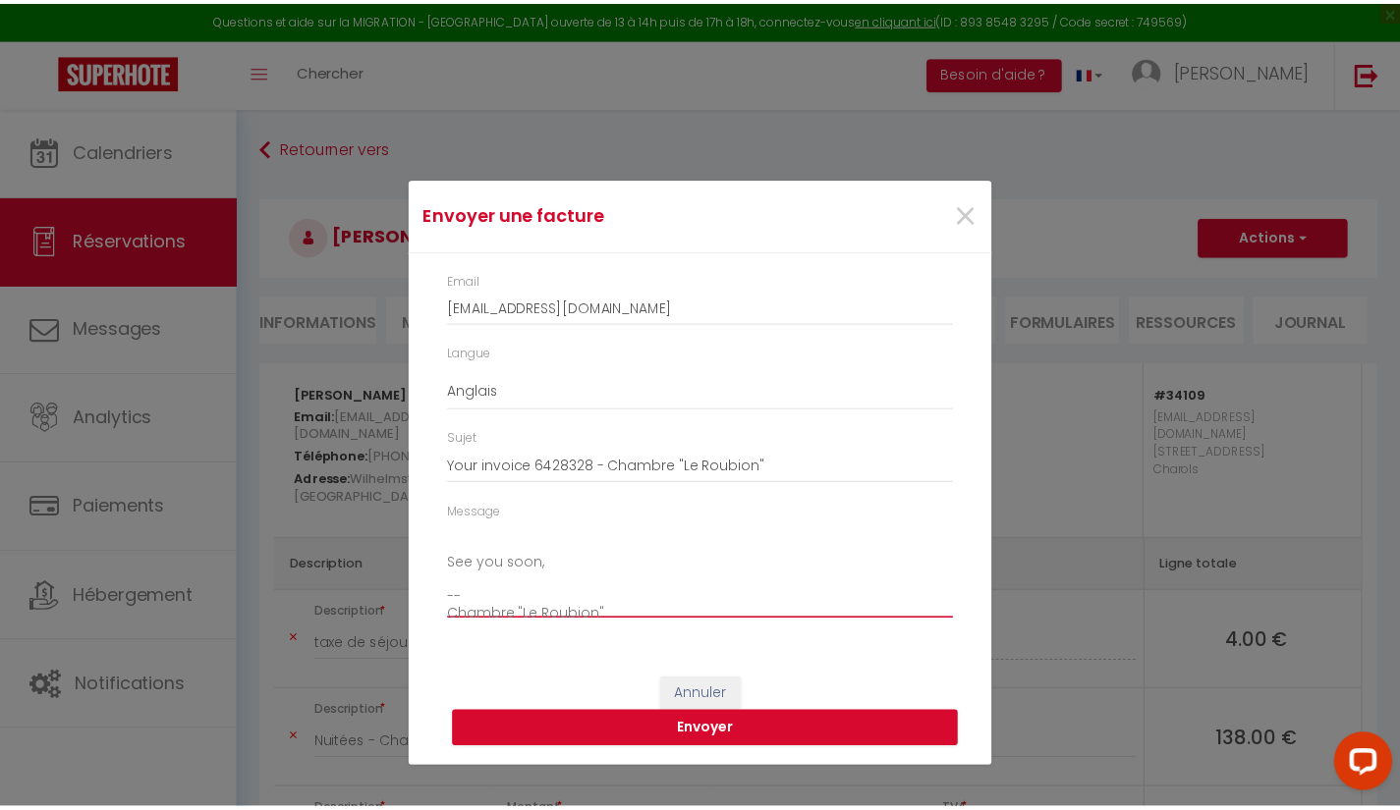
scroll to position [223, 0]
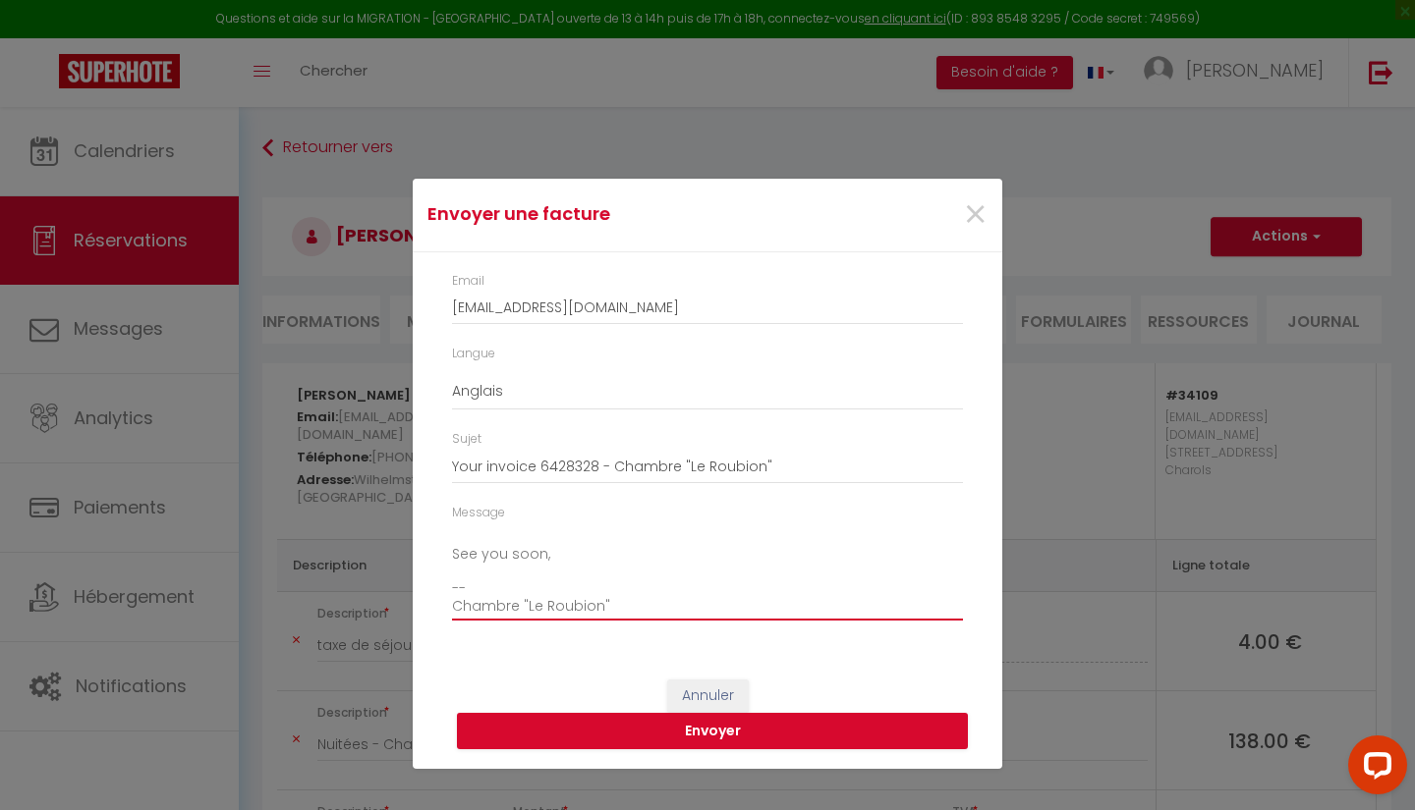
click at [650, 601] on textarea "Hi, Here is the link to download your invoice: https://superhote.com/applink/in…" at bounding box center [707, 572] width 511 height 99
type textarea "Hi, Here is the link to download your invoice: https://superhote.com/applink/in…"
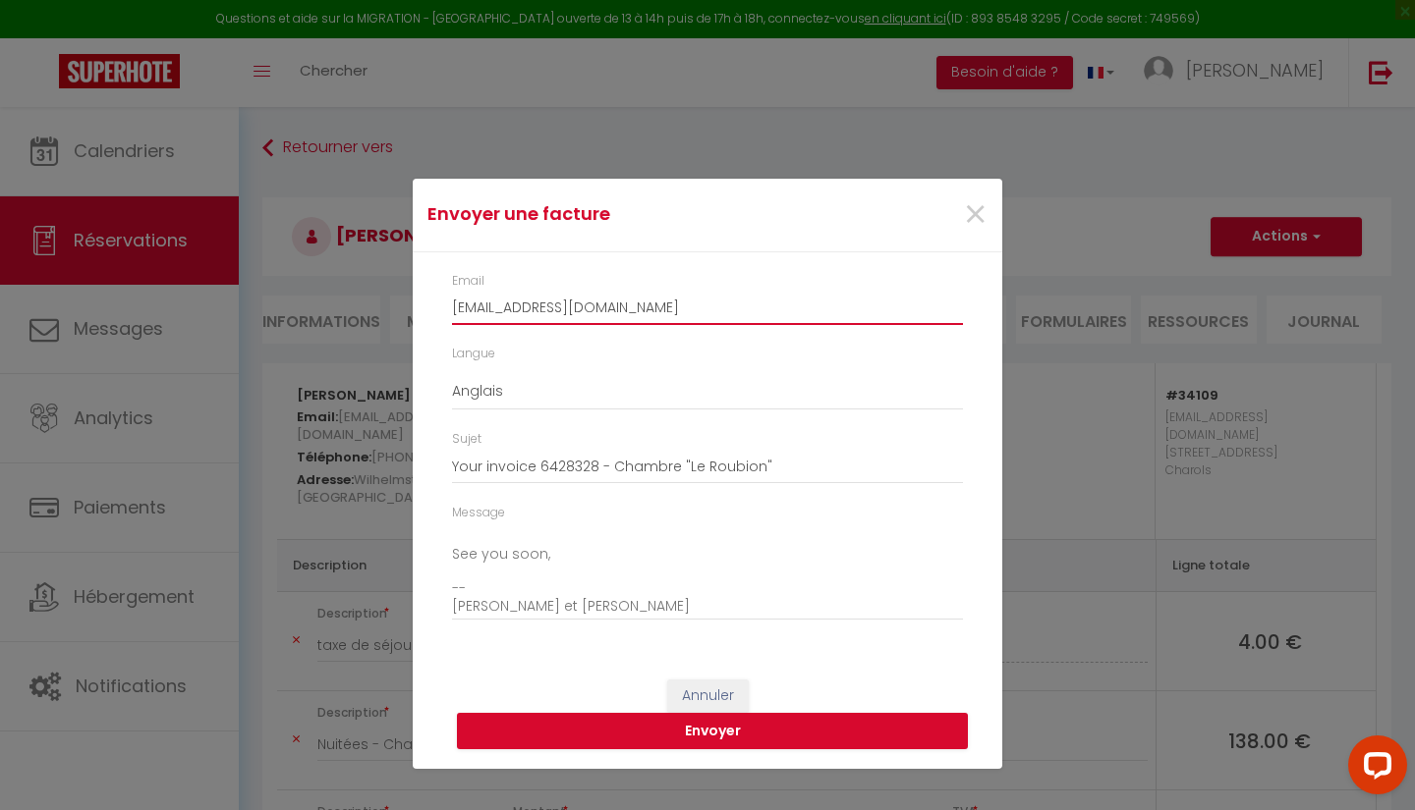
click at [711, 303] on input "fraesf.866939@guest.booking.com" at bounding box center [707, 307] width 511 height 35
type input "f"
type input "f.raesfeld@outlook.de"
click at [626, 727] on button "Envoyer" at bounding box center [712, 731] width 511 height 37
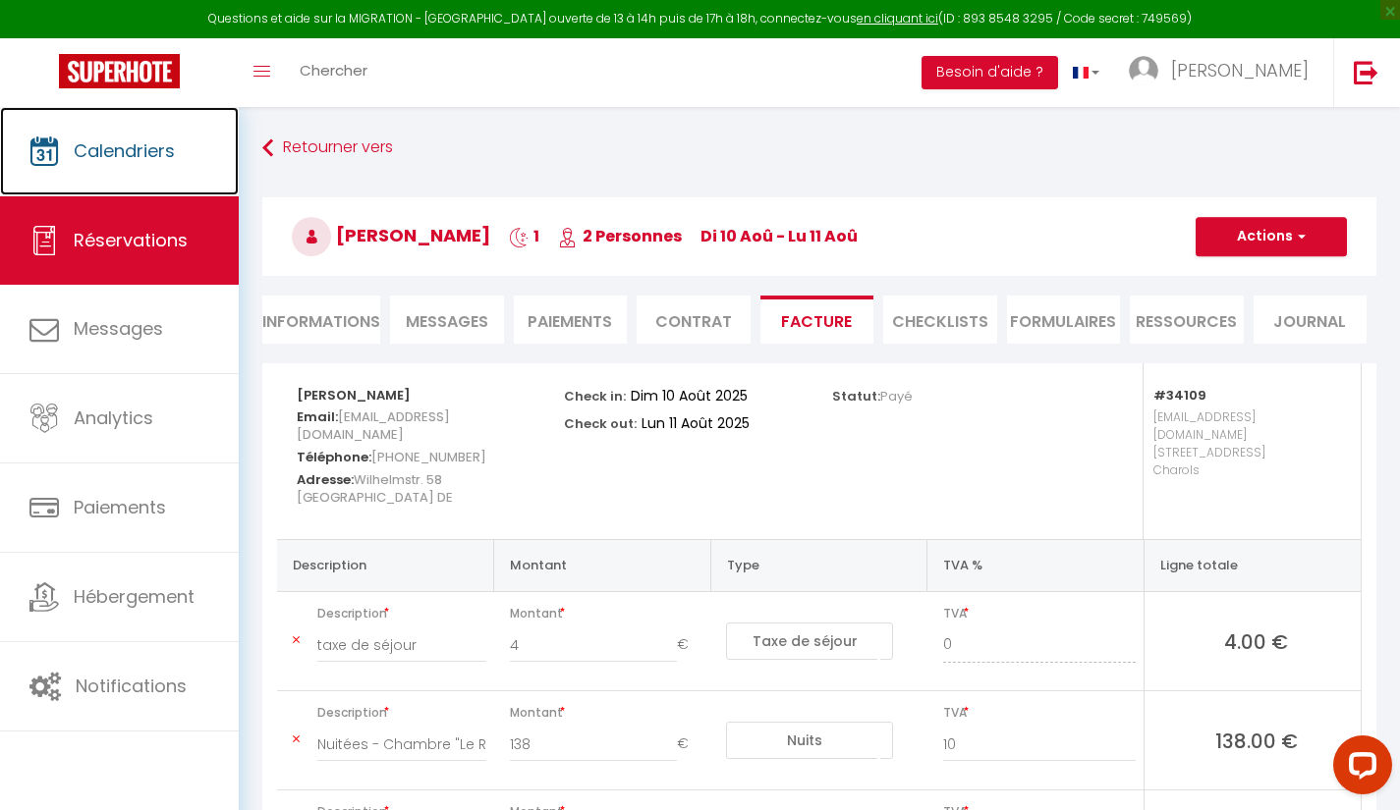
click at [159, 156] on span "Calendriers" at bounding box center [124, 151] width 101 height 25
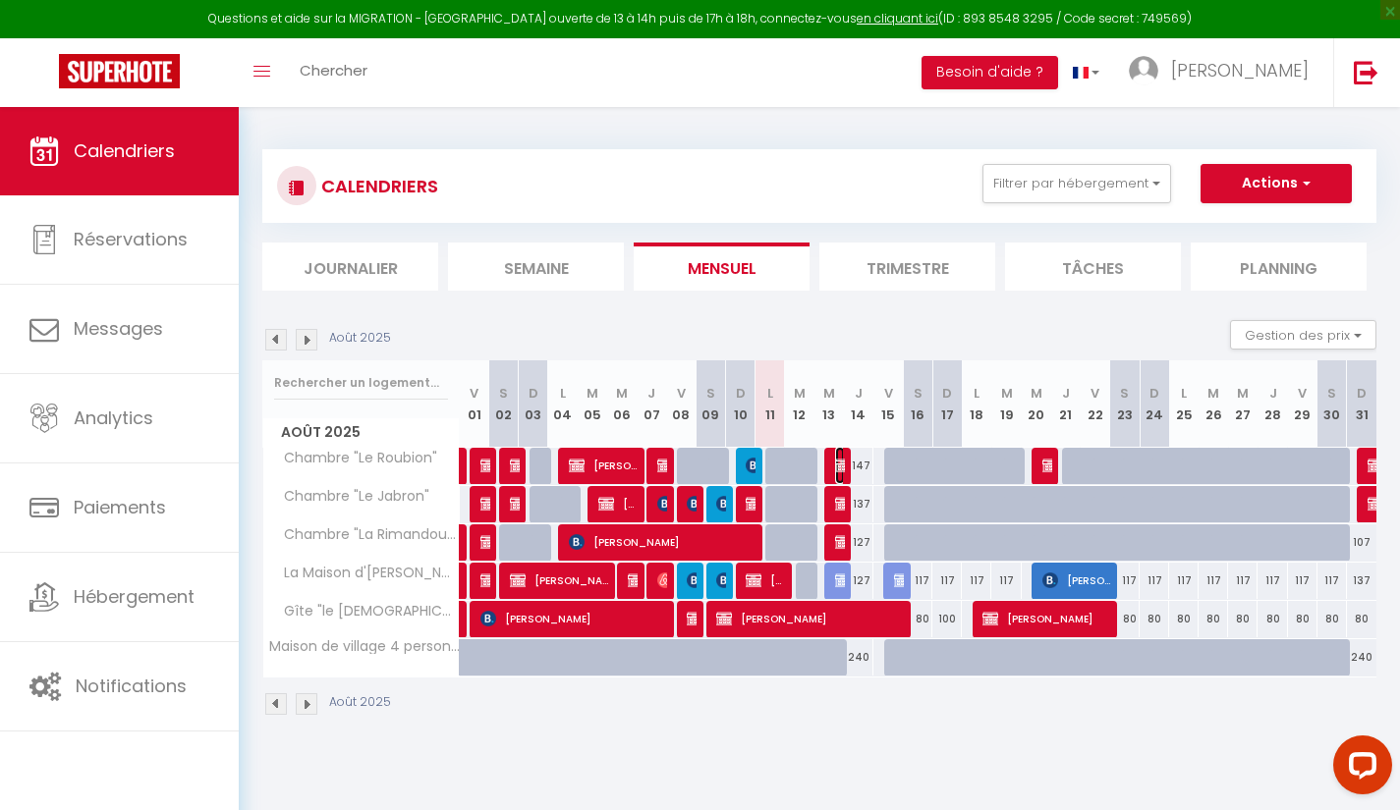
click at [839, 458] on img at bounding box center [843, 466] width 16 height 16
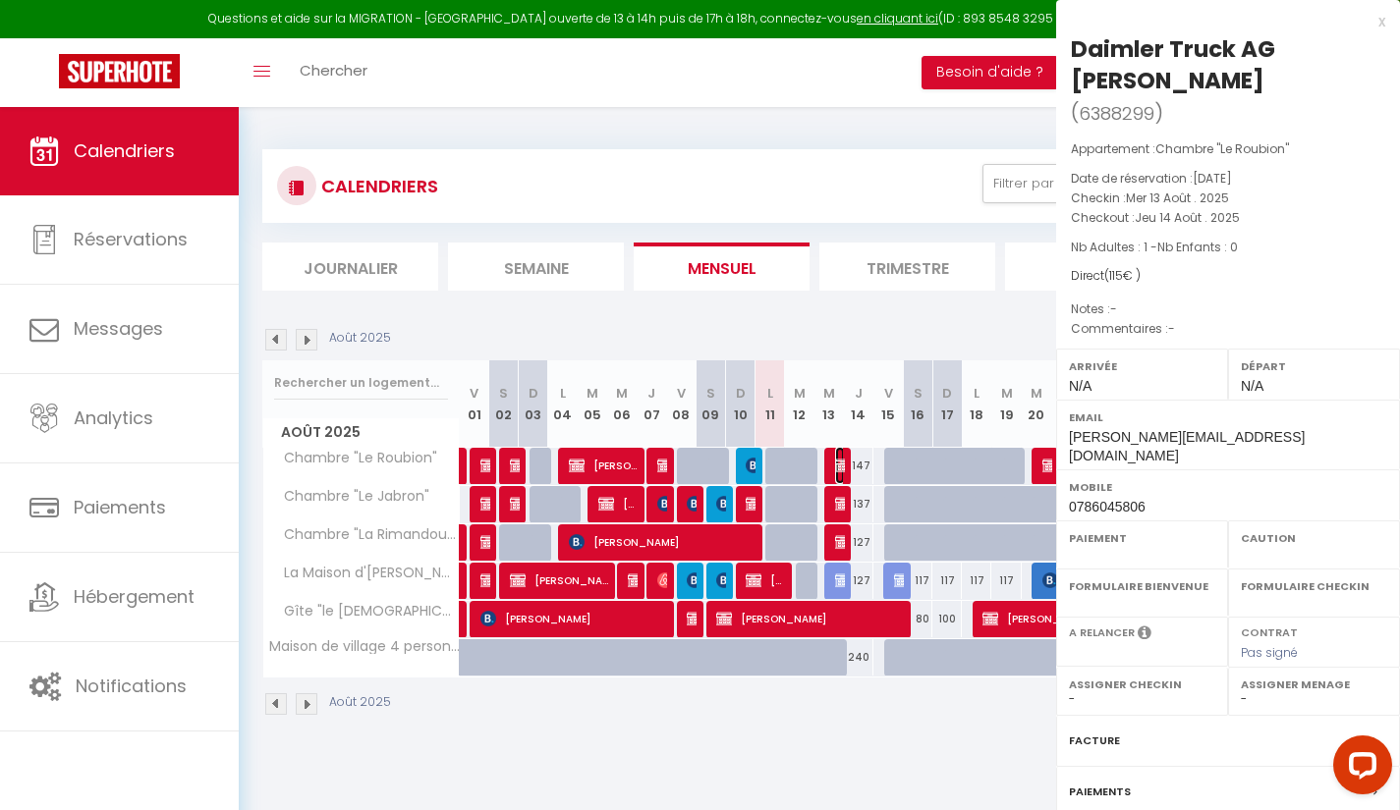
select select "OK"
select select "KO"
select select "0"
select select "1"
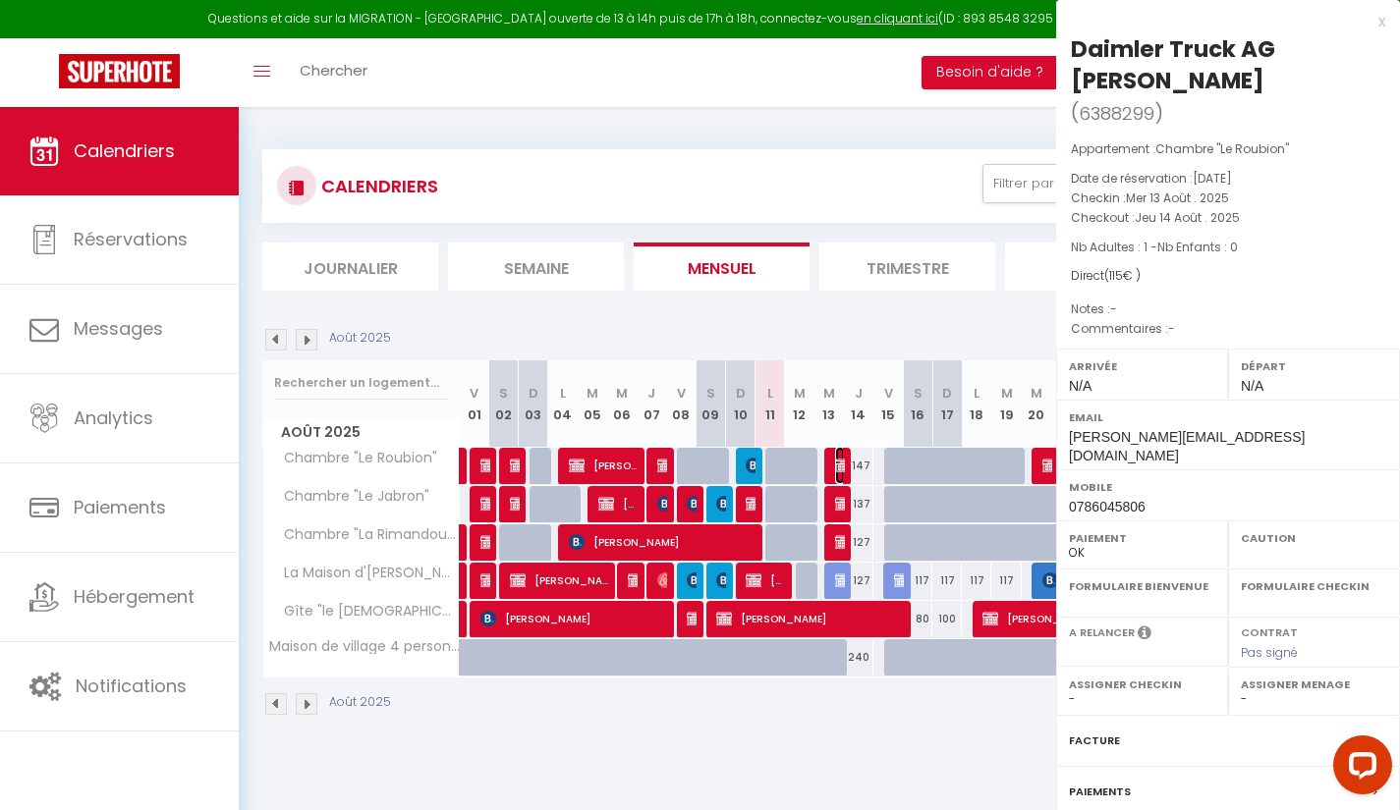
select select
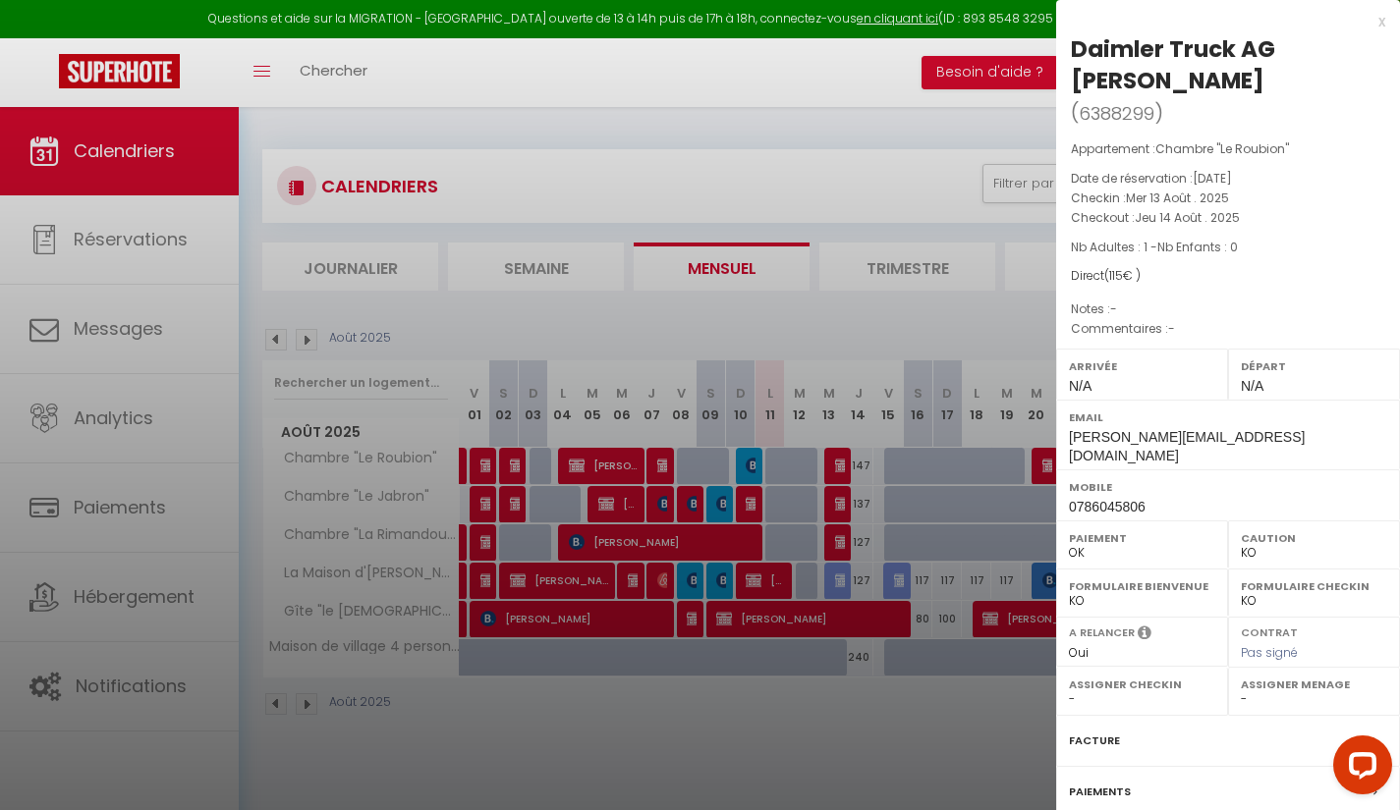
click at [1193, 737] on div "Facture" at bounding box center [1228, 741] width 344 height 51
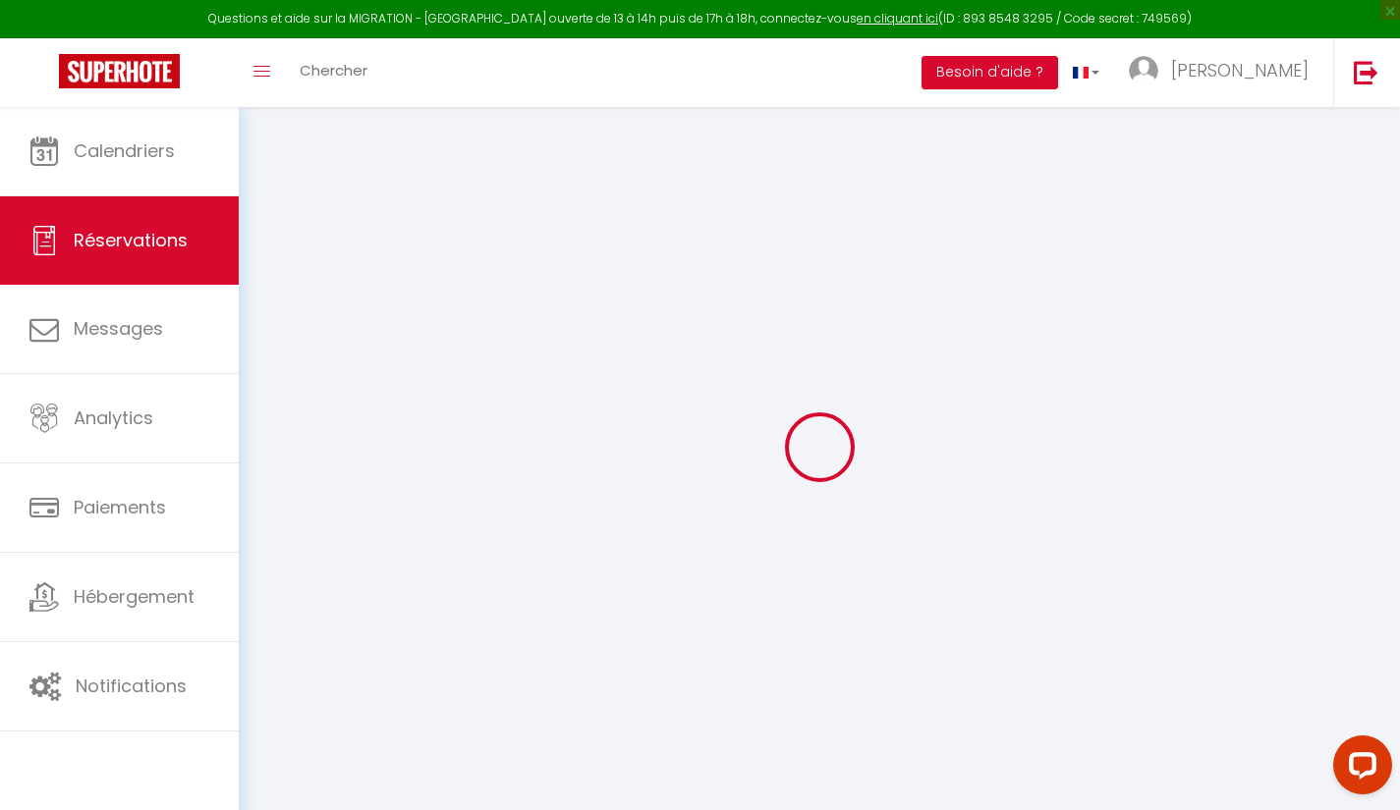
select select
checkbox input "false"
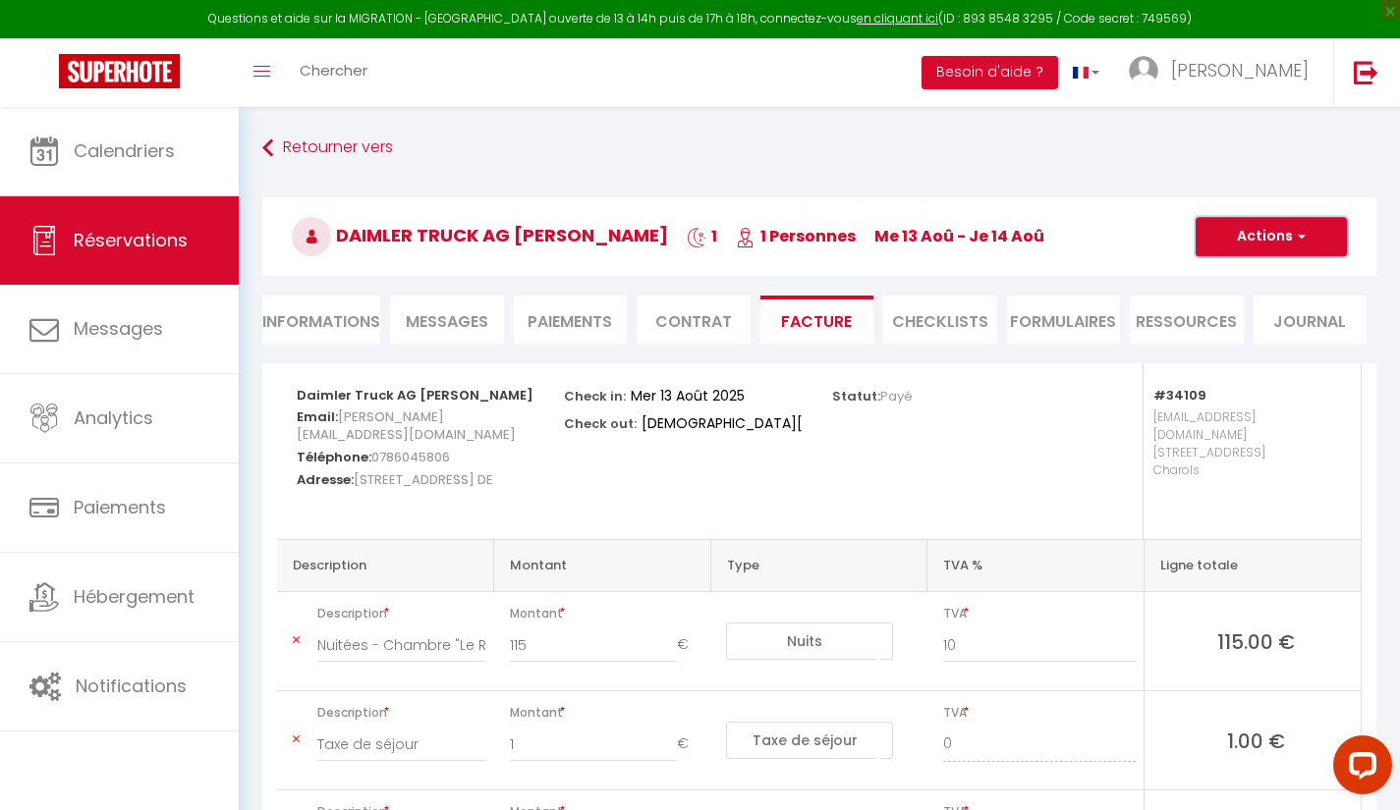
click at [1297, 221] on button "Actions" at bounding box center [1270, 236] width 151 height 39
click at [1299, 311] on link "Aperçu et éditer" at bounding box center [1256, 306] width 165 height 26
click at [146, 151] on span "Calendriers" at bounding box center [124, 151] width 101 height 25
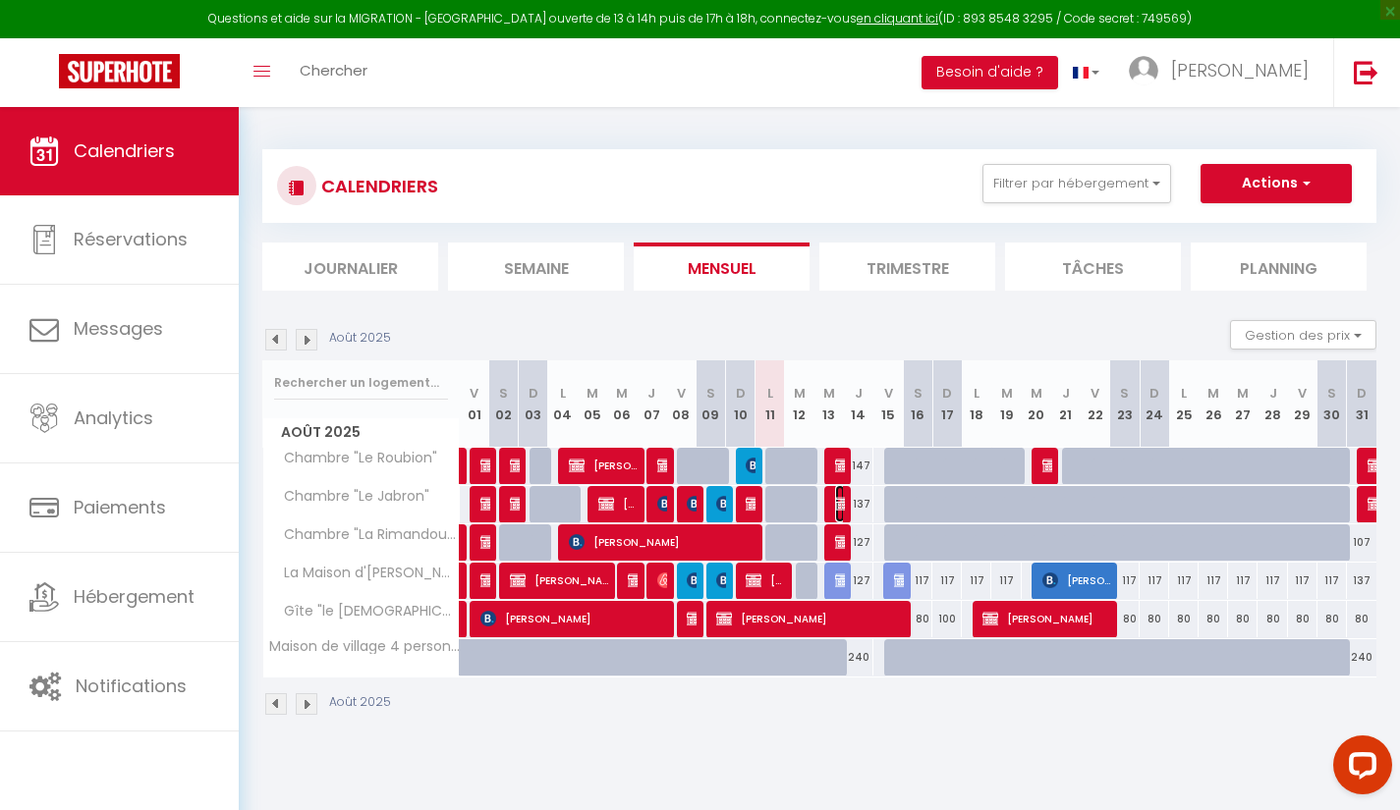
click at [835, 507] on img at bounding box center [843, 504] width 16 height 16
select select "OK"
select select "KO"
select select "0"
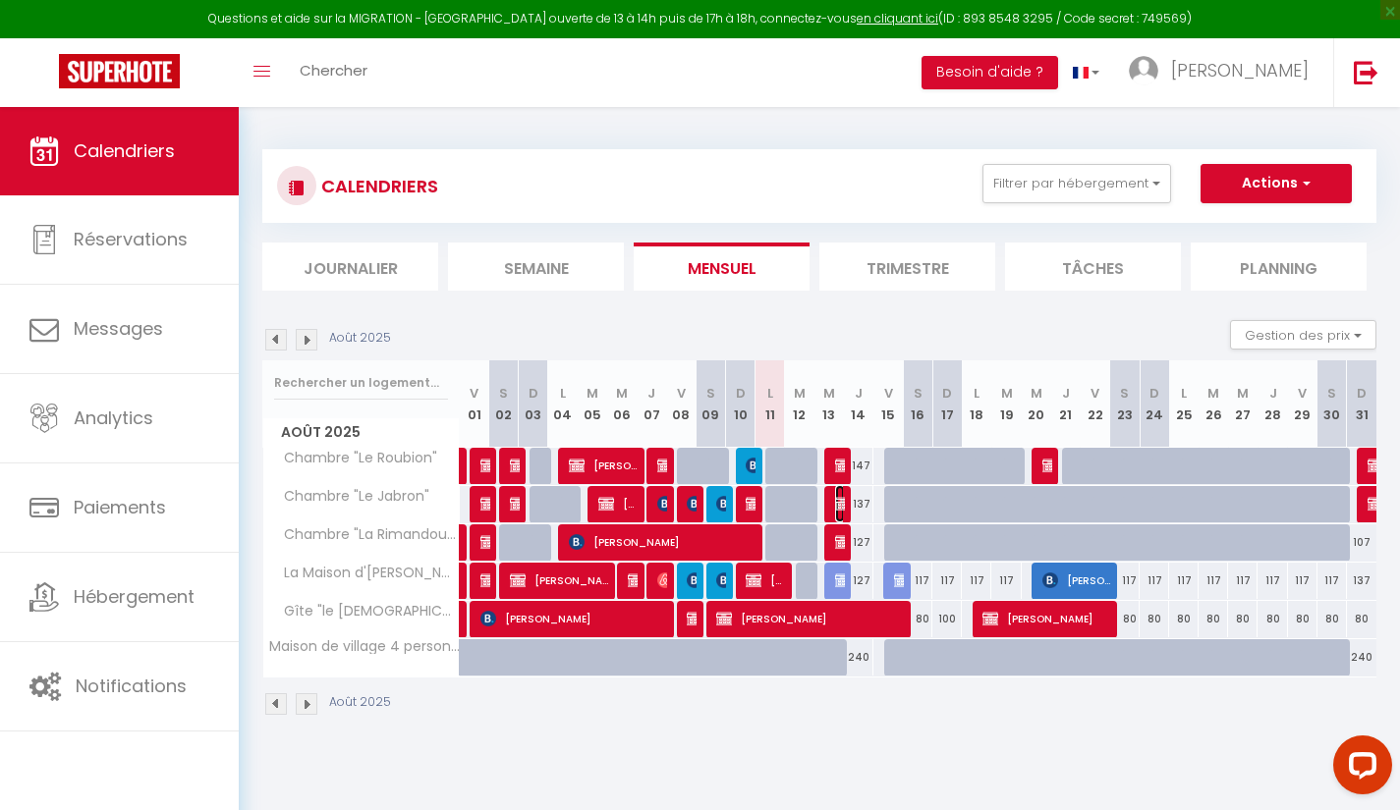
select select "1"
select select
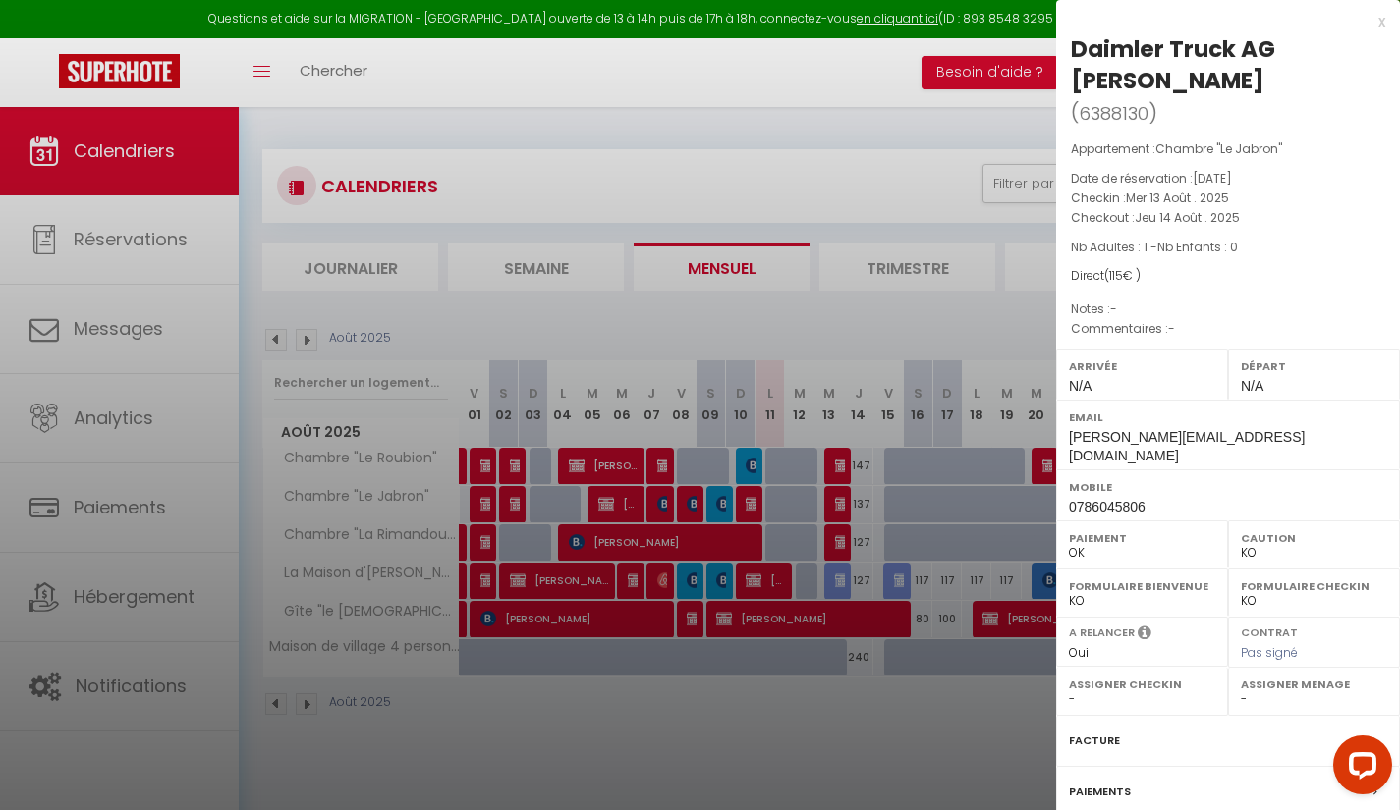
click at [1267, 725] on div "Facture" at bounding box center [1228, 741] width 344 height 51
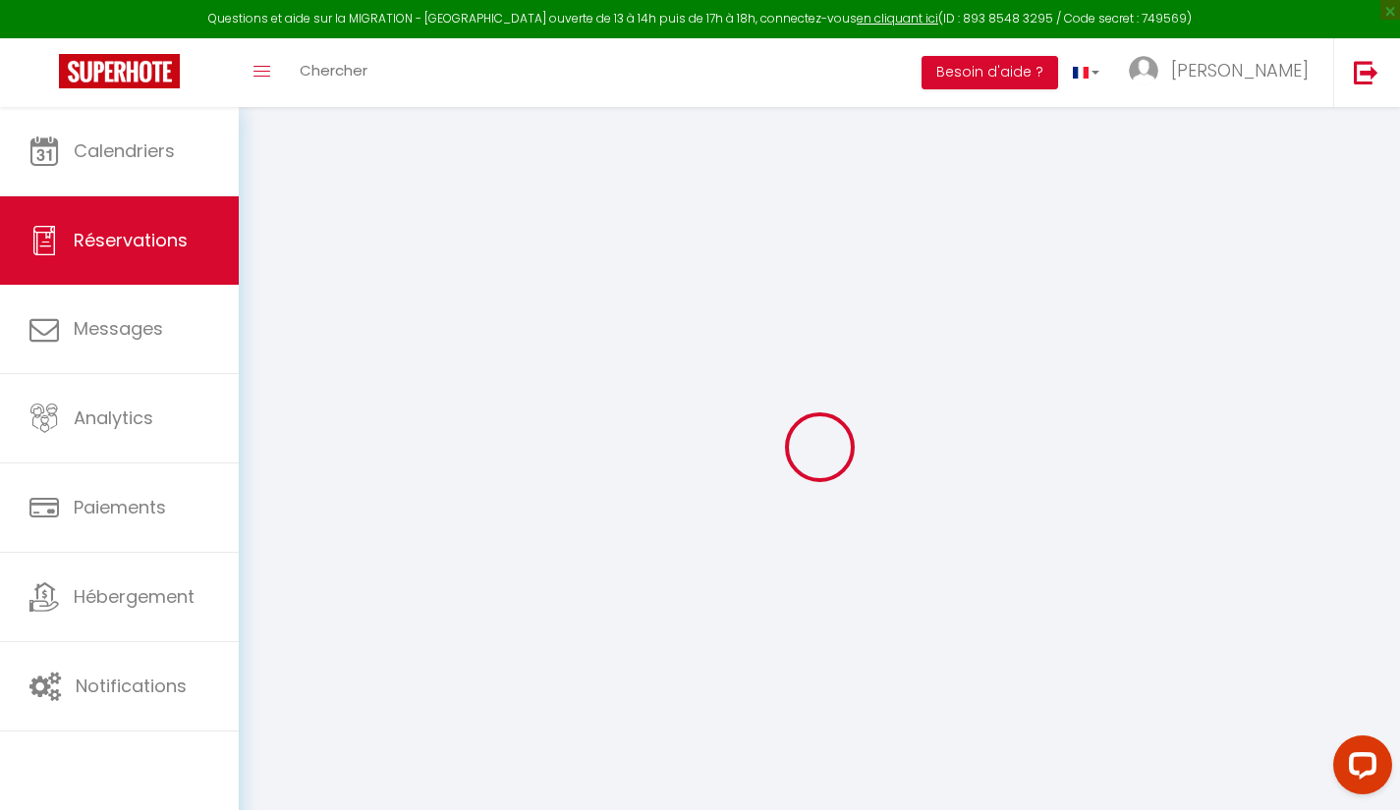
select select
checkbox input "false"
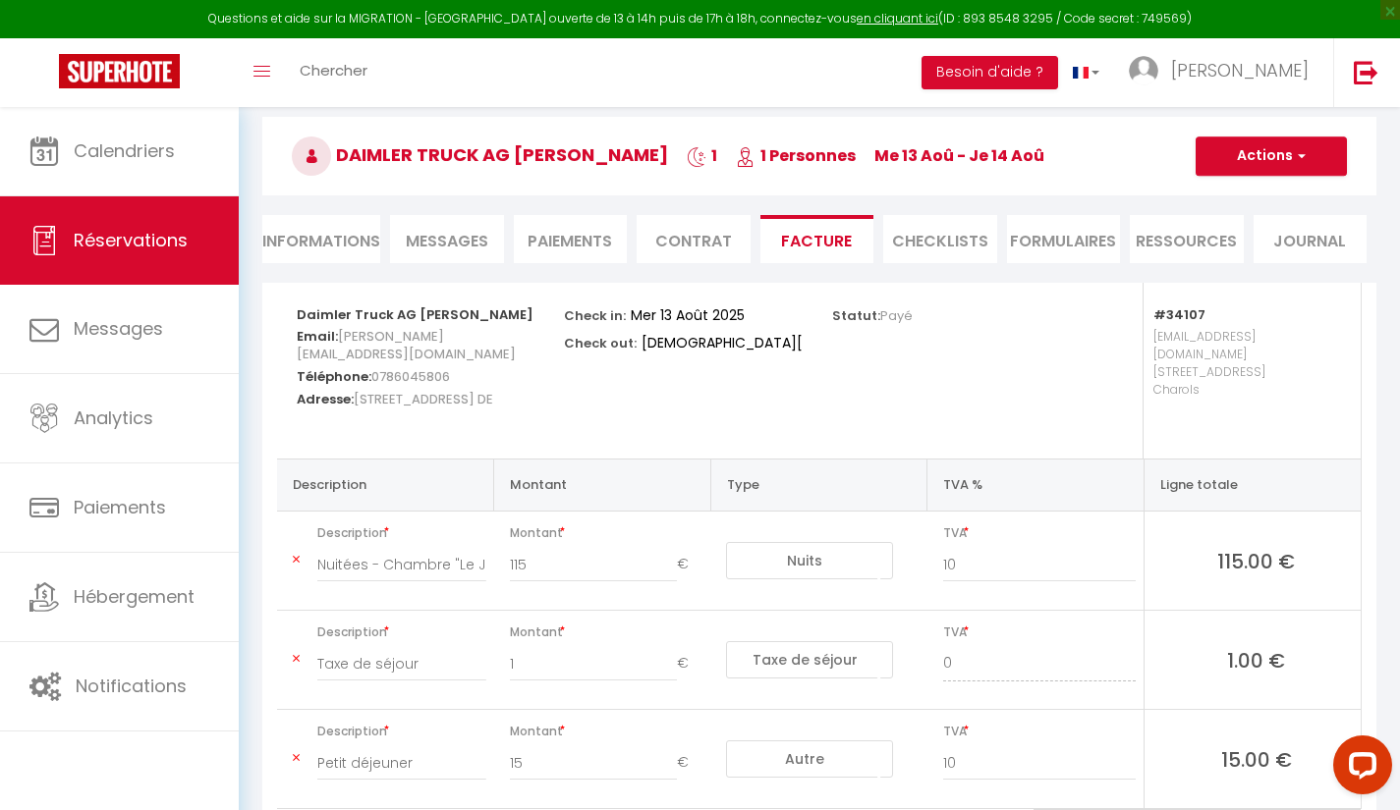
scroll to position [78, 0]
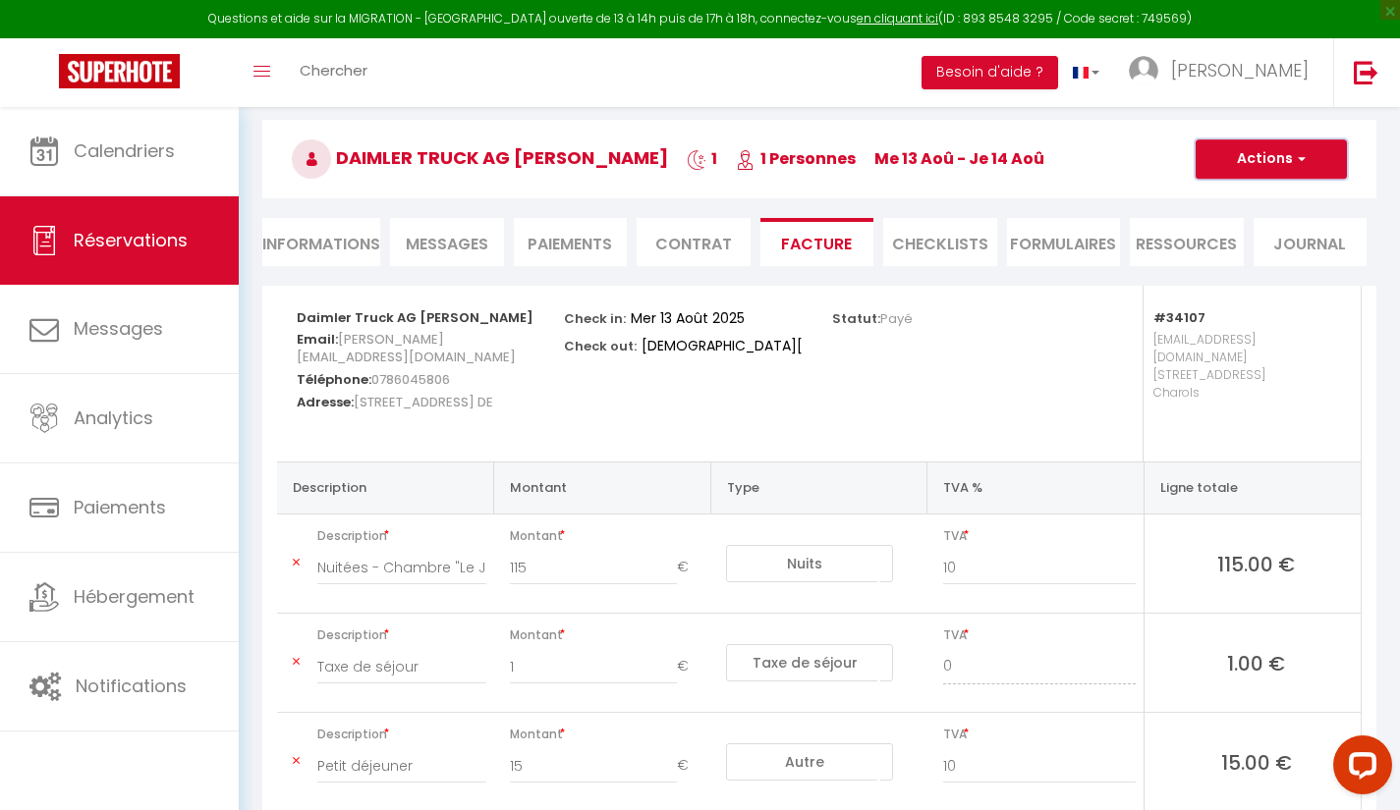
click at [1289, 163] on button "Actions" at bounding box center [1270, 158] width 151 height 39
click at [1297, 224] on link "Aperçu et éditer" at bounding box center [1256, 228] width 165 height 26
click at [158, 157] on span "Calendriers" at bounding box center [124, 151] width 101 height 25
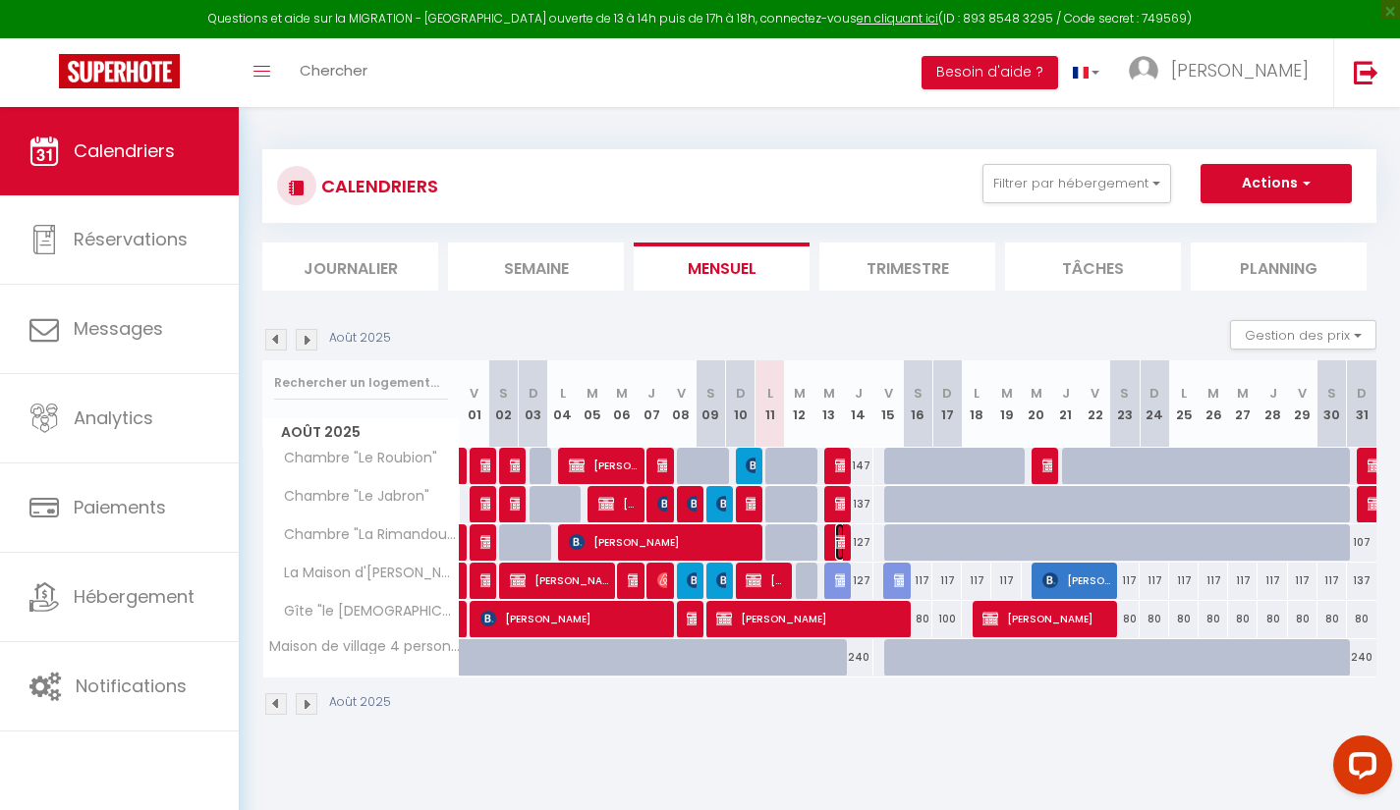
click at [842, 542] on img at bounding box center [843, 542] width 16 height 16
select select "OK"
select select "KO"
select select "0"
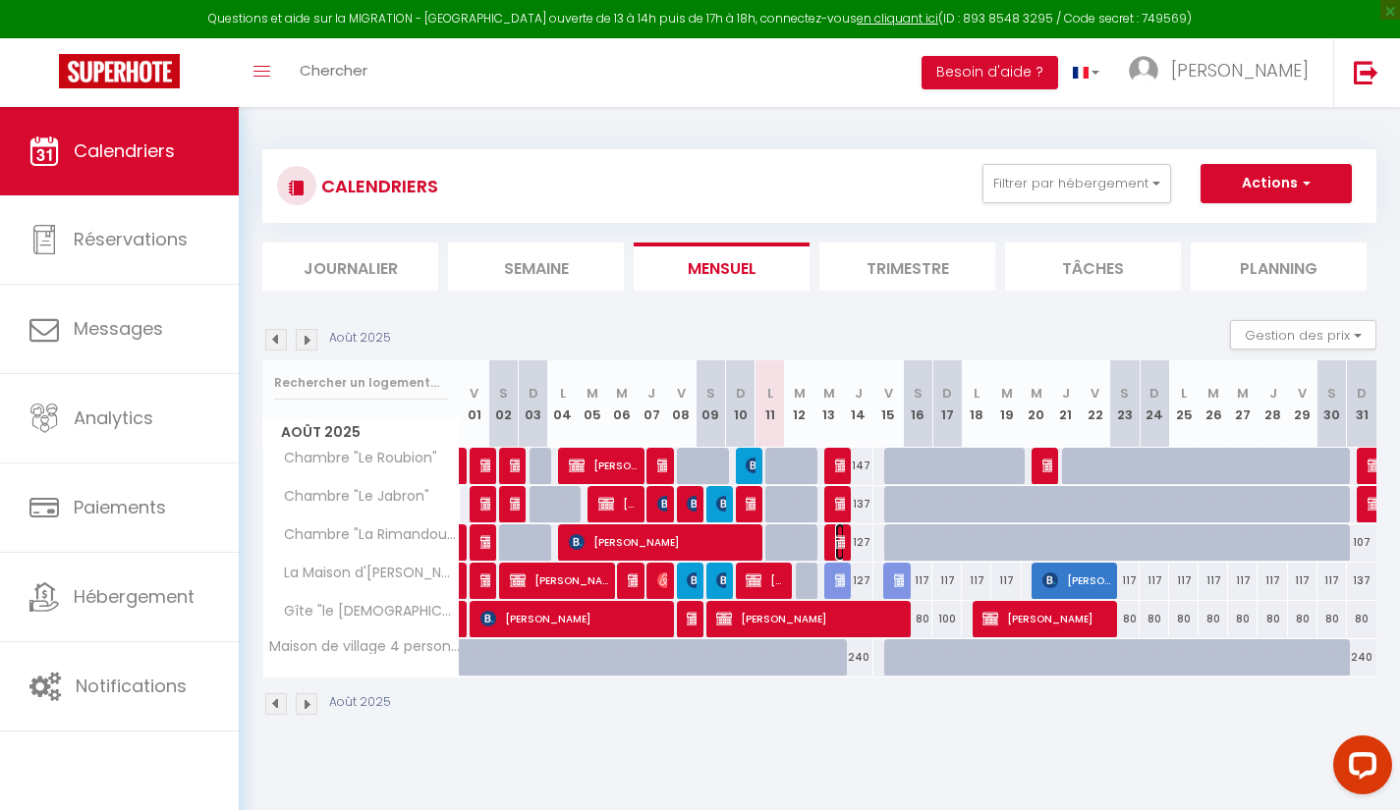
select select "1"
select select
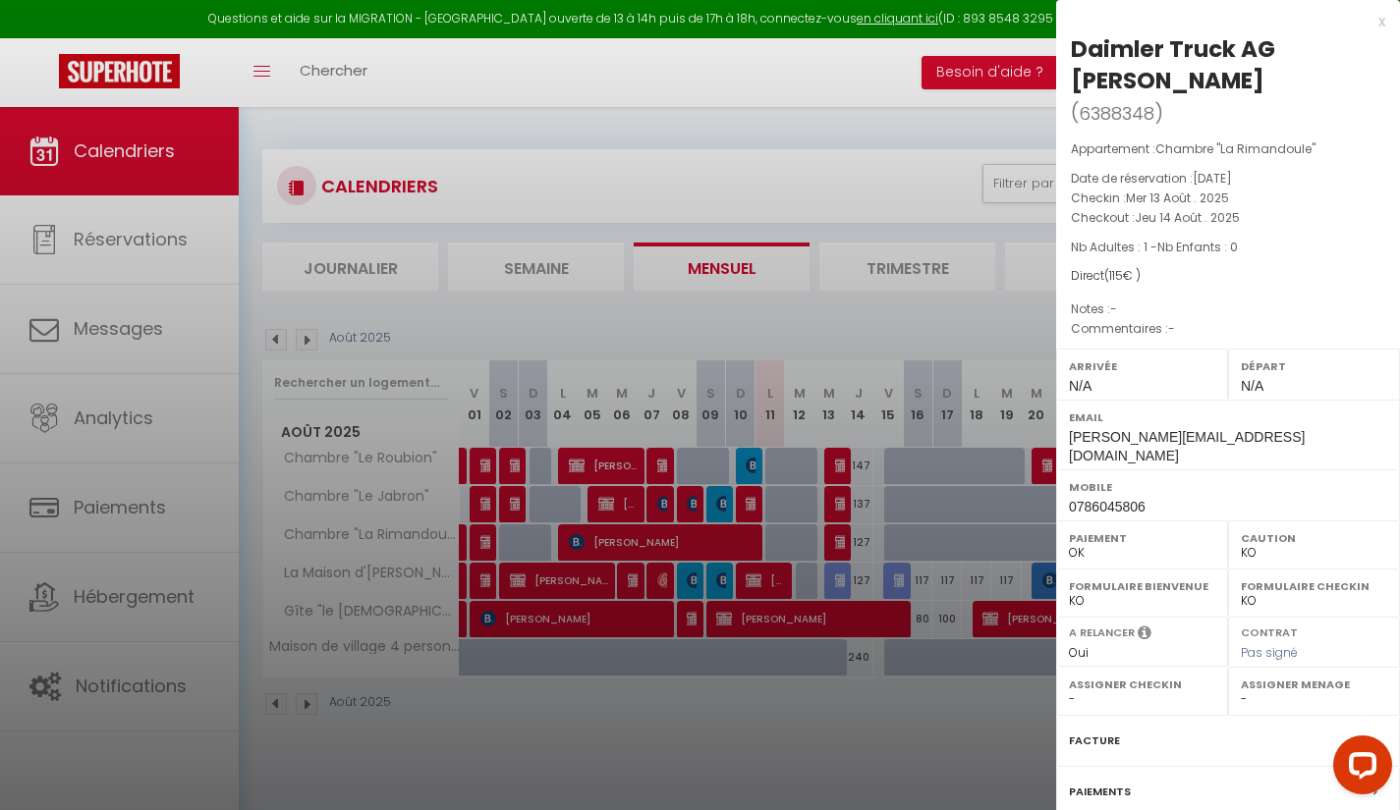
click at [1300, 767] on div "Paiements" at bounding box center [1228, 792] width 344 height 51
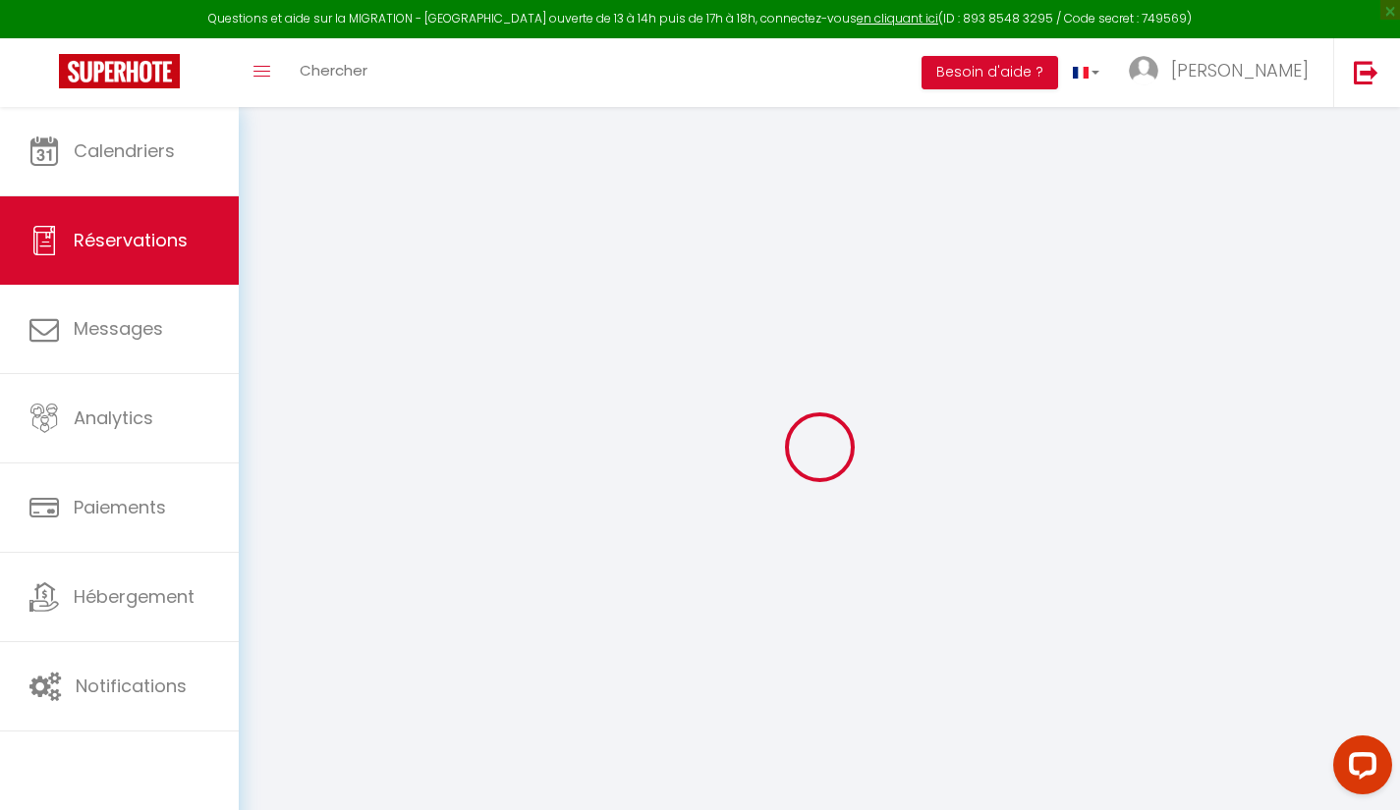
select select
checkbox input "false"
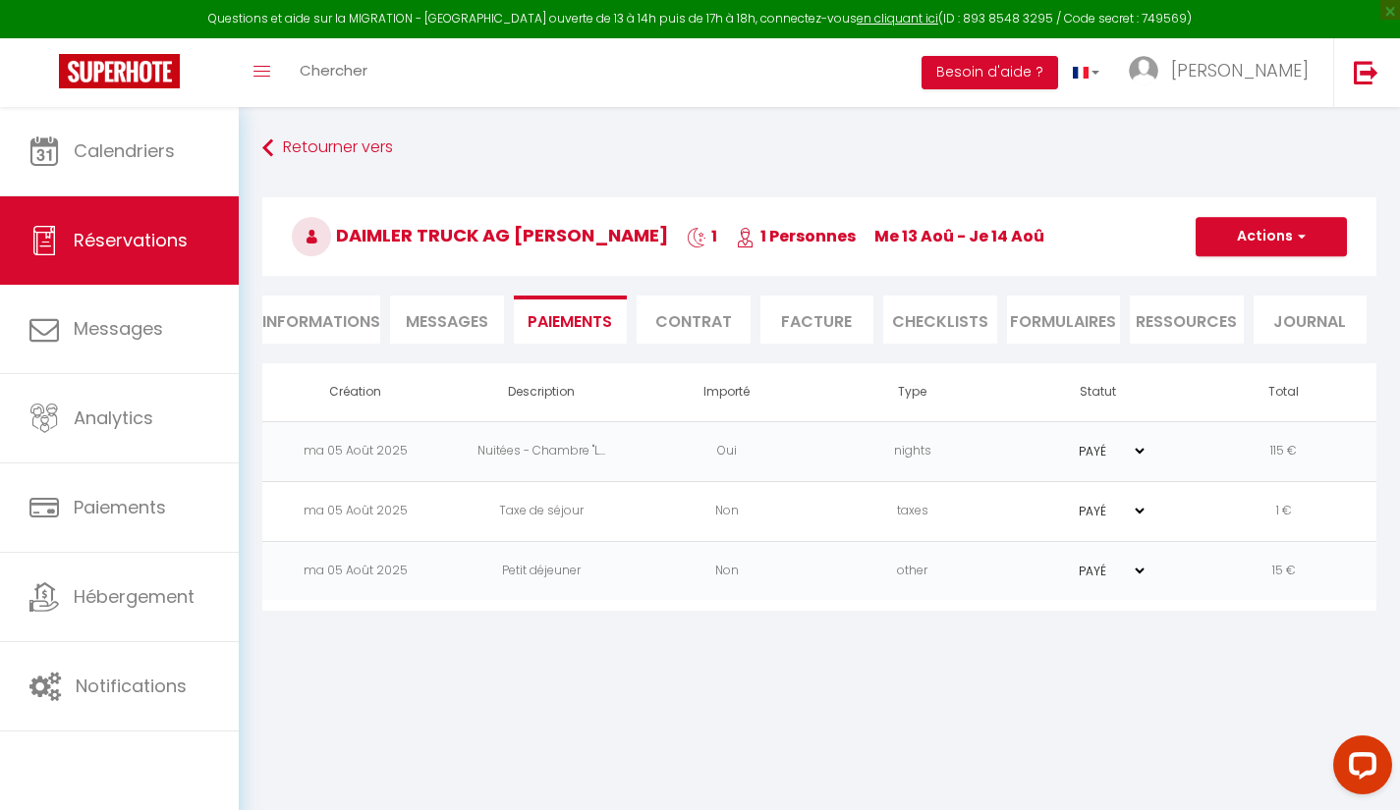
click at [344, 325] on li "Informations" at bounding box center [321, 320] width 118 height 48
select select
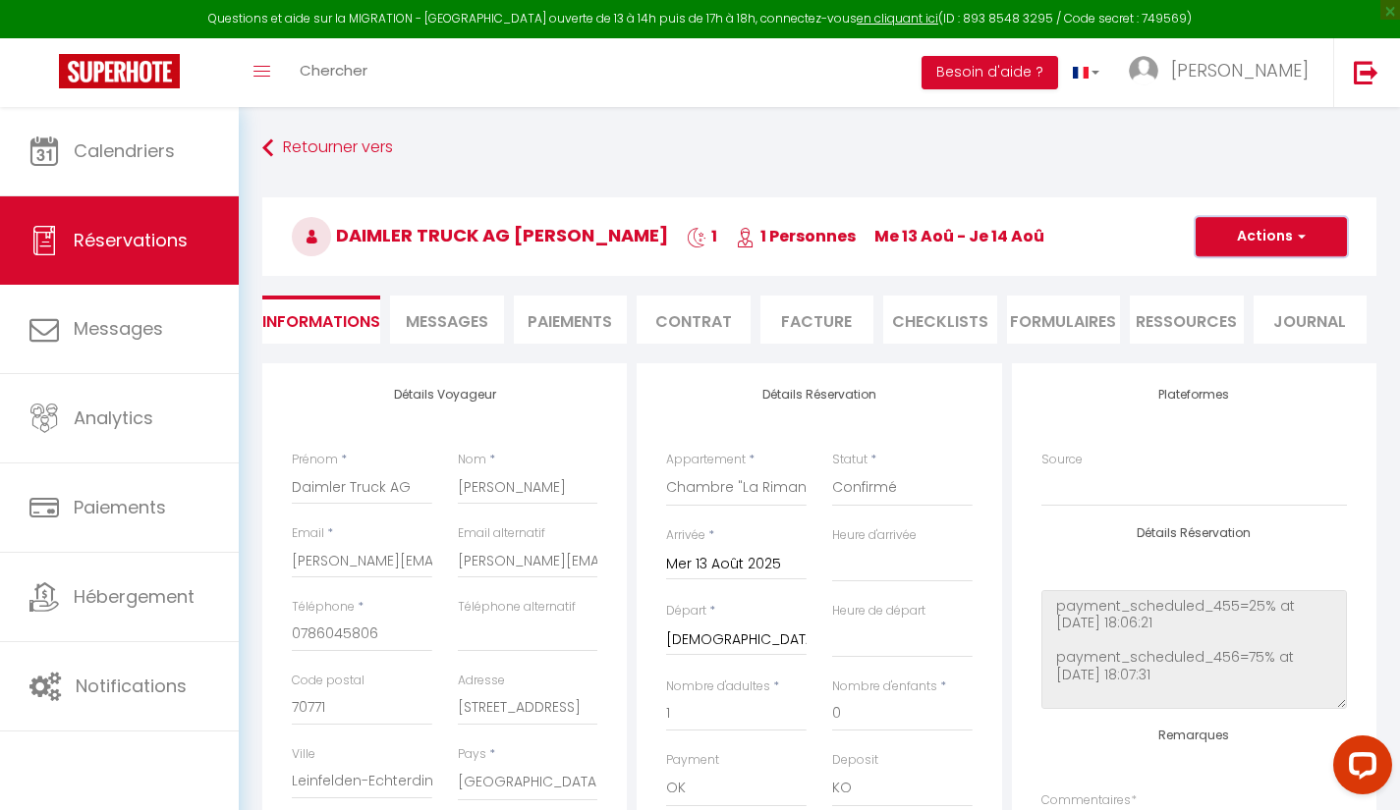
click at [1301, 237] on span "button" at bounding box center [1299, 237] width 12 height 18
click at [1280, 430] on div "Plateformes Source Direct Airbnb.com Booking.com Chalet montagne Expedia Gite d…" at bounding box center [1193, 457] width 305 height 139
click at [817, 340] on li "Facture" at bounding box center [817, 320] width 114 height 48
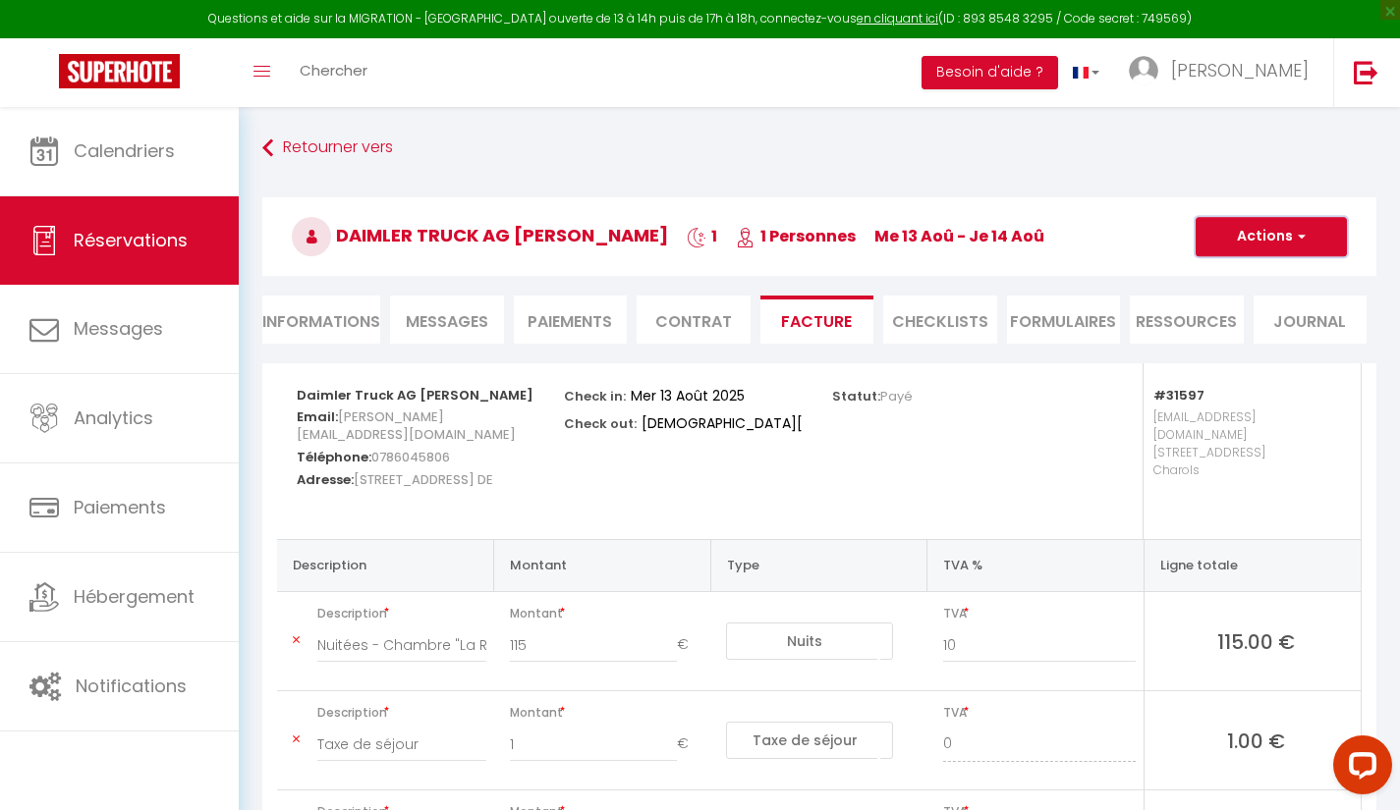
click at [1303, 248] on button "Actions" at bounding box center [1270, 236] width 151 height 39
click at [1307, 308] on link "Aperçu et éditer" at bounding box center [1256, 306] width 165 height 26
click at [141, 153] on span "Calendriers" at bounding box center [124, 151] width 101 height 25
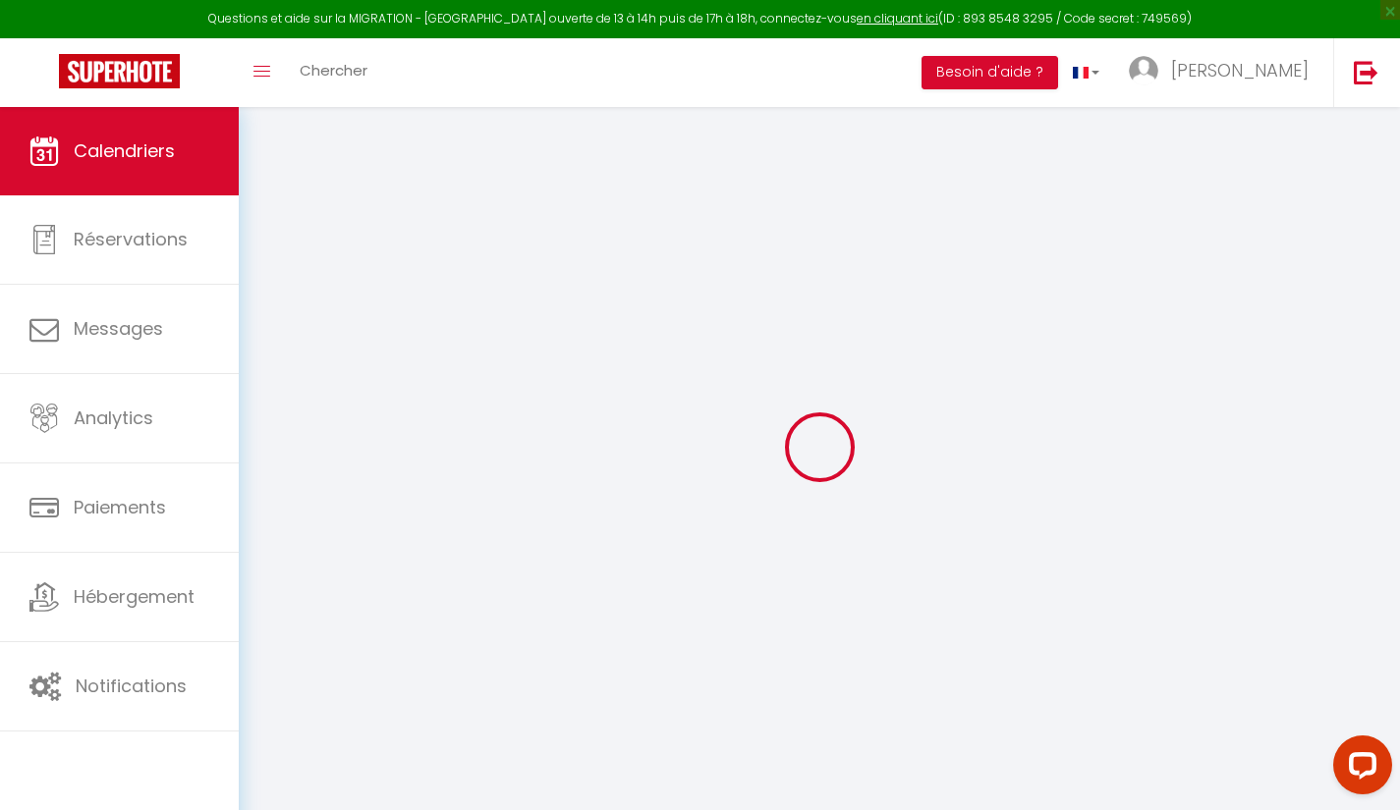
select select
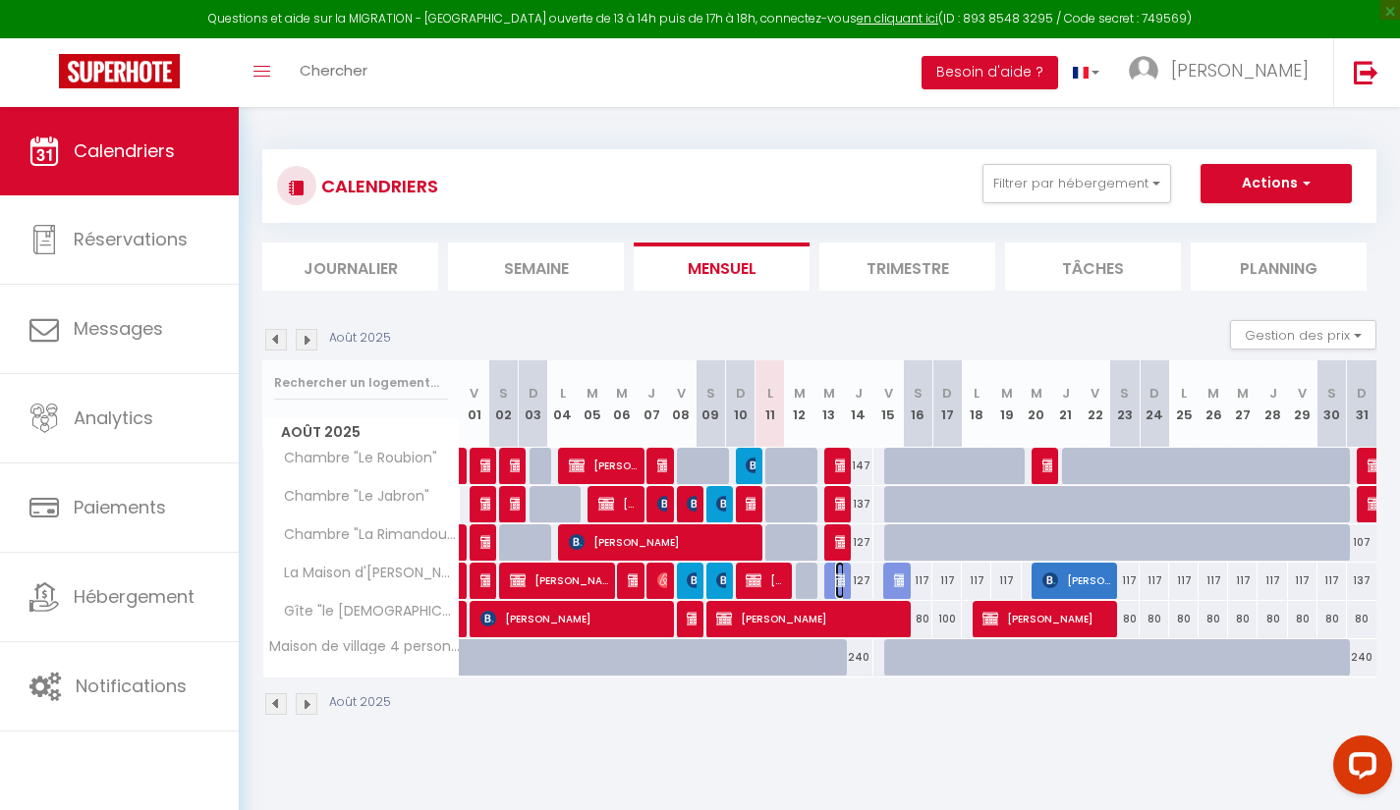
click at [839, 586] on img at bounding box center [843, 581] width 16 height 16
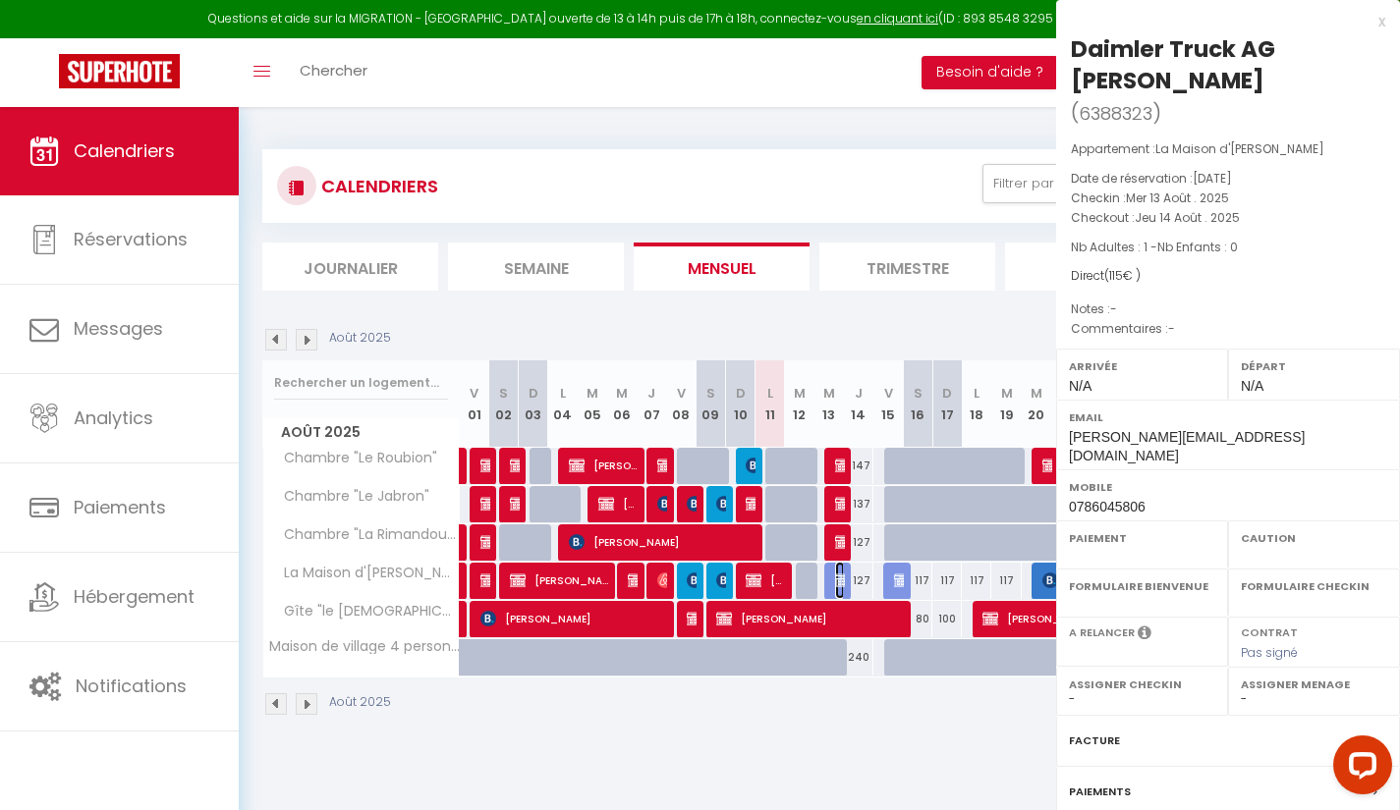
select select "OK"
select select "KO"
select select "0"
select select "1"
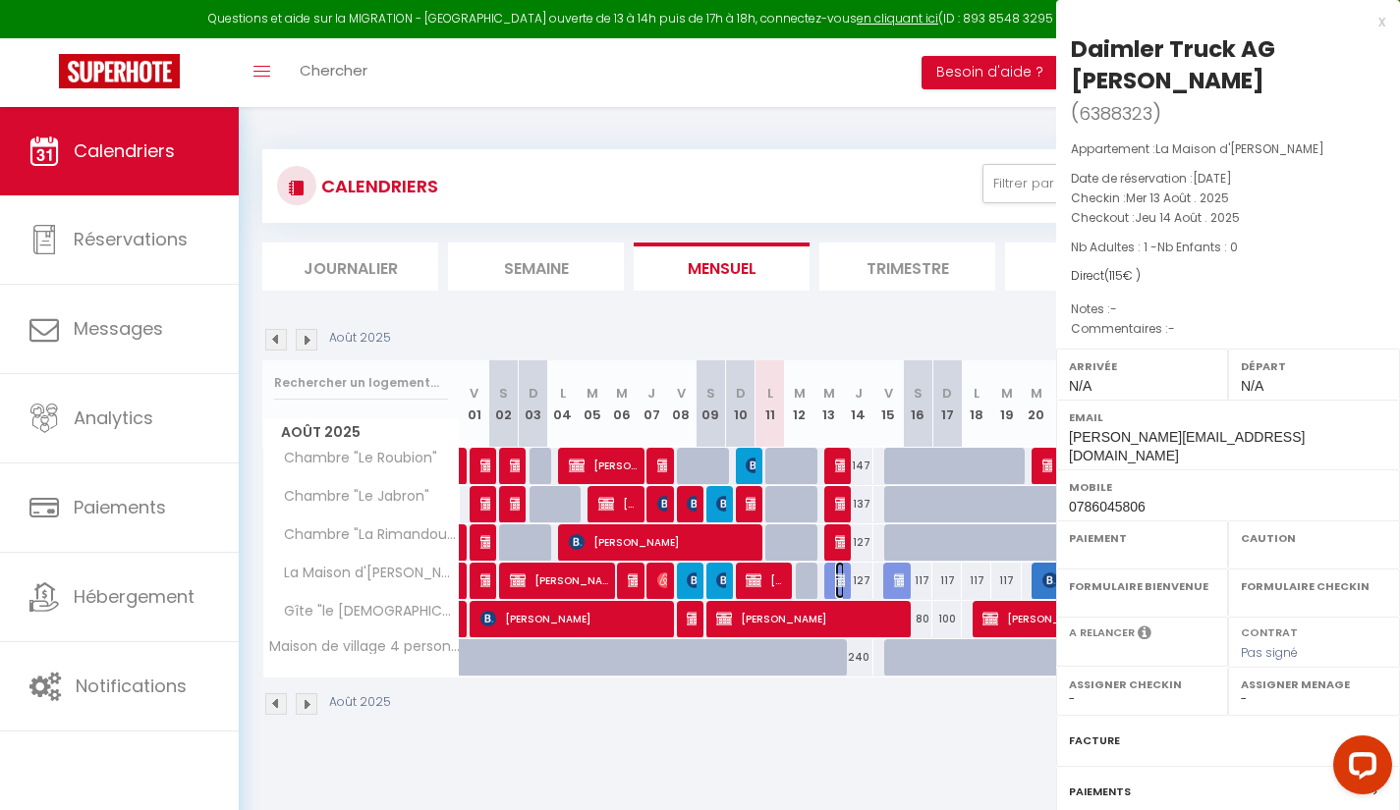
select select
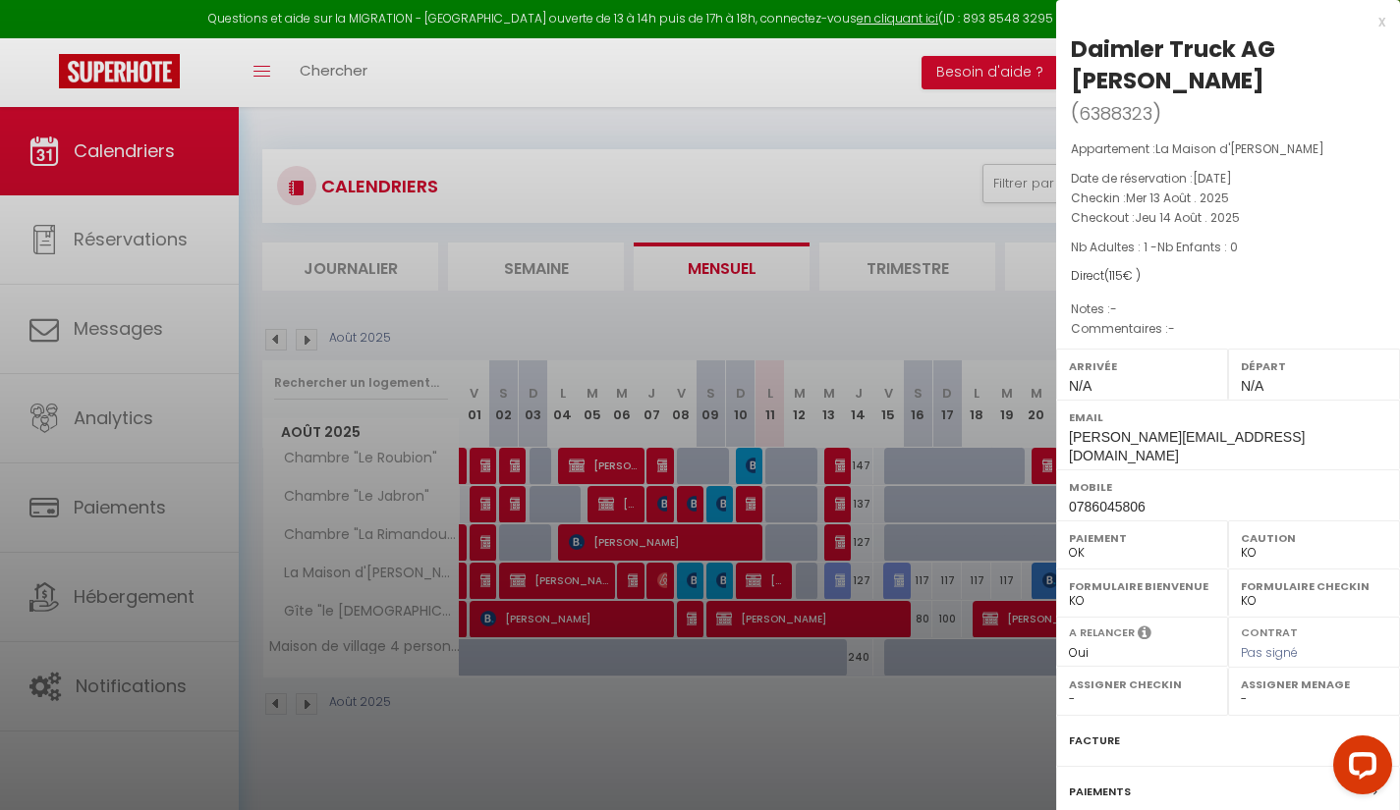
click at [1275, 726] on div "Facture" at bounding box center [1228, 741] width 344 height 51
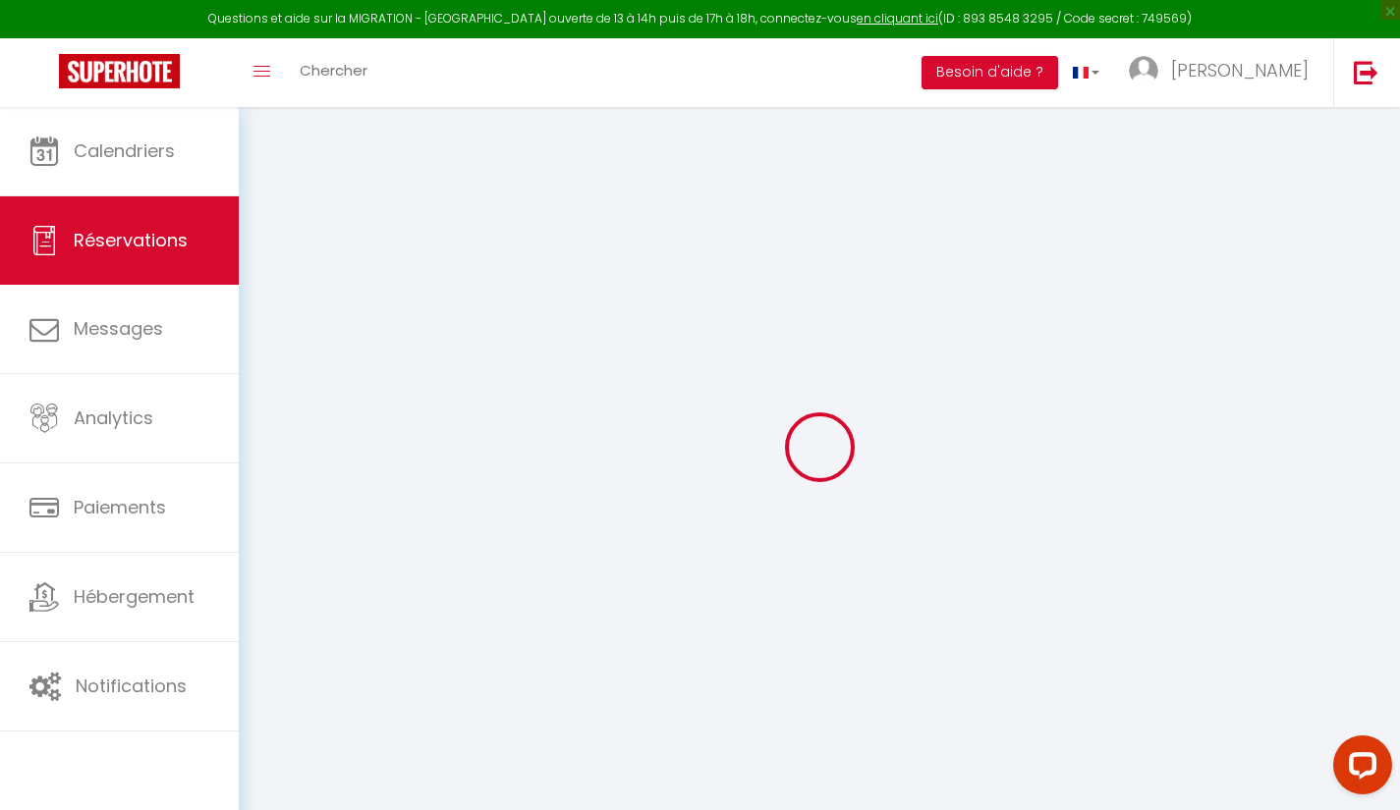
select select "taxes"
select select "other"
select select
checkbox input "false"
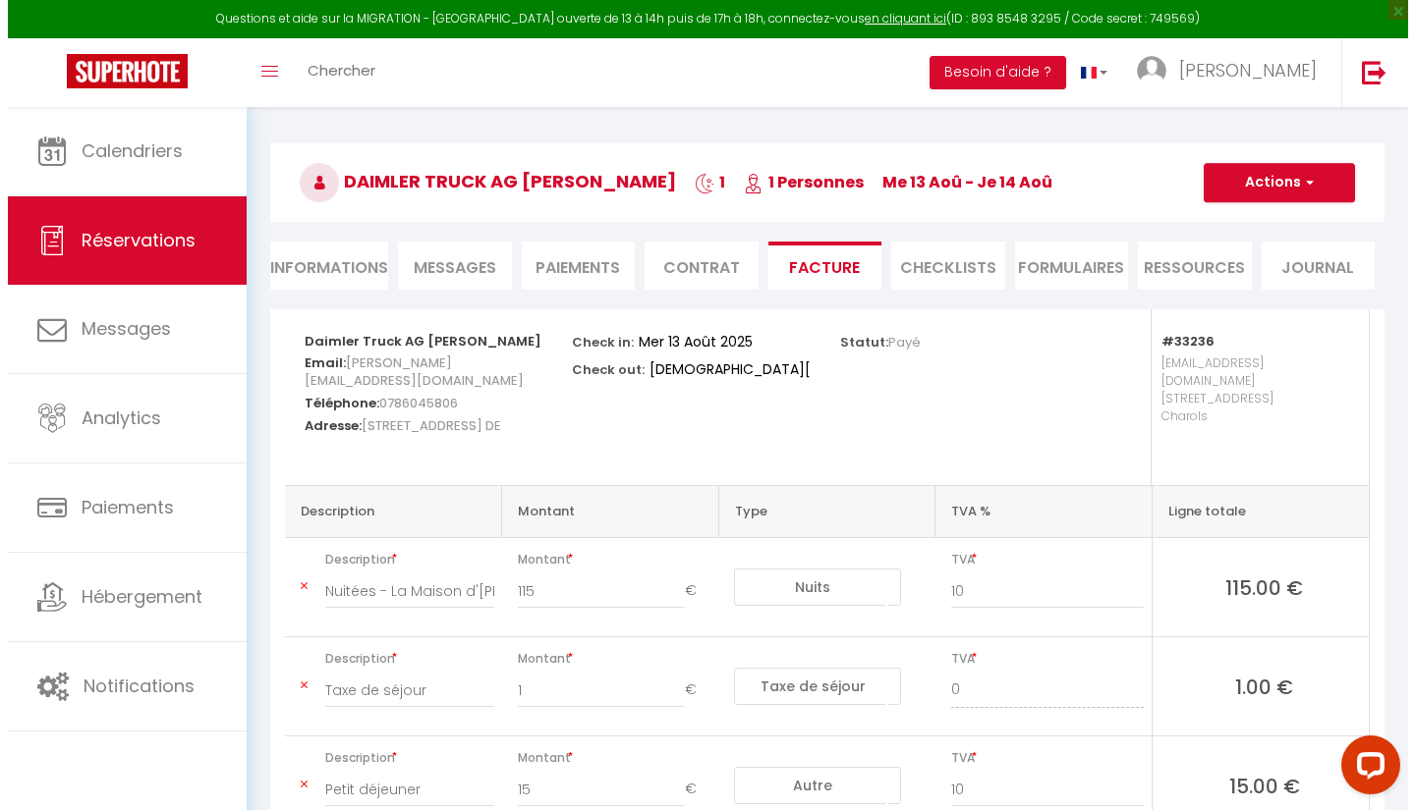
scroll to position [41, 0]
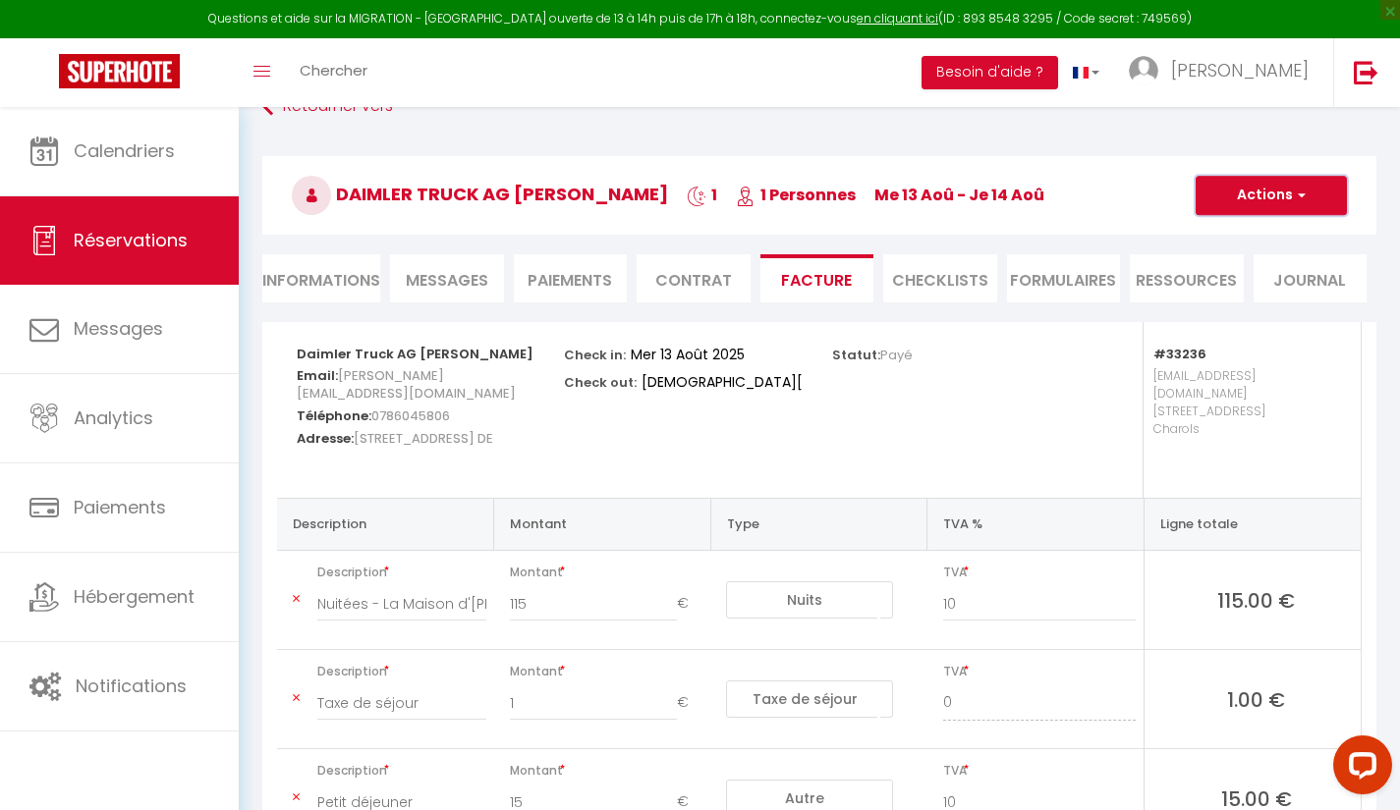
click at [1333, 183] on button "Actions" at bounding box center [1270, 195] width 151 height 39
click at [1299, 268] on link "Aperçu et éditer" at bounding box center [1256, 264] width 165 height 26
click at [1292, 192] on button "Actions" at bounding box center [1270, 195] width 151 height 39
click at [1308, 286] on link "Envoyer la facture" at bounding box center [1256, 290] width 165 height 26
type input "philipp.hoeppel@daimlertruck.com"
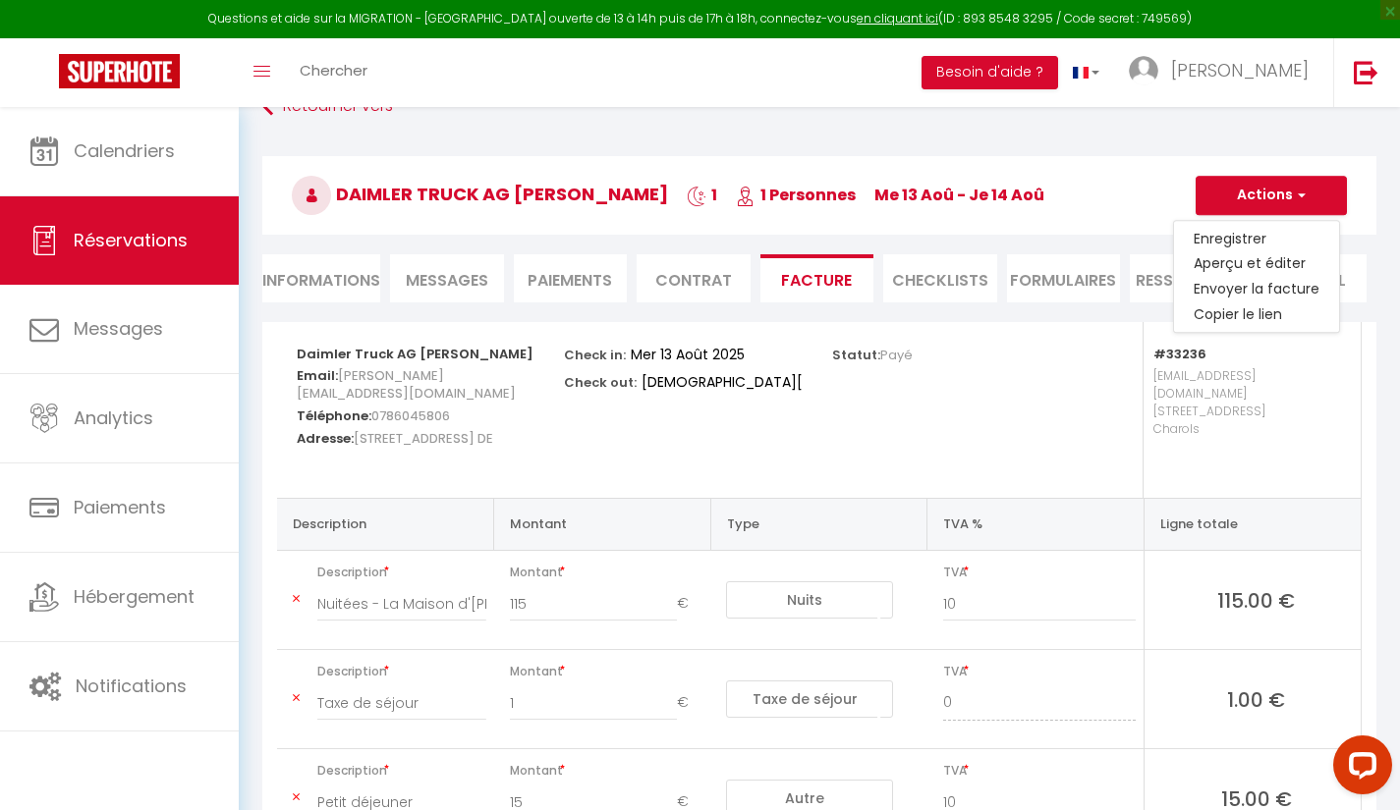
type input "Your invoice 6388323 - La Maison d'Emilien"
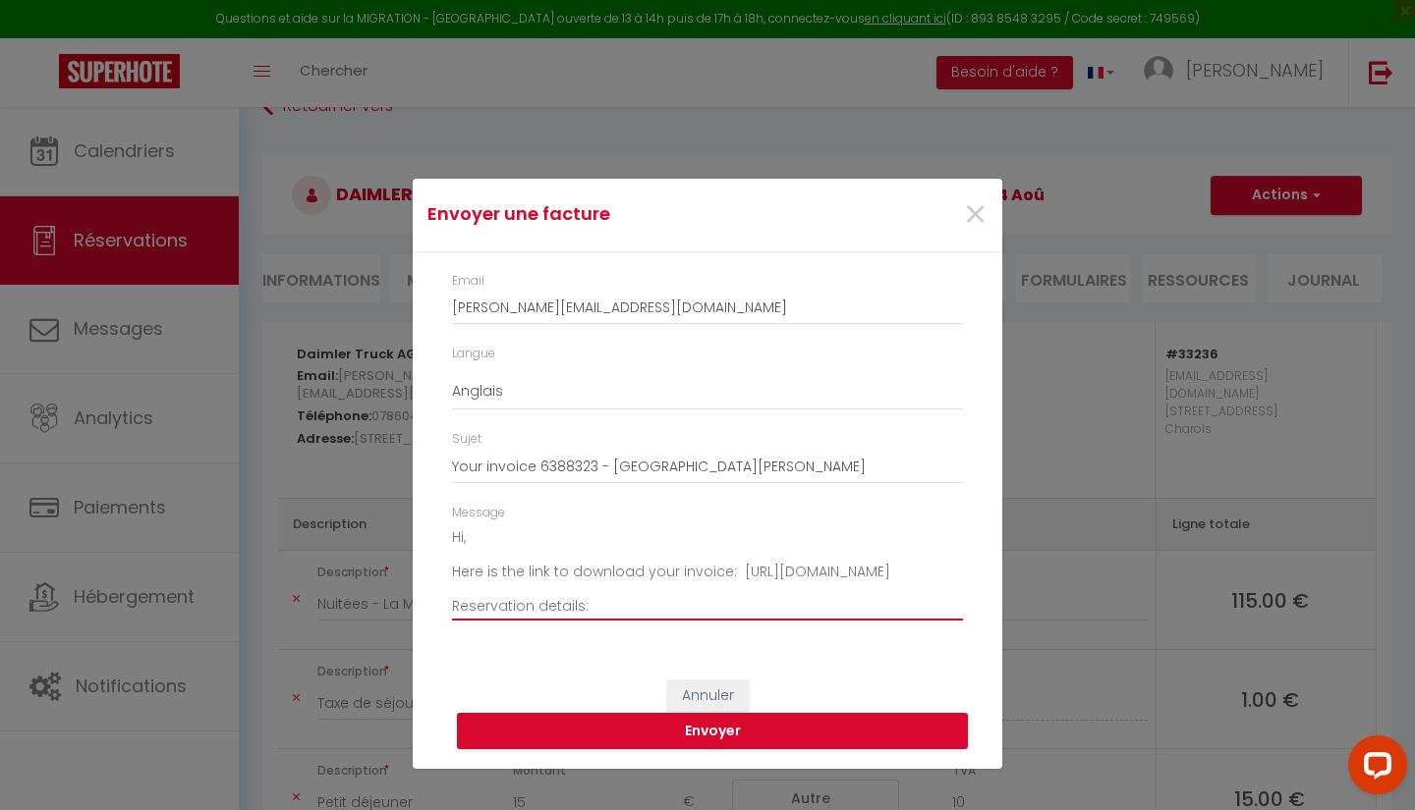
drag, startPoint x: 454, startPoint y: 535, endPoint x: 476, endPoint y: 537, distance: 22.7
click at [476, 537] on textarea "Hi, Here is the link to download your invoice: https://superhote.com/applink/in…" at bounding box center [707, 572] width 511 height 99
paste textarea "We have received your payment and thank you for your trust."
drag, startPoint x: 533, startPoint y: 558, endPoint x: 428, endPoint y: 562, distance: 105.2
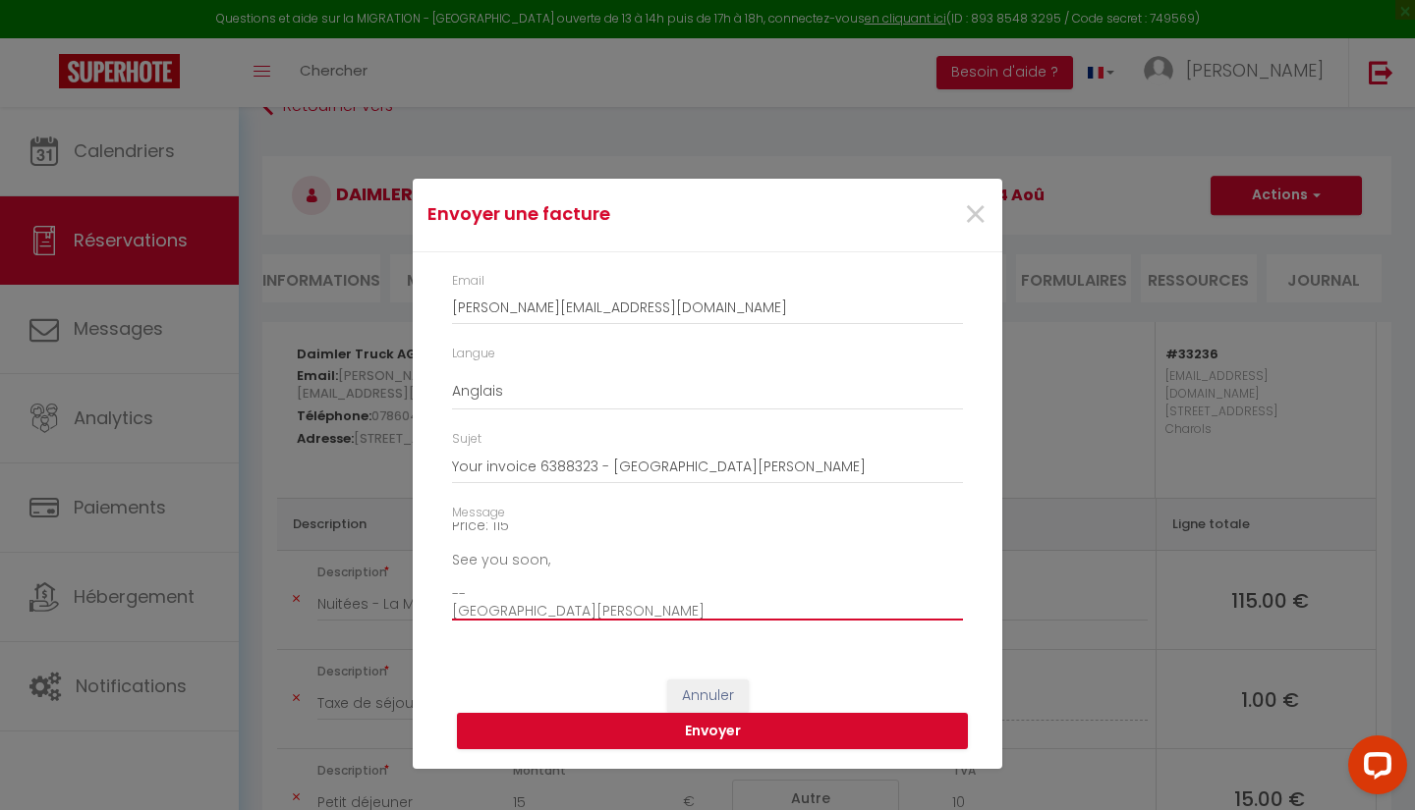
click at [428, 562] on div "Email philipp.hoeppel@daimlertruck.com Langue Anglais Français Espagnol Portuga…" at bounding box center [707, 456] width 589 height 409
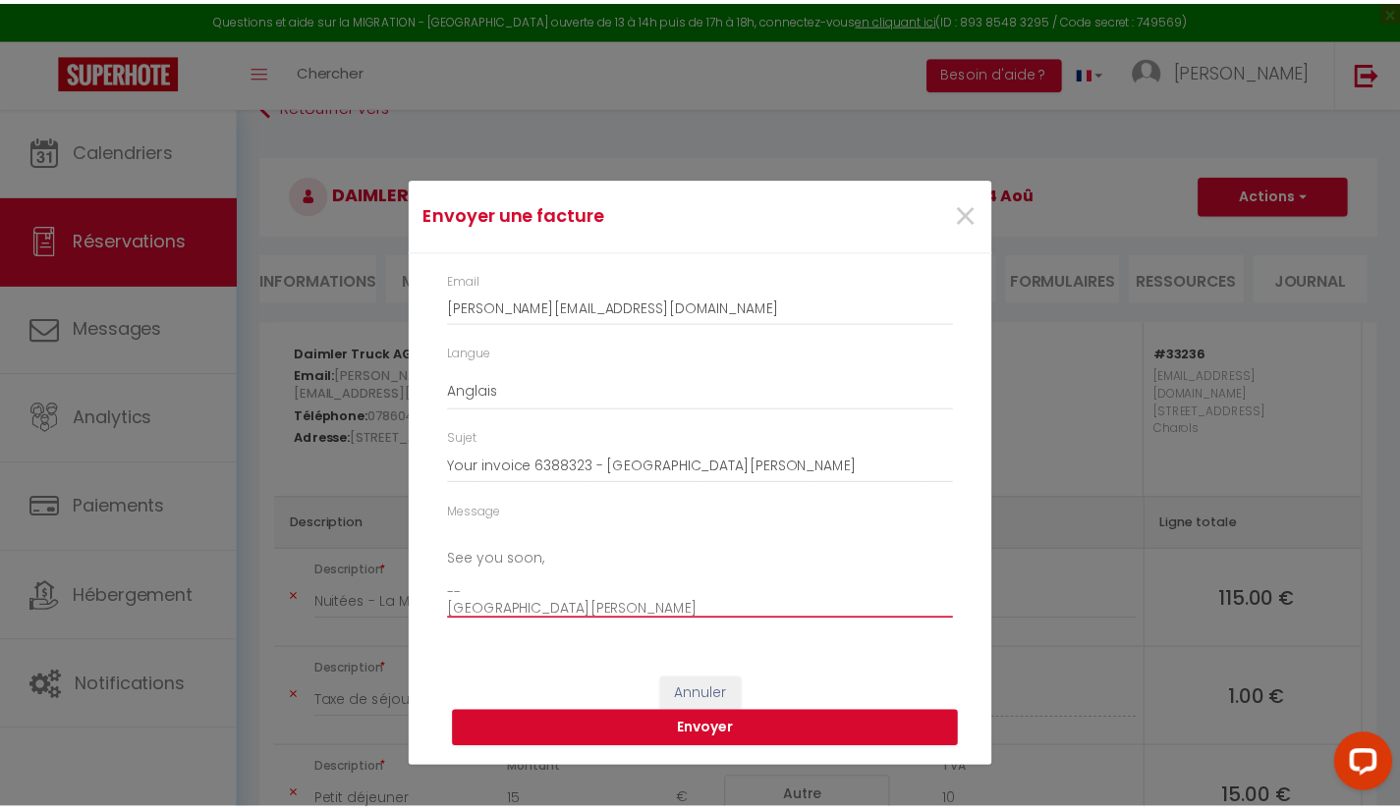
scroll to position [223, 0]
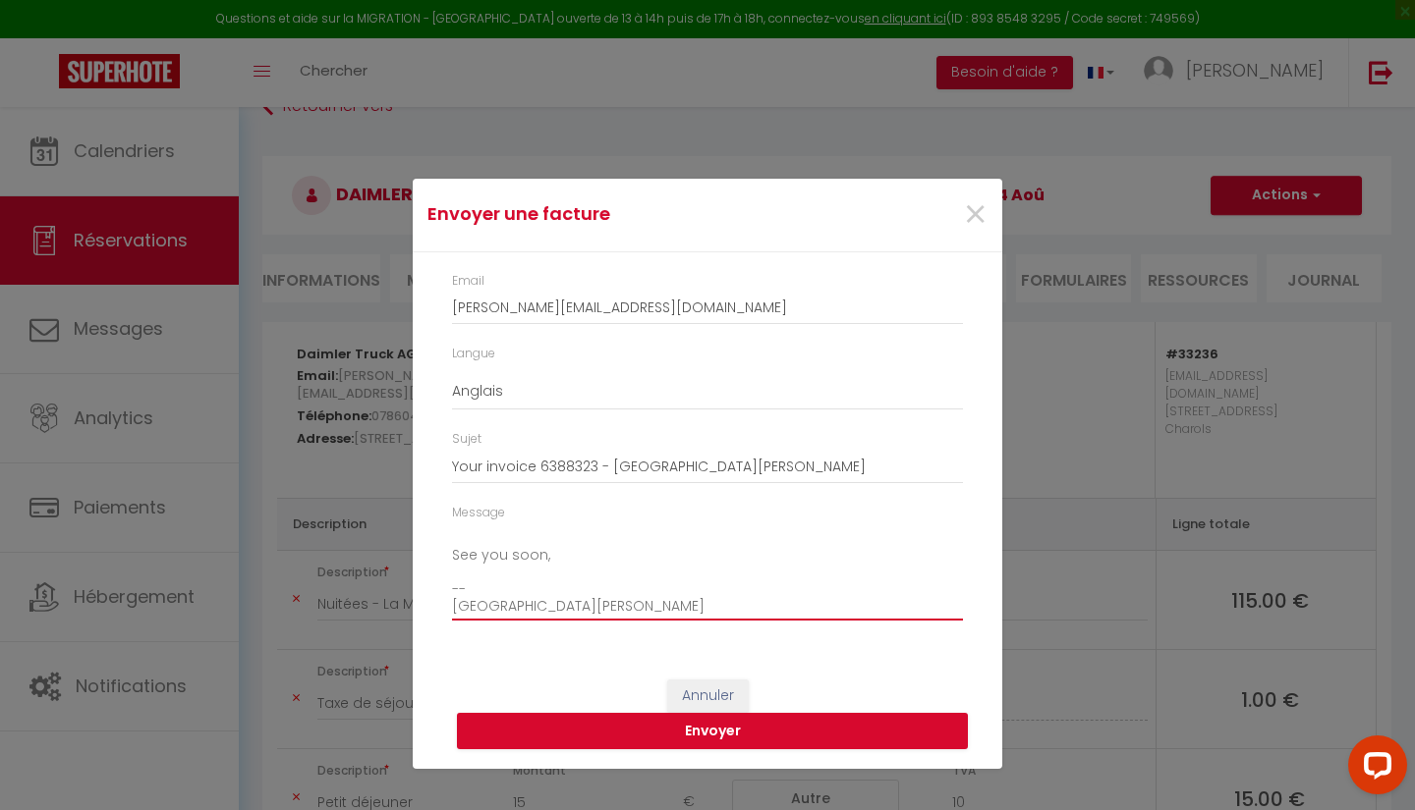
drag, startPoint x: 602, startPoint y: 609, endPoint x: 378, endPoint y: 599, distance: 224.2
click at [378, 599] on div "Envoyer une facture × Email philipp.hoeppel@daimlertruck.com Langue Anglais Fra…" at bounding box center [707, 405] width 1415 height 810
type textarea "We have received your payment and thank you for your trust. Here is the link to…"
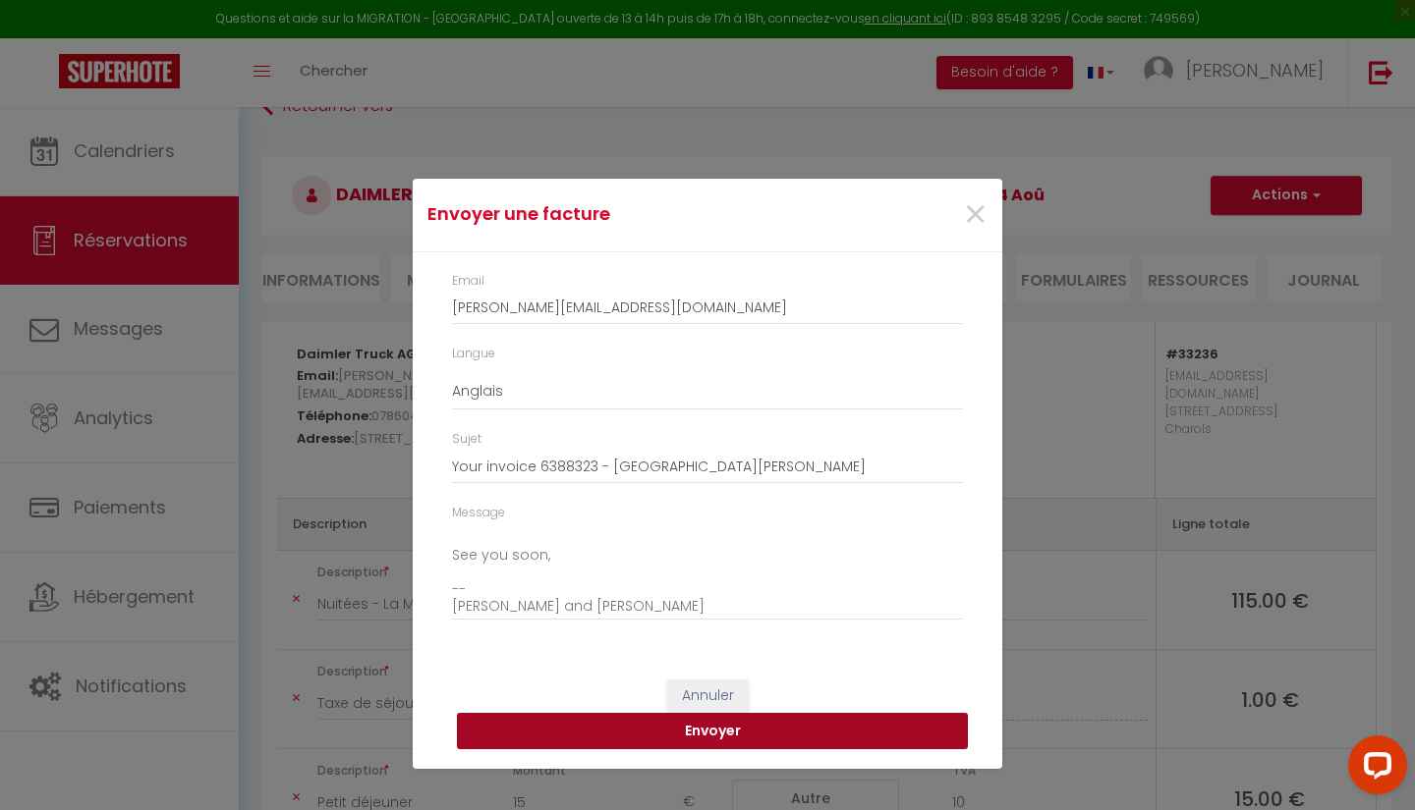
click at [627, 722] on button "Envoyer" at bounding box center [712, 731] width 511 height 37
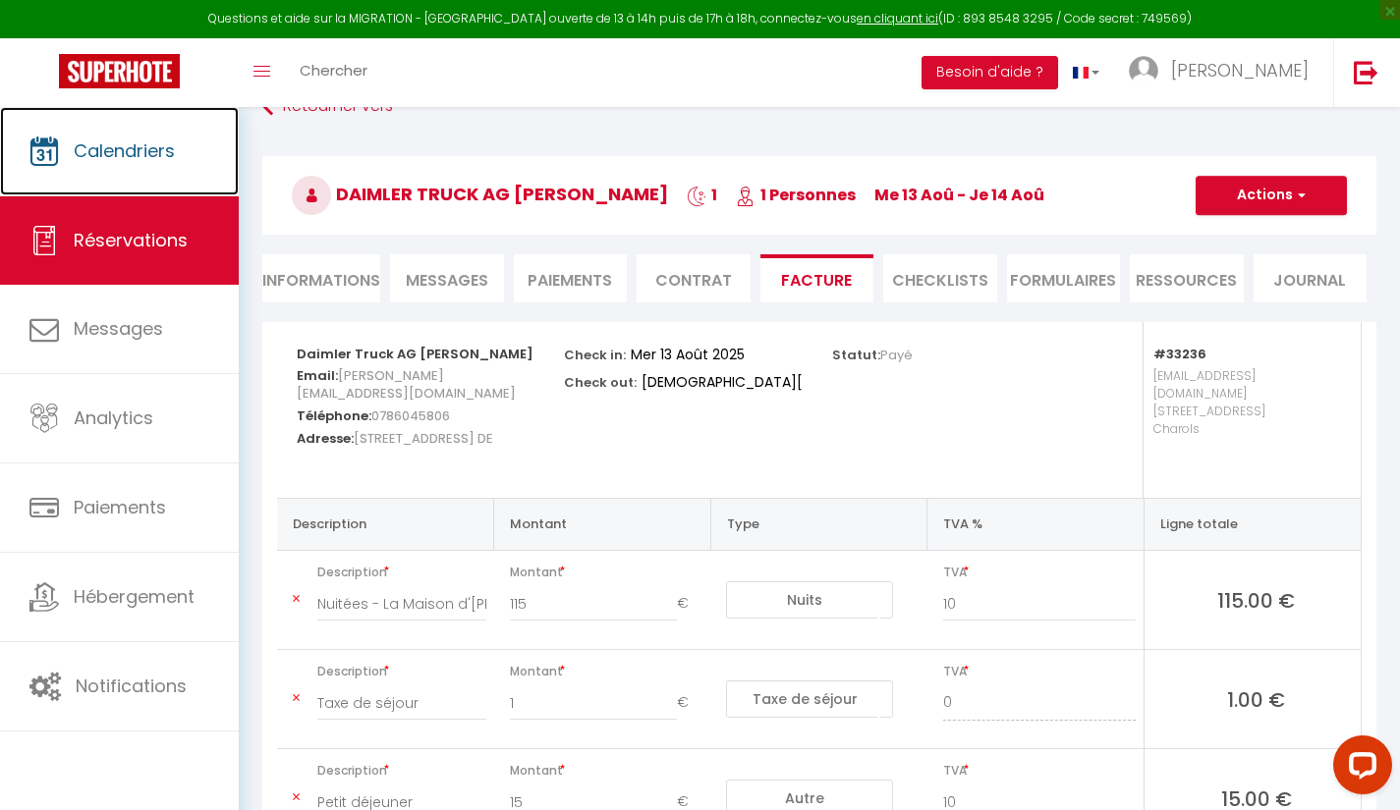
click at [120, 150] on span "Calendriers" at bounding box center [124, 151] width 101 height 25
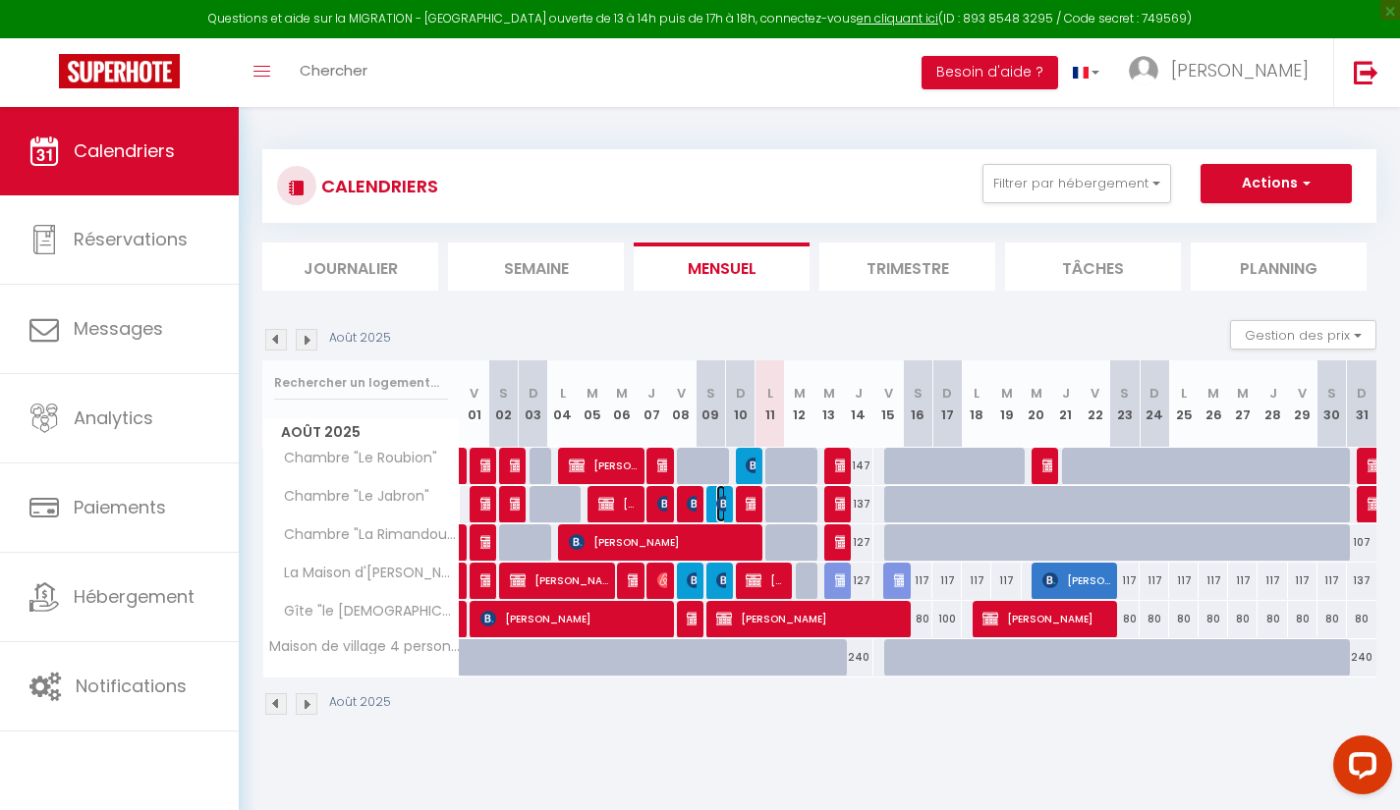
click at [721, 510] on img at bounding box center [724, 504] width 16 height 16
select select "OK"
select select "0"
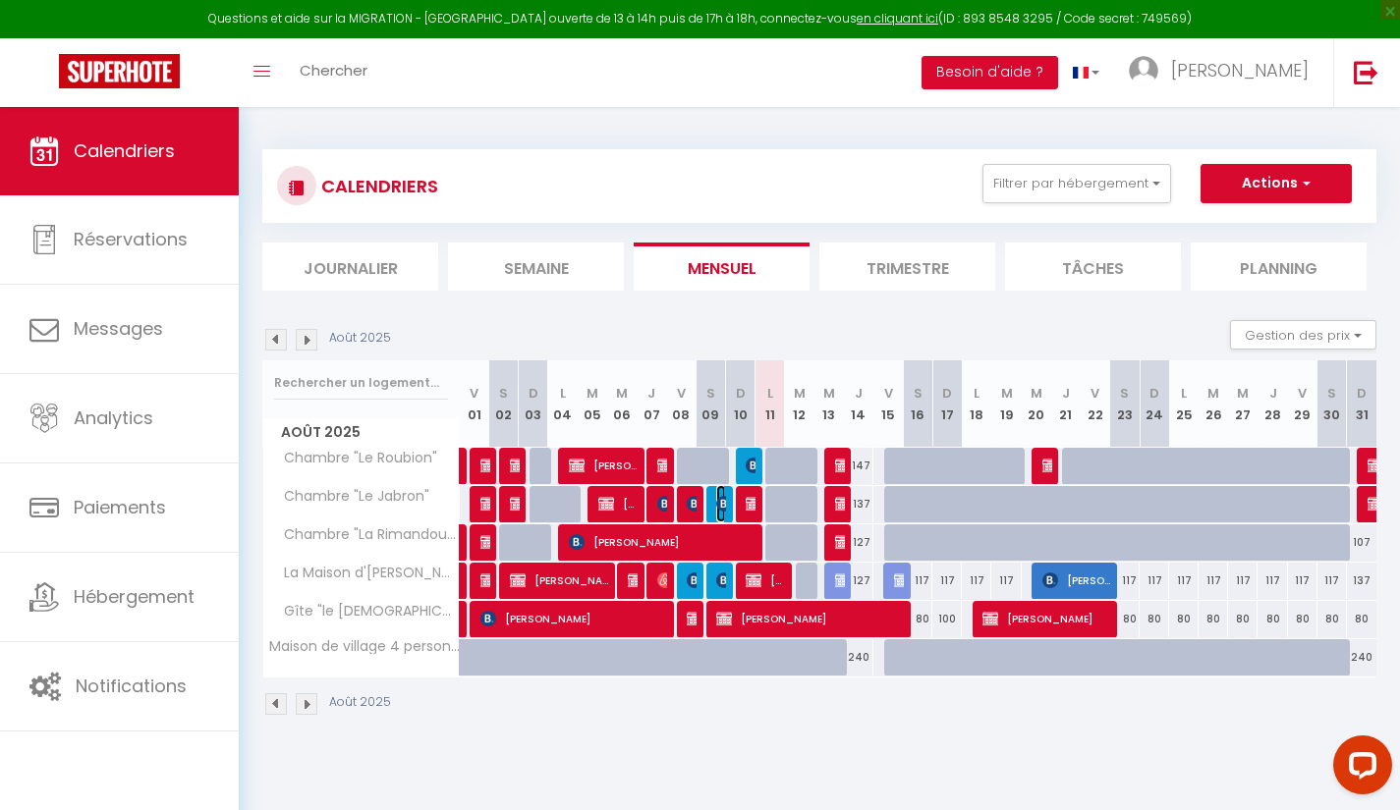
select select "1"
select select
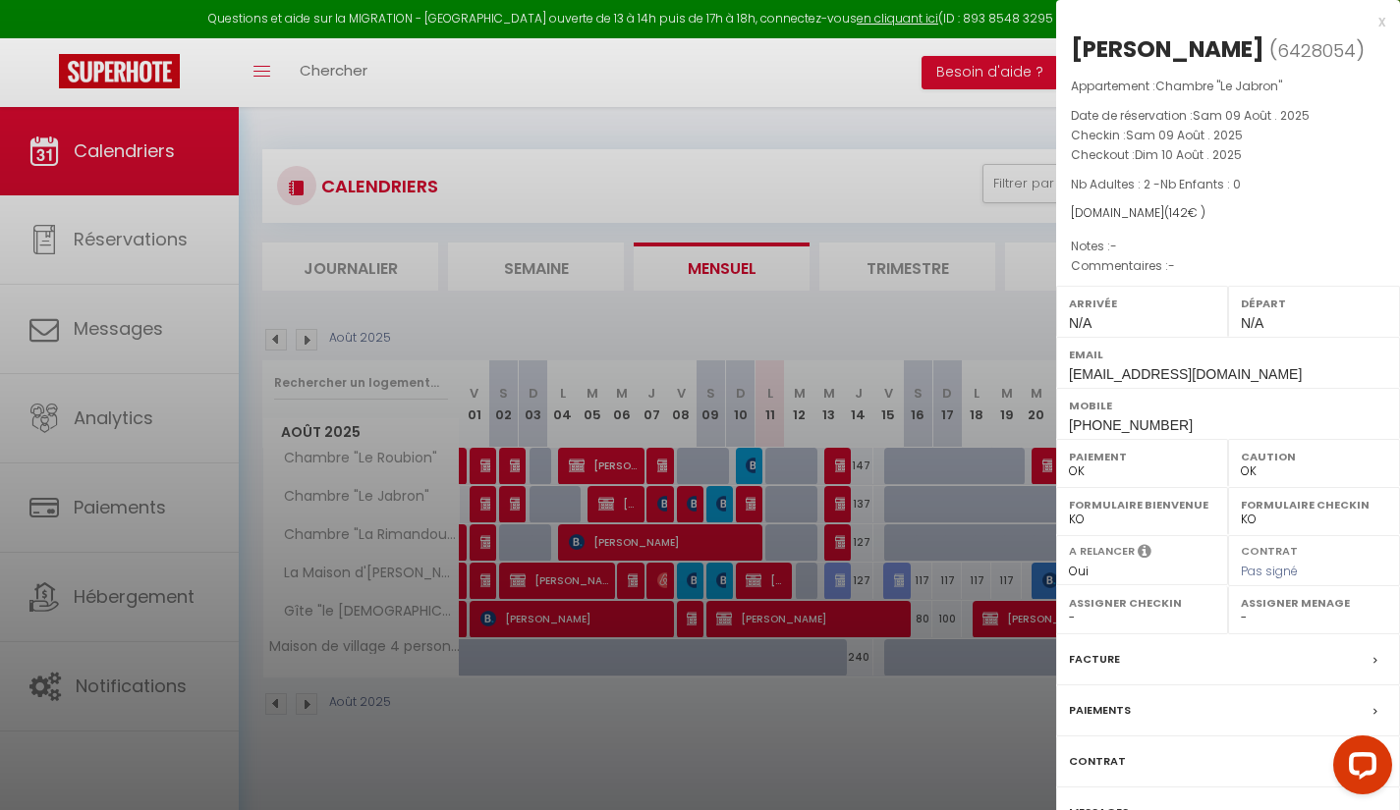
click at [1322, 760] on div at bounding box center [1358, 769] width 83 height 83
click at [1179, 719] on div "Paiements" at bounding box center [1228, 711] width 344 height 51
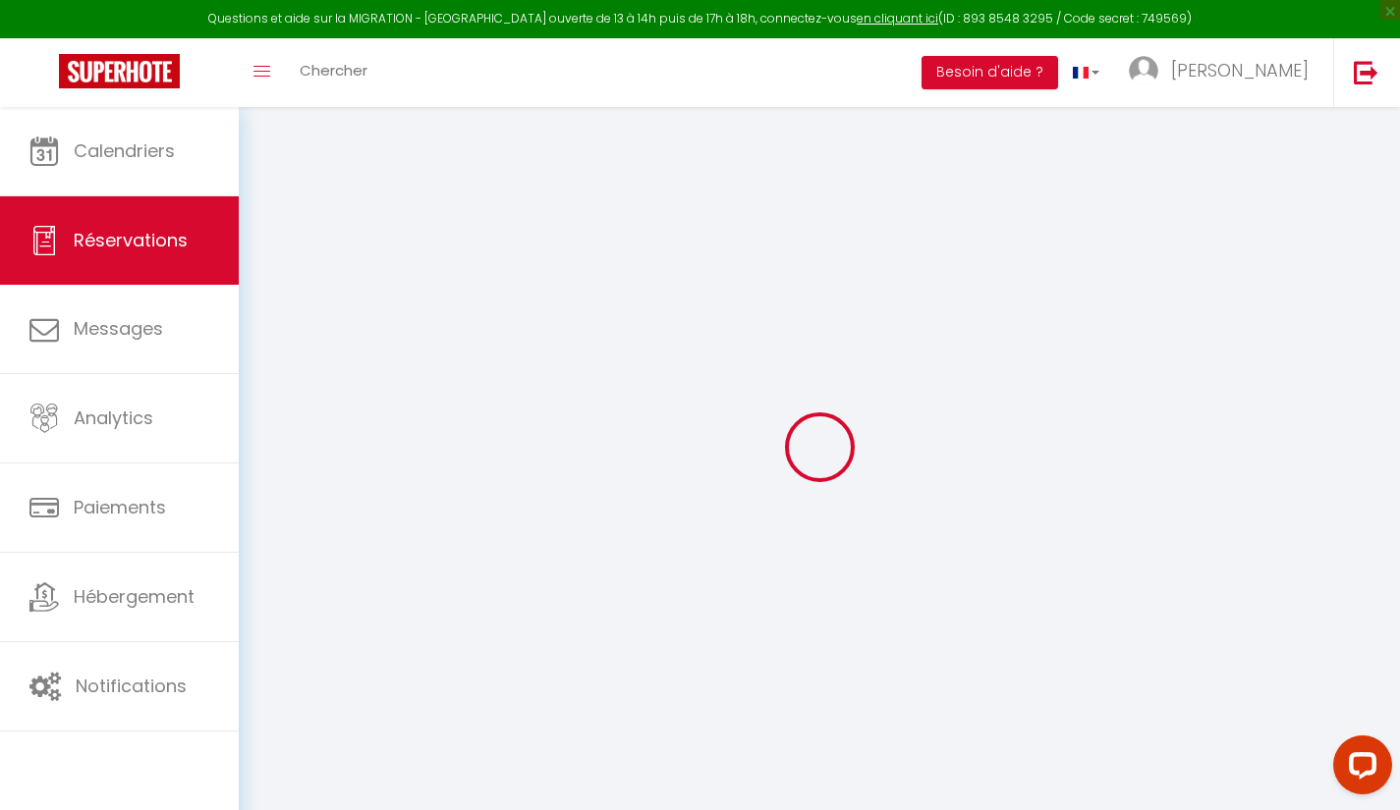
select select "0"
select select
checkbox input "false"
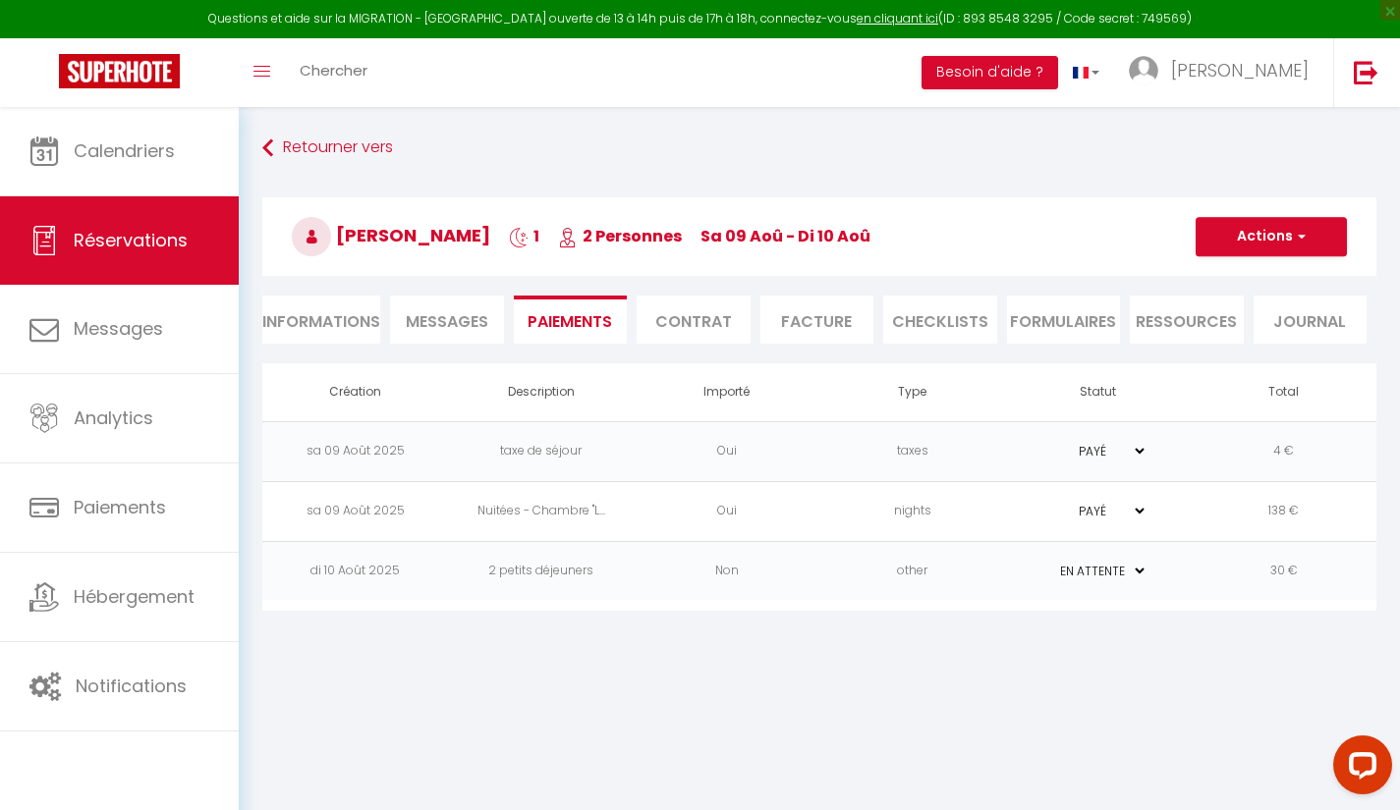
click at [804, 321] on li "Facture" at bounding box center [817, 320] width 114 height 48
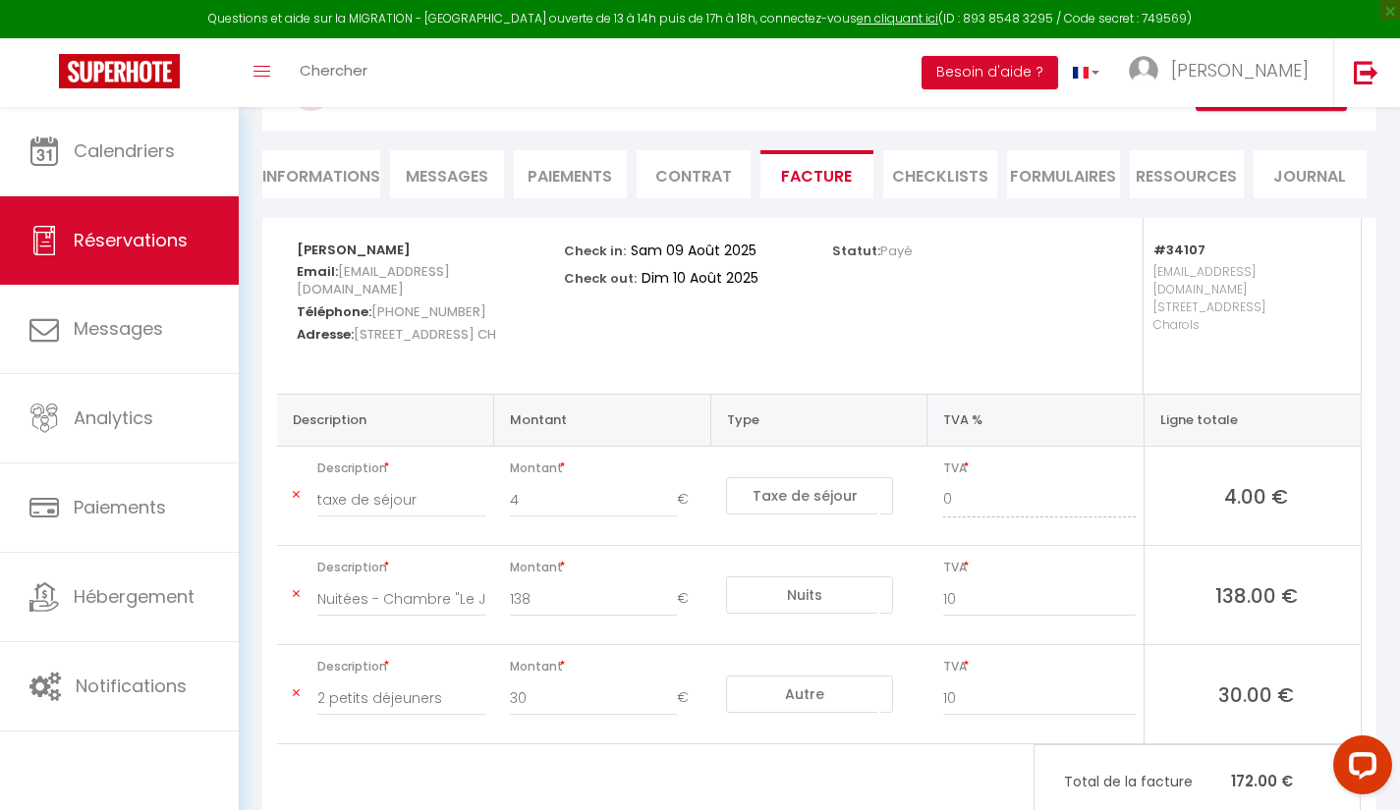
scroll to position [196, 0]
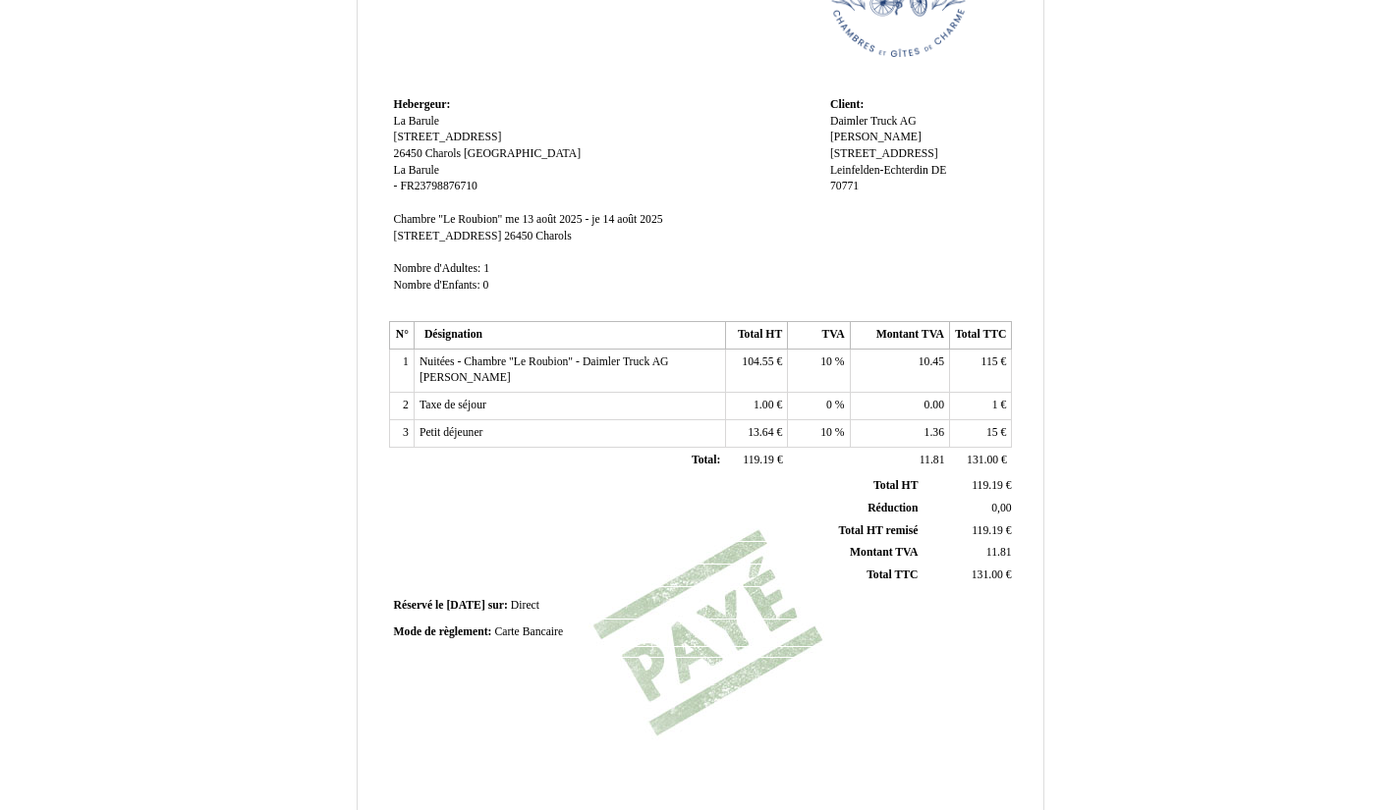
scroll to position [375, 0]
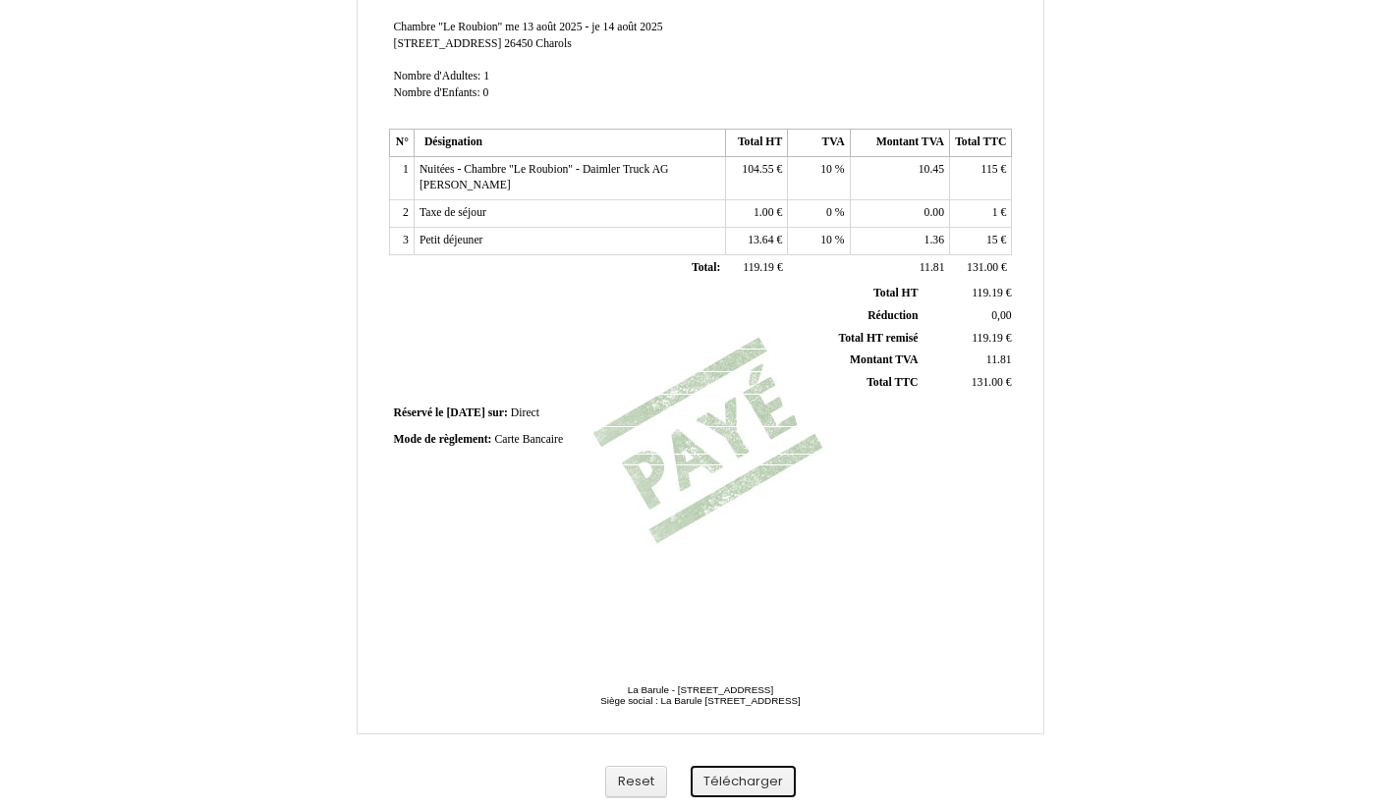
click at [754, 782] on button "Télécharger" at bounding box center [743, 782] width 105 height 32
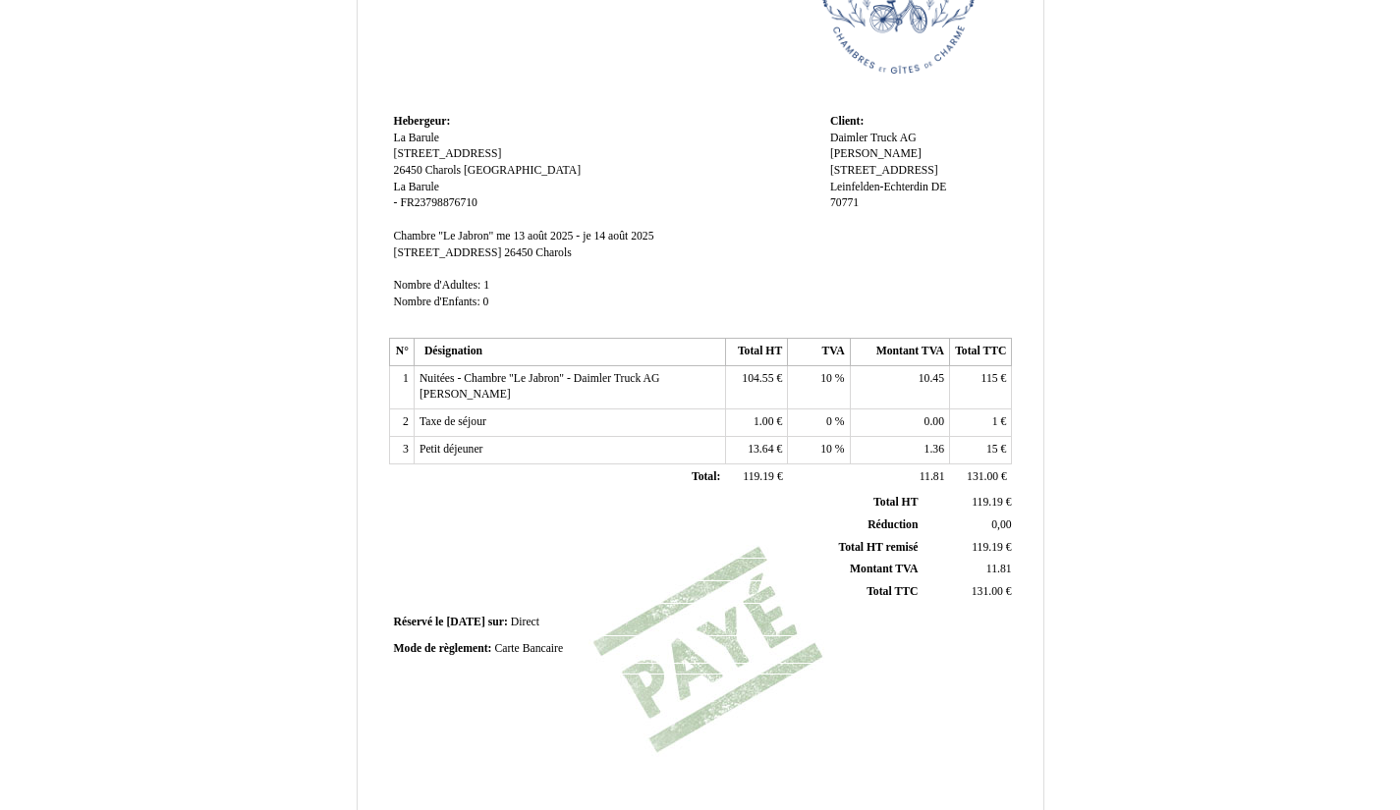
scroll to position [375, 0]
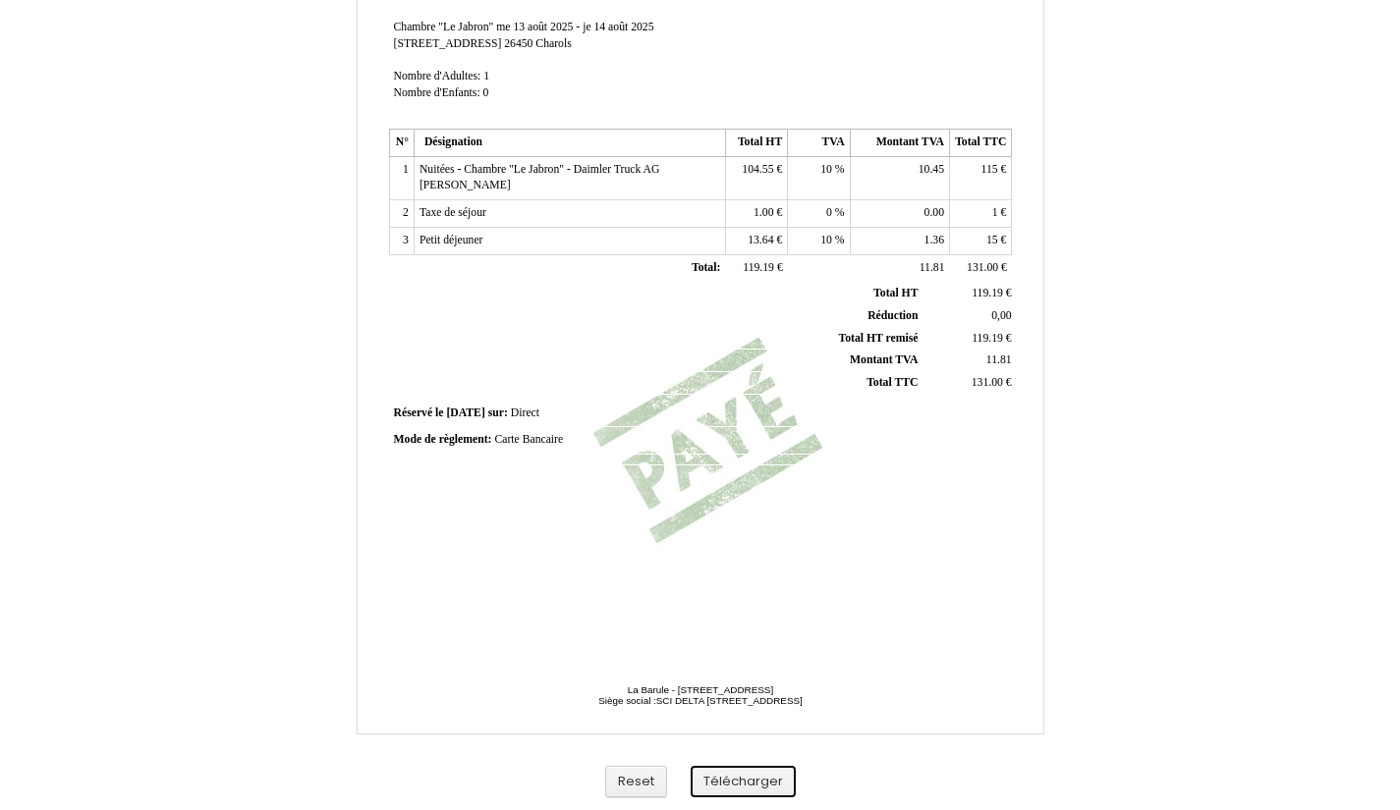
click at [771, 780] on button "Télécharger" at bounding box center [743, 782] width 105 height 32
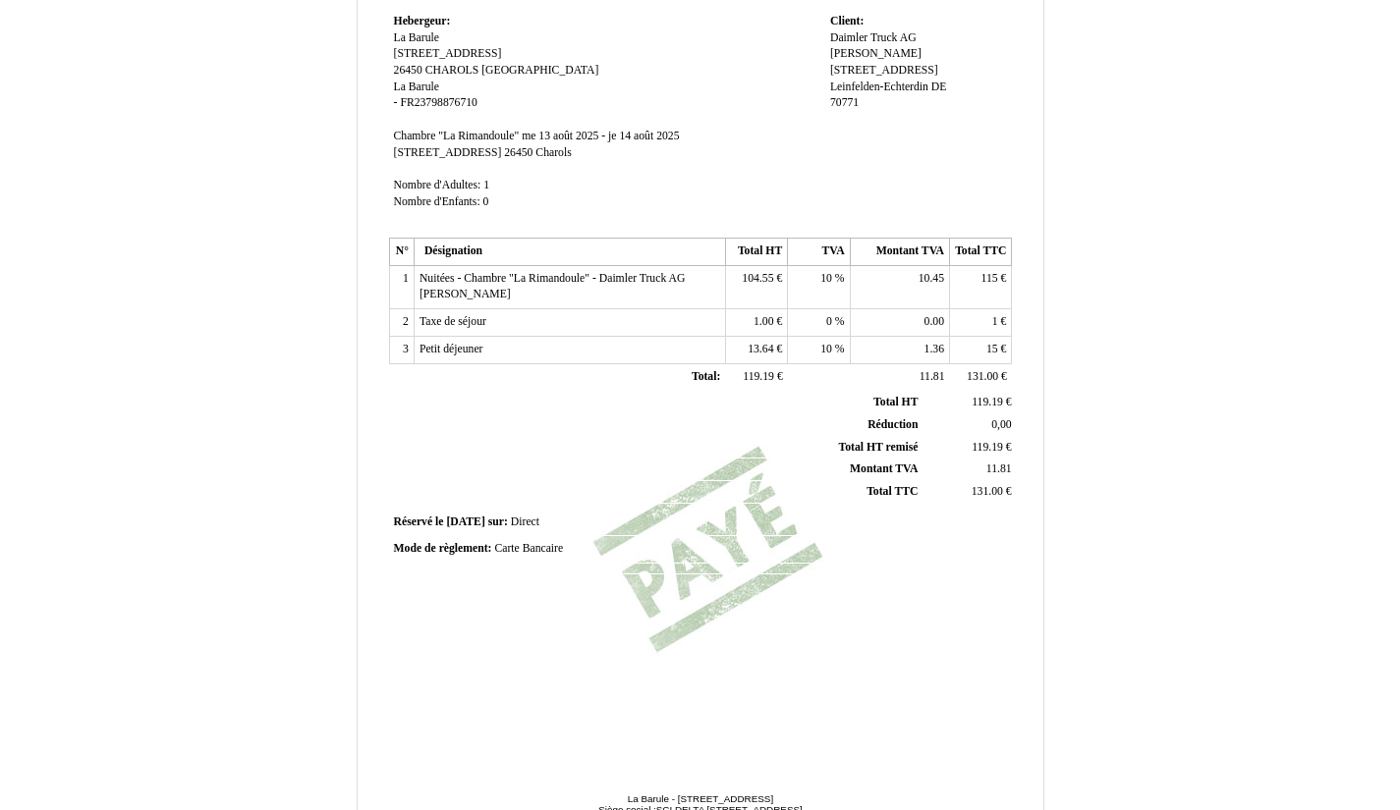
scroll to position [375, 0]
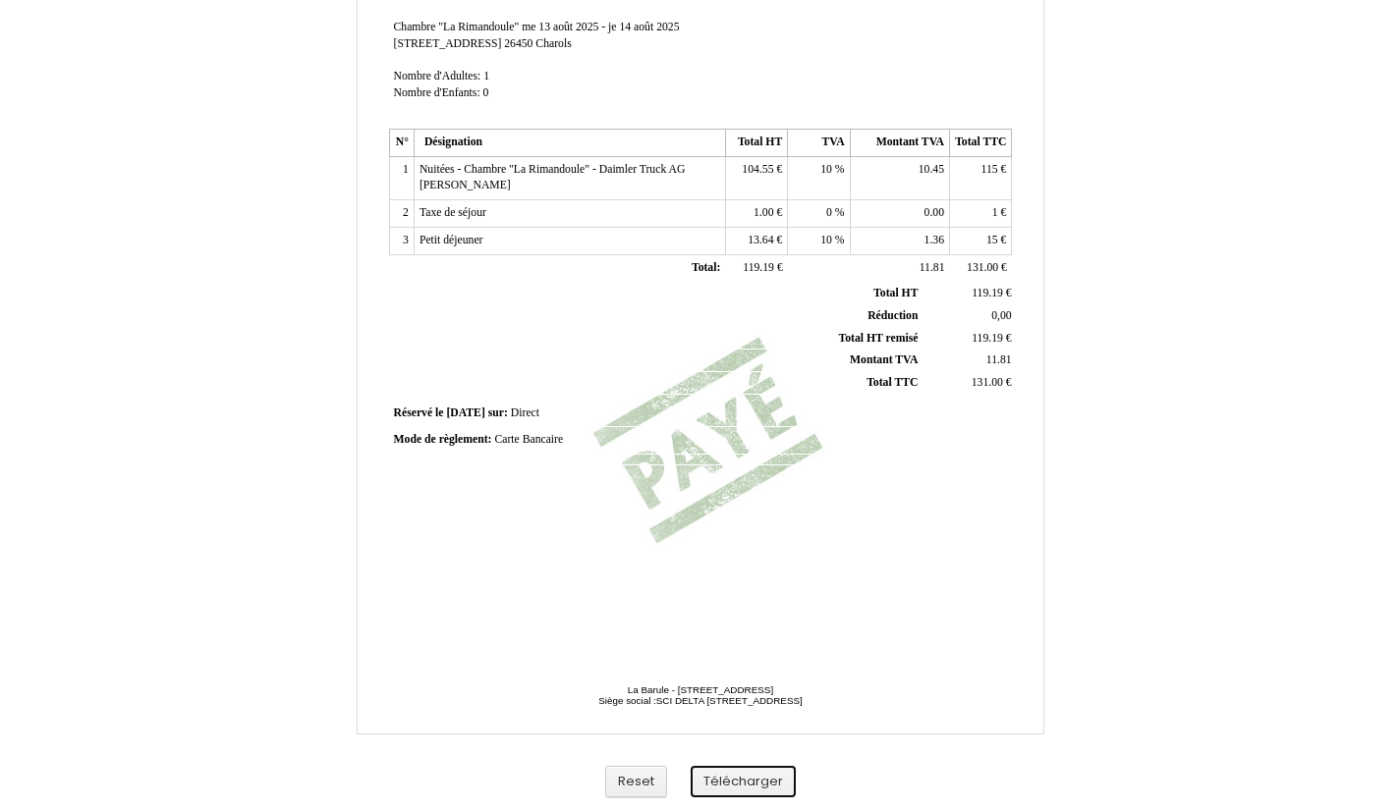
click at [766, 780] on button "Télécharger" at bounding box center [743, 782] width 105 height 32
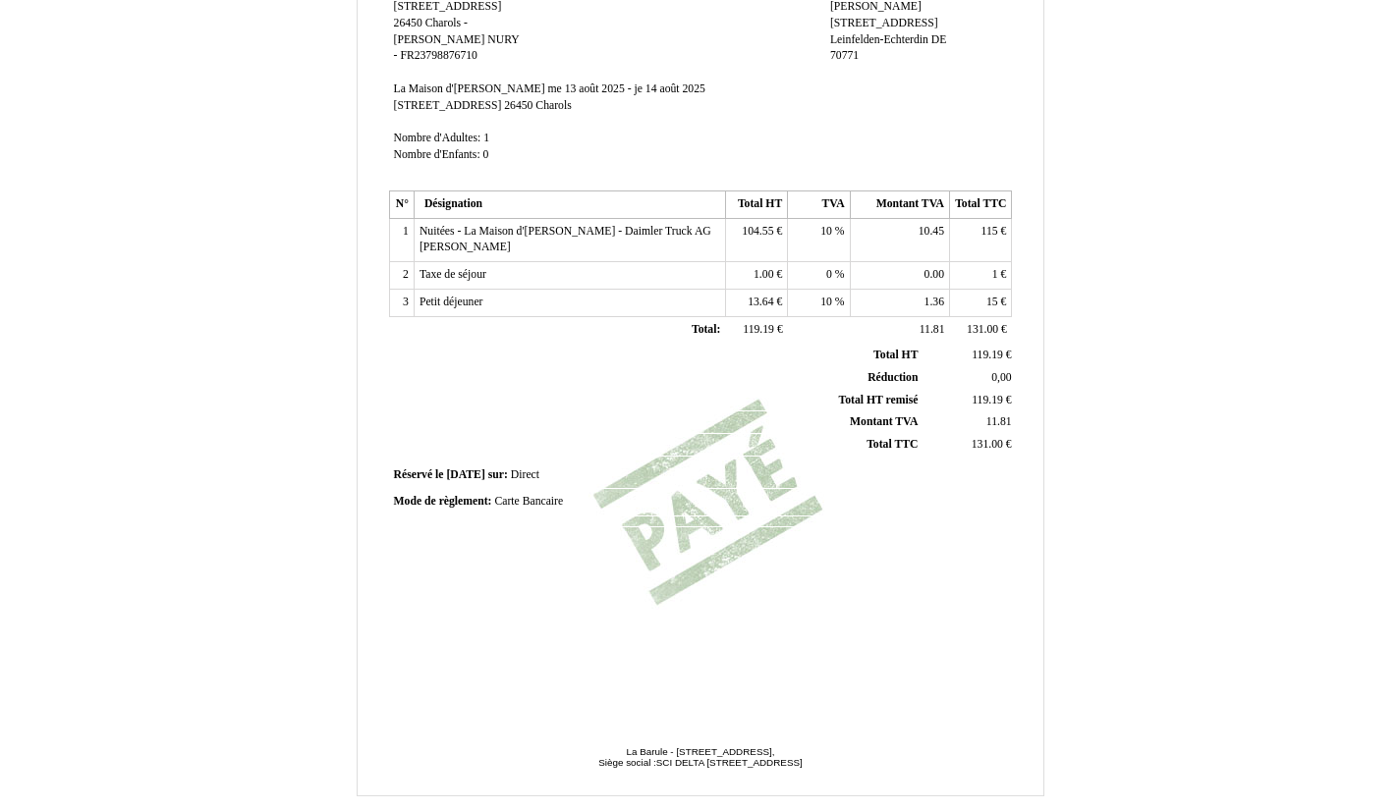
scroll to position [375, 0]
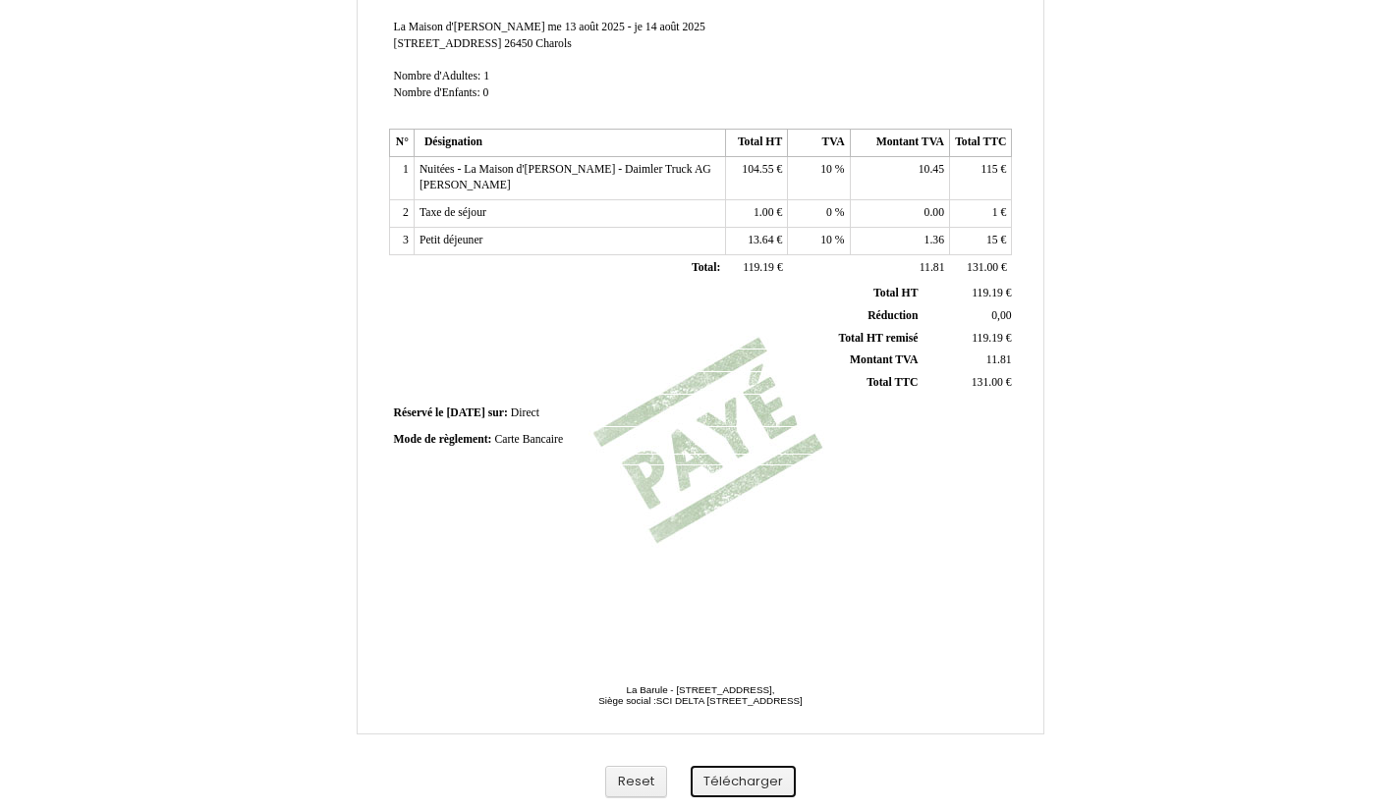
click at [752, 784] on button "Télécharger" at bounding box center [743, 782] width 105 height 32
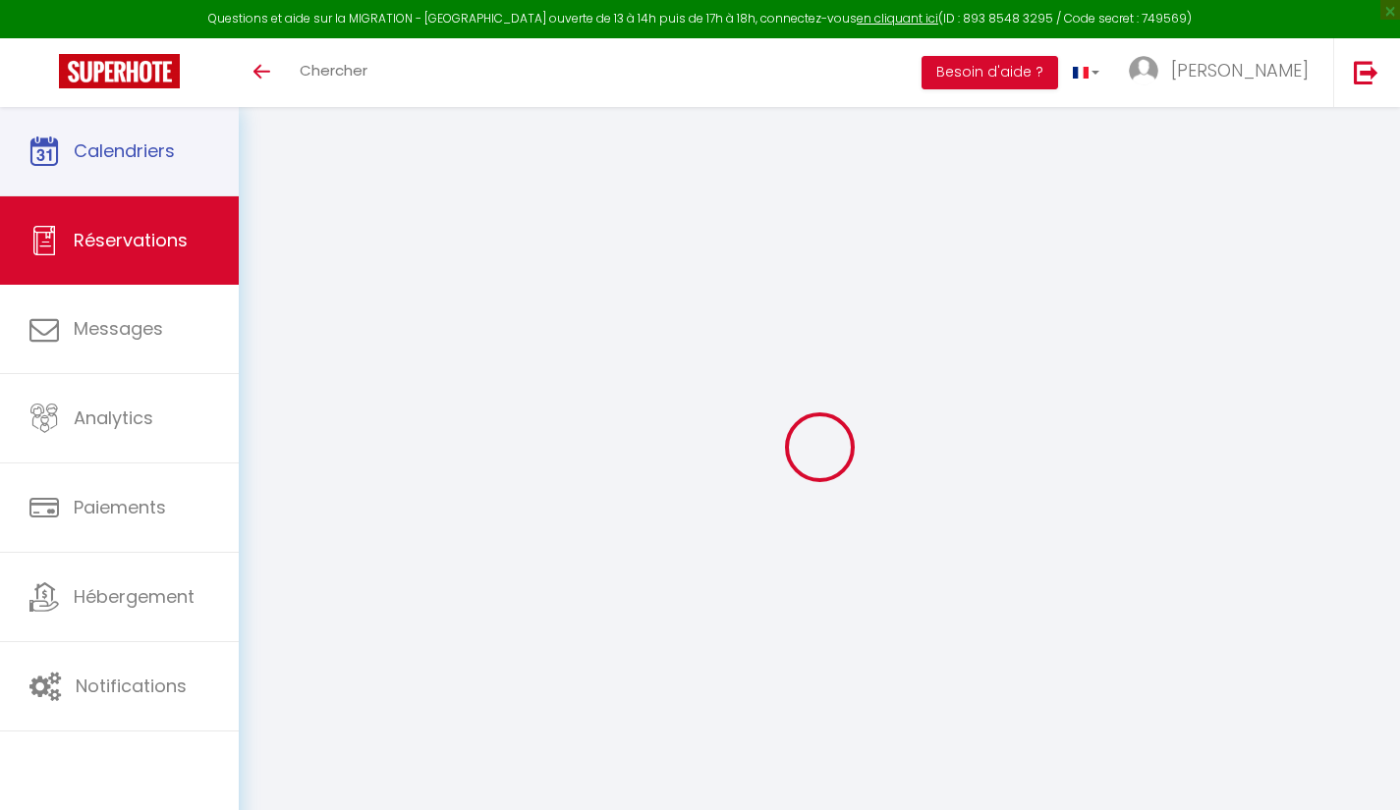
click at [166, 166] on link "Calendriers" at bounding box center [119, 151] width 239 height 88
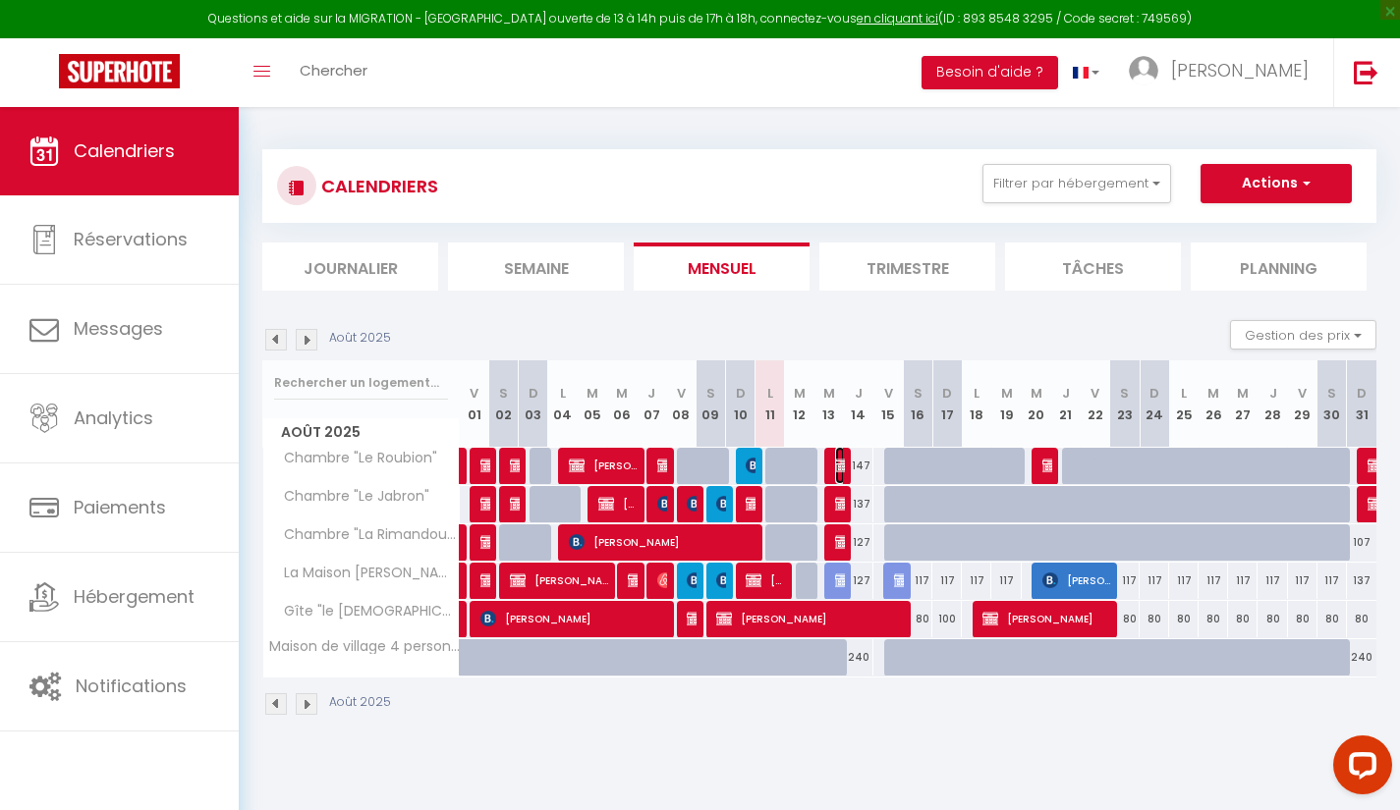
click at [842, 461] on img at bounding box center [843, 466] width 16 height 16
select select "OK"
select select "KO"
select select "0"
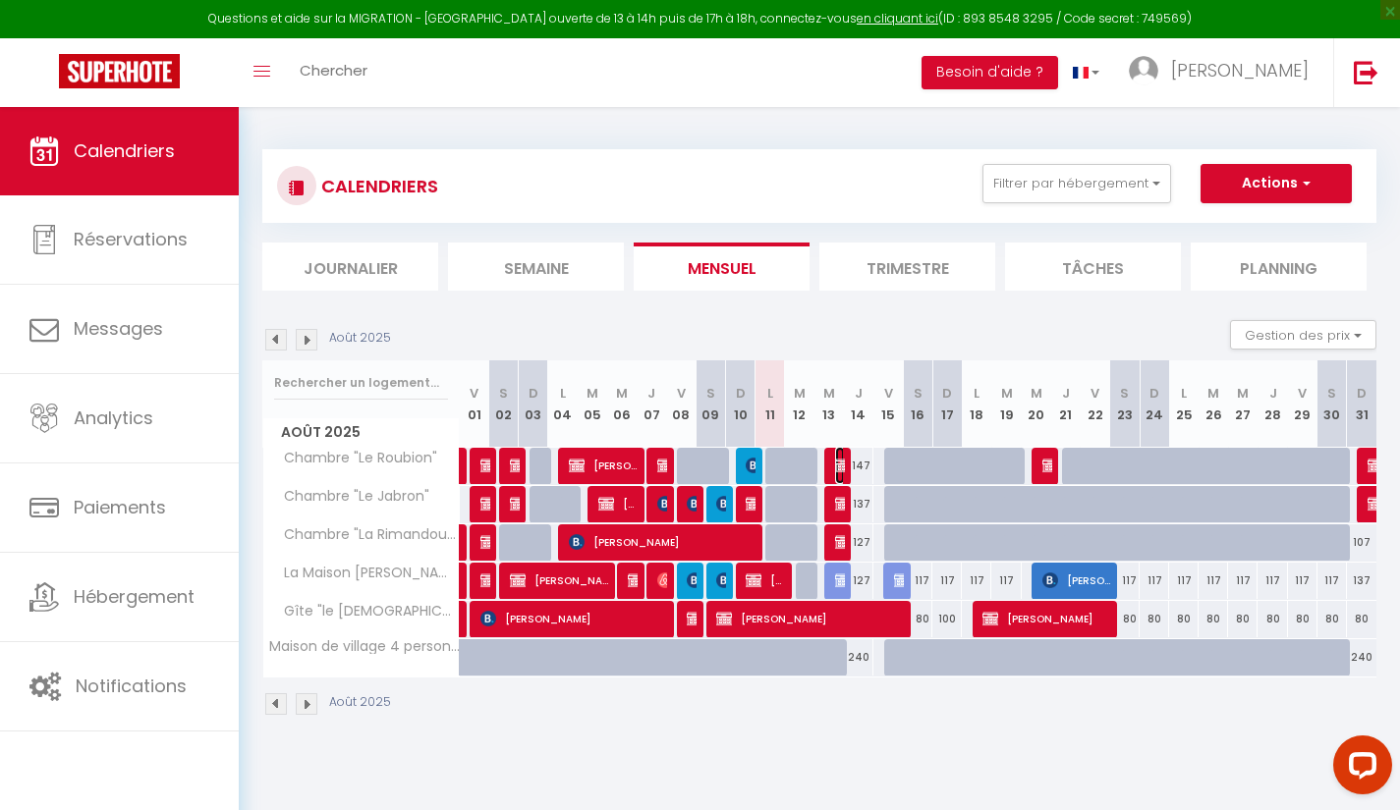
select select "1"
select select
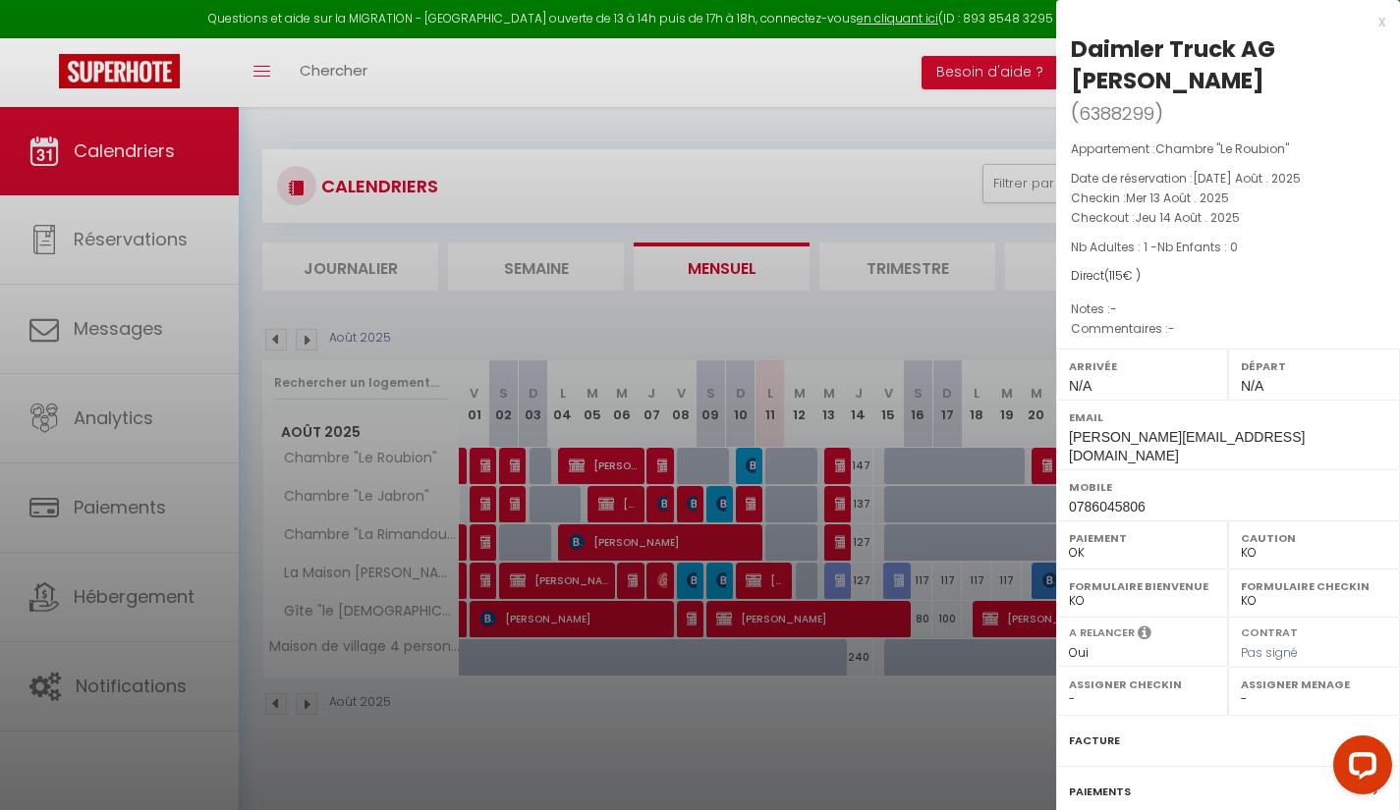
click at [1205, 734] on div "Facture" at bounding box center [1228, 741] width 344 height 51
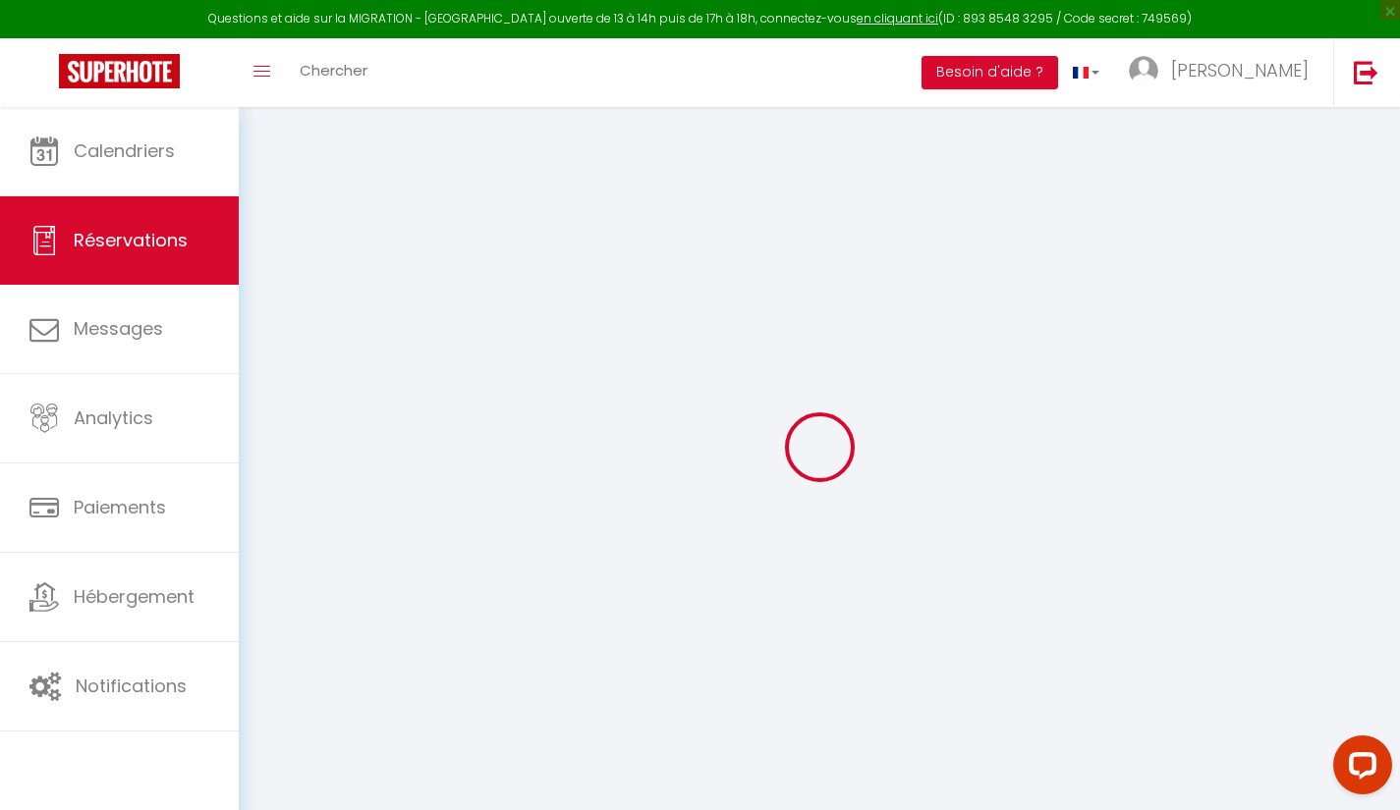
click at [1205, 734] on div at bounding box center [819, 448] width 1114 height 634
select select "taxes"
select select "other"
select select
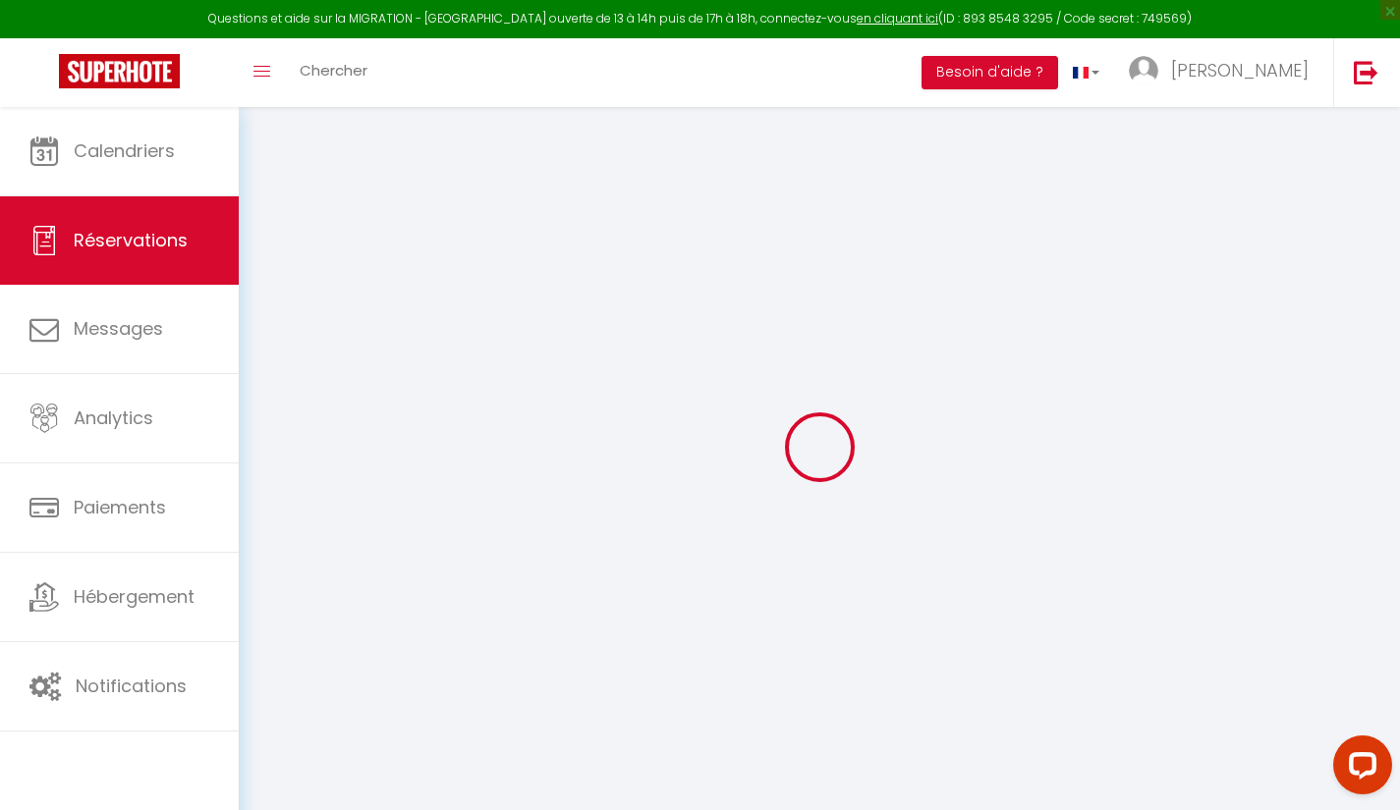
checkbox input "false"
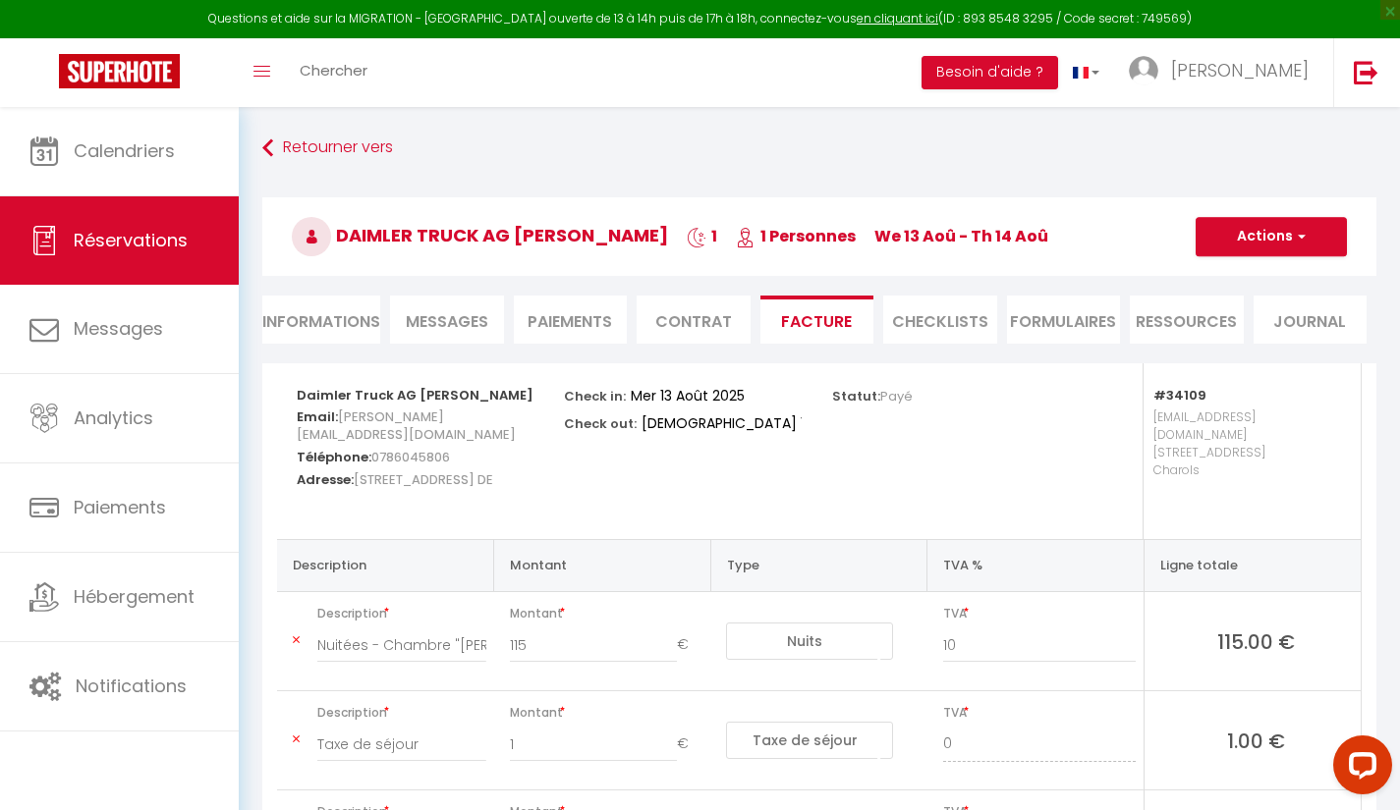
click at [582, 317] on li "Paiements" at bounding box center [571, 320] width 114 height 48
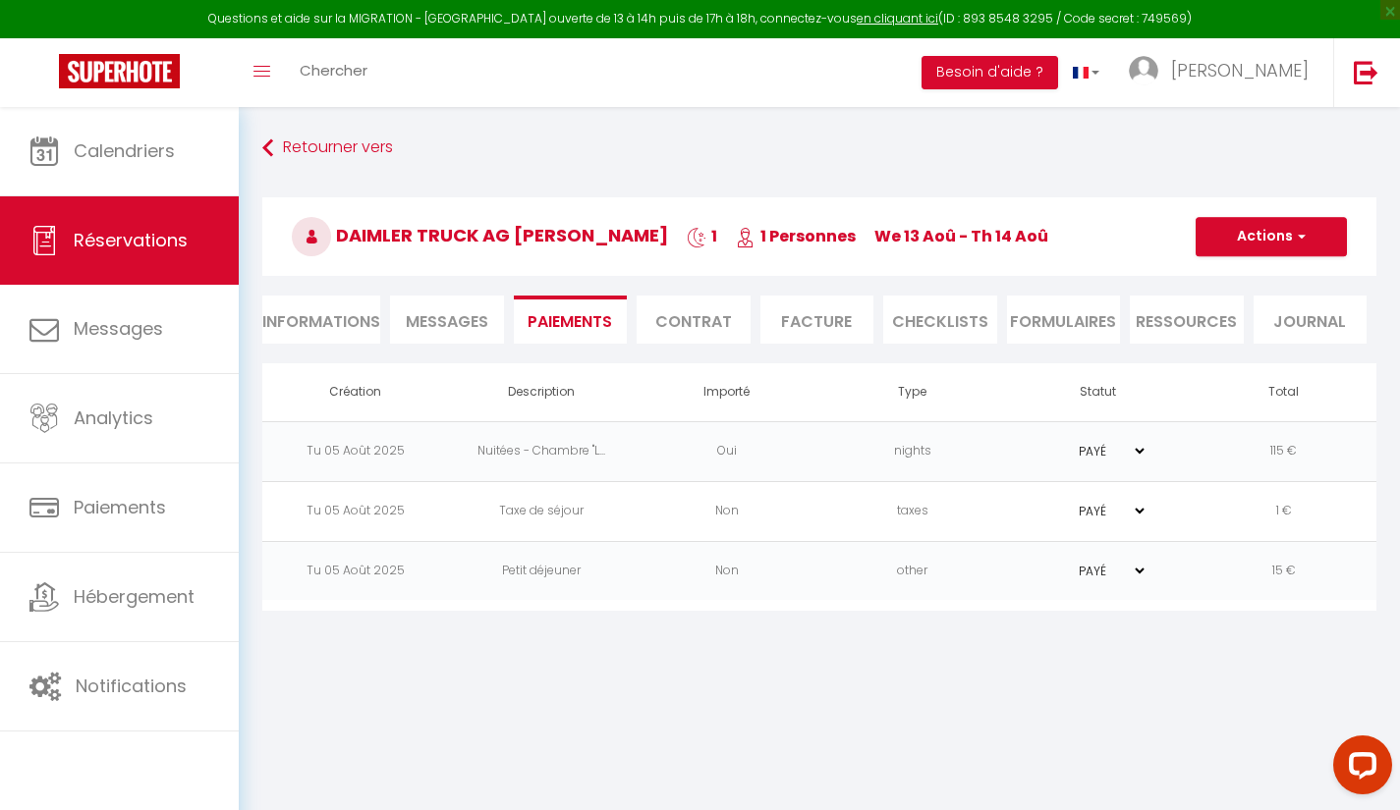
click at [472, 299] on li "Messages" at bounding box center [447, 320] width 114 height 48
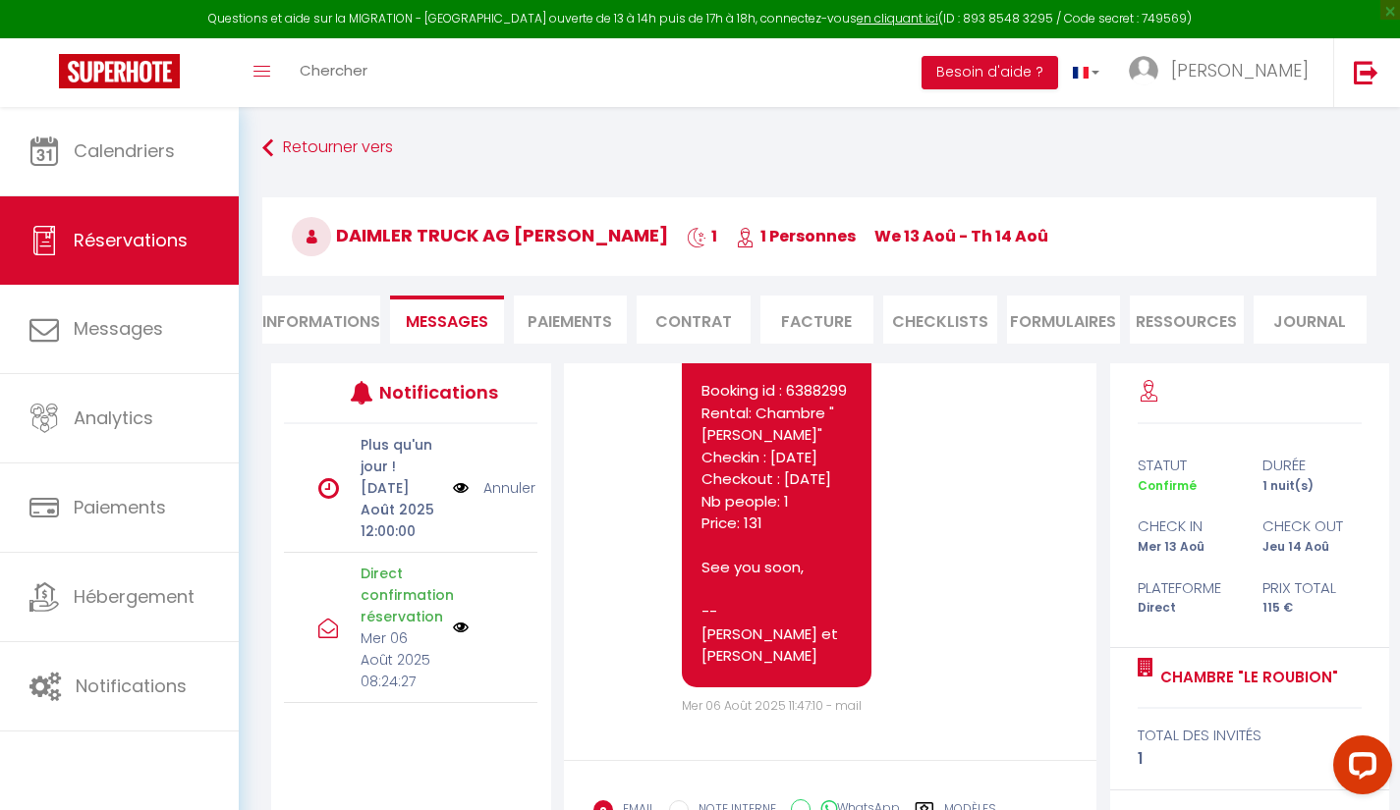
scroll to position [3133, 0]
drag, startPoint x: 700, startPoint y: 456, endPoint x: 738, endPoint y: 531, distance: 84.3
click at [738, 531] on div "We have received your payment and thank you for your trust. Please find the cor…" at bounding box center [777, 413] width 190 height 548
copy pre "We have received your payment and thank you for your trust."
click at [1010, 593] on div "Note Sms We have received your payment and thank you for your trust. Please fin…" at bounding box center [830, 425] width 474 height 581
